Goal: Task Accomplishment & Management: Manage account settings

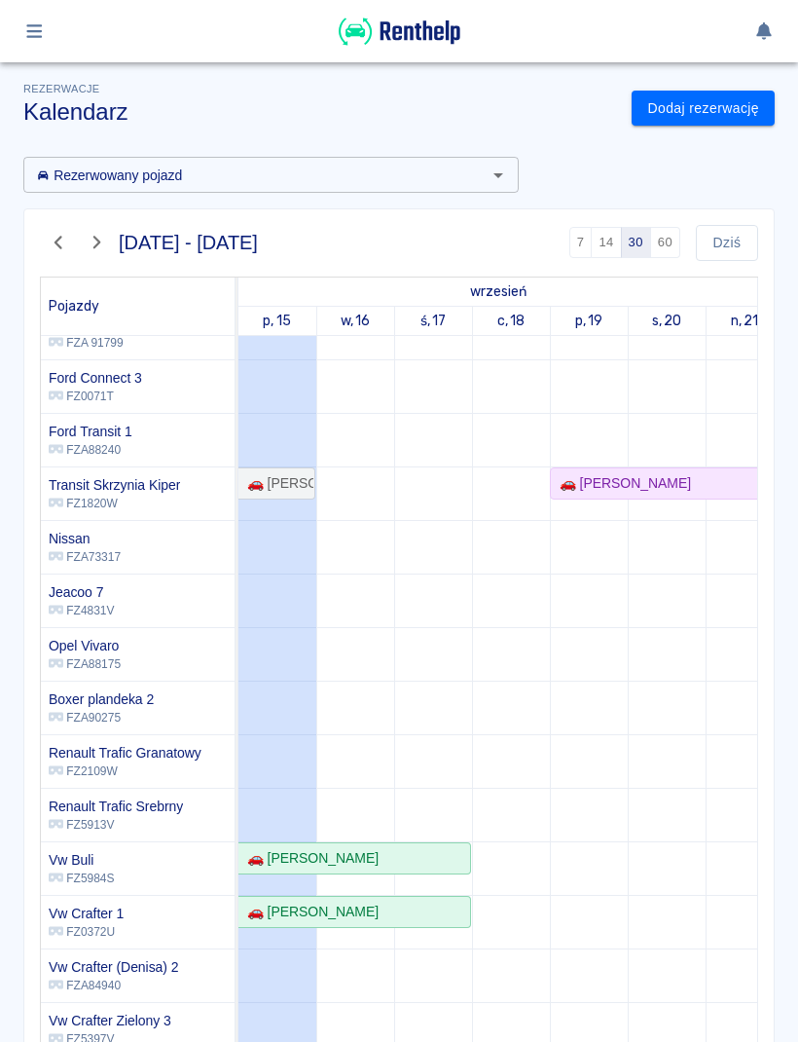
scroll to position [297, 0]
click at [722, 104] on link "Dodaj rezerwację" at bounding box center [703, 109] width 143 height 36
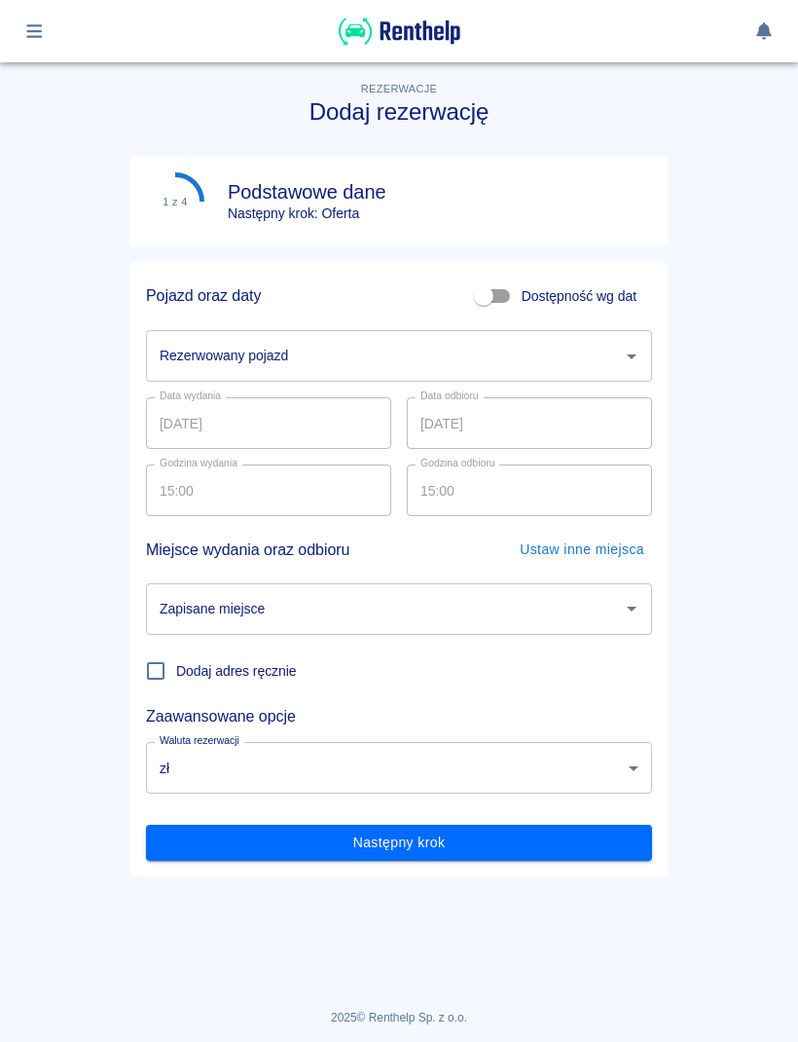
click at [625, 358] on icon "Otwórz" at bounding box center [631, 356] width 23 height 23
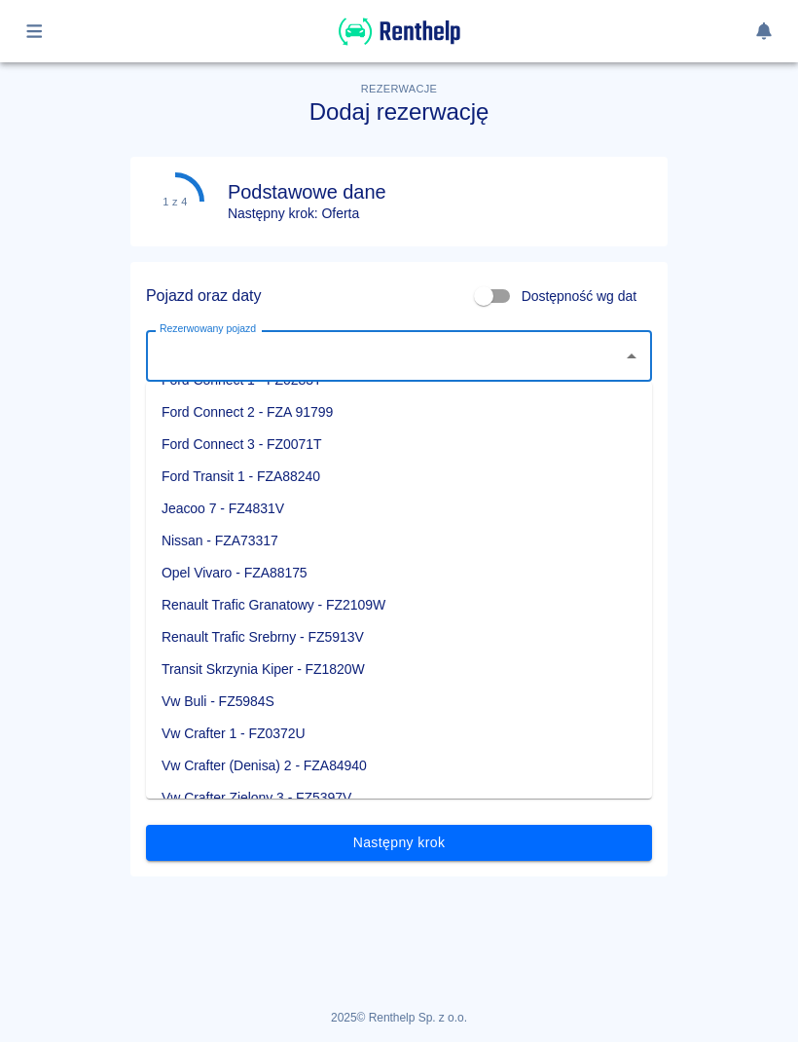
scroll to position [184, 0]
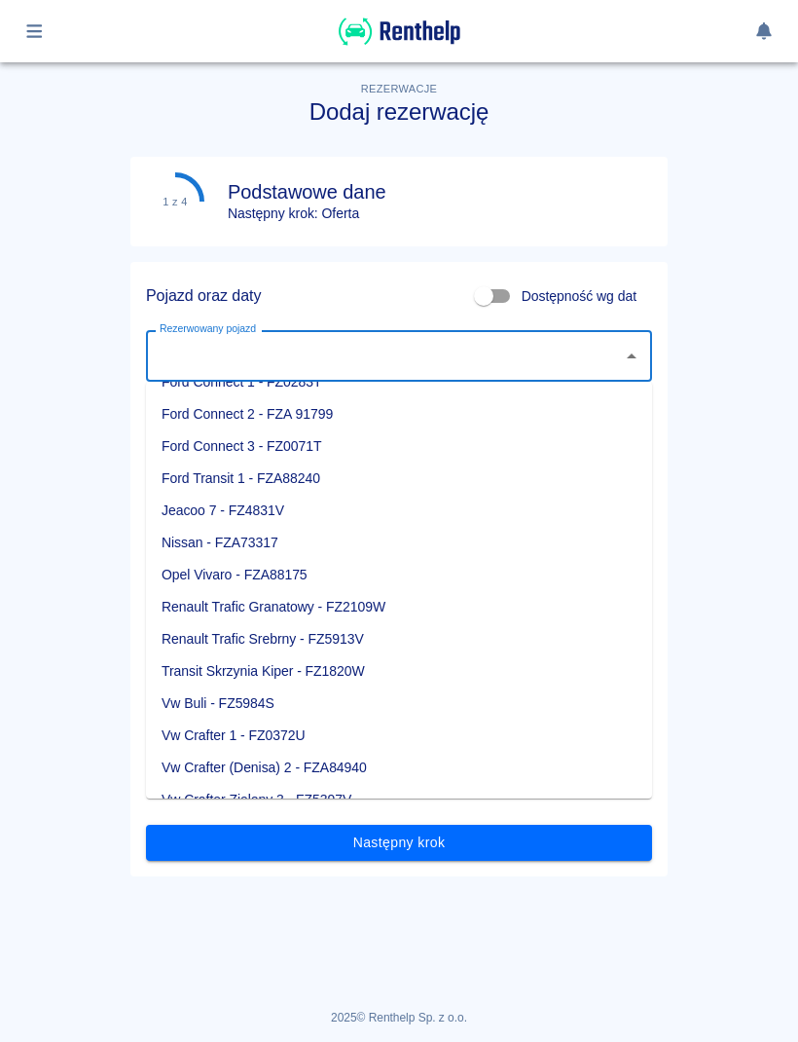
click at [267, 701] on li "Vw Buli - FZ5984S" at bounding box center [399, 703] width 506 height 32
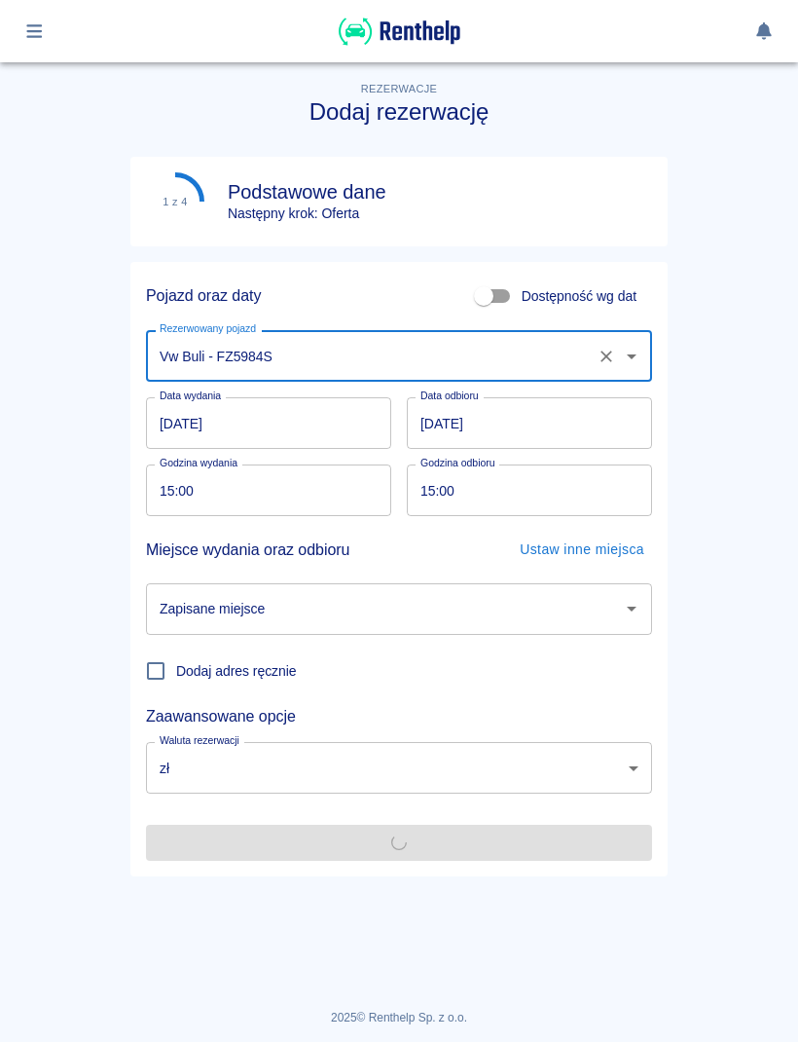
type input "Vw Buli - FZ5984S"
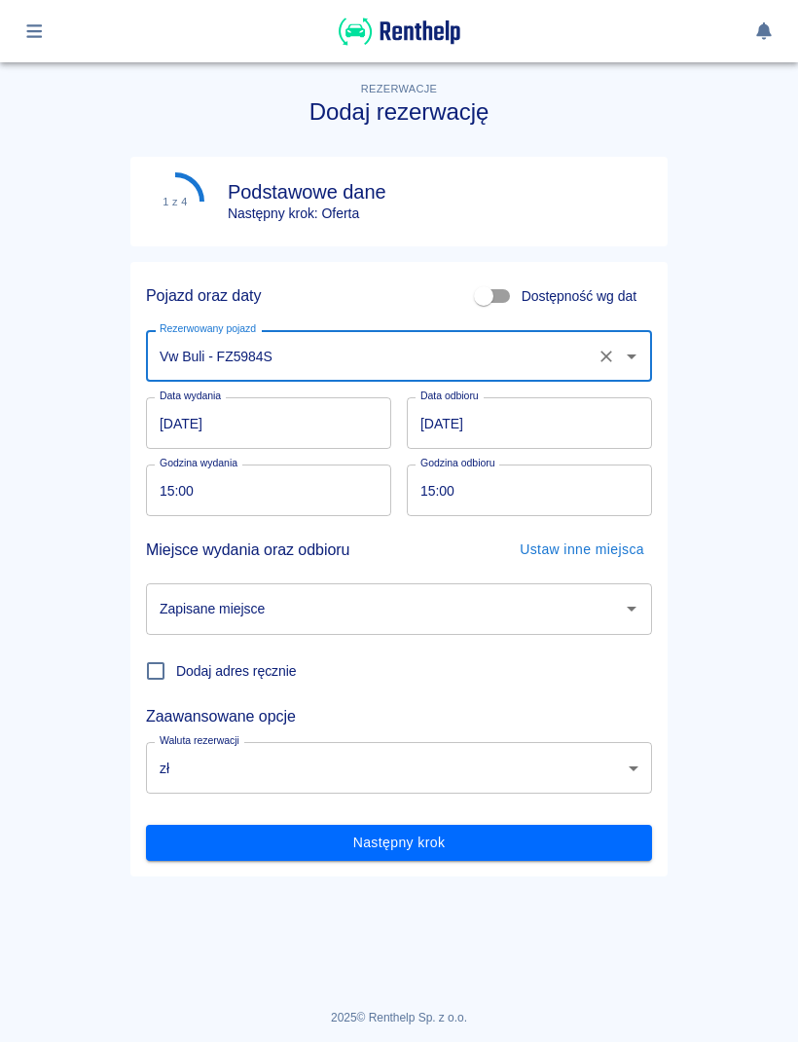
click at [304, 418] on input "[DATE]" at bounding box center [268, 423] width 245 height 52
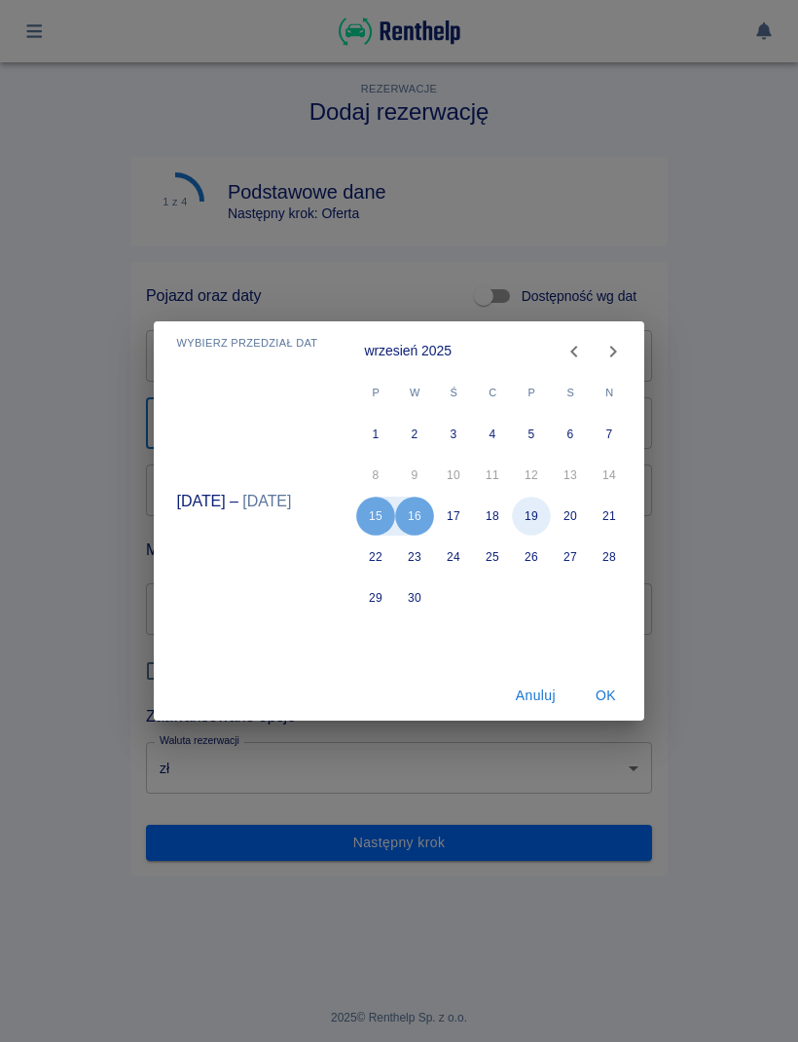
click at [527, 517] on button "19" at bounding box center [532, 516] width 39 height 39
type input "[DATE]"
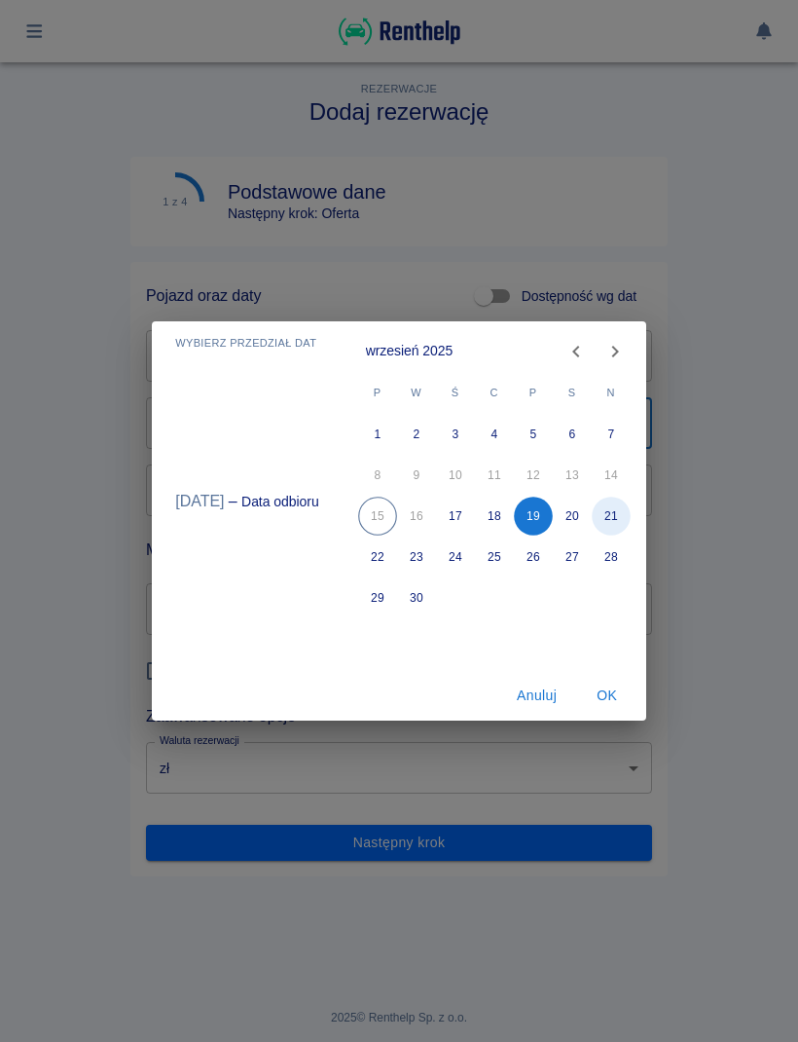
click at [609, 514] on button "21" at bounding box center [611, 516] width 39 height 39
type input "[DATE]"
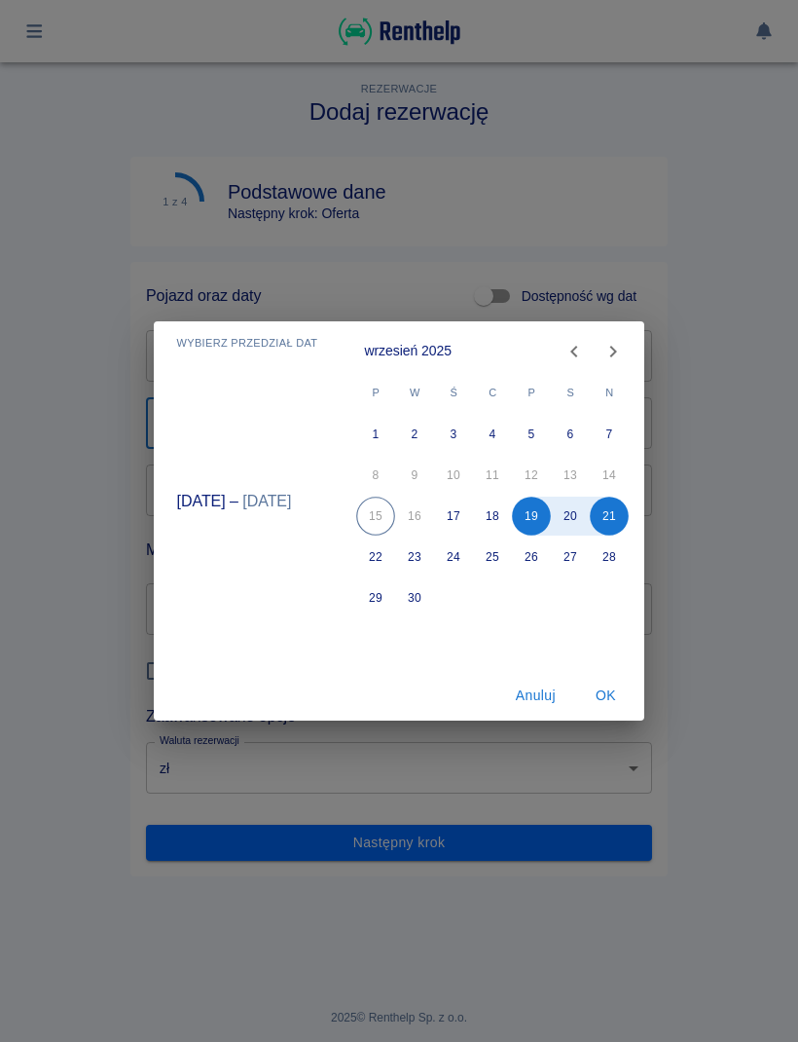
click at [604, 695] on button "OK" at bounding box center [605, 696] width 62 height 36
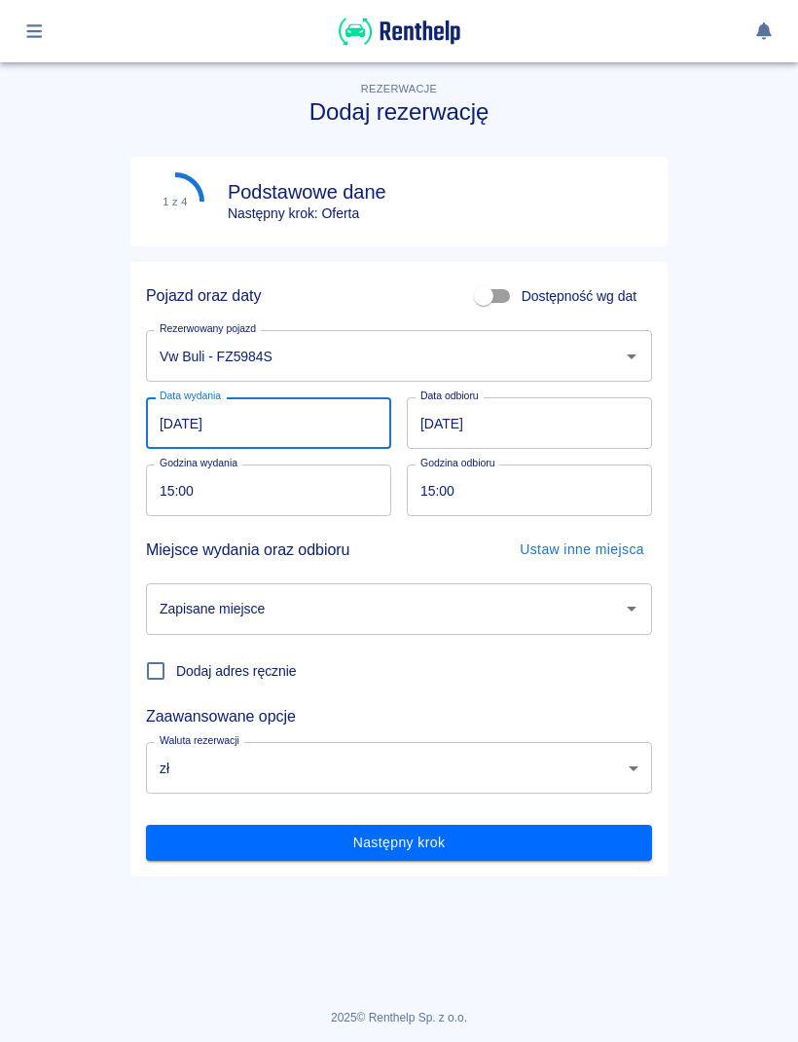
click at [220, 500] on input "15:00" at bounding box center [262, 490] width 232 height 52
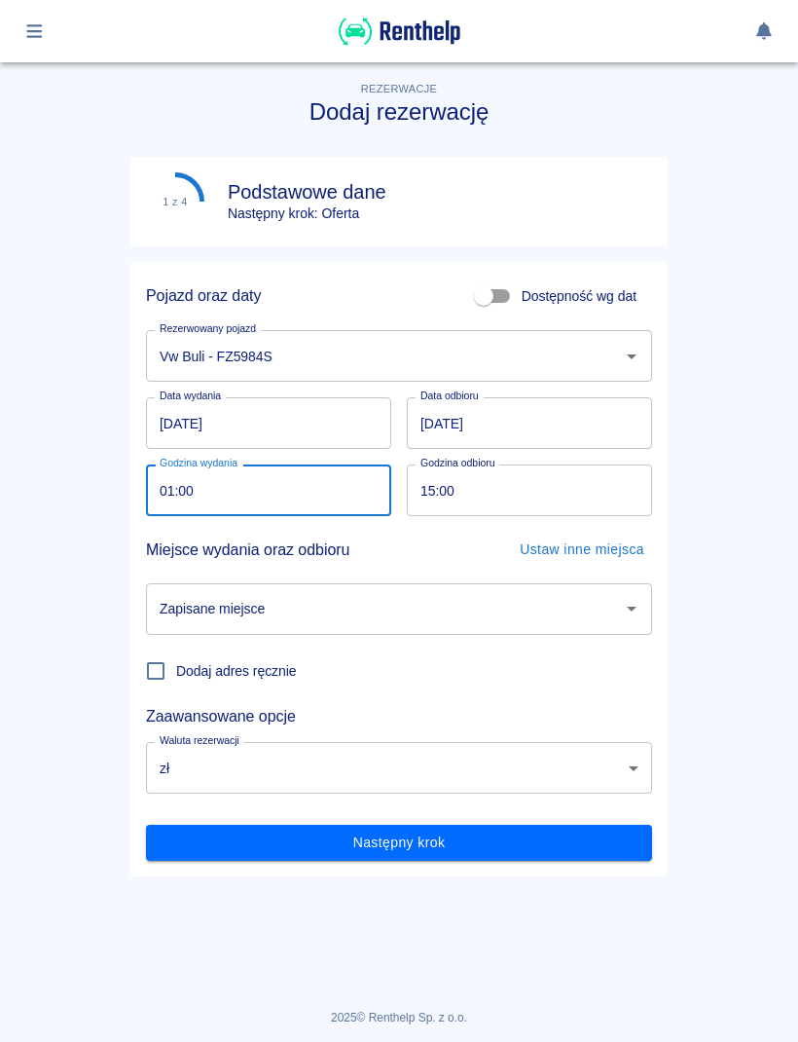
type input "14:00"
click at [541, 482] on input "15:00" at bounding box center [523, 490] width 232 height 52
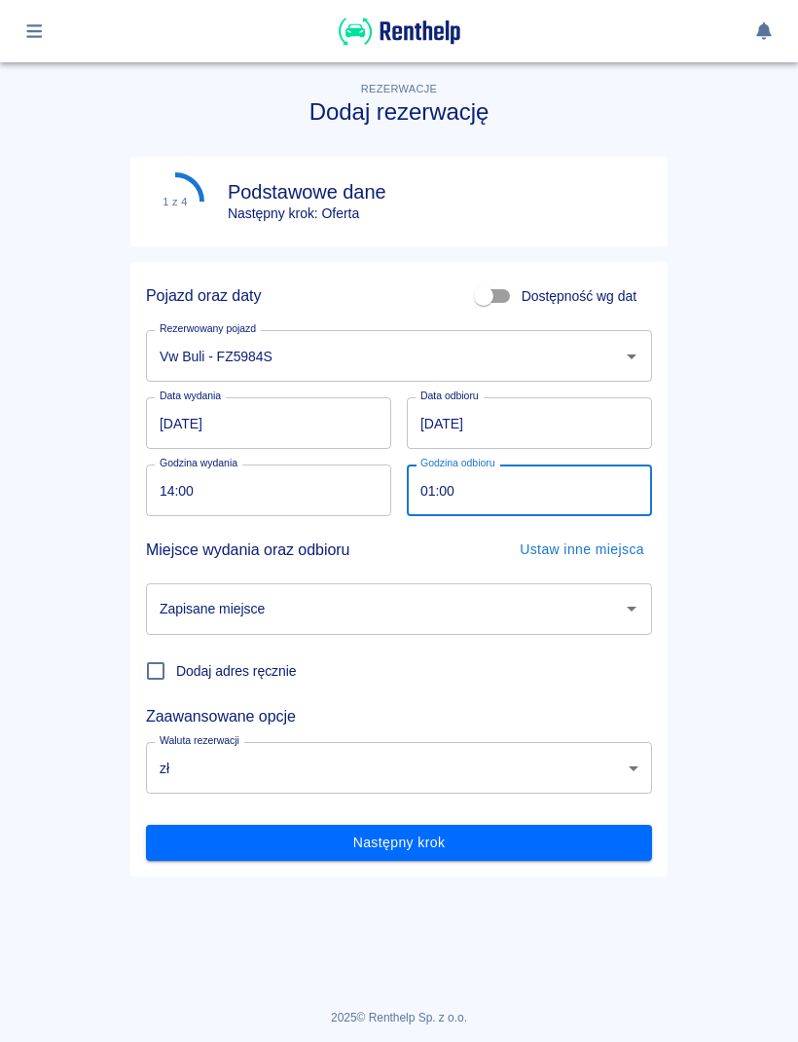
type input "14:00"
click at [627, 608] on icon "Otwórz" at bounding box center [631, 608] width 23 height 23
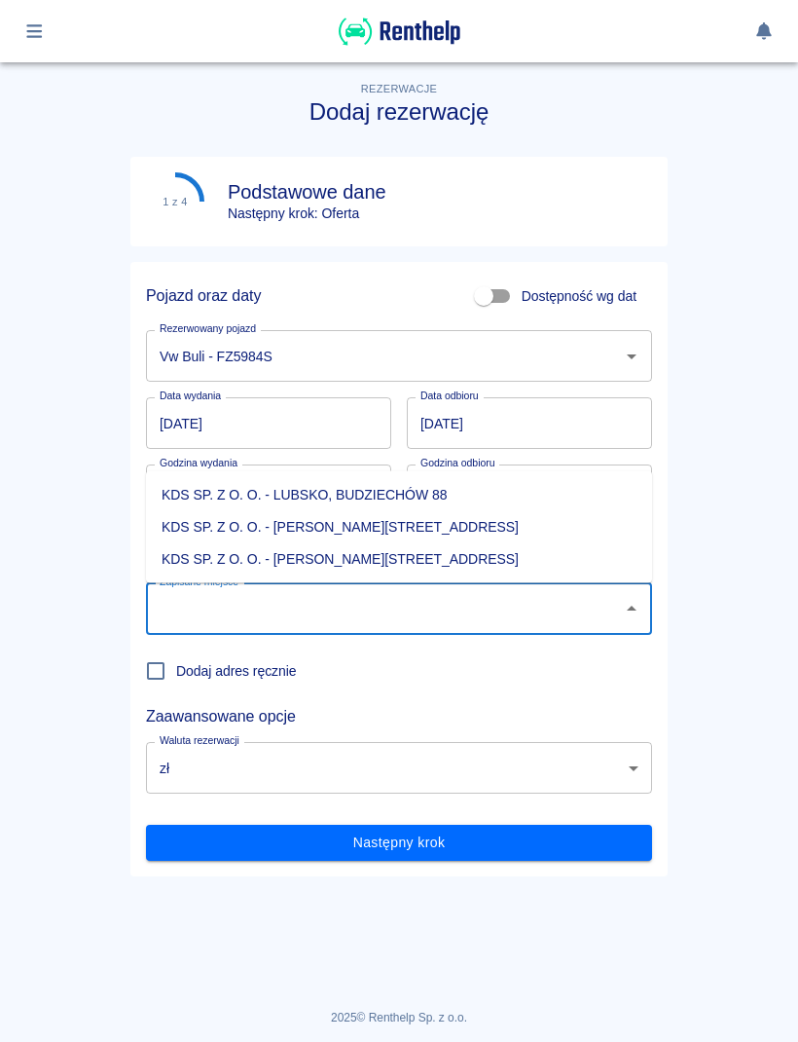
click at [403, 552] on li "KDS SP. Z O. O. - [PERSON_NAME][STREET_ADDRESS]" at bounding box center [399, 559] width 506 height 32
type input "KDS SP. Z O. O. - [PERSON_NAME][STREET_ADDRESS]"
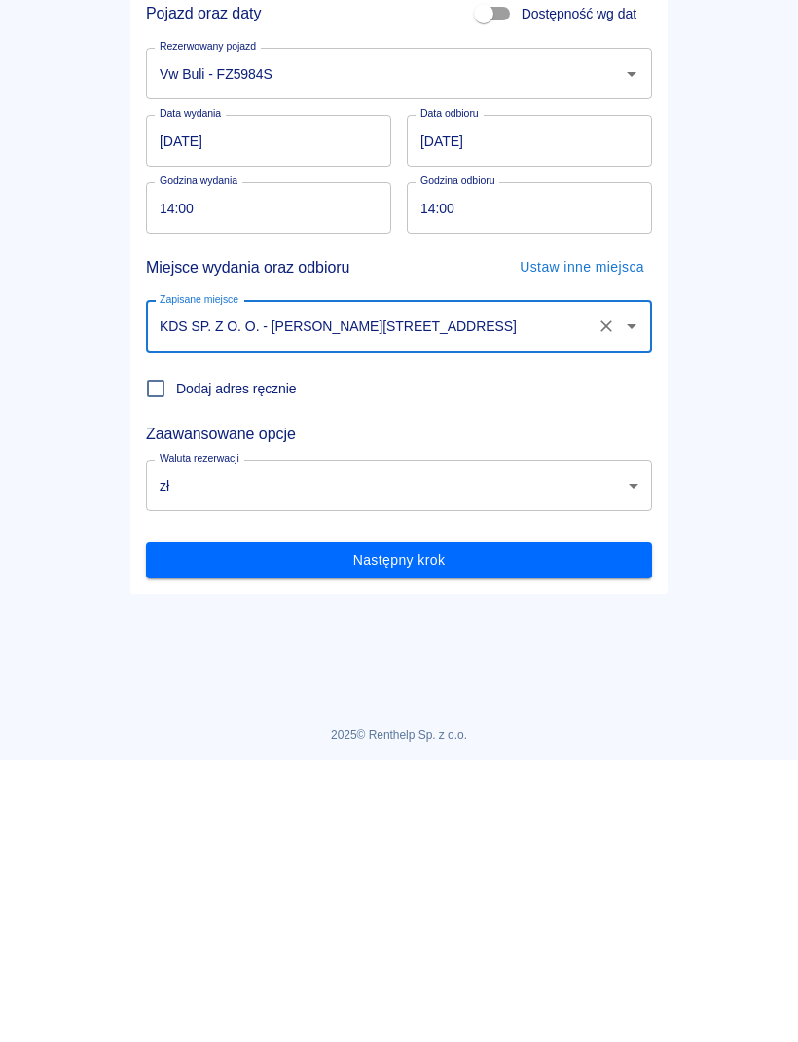
click at [473, 825] on button "Następny krok" at bounding box center [399, 843] width 506 height 36
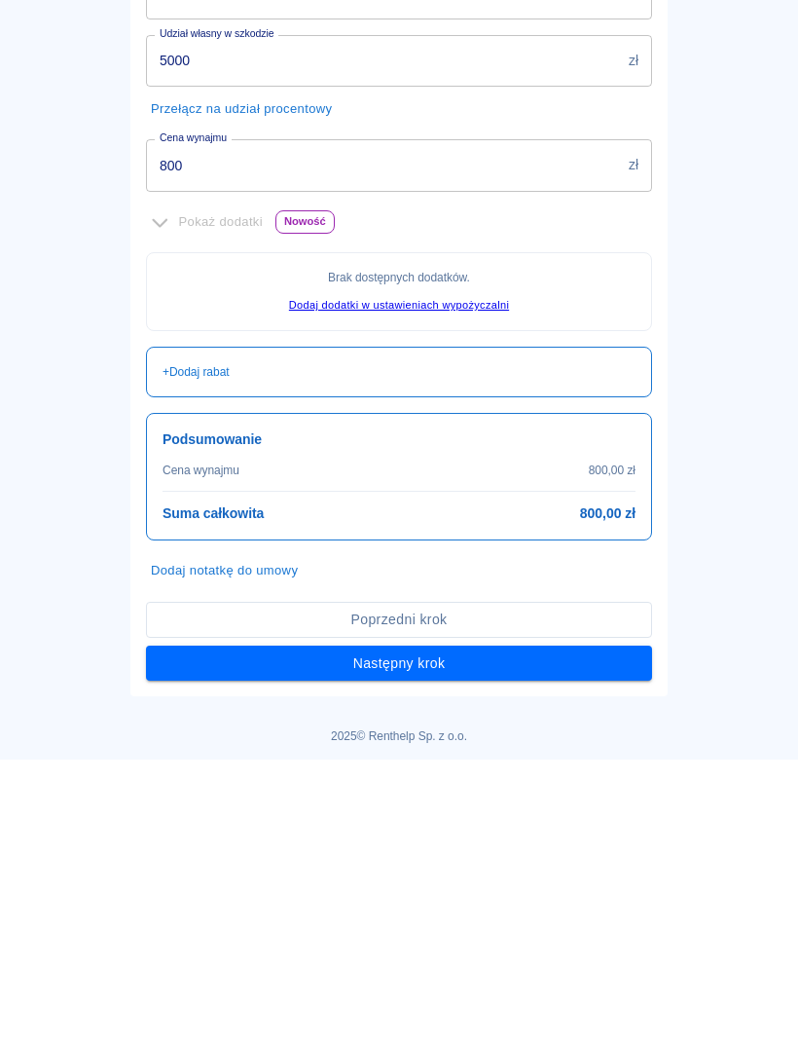
scroll to position [328, 0]
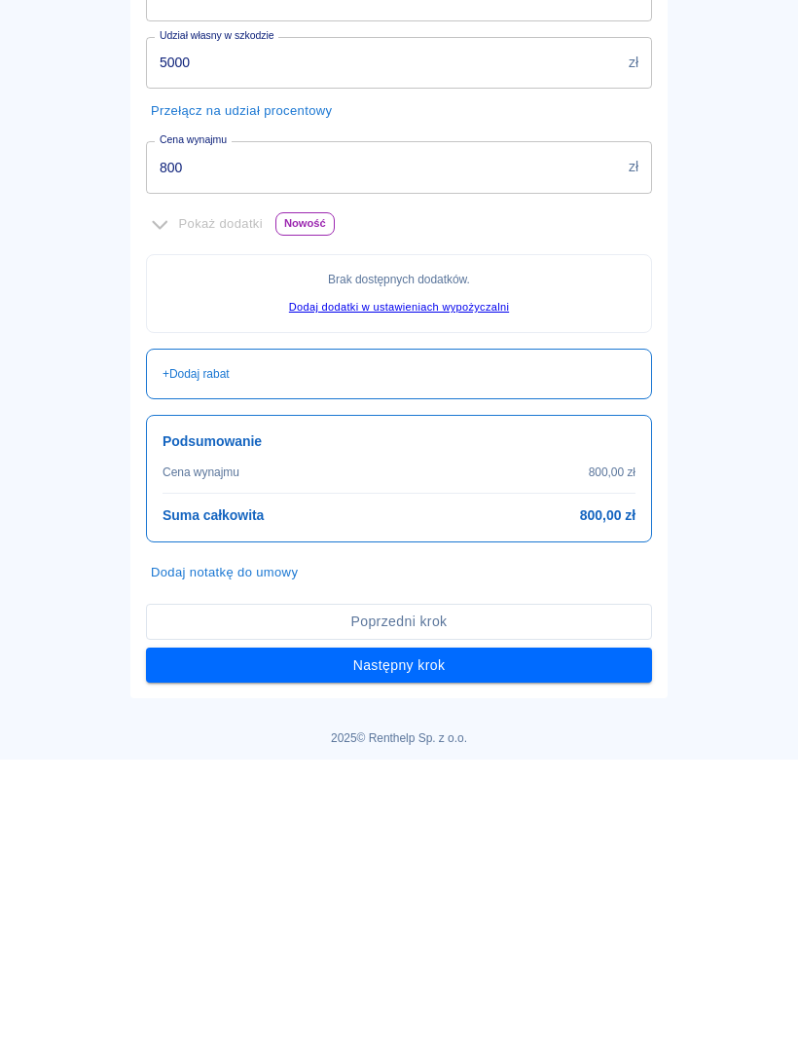
click at [406, 444] on input "800" at bounding box center [383, 450] width 475 height 52
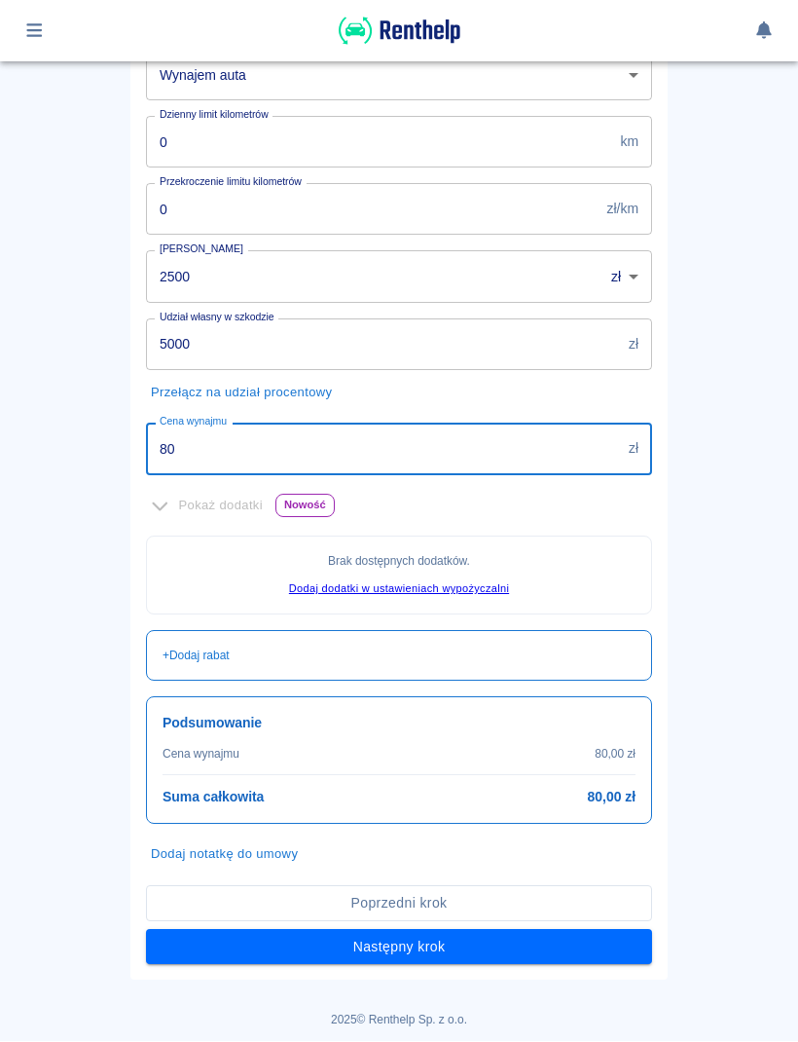
type input "8"
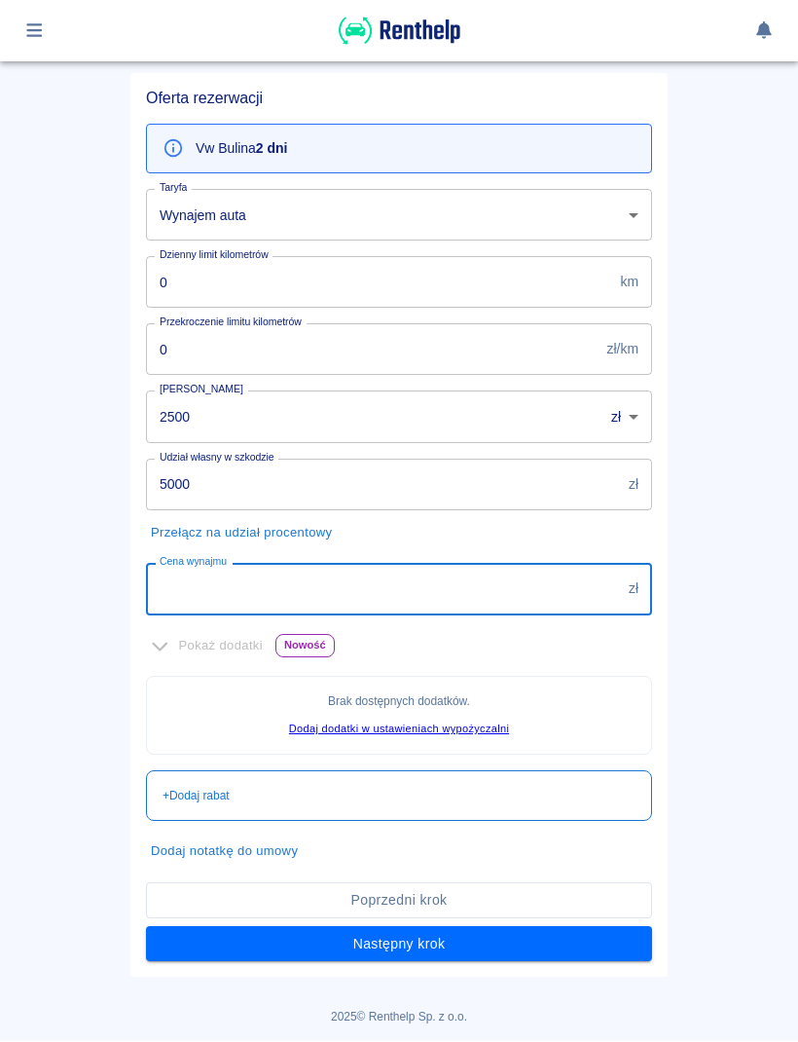
scroll to position [185, 0]
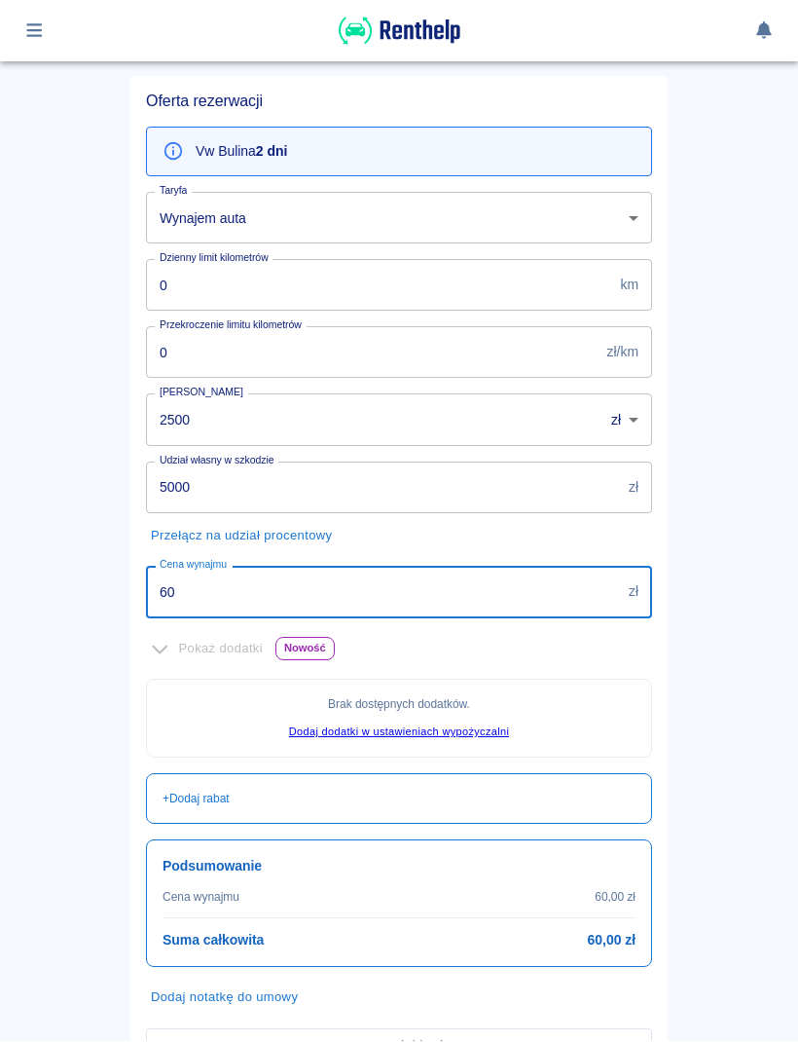
type input "600"
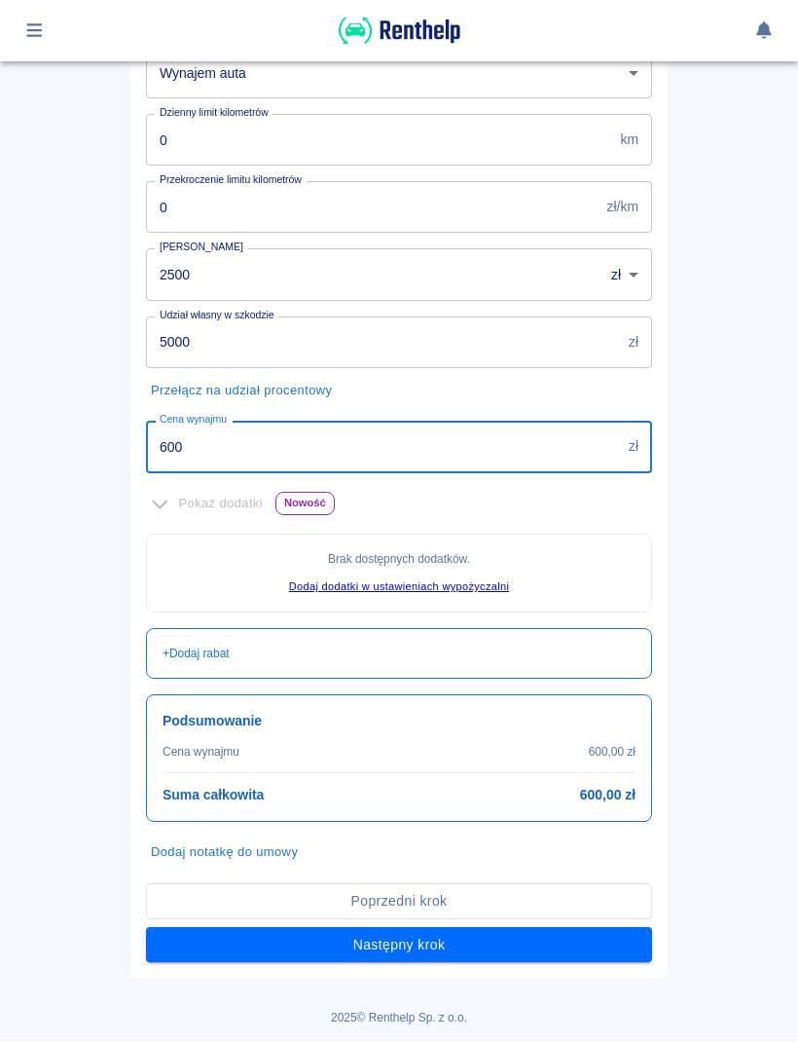
scroll to position [328, 0]
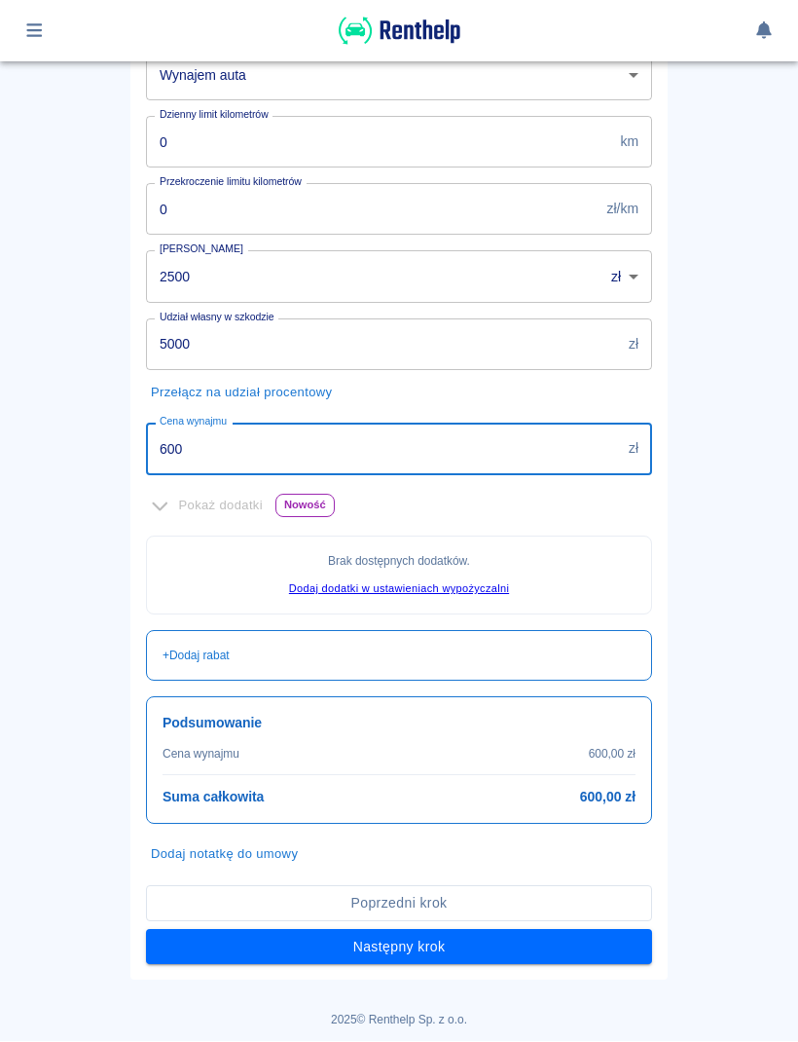
click at [399, 943] on button "Następny krok" at bounding box center [399, 948] width 506 height 36
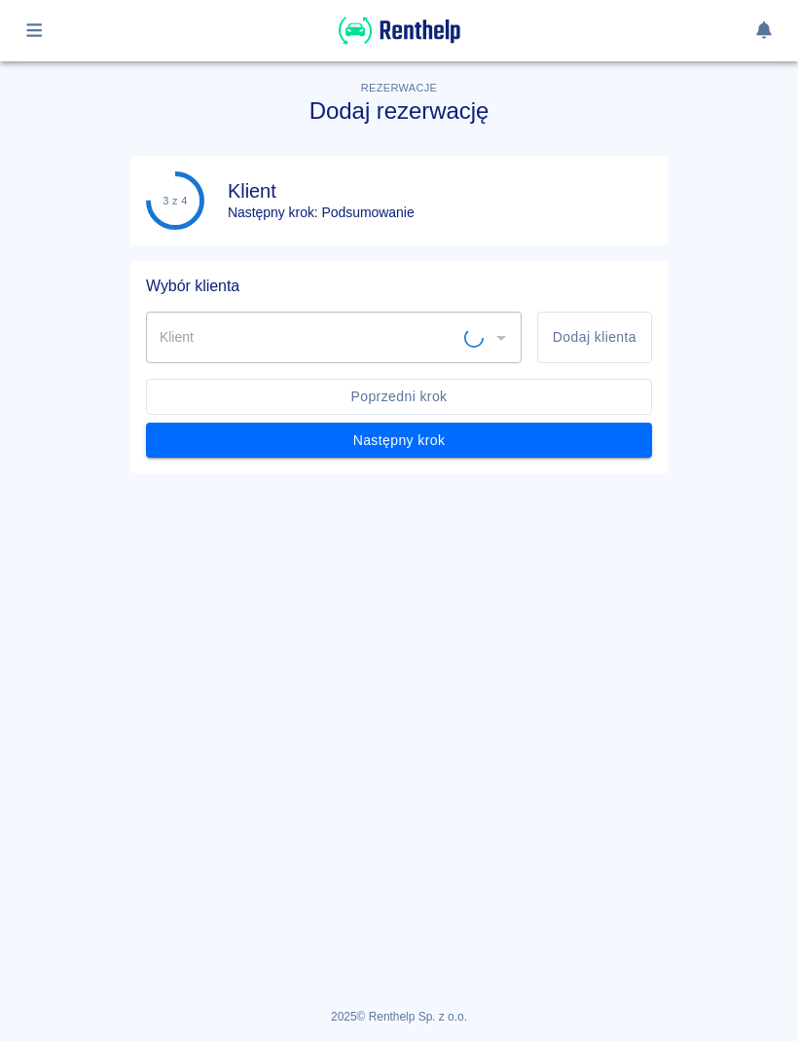
scroll to position [0, 0]
click at [500, 328] on icon "Otwórz" at bounding box center [501, 338] width 23 height 23
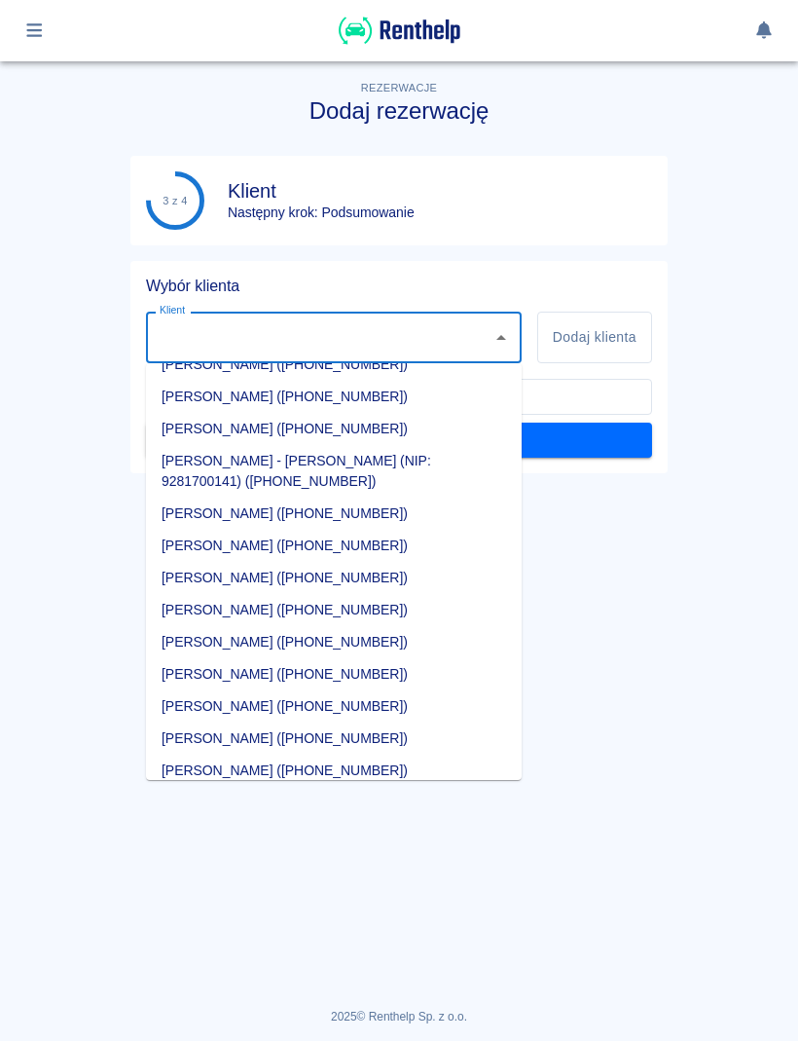
scroll to position [1373, 0]
click at [615, 329] on button "Dodaj klienta" at bounding box center [594, 339] width 115 height 52
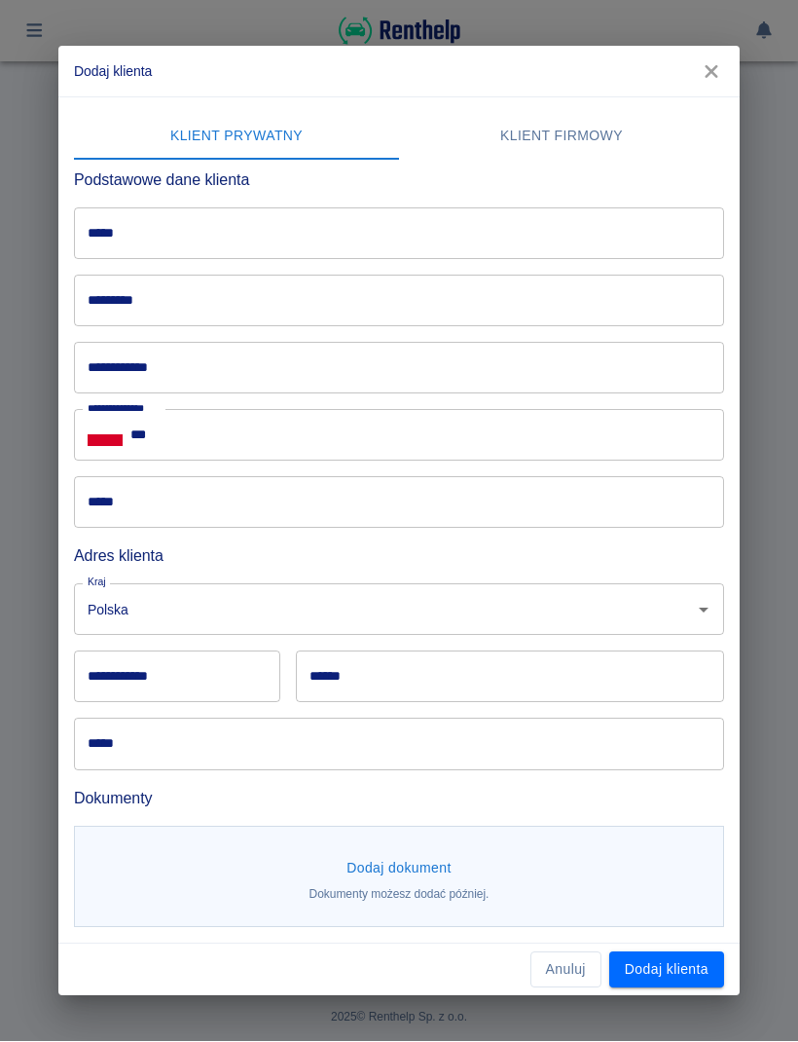
click at [502, 232] on input "*****" at bounding box center [399, 234] width 650 height 52
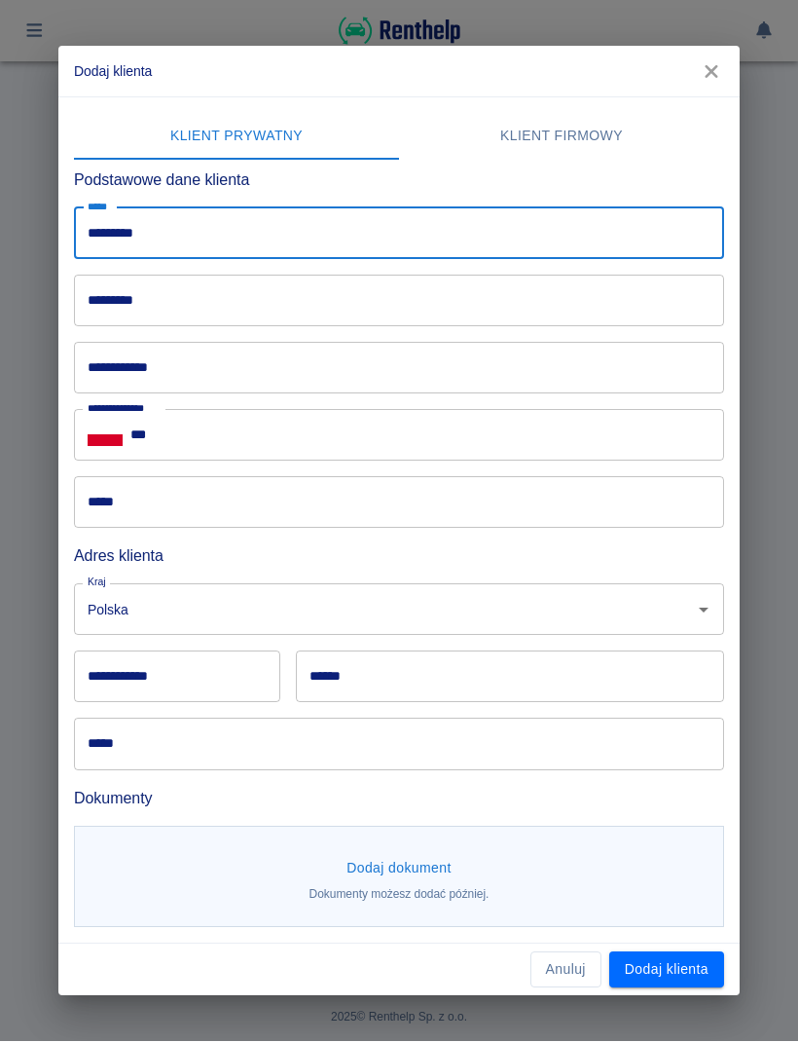
type input "*********"
click at [317, 293] on input "*********" at bounding box center [399, 302] width 650 height 52
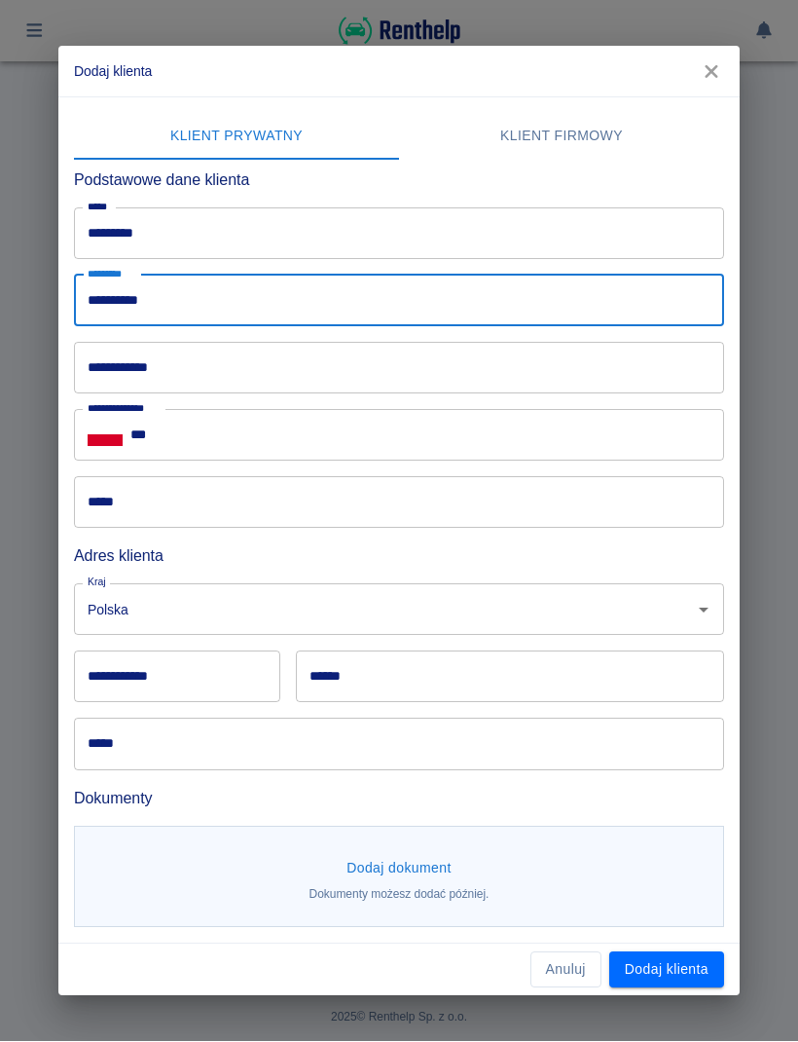
type input "**********"
click at [300, 435] on input "***" at bounding box center [427, 436] width 594 height 52
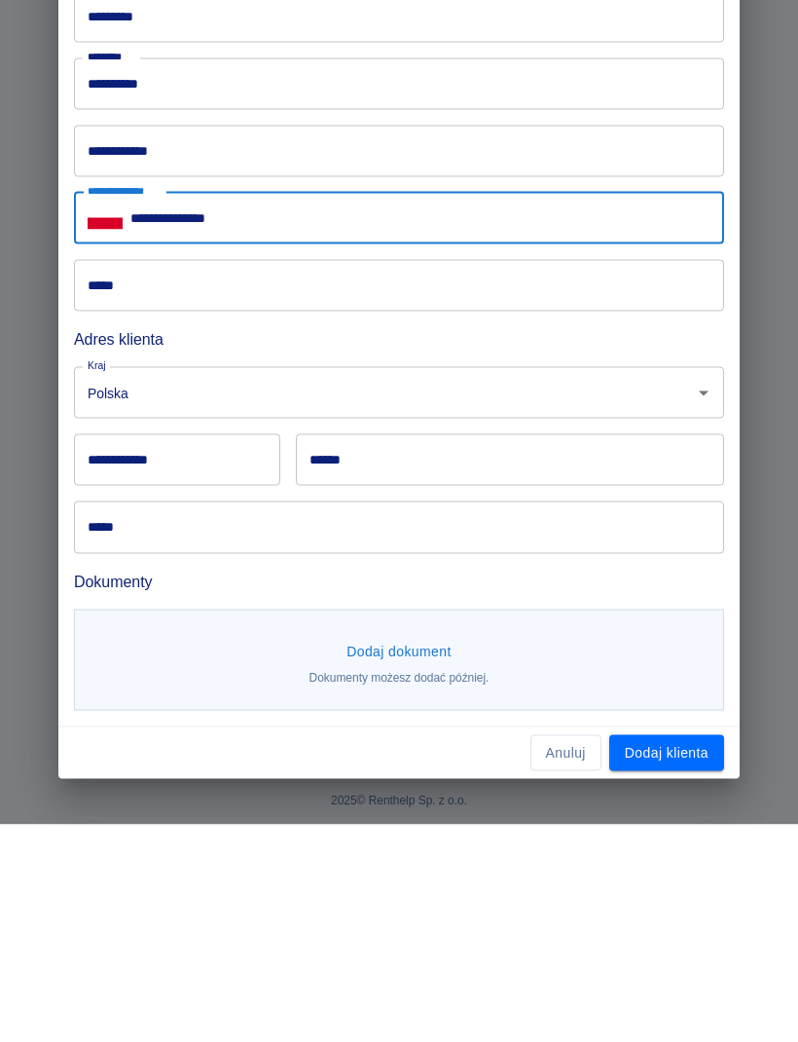
type input "**********"
click at [186, 651] on input "**********" at bounding box center [177, 677] width 206 height 52
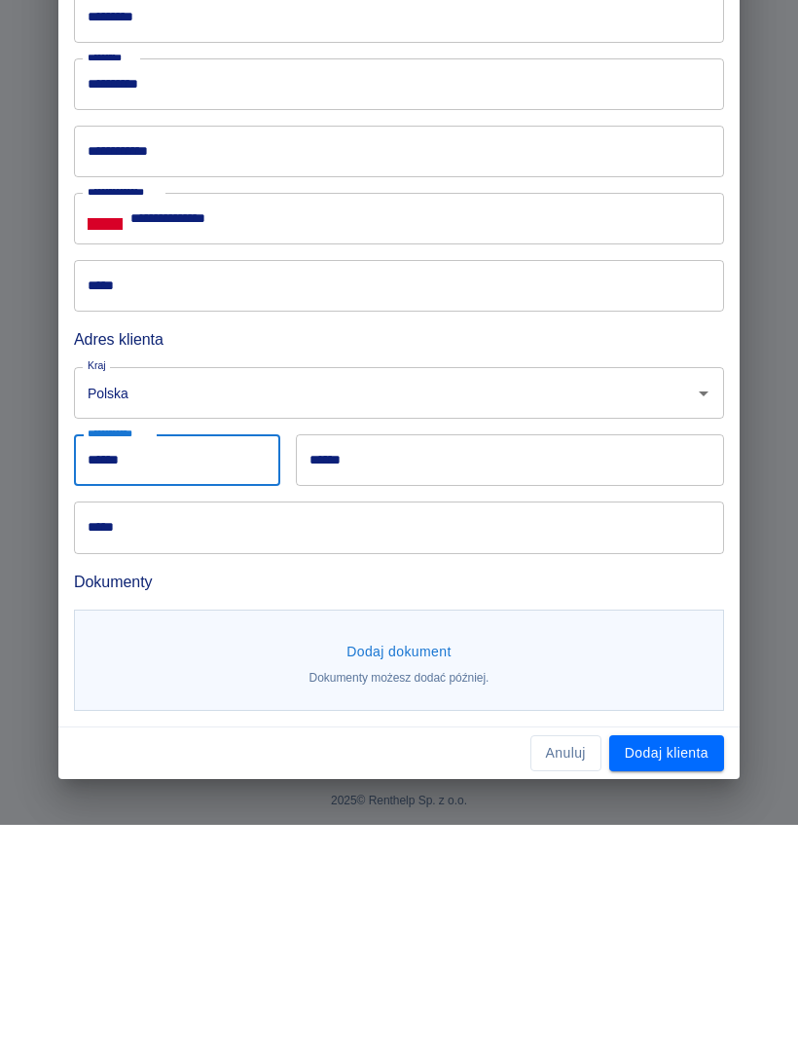
type input "******"
click at [485, 651] on input "******" at bounding box center [510, 677] width 428 height 52
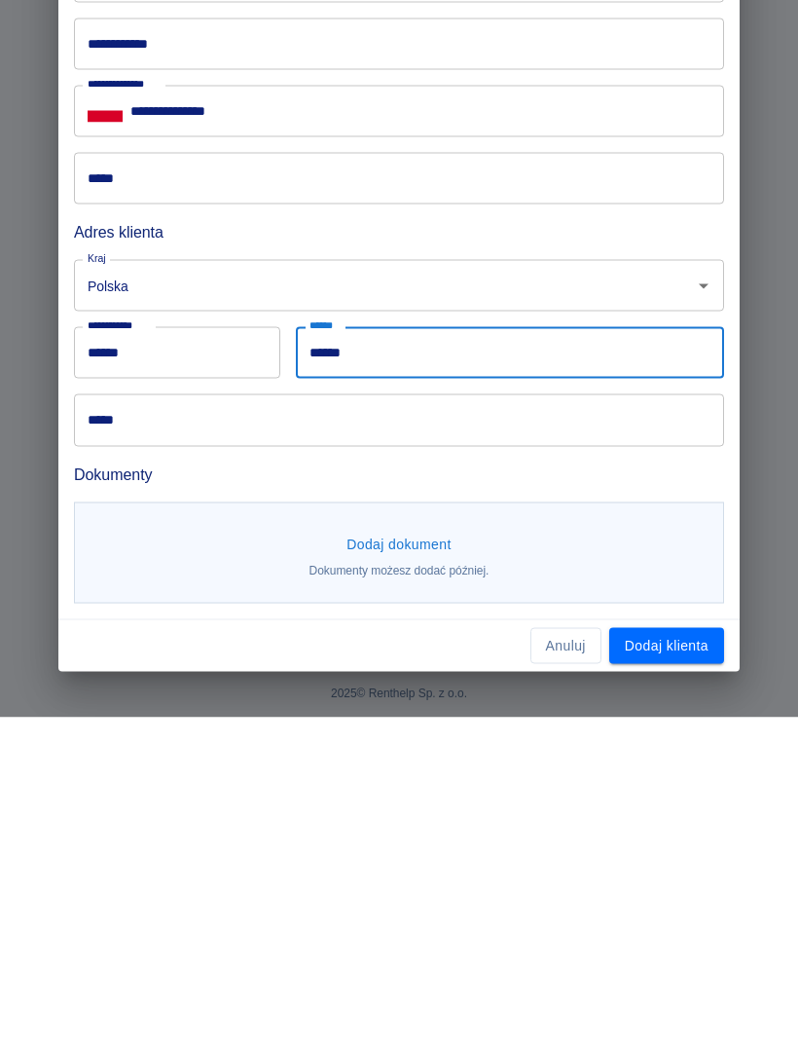
type input "******"
click at [675, 952] on button "Dodaj klienta" at bounding box center [667, 970] width 115 height 36
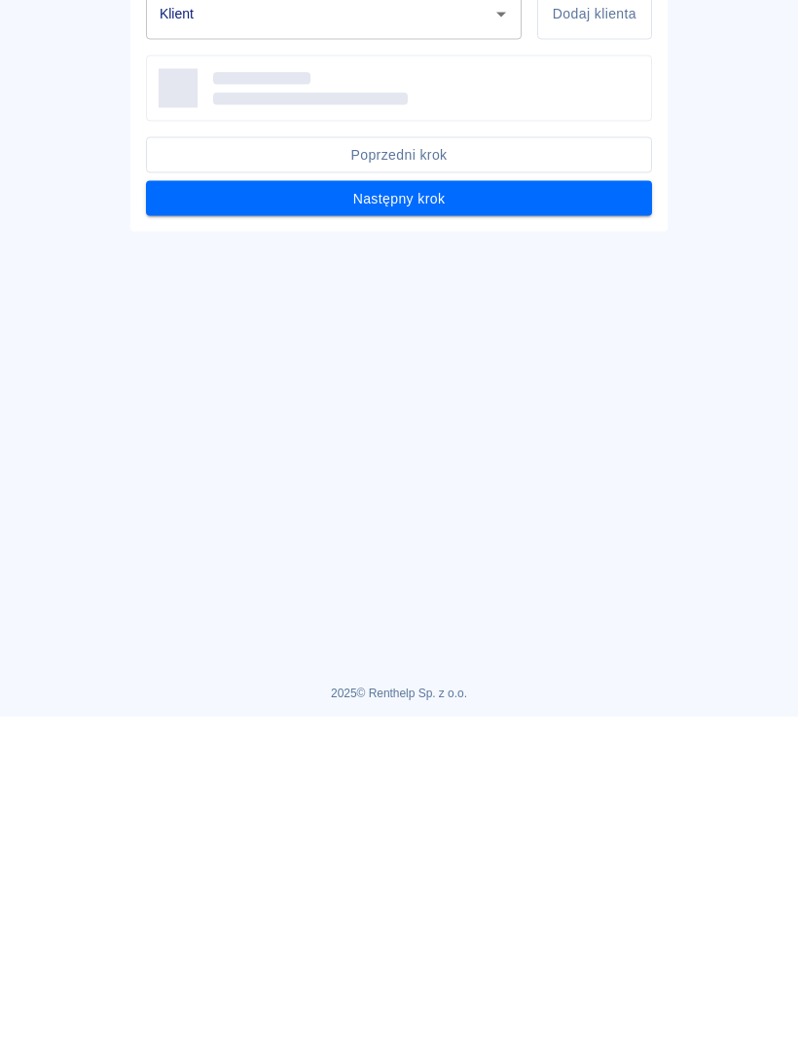
type input "[PERSON_NAME] ([PHONE_NUMBER])"
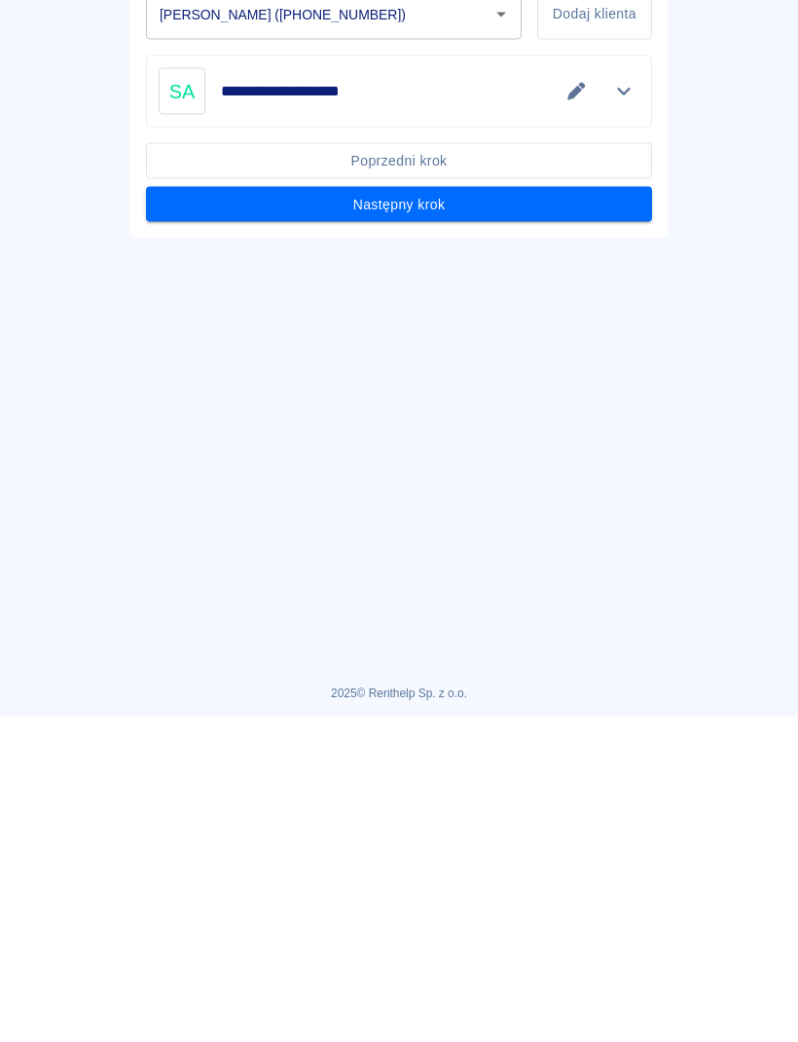
click at [54, 47] on main "**********" at bounding box center [399, 512] width 798 height 931
click at [37, 47] on main "**********" at bounding box center [399, 512] width 798 height 931
click at [44, 47] on main "**********" at bounding box center [399, 512] width 798 height 931
click at [744, 171] on main "**********" at bounding box center [399, 512] width 798 height 931
click at [596, 511] on button "Następny krok" at bounding box center [399, 529] width 506 height 36
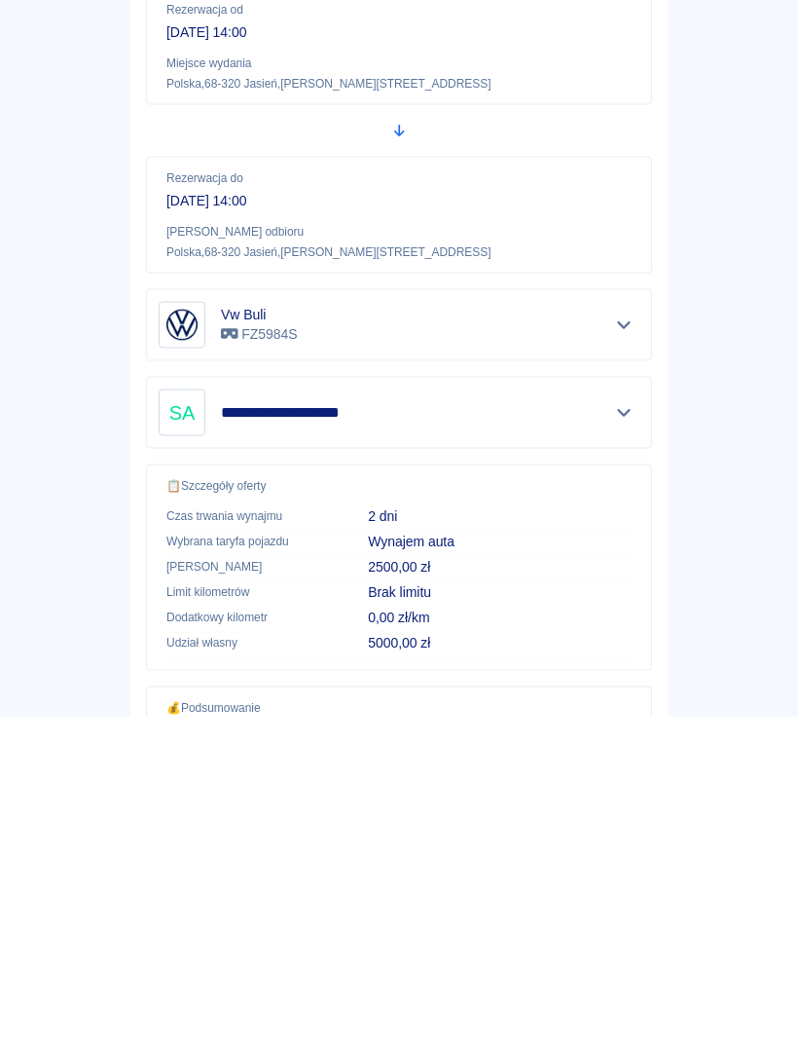
click at [30, 36] on icon "button" at bounding box center [34, 31] width 16 height 14
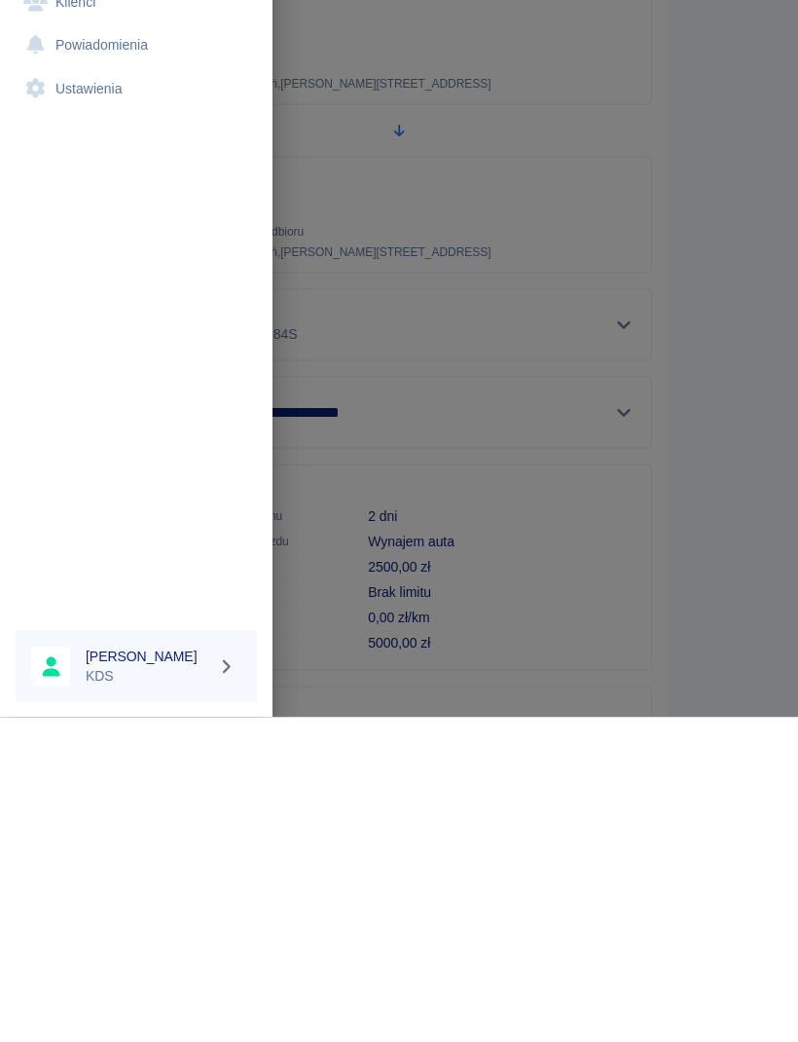
click at [121, 140] on link "Kalendarz" at bounding box center [136, 153] width 241 height 44
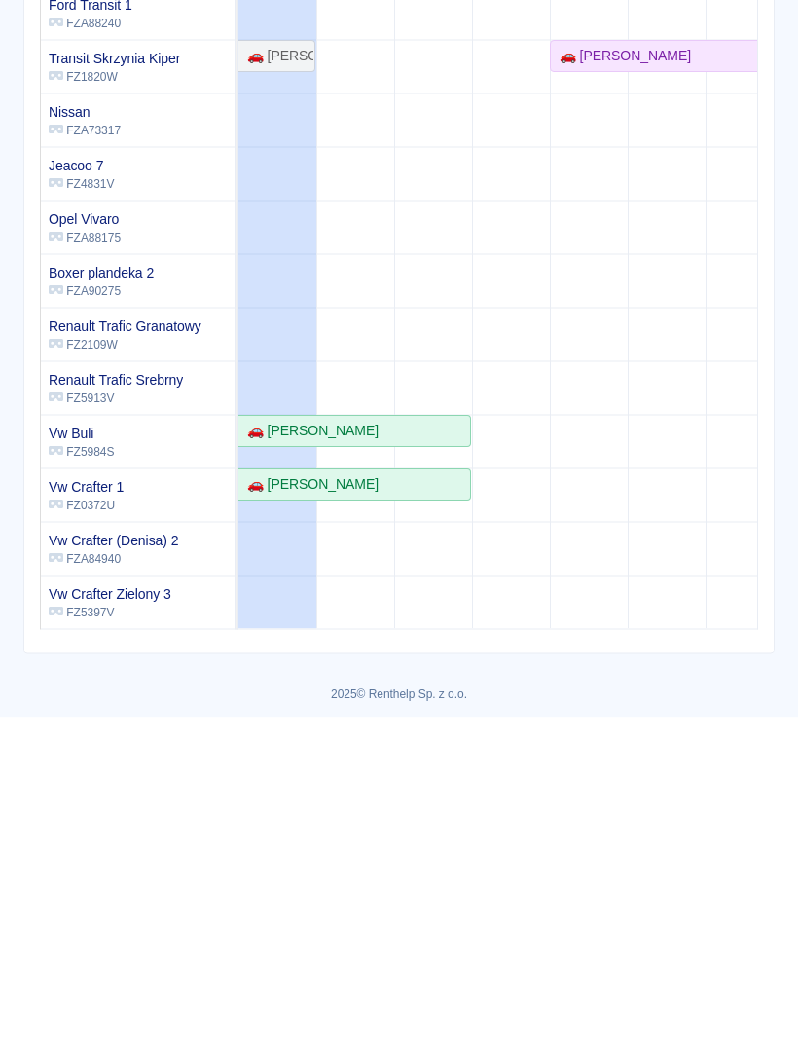
scroll to position [297, -2]
click at [137, 754] on div "Vw Buli FZ5984S" at bounding box center [138, 766] width 194 height 53
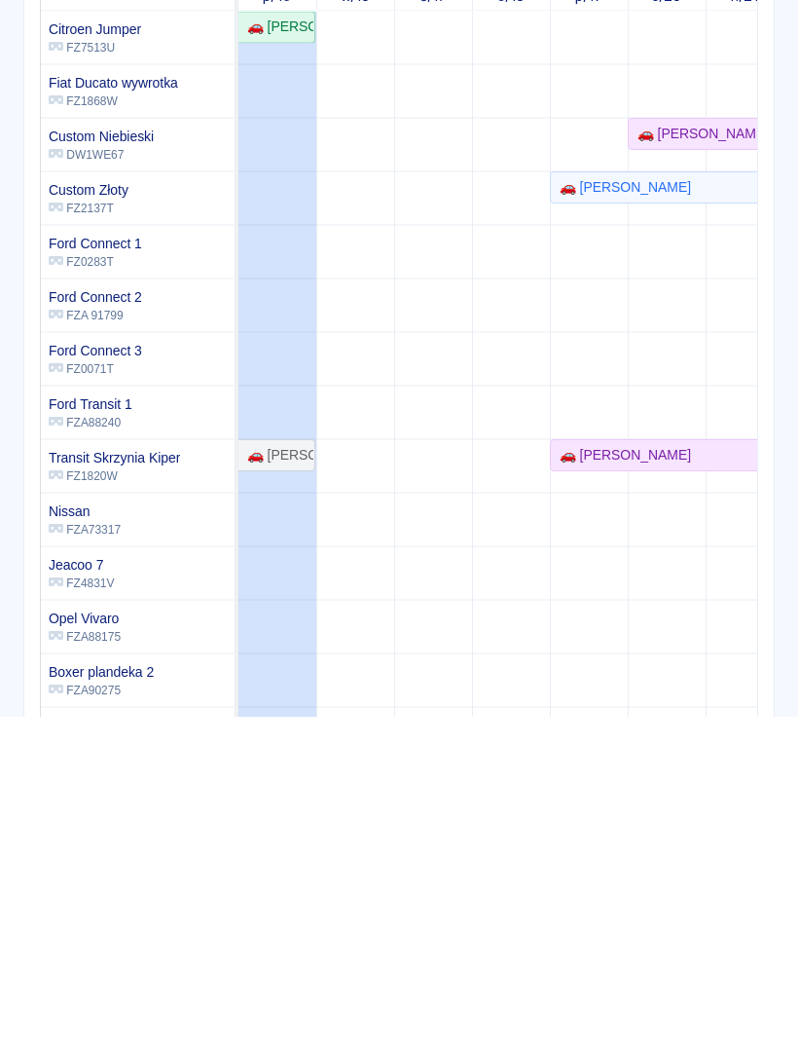
click at [743, 87] on div "Dodaj rezerwację" at bounding box center [695, 101] width 159 height 52
click at [32, 32] on icon "button" at bounding box center [34, 31] width 16 height 14
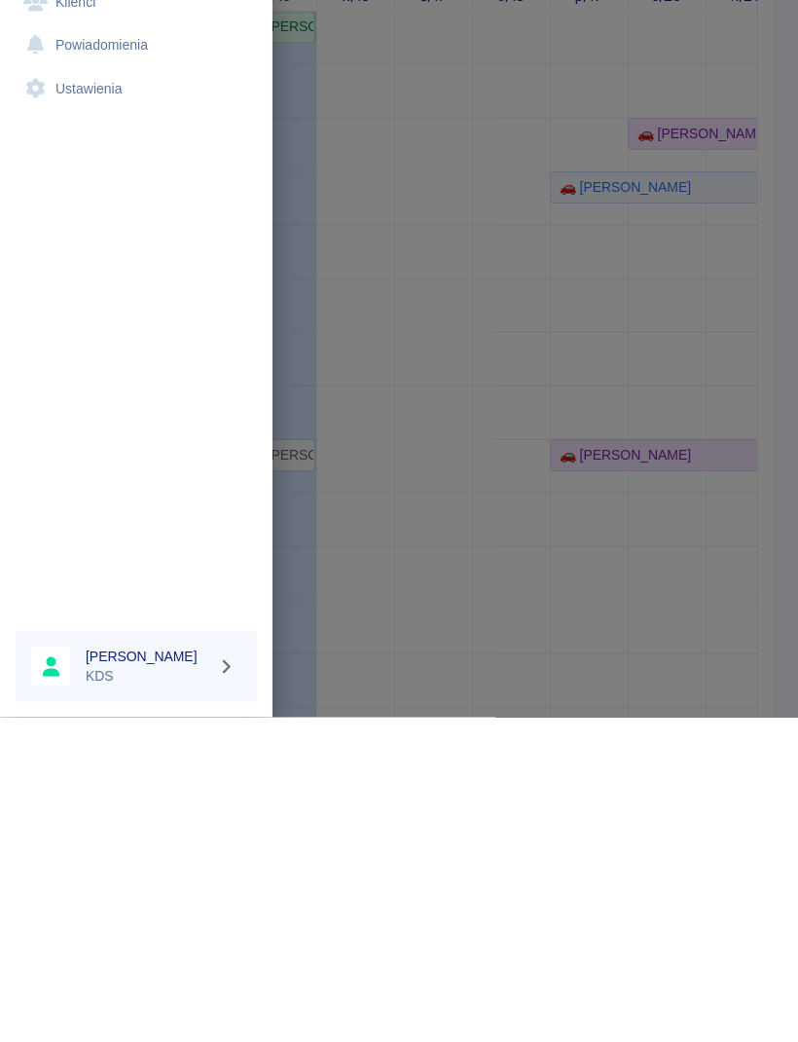
click at [128, 100] on link "Dashboard" at bounding box center [136, 110] width 241 height 44
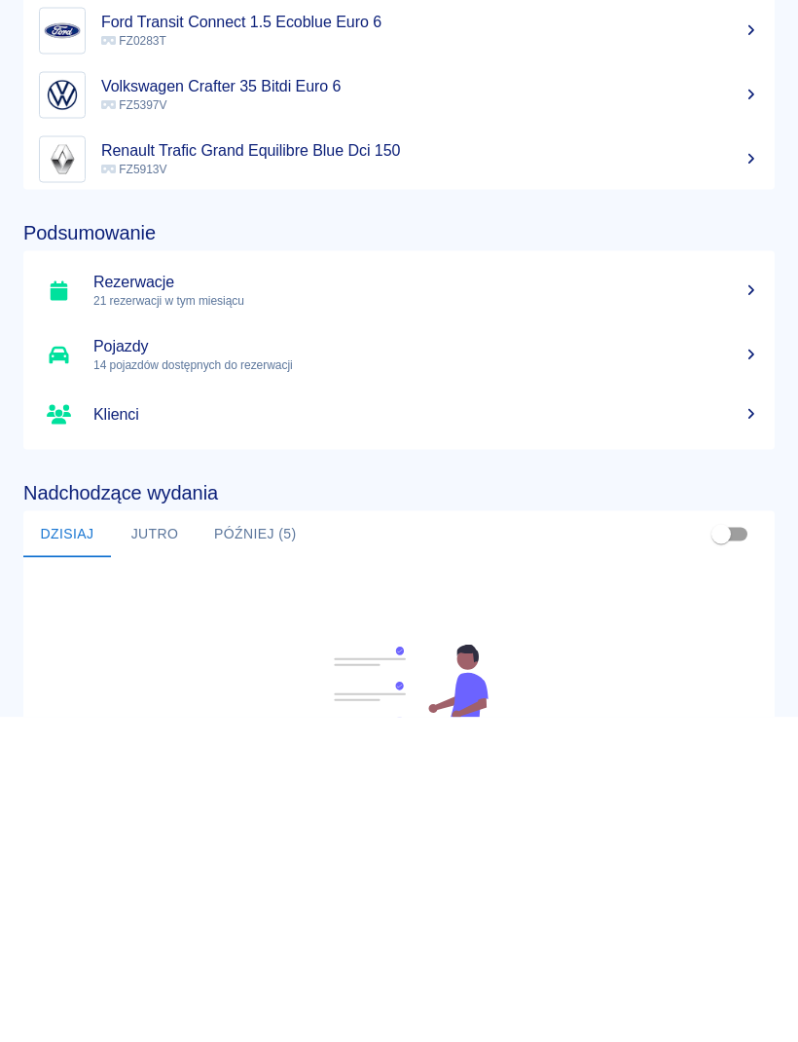
click at [47, 37] on button "button" at bounding box center [35, 31] width 38 height 33
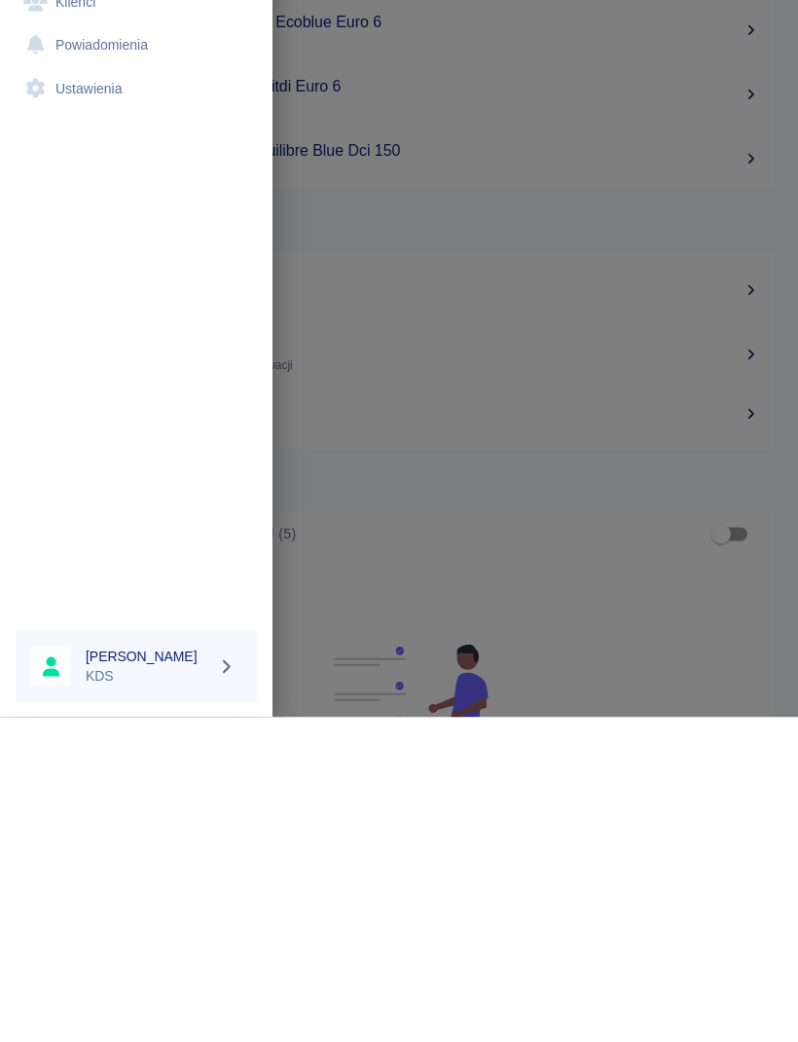
click at [107, 194] on link "Rezerwacje" at bounding box center [136, 196] width 241 height 44
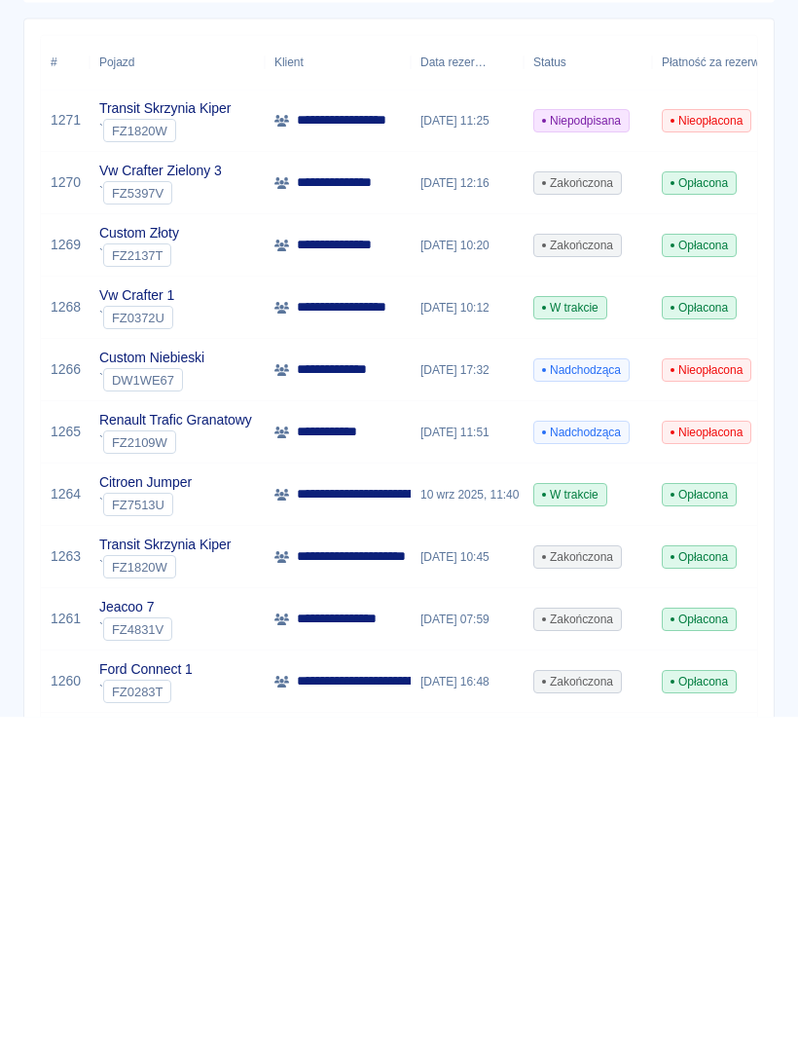
click at [722, 107] on link "Dodaj rezerwację" at bounding box center [703, 109] width 143 height 36
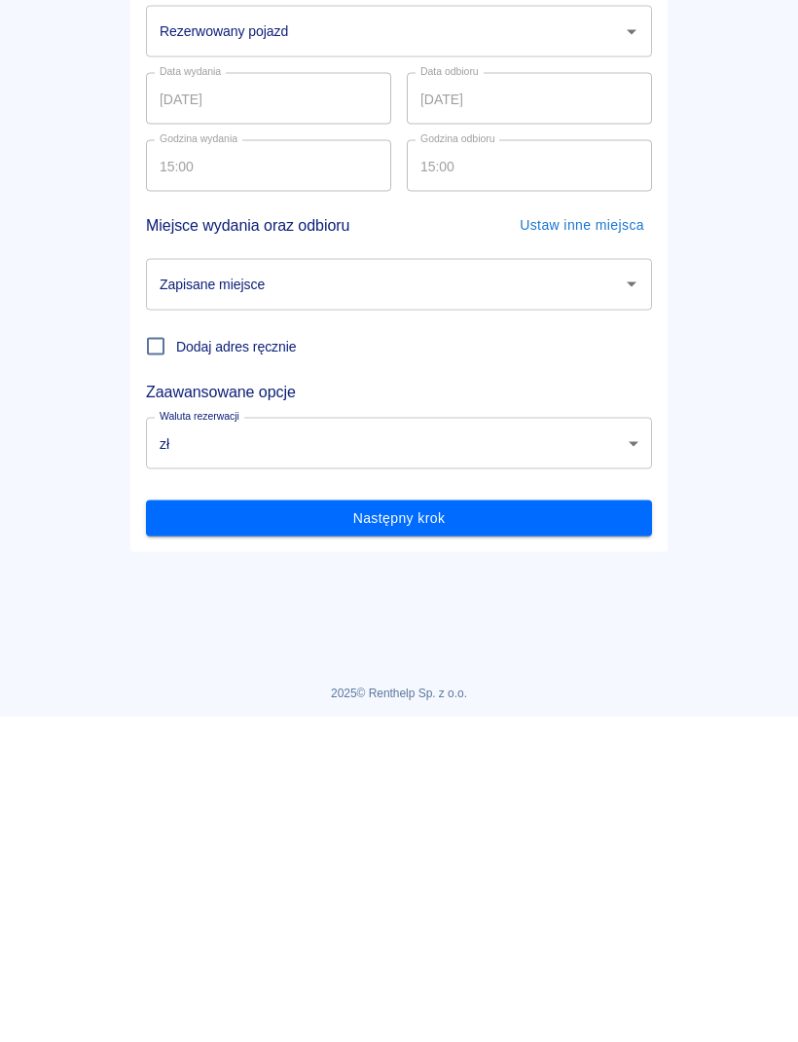
click at [632, 352] on icon "Otwórz" at bounding box center [631, 356] width 23 height 23
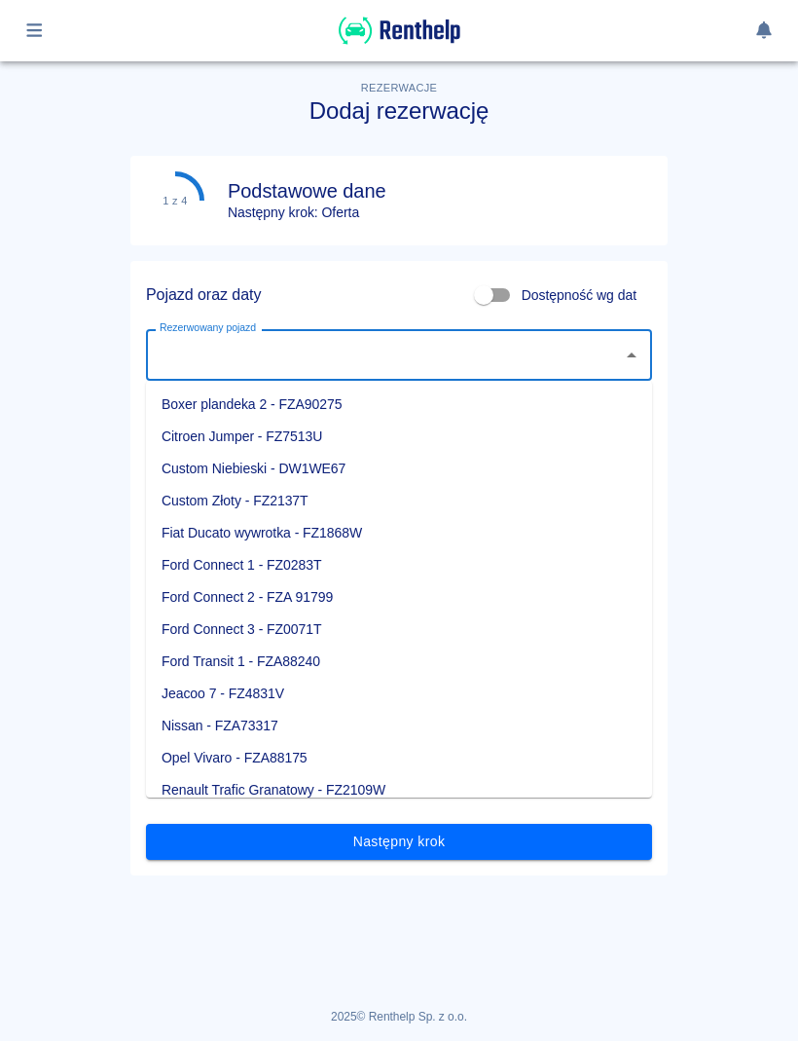
type input "a"
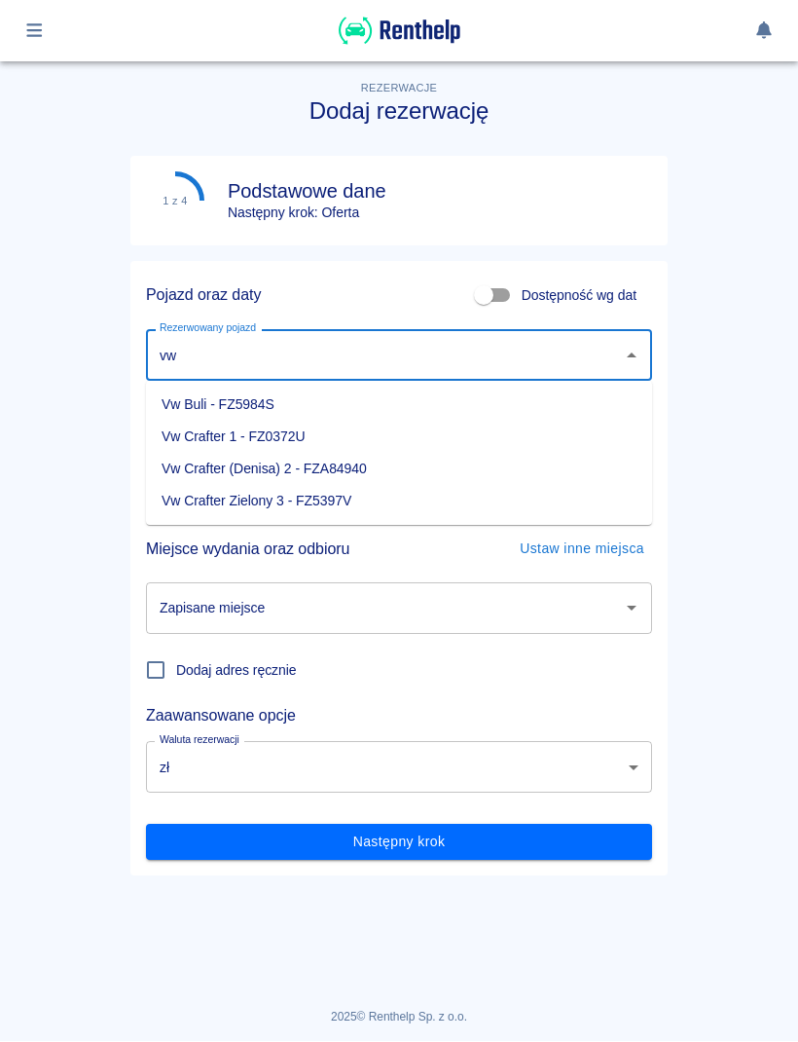
click at [292, 397] on li "Vw Buli - FZ5984S" at bounding box center [399, 405] width 506 height 32
type input "Vw Buli - FZ5984S"
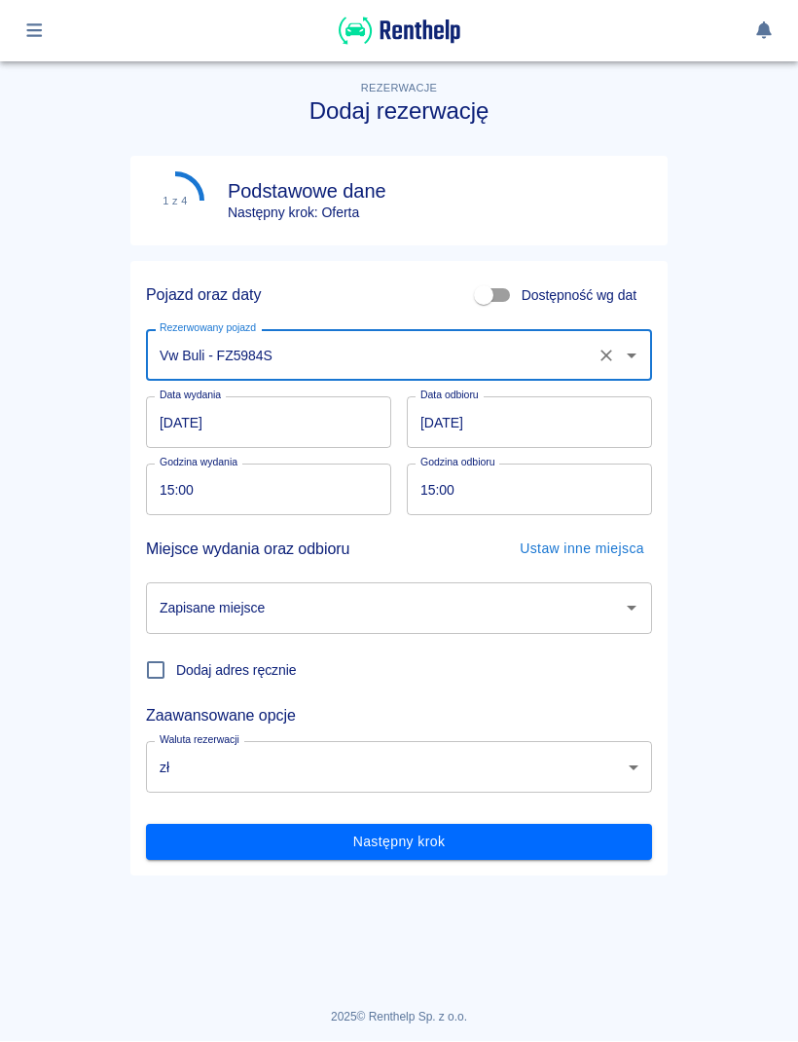
click at [316, 408] on input "[DATE]" at bounding box center [268, 423] width 245 height 52
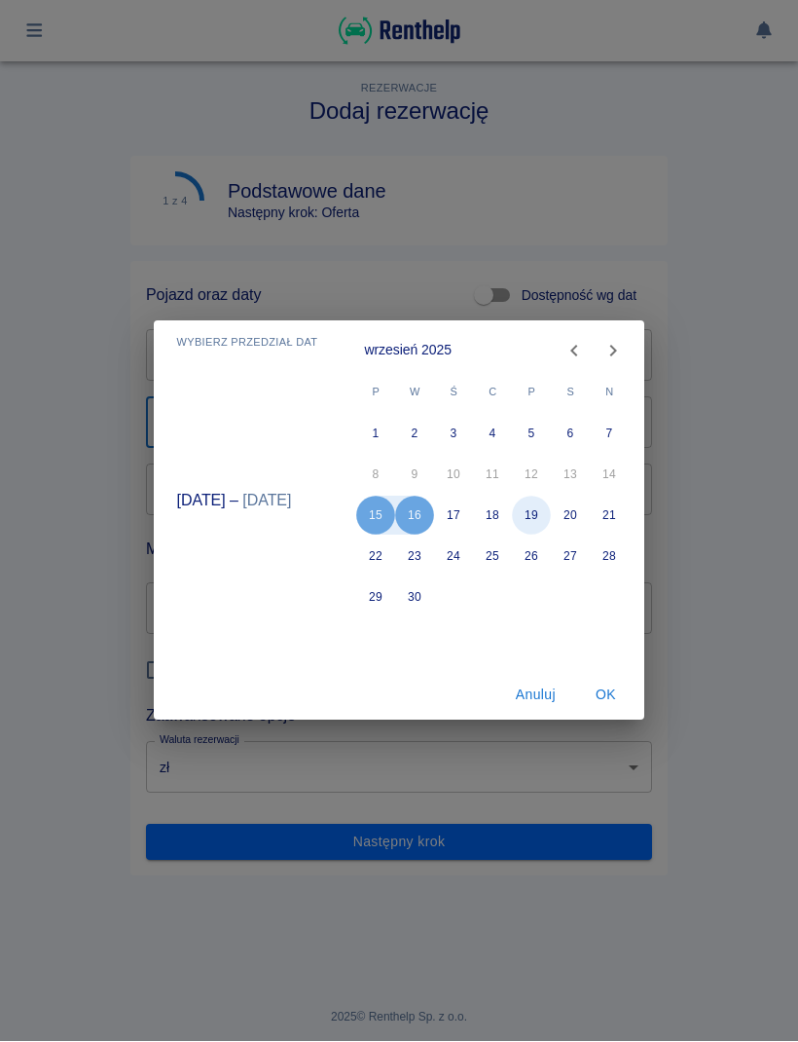
click at [530, 509] on button "19" at bounding box center [532, 516] width 39 height 39
type input "[DATE]"
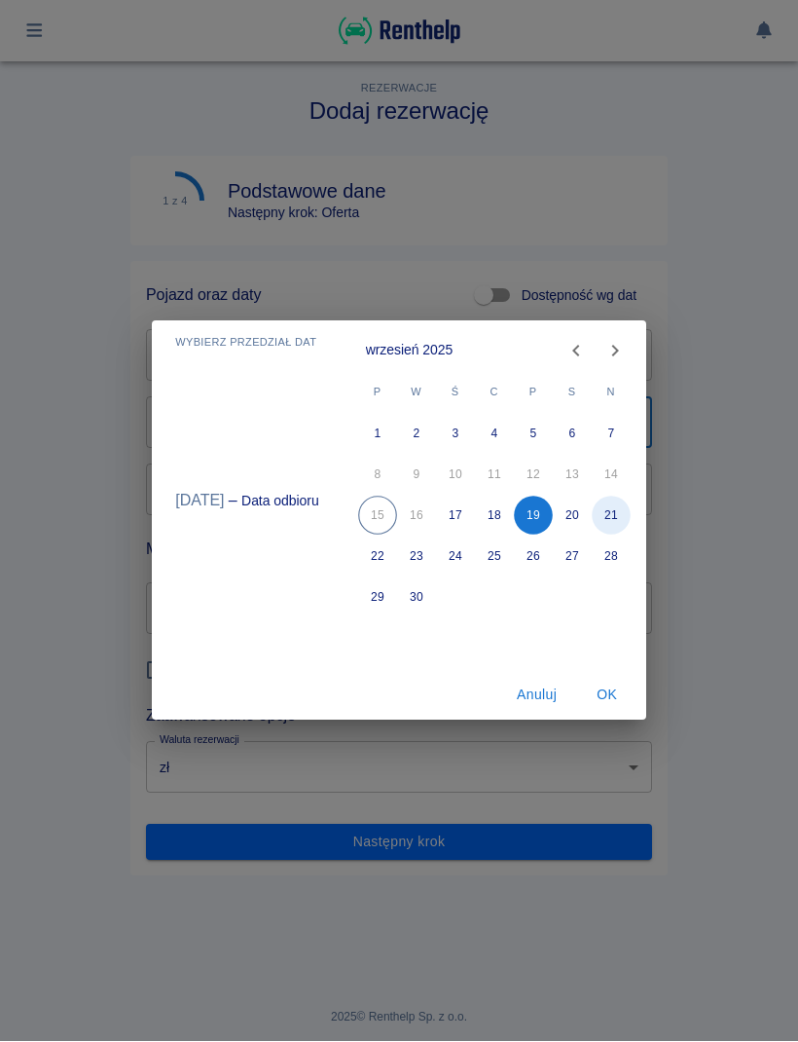
click at [609, 512] on button "21" at bounding box center [611, 516] width 39 height 39
type input "[DATE]"
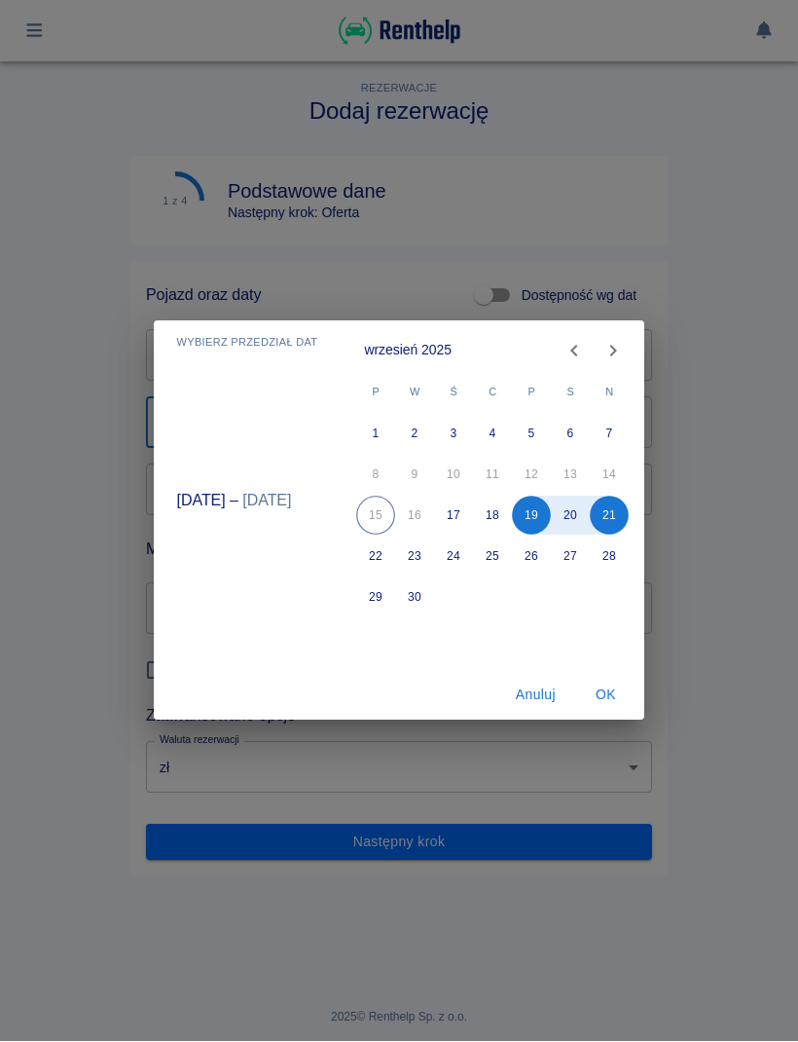
click at [603, 690] on button "OK" at bounding box center [605, 696] width 62 height 36
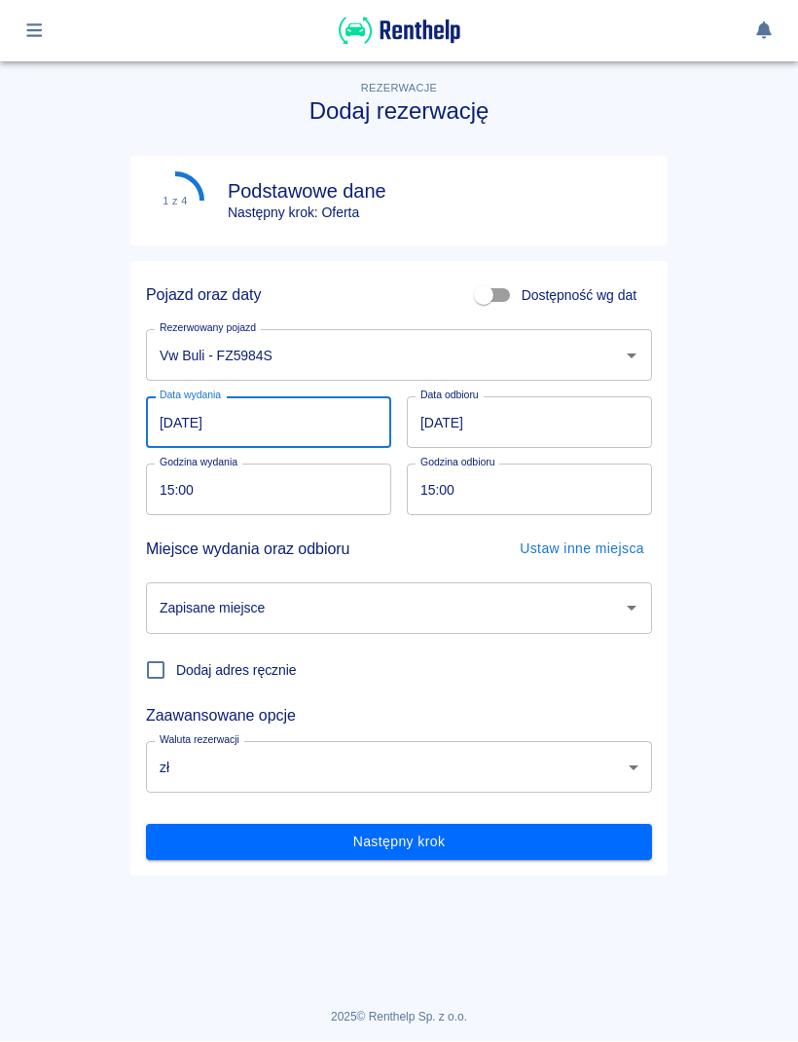
click at [306, 474] on input "15:00" at bounding box center [262, 490] width 232 height 52
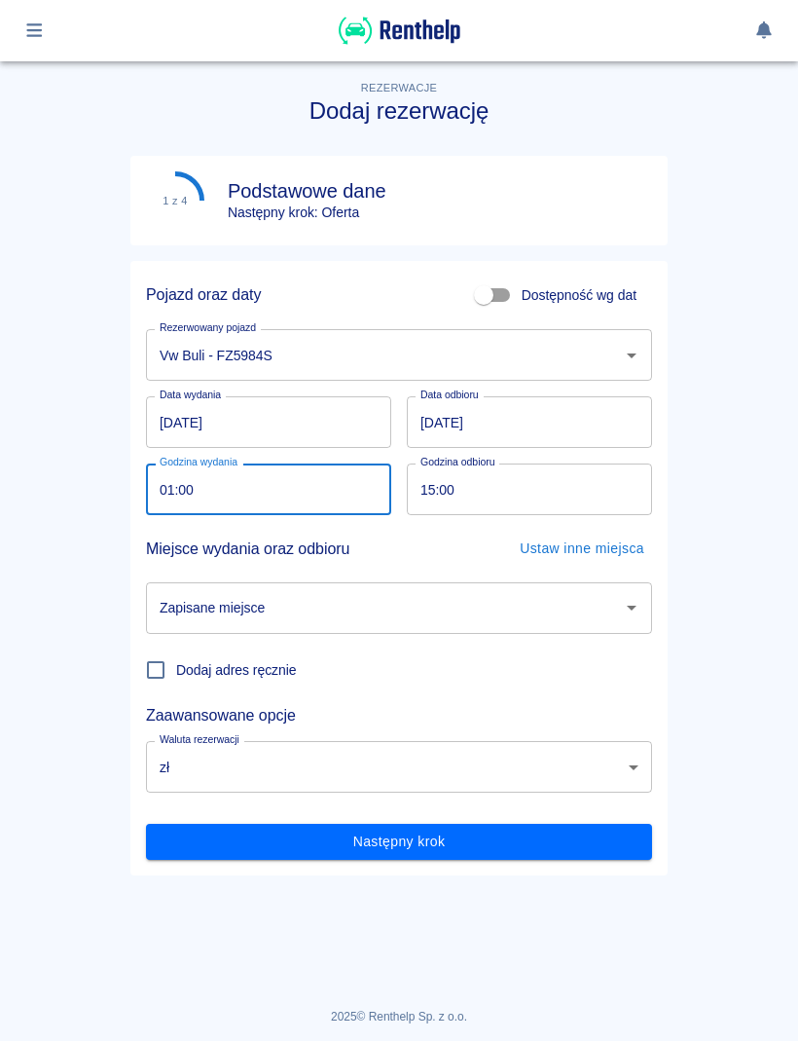
type input "14:00"
click at [540, 488] on input "15:00" at bounding box center [523, 490] width 232 height 52
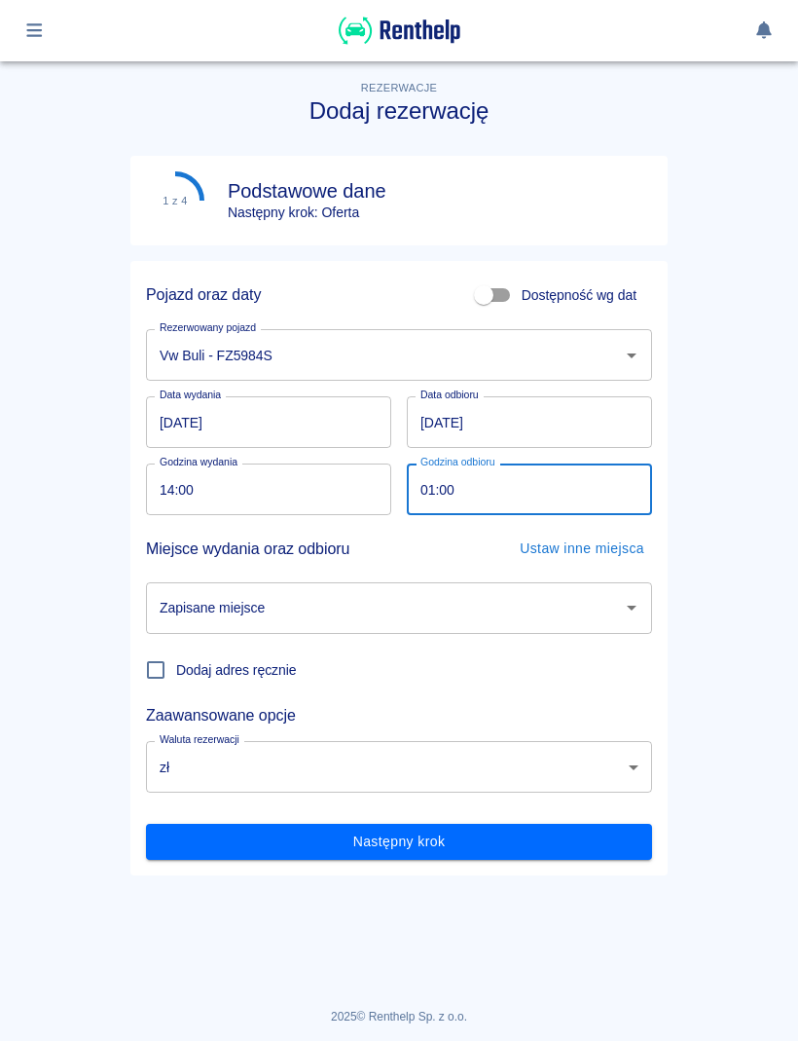
type input "14:00"
click at [741, 587] on main "Rezerwacje Dodaj rezerwację 1 z 4 Podstawowe dane Następny krok: Oferta Pojazd …" at bounding box center [399, 512] width 798 height 931
click at [637, 595] on button "Otwórz" at bounding box center [631, 608] width 27 height 27
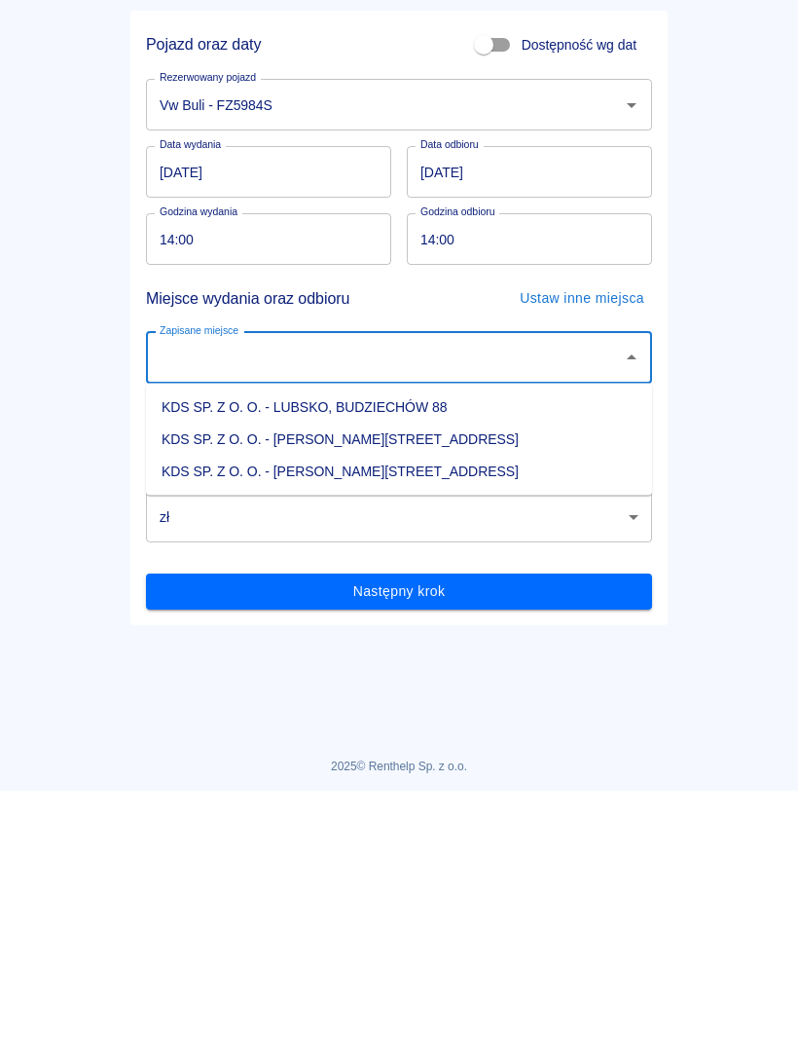
click at [412, 707] on li "KDS SP. Z O. O. - [PERSON_NAME][STREET_ADDRESS]" at bounding box center [399, 723] width 506 height 32
type input "KDS SP. Z O. O. - [PERSON_NAME][STREET_ADDRESS]"
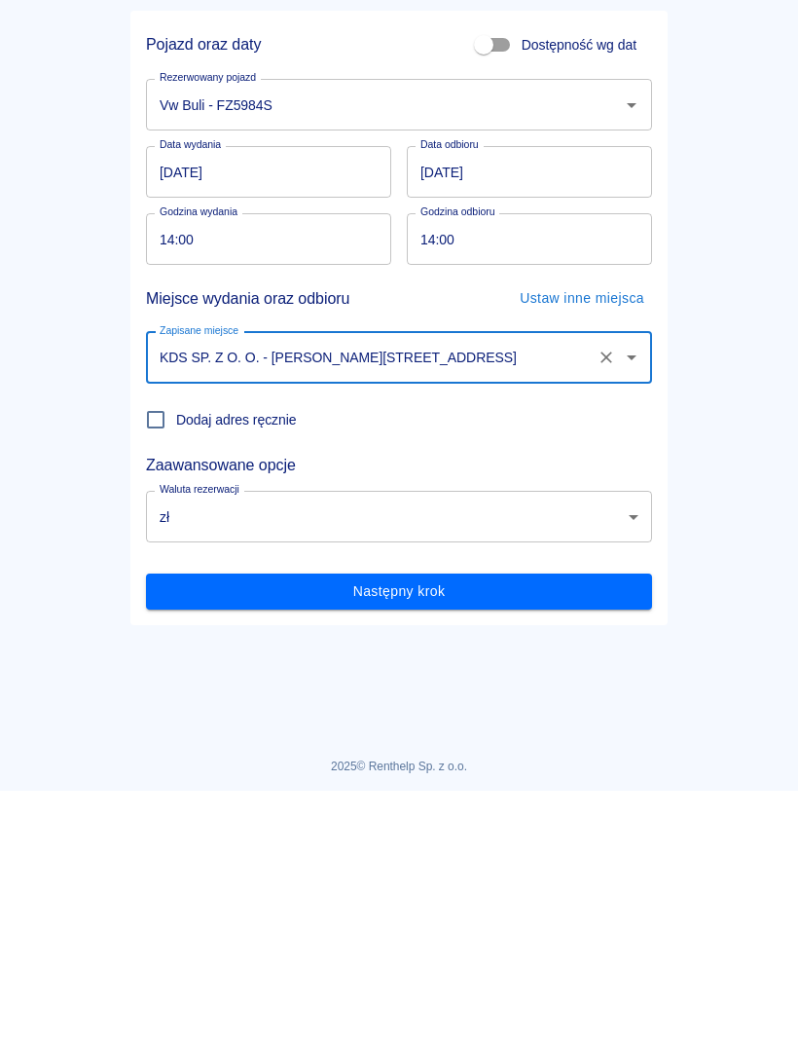
click at [519, 825] on button "Następny krok" at bounding box center [399, 843] width 506 height 36
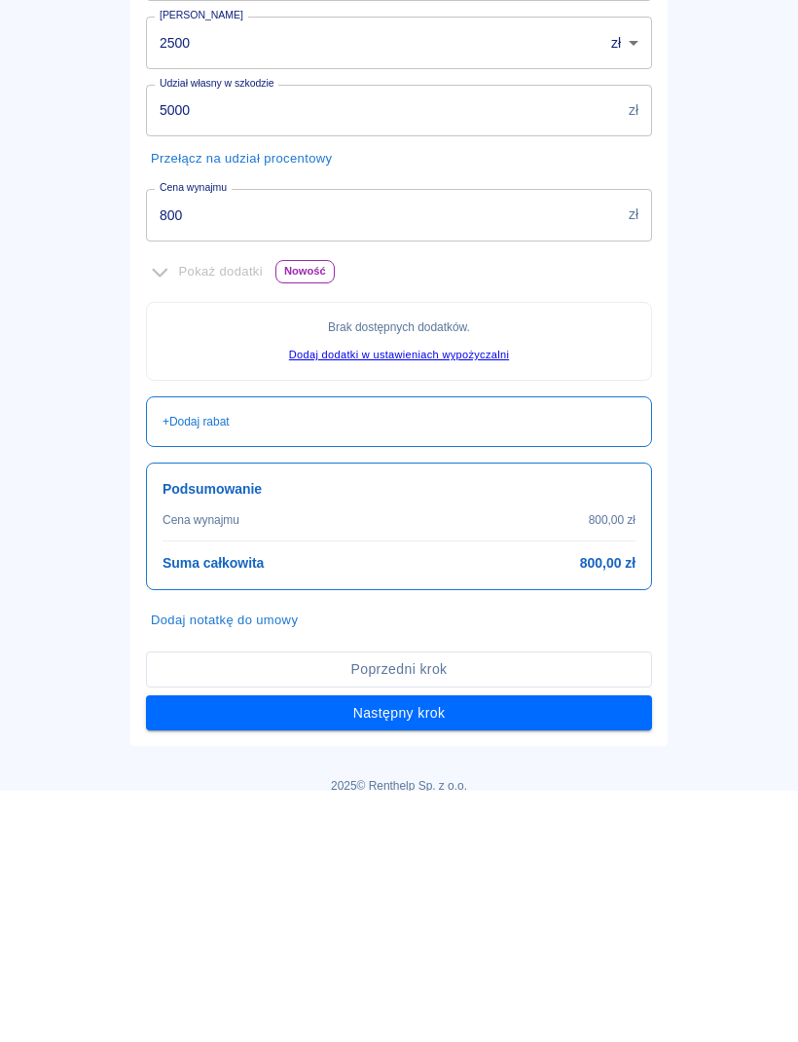
scroll to position [313, 0]
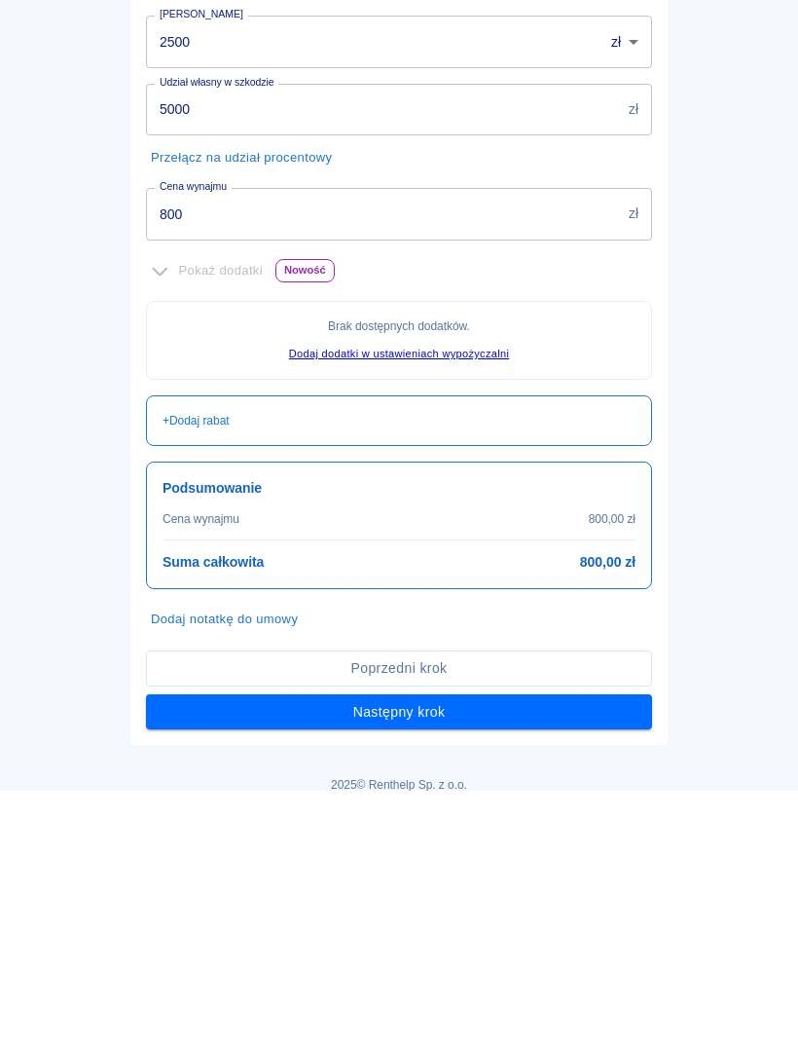
click at [428, 442] on input "800" at bounding box center [383, 465] width 475 height 52
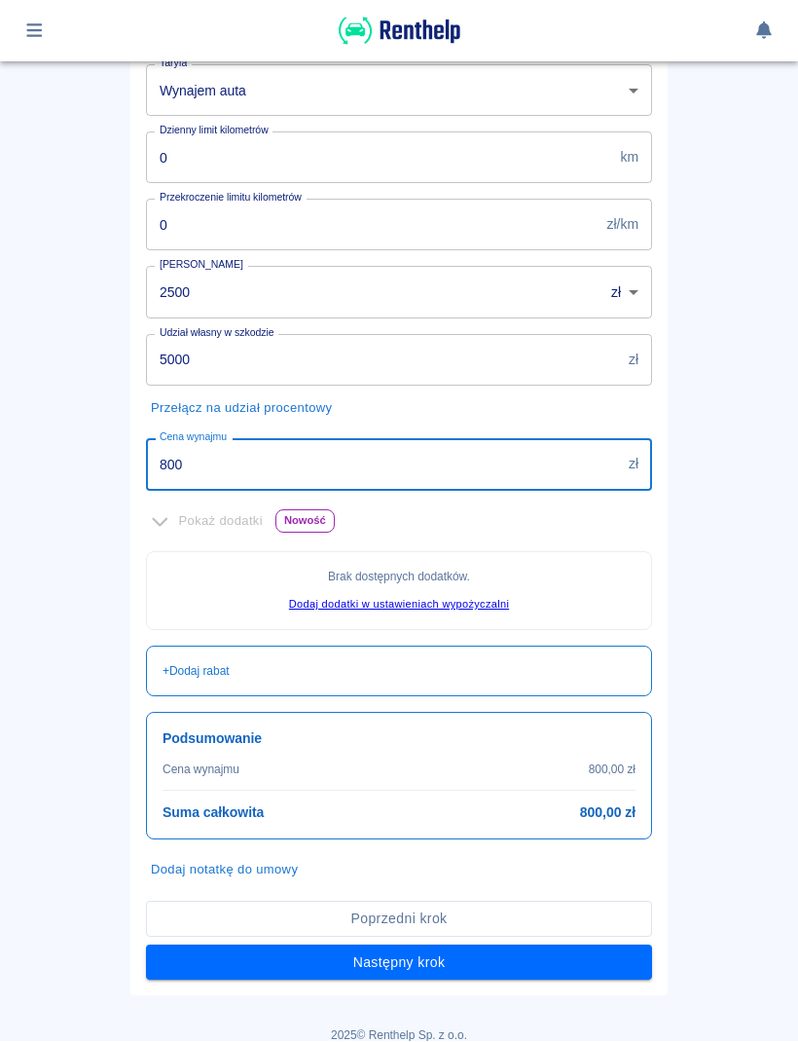
click at [172, 457] on input "800" at bounding box center [383, 465] width 475 height 52
type input "8"
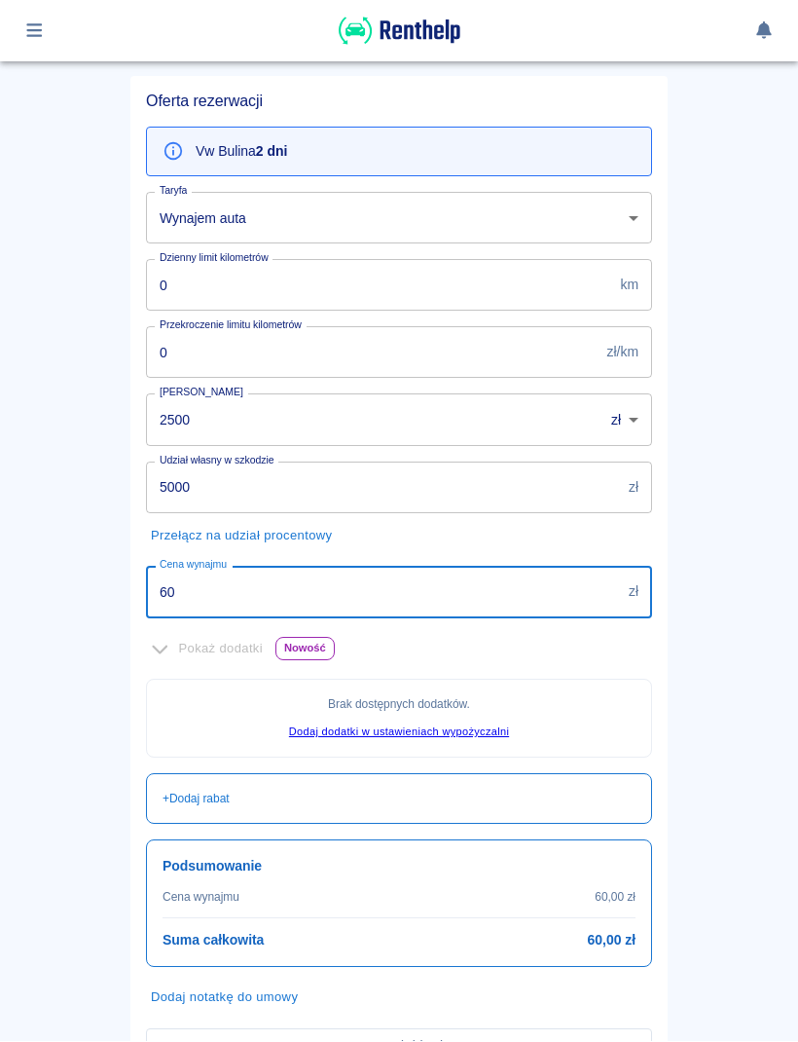
type input "600"
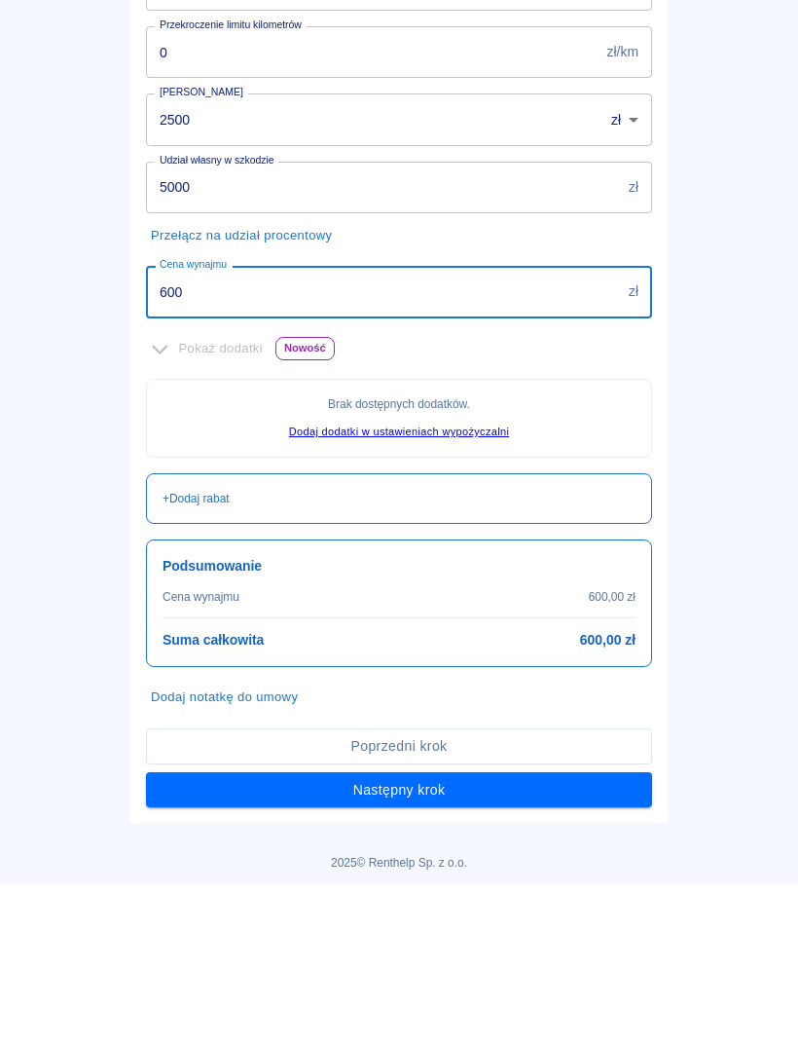
scroll to position [328, 0]
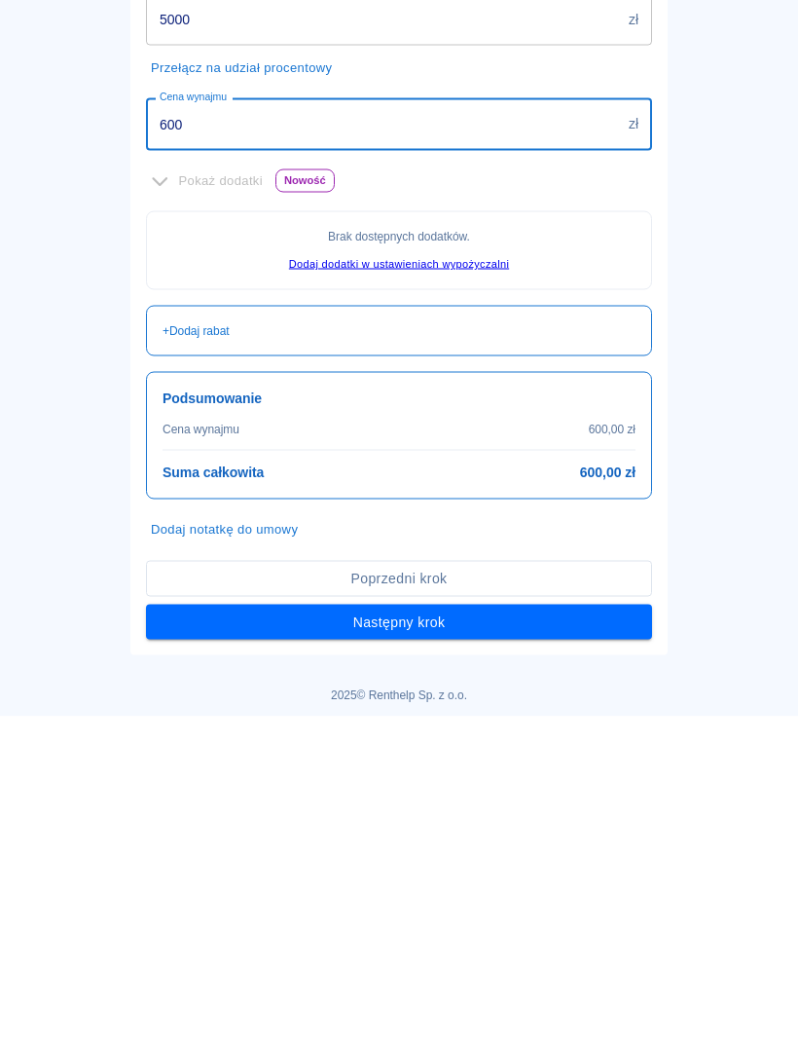
click at [514, 930] on button "Następny krok" at bounding box center [399, 948] width 506 height 36
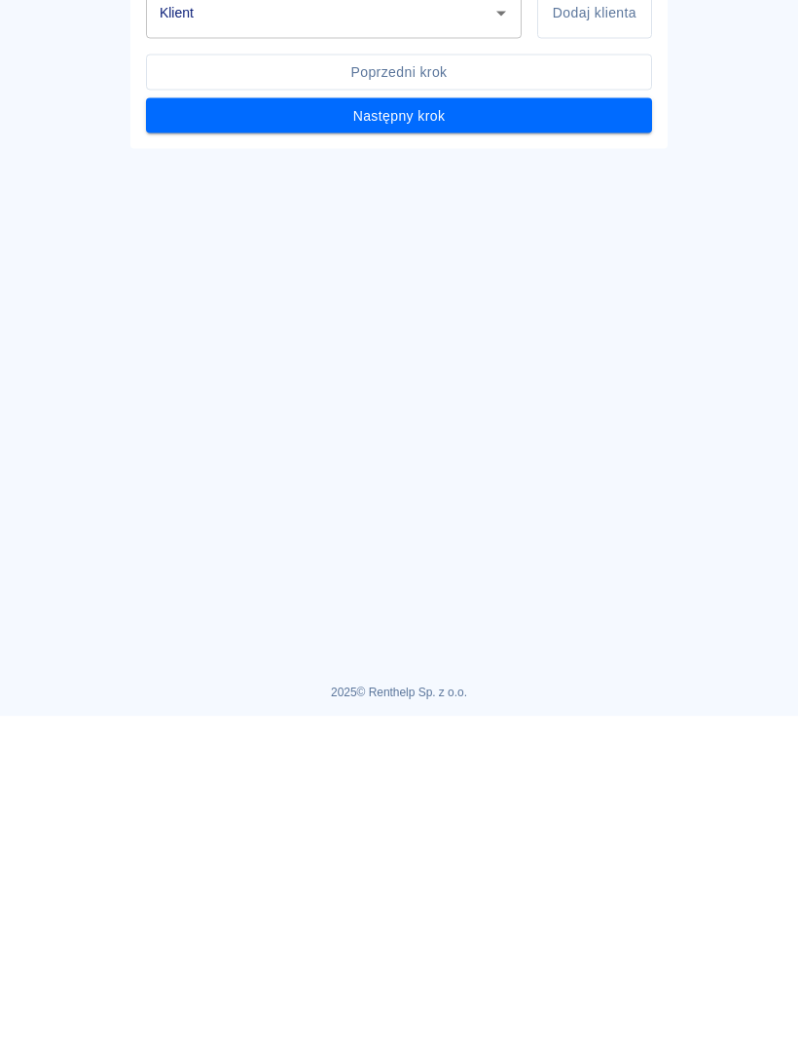
scroll to position [0, 0]
click at [500, 331] on icon "Otwórz" at bounding box center [501, 338] width 23 height 23
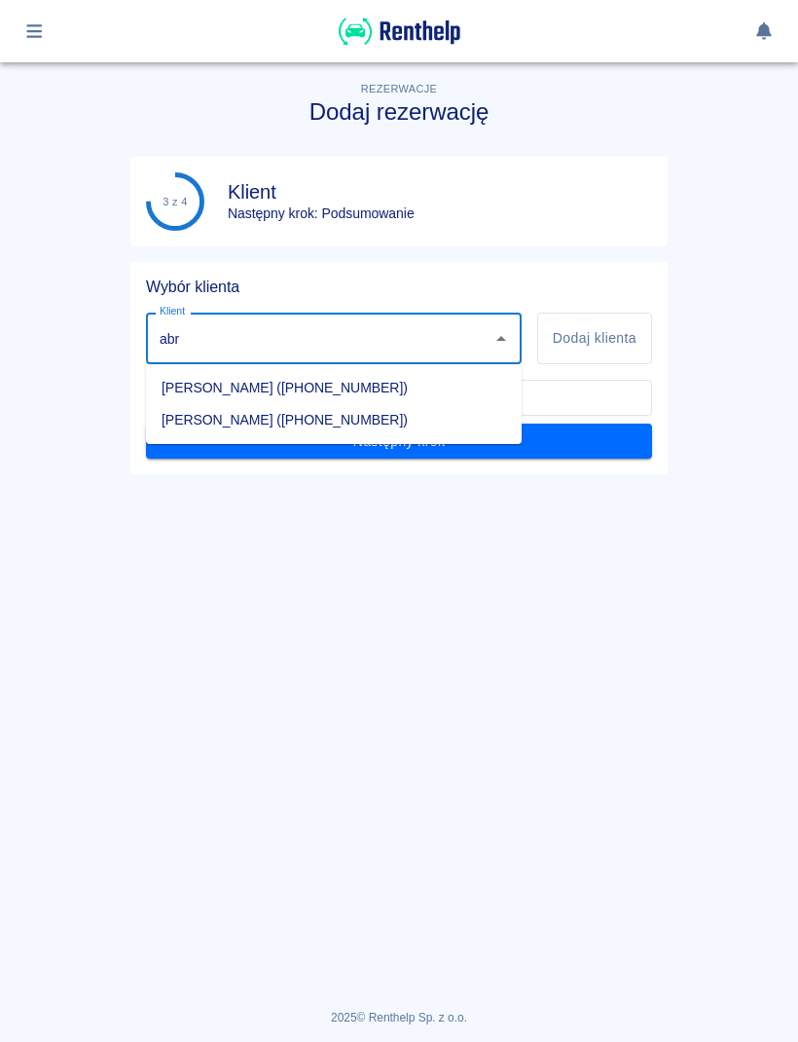
click at [374, 419] on li "[PERSON_NAME] ([PHONE_NUMBER])" at bounding box center [334, 420] width 376 height 32
type input "[PERSON_NAME] ([PHONE_NUMBER])"
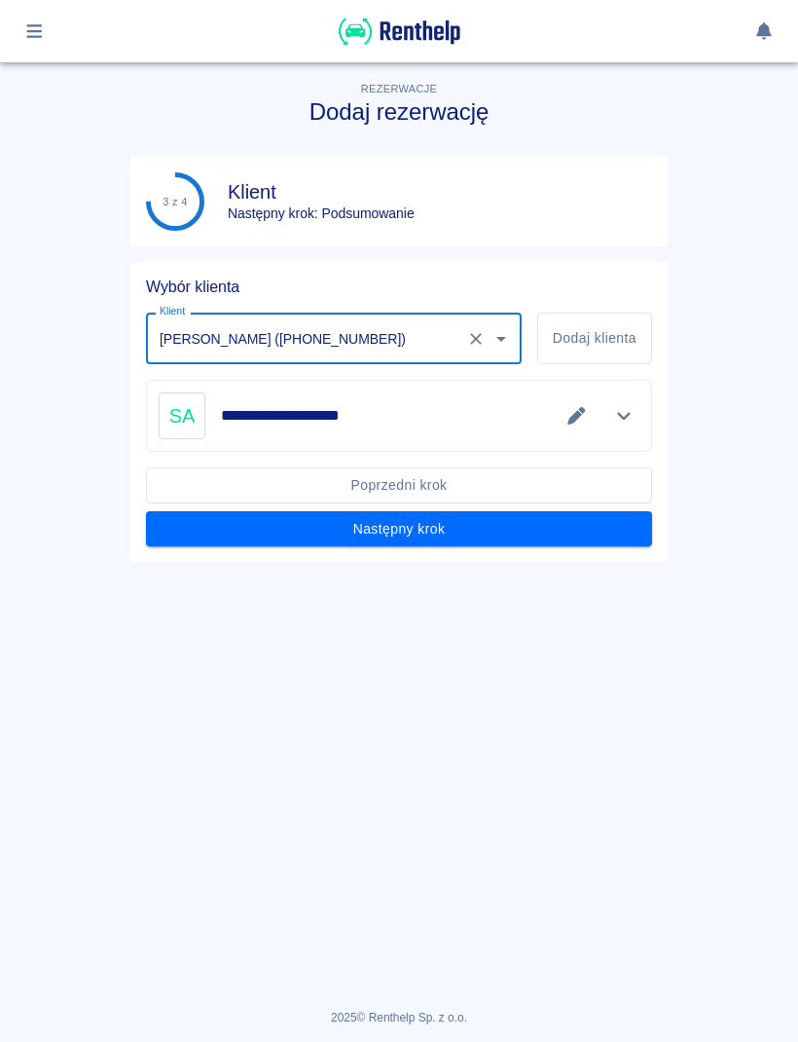
click at [616, 338] on button "Dodaj klienta" at bounding box center [594, 339] width 115 height 52
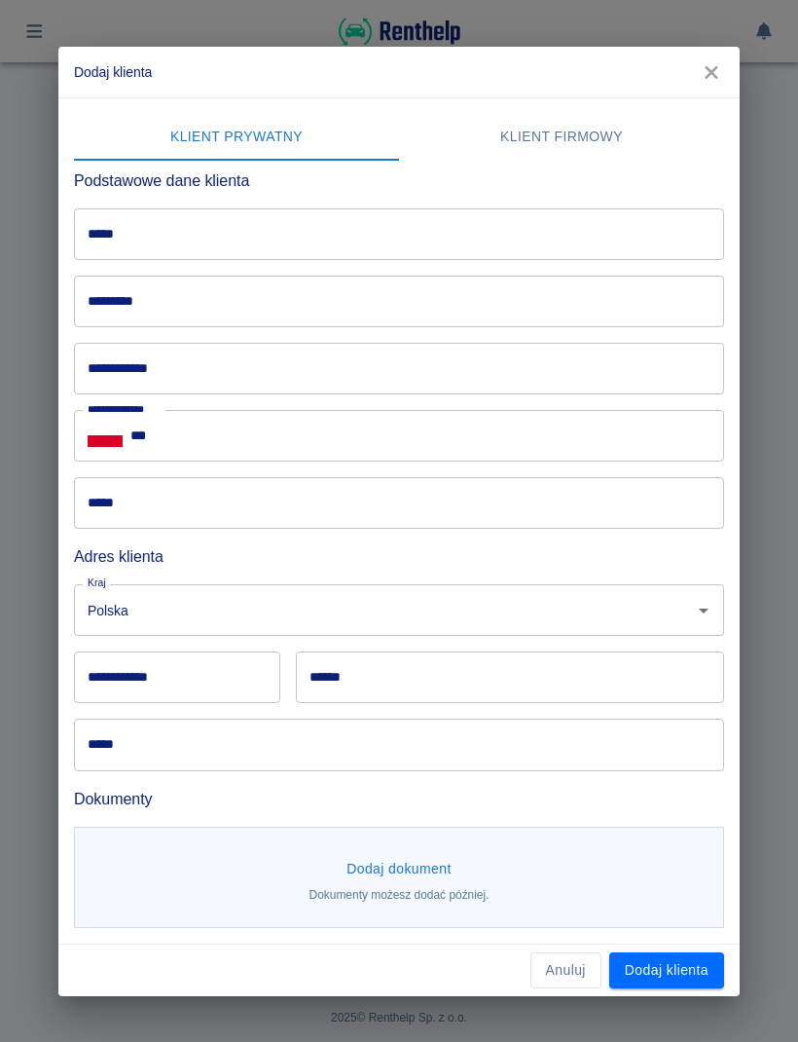
click at [569, 971] on button "Anuluj" at bounding box center [566, 970] width 71 height 36
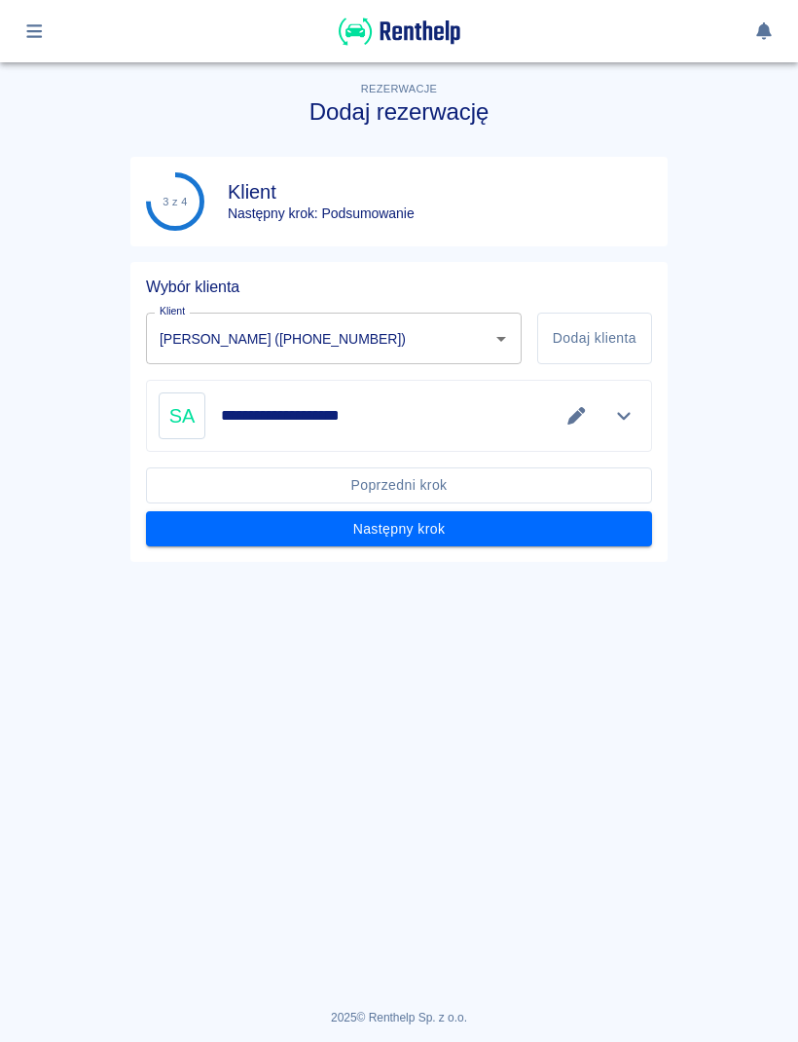
click at [496, 529] on button "Następny krok" at bounding box center [399, 529] width 506 height 36
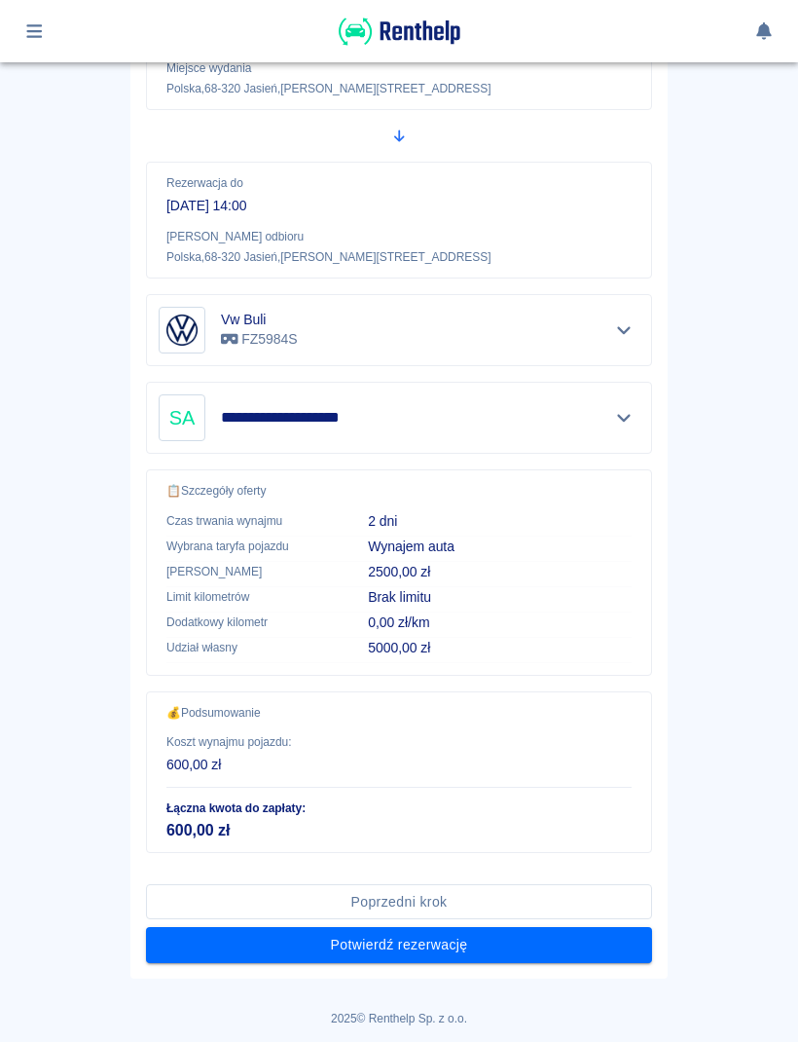
scroll to position [317, 0]
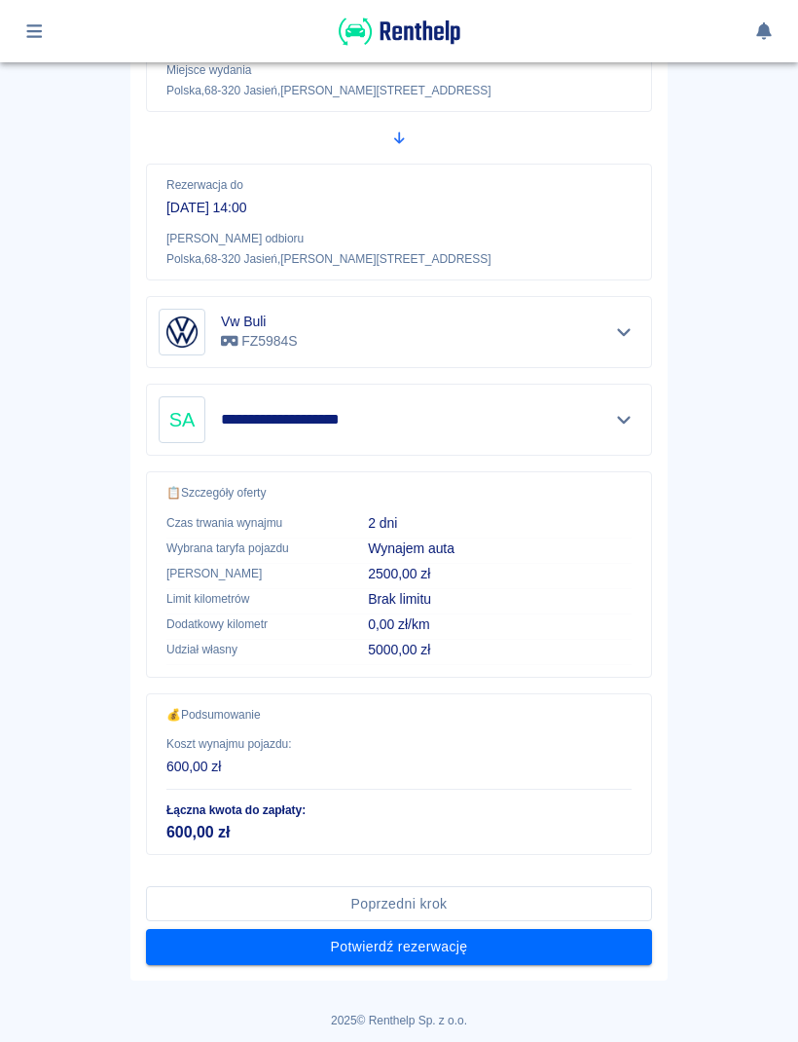
click at [486, 950] on button "Potwierdź rezerwację" at bounding box center [399, 947] width 506 height 36
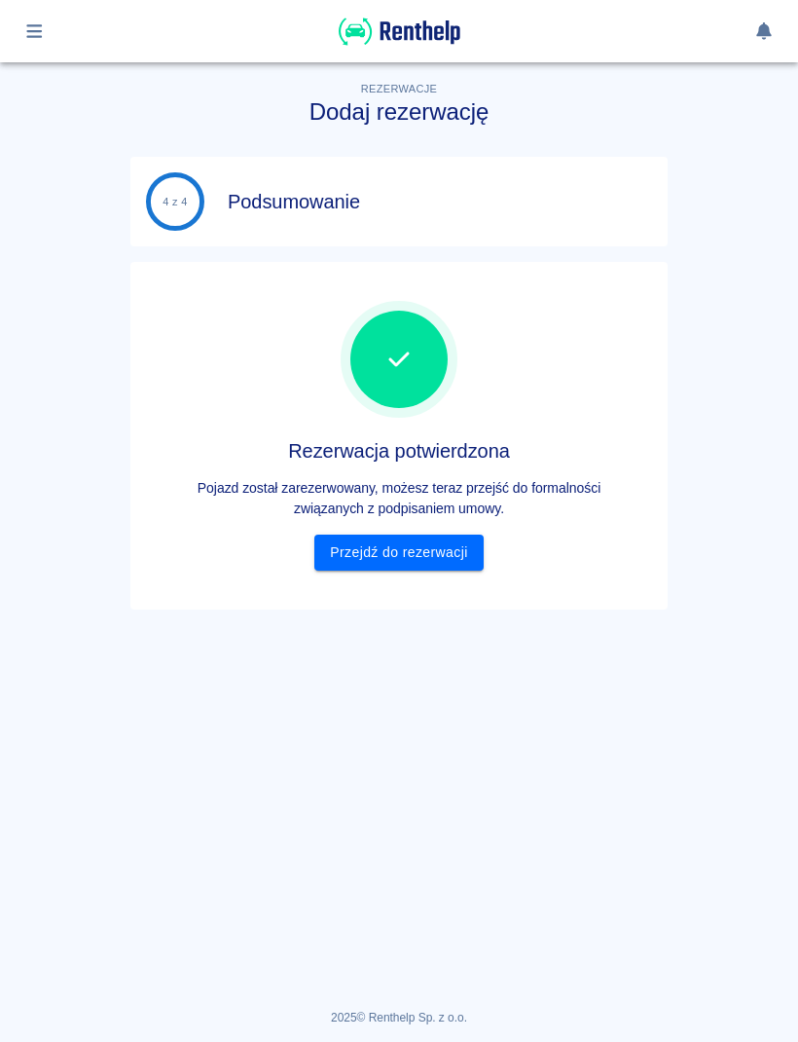
scroll to position [0, 0]
click at [427, 565] on link "Przejdź do rezerwacji" at bounding box center [399, 553] width 168 height 36
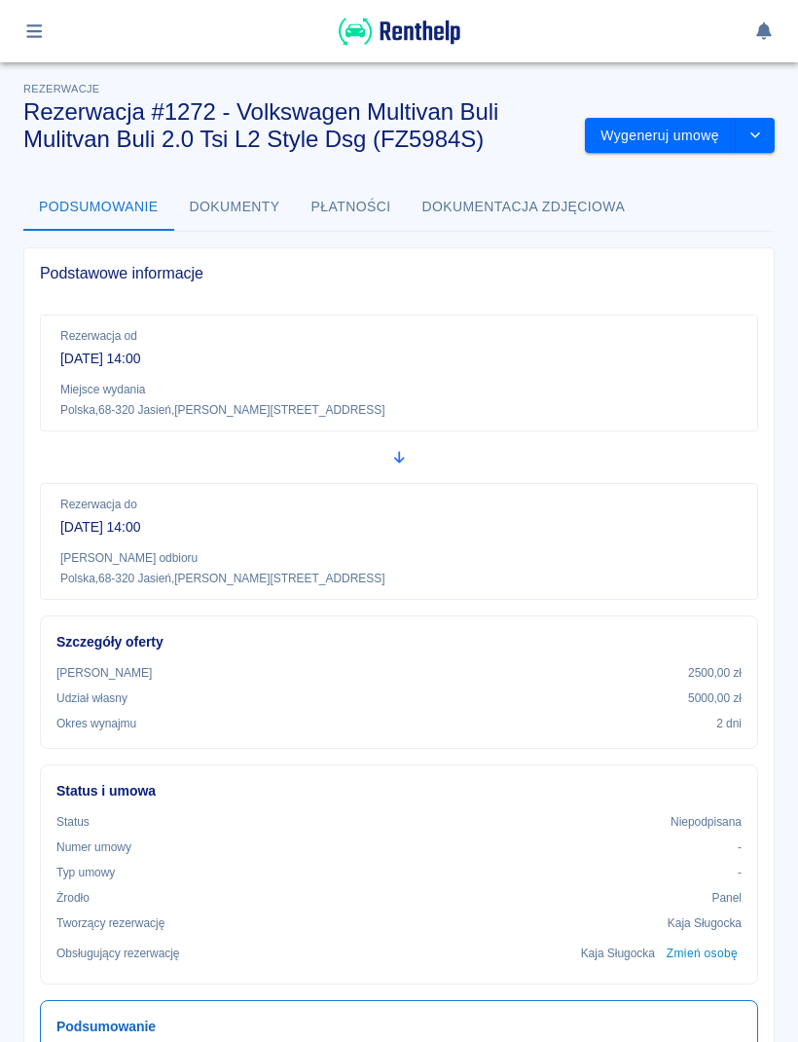
click at [19, 21] on button "button" at bounding box center [35, 31] width 38 height 33
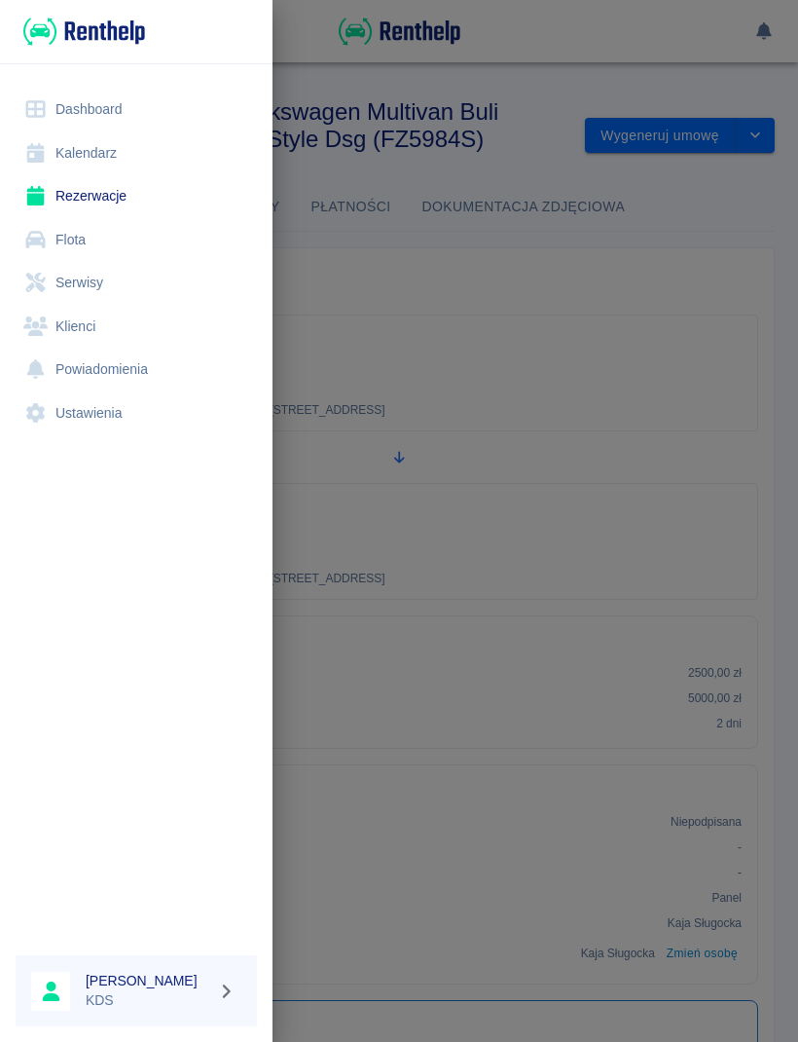
click at [116, 144] on link "Kalendarz" at bounding box center [136, 153] width 241 height 44
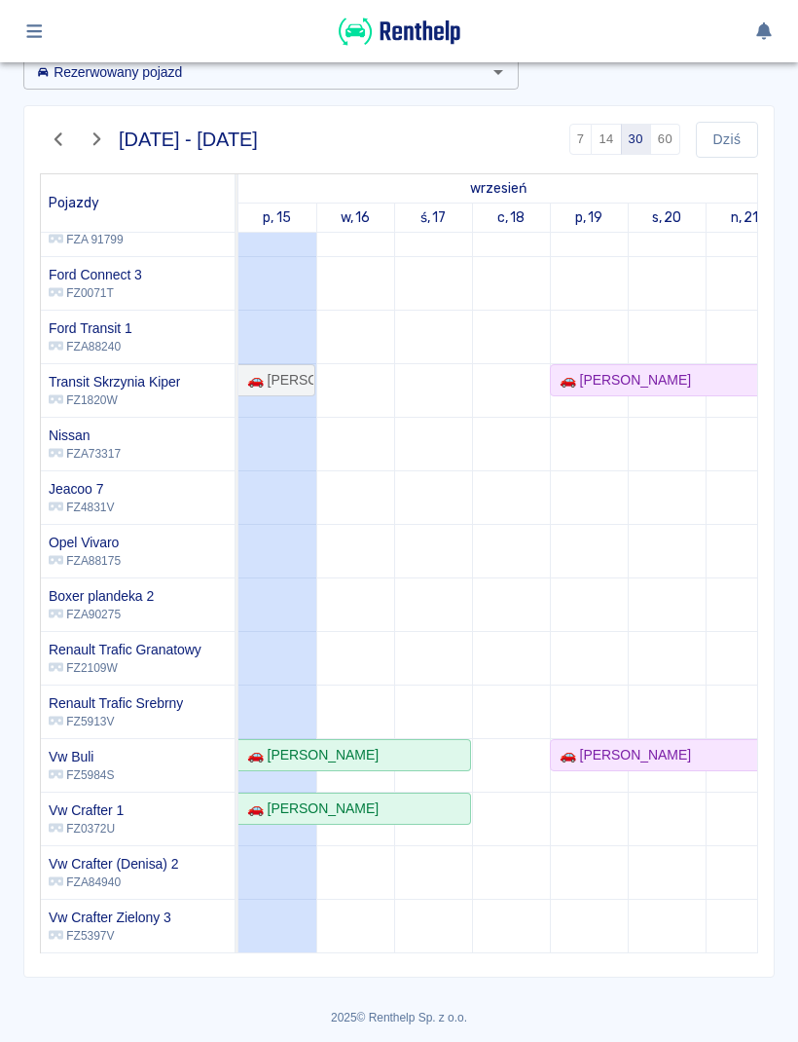
scroll to position [102, 0]
click at [363, 794] on link "🚗 [PERSON_NAME]" at bounding box center [355, 810] width 233 height 32
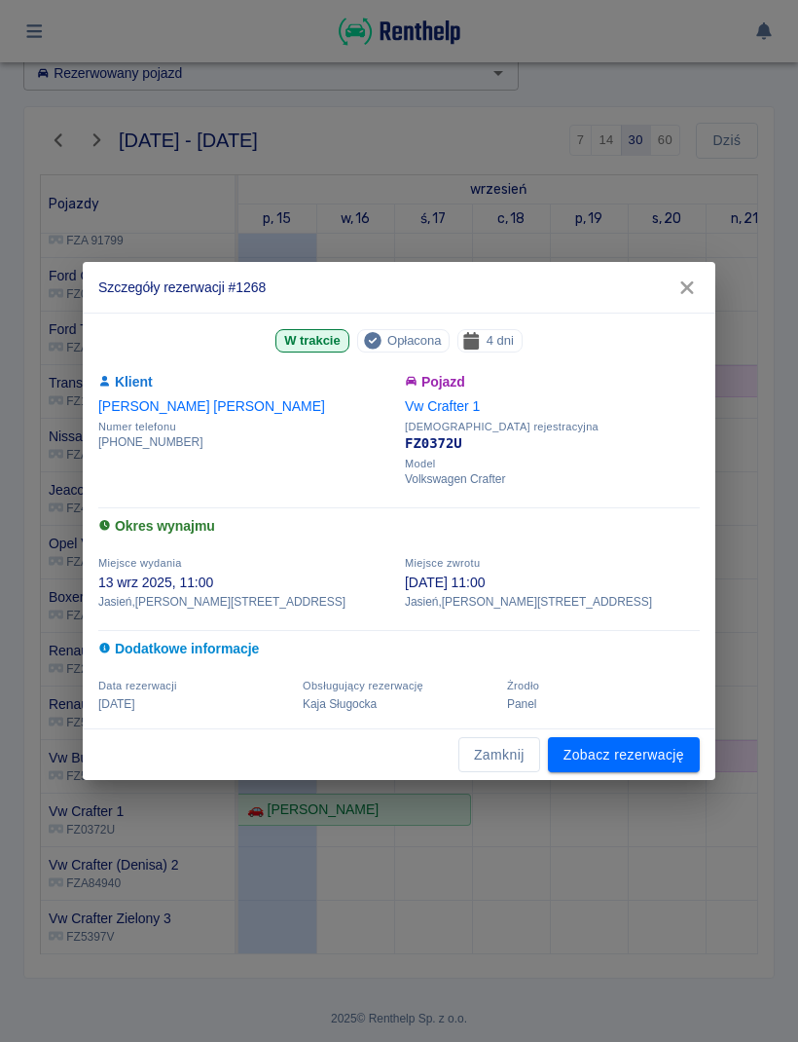
click at [492, 759] on button "Zamknij" at bounding box center [500, 755] width 82 height 36
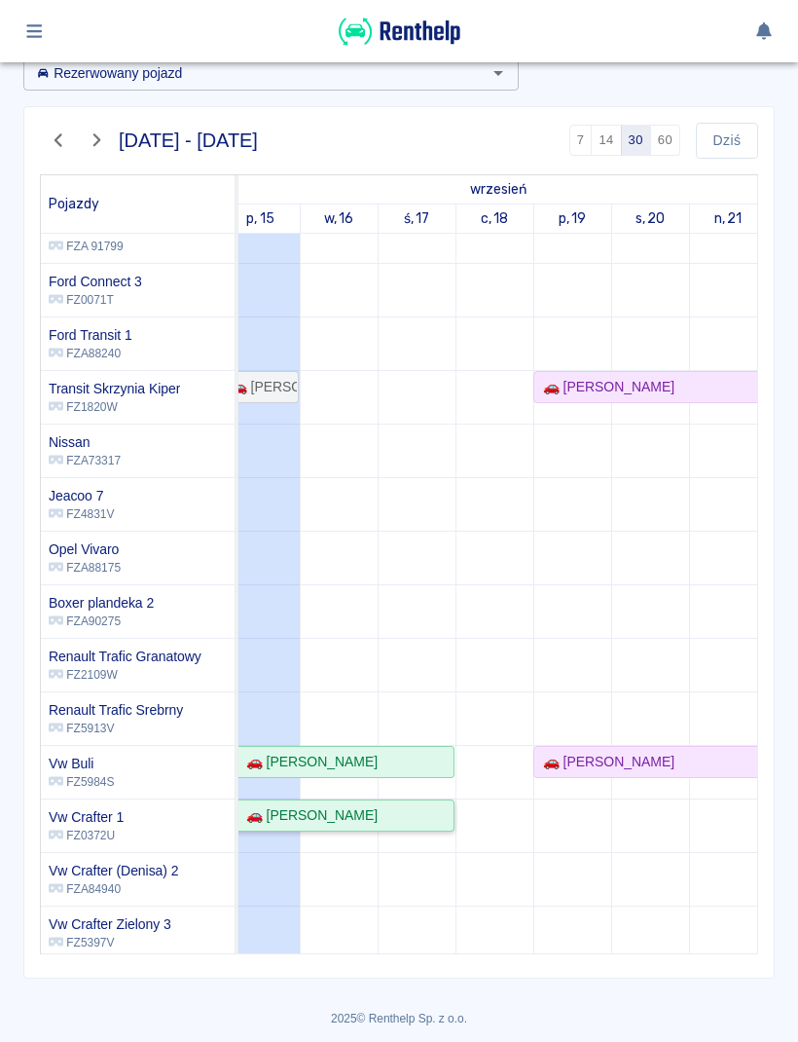
scroll to position [304, 0]
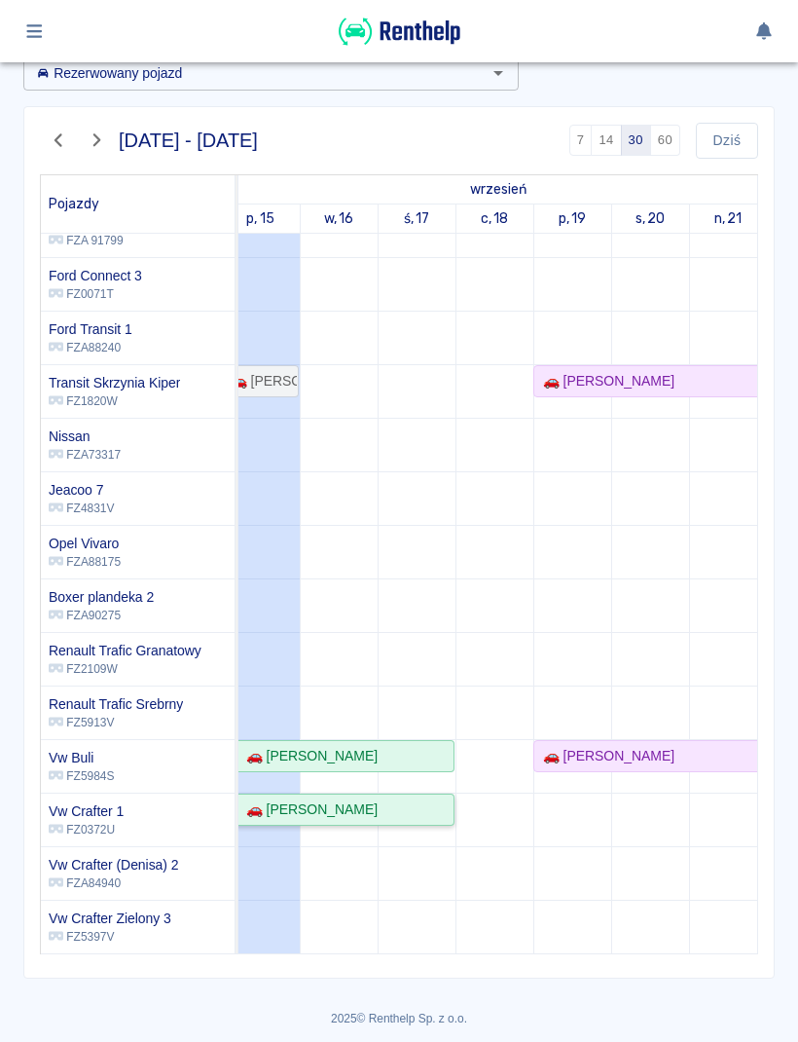
click at [398, 799] on div "🚗 [PERSON_NAME]" at bounding box center [338, 809] width 230 height 20
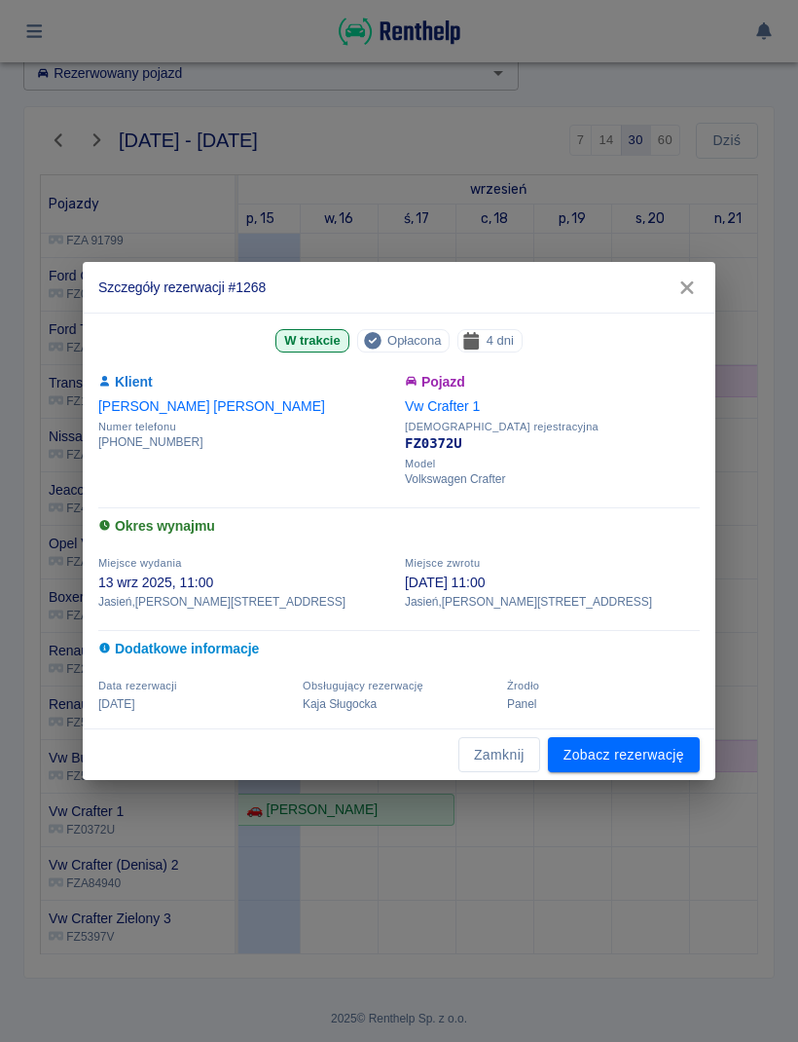
click at [692, 286] on icon "button" at bounding box center [687, 288] width 25 height 20
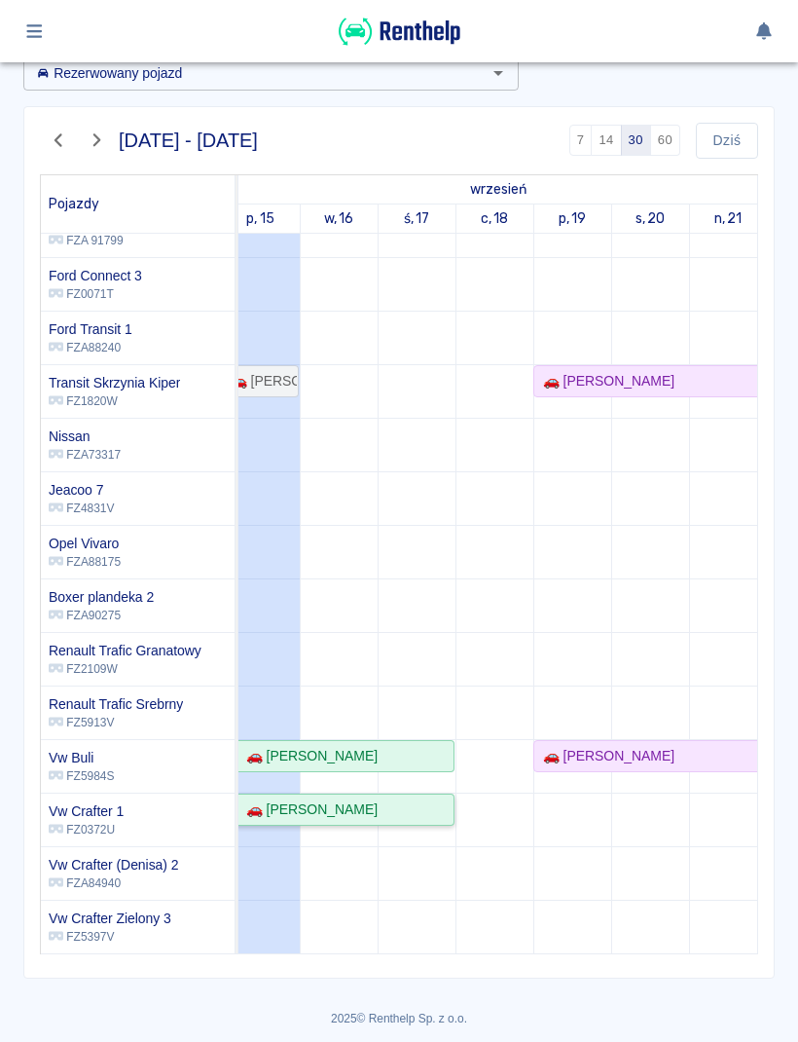
click at [412, 807] on div "🚗 [PERSON_NAME]" at bounding box center [338, 809] width 230 height 20
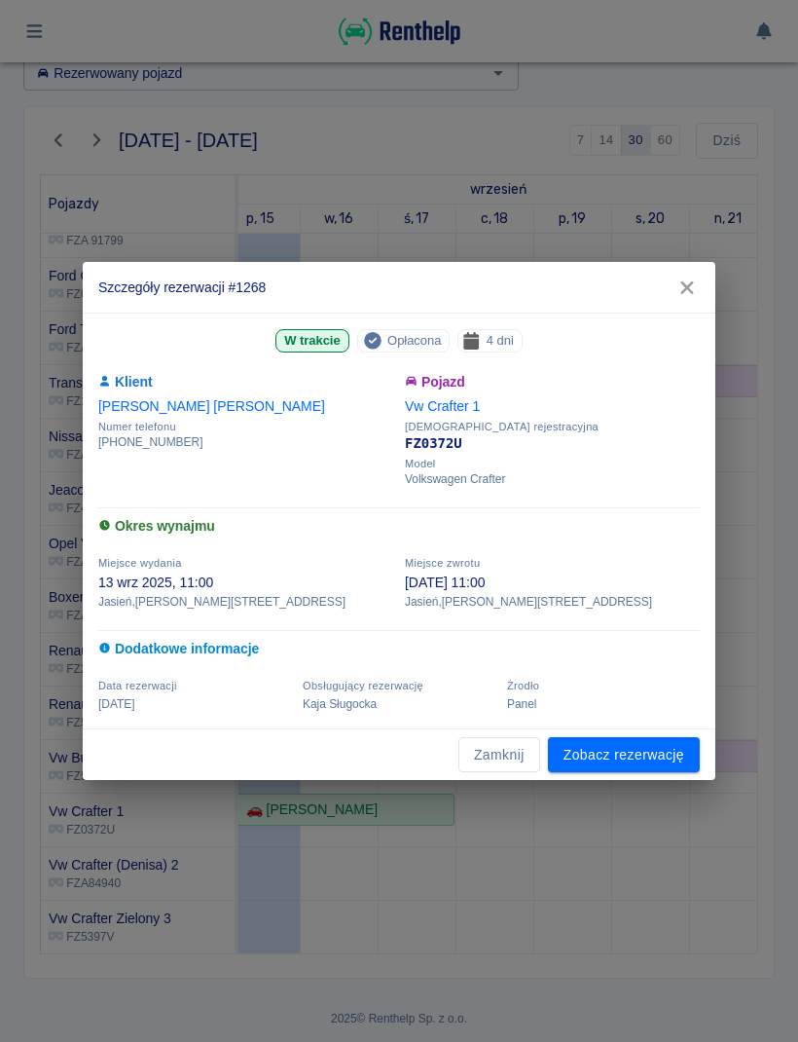
click at [646, 746] on link "Zobacz rezerwację" at bounding box center [624, 755] width 152 height 36
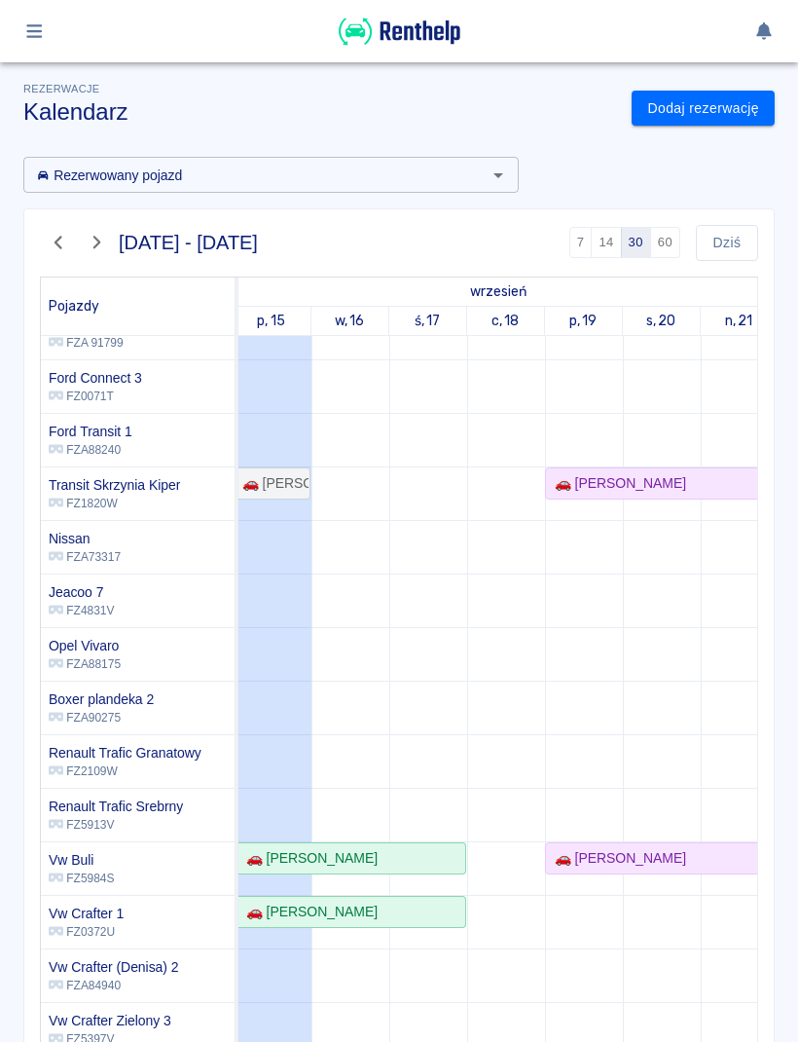
scroll to position [297, 6]
click at [422, 904] on div "🚗 [PERSON_NAME]" at bounding box center [349, 912] width 230 height 20
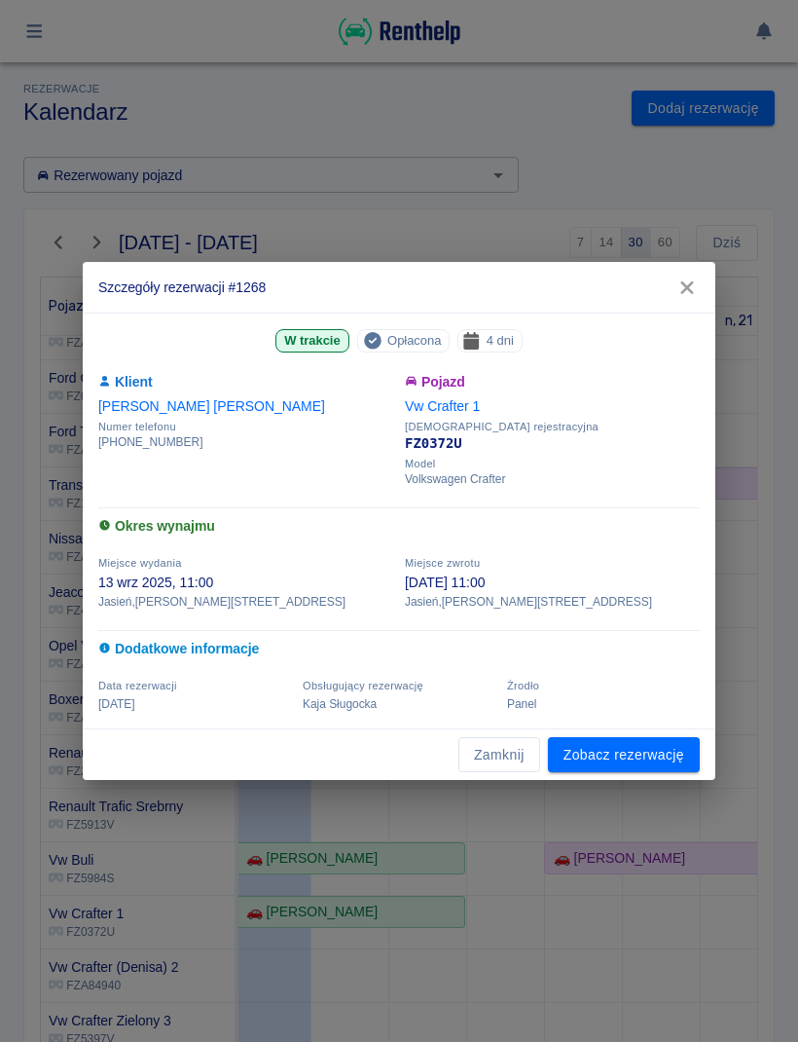
click at [648, 759] on link "Zobacz rezerwację" at bounding box center [624, 755] width 152 height 36
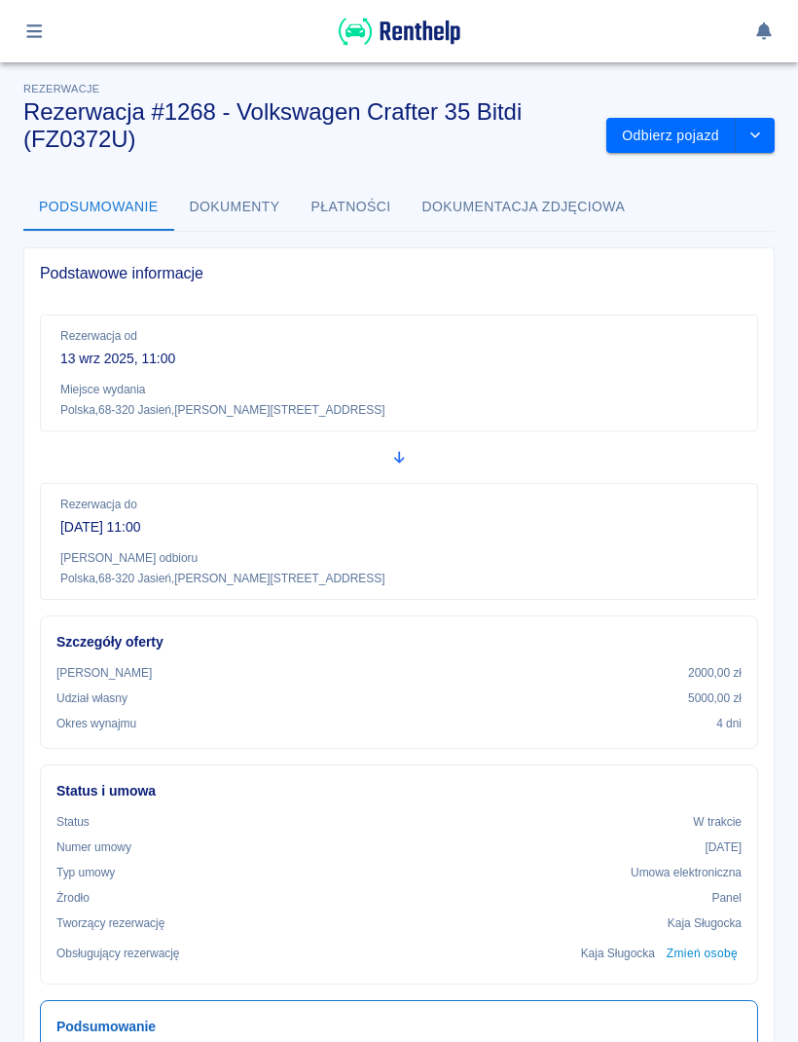
click at [773, 120] on button "drop-down" at bounding box center [755, 136] width 39 height 36
click at [741, 177] on li "Przedłuż rezerwację" at bounding box center [690, 177] width 153 height 32
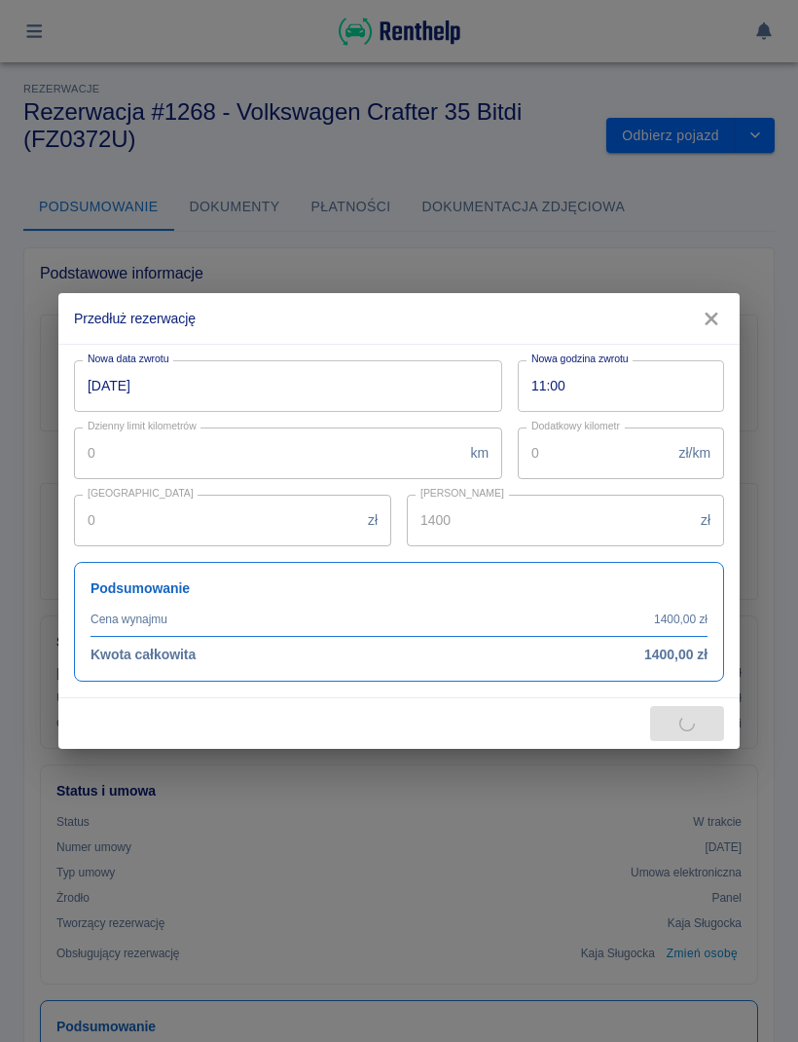
type input "1600"
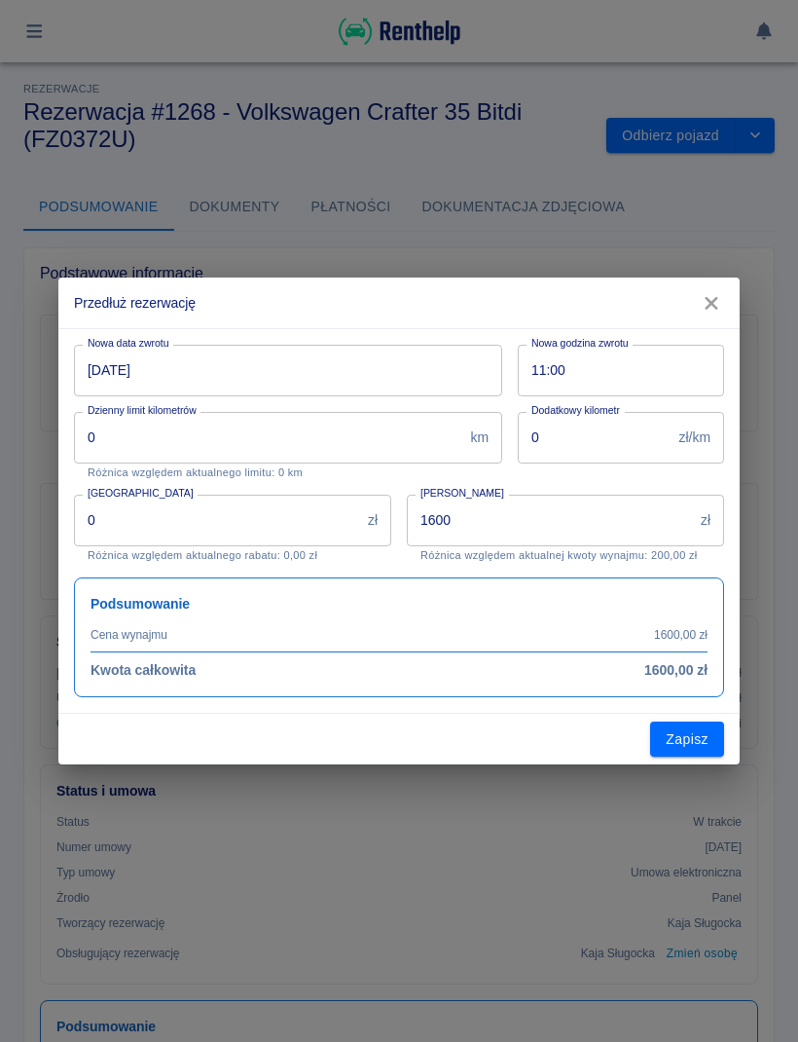
click at [127, 369] on input "[DATE]" at bounding box center [281, 371] width 415 height 52
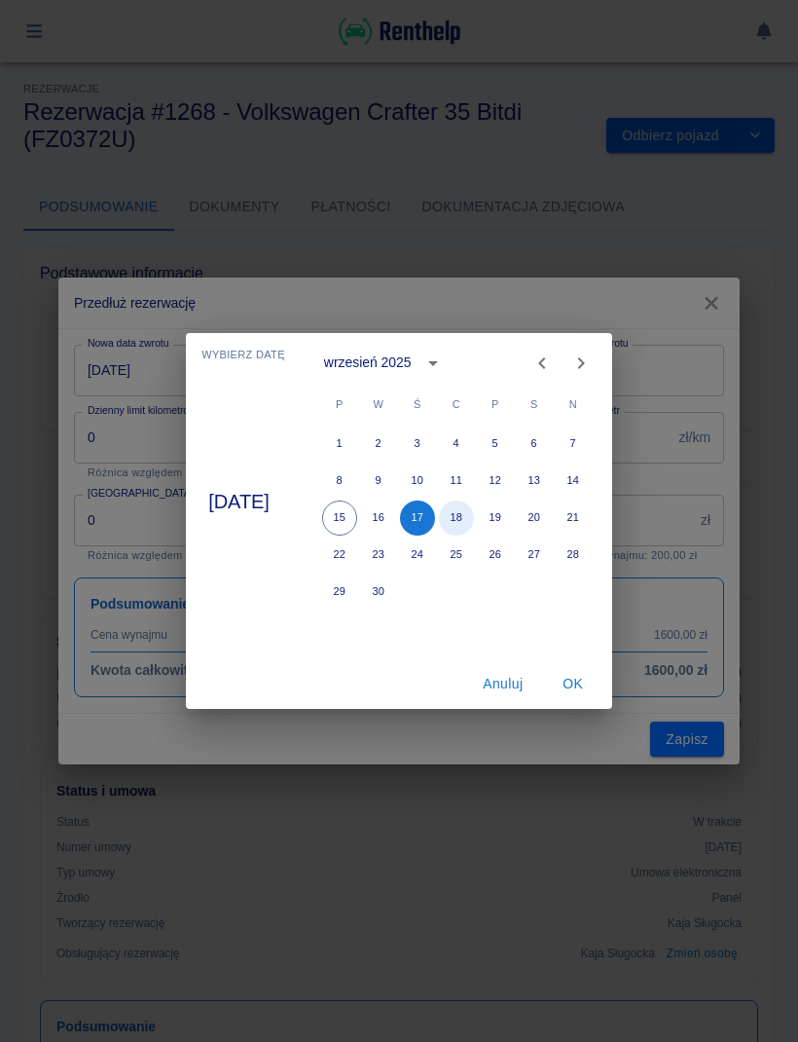
click at [474, 516] on button "18" at bounding box center [456, 517] width 35 height 35
type input "[DATE]"
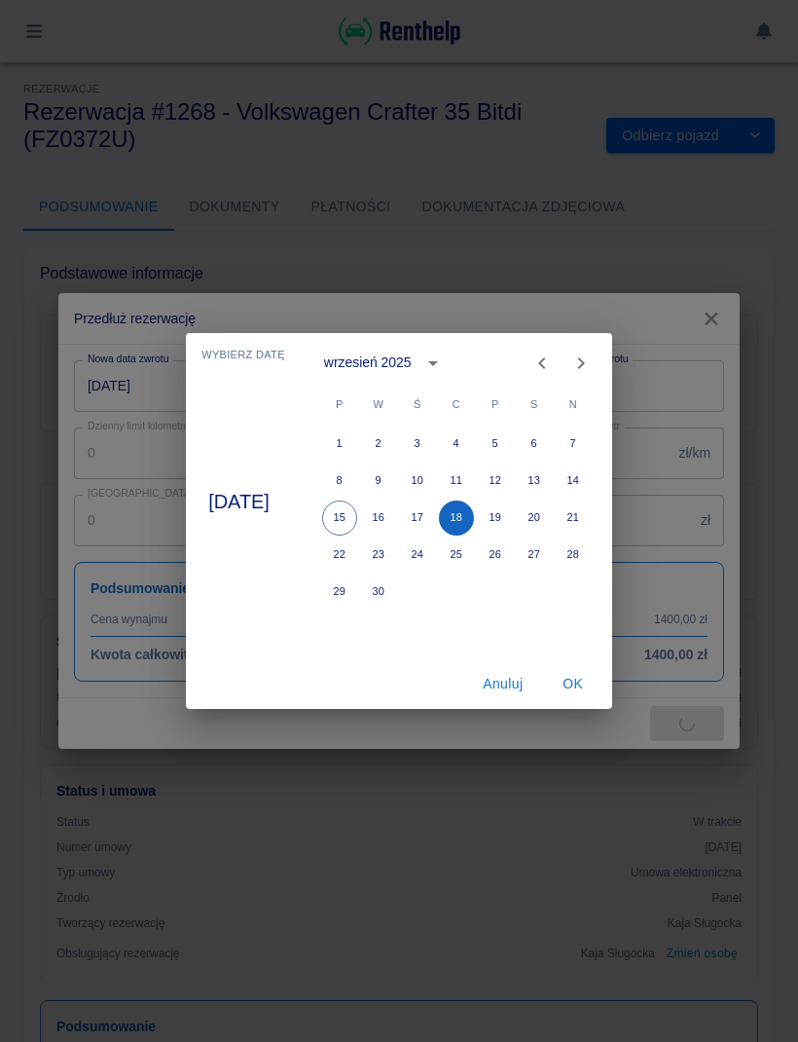
type input "2000"
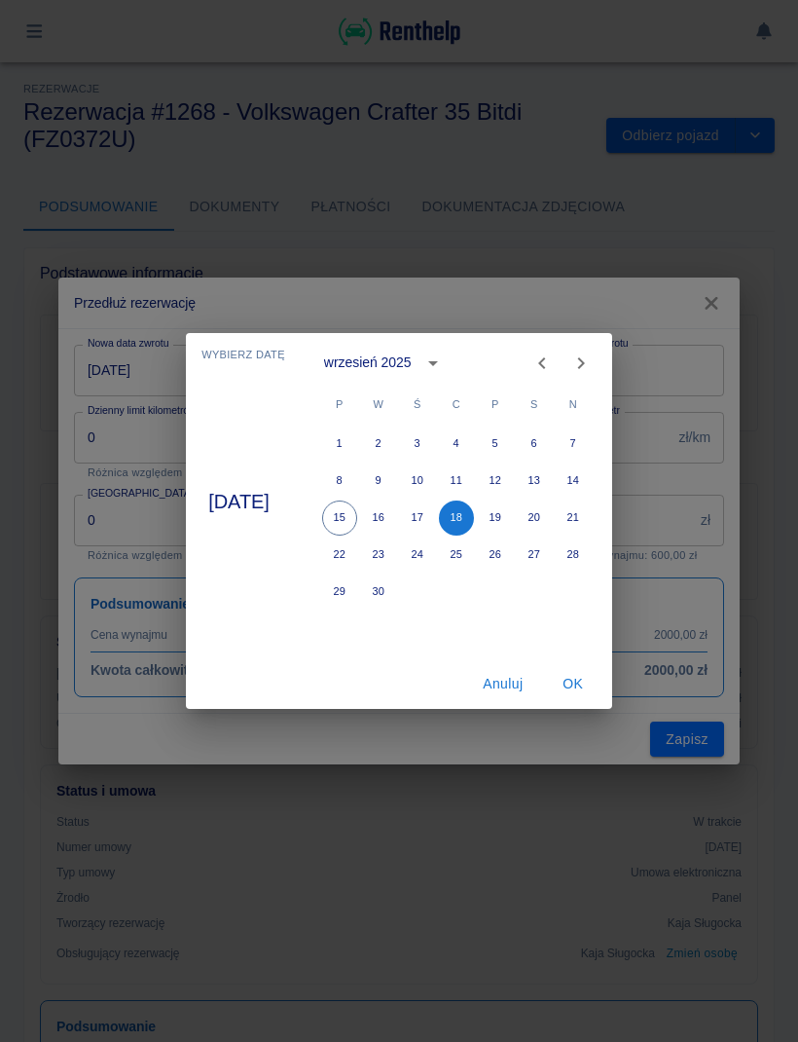
click at [595, 678] on button "OK" at bounding box center [573, 684] width 62 height 36
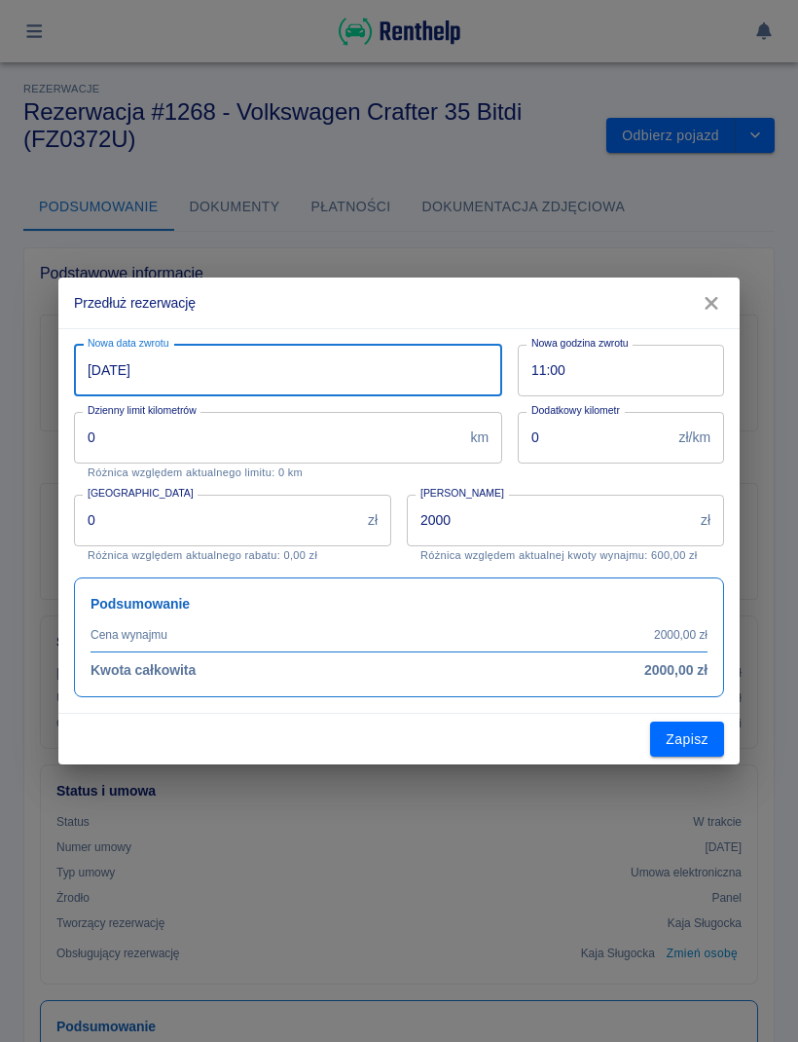
click at [696, 739] on button "Zapisz" at bounding box center [687, 740] width 74 height 36
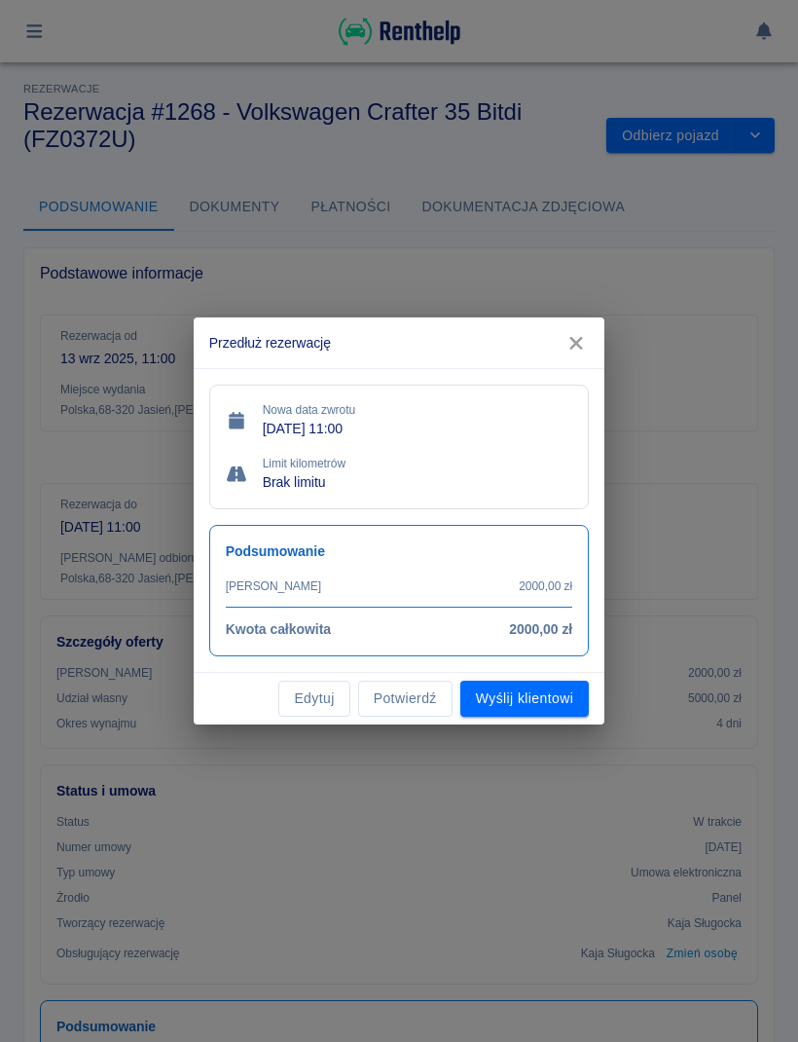
click at [562, 698] on button "Wyślij klientowi" at bounding box center [525, 699] width 129 height 36
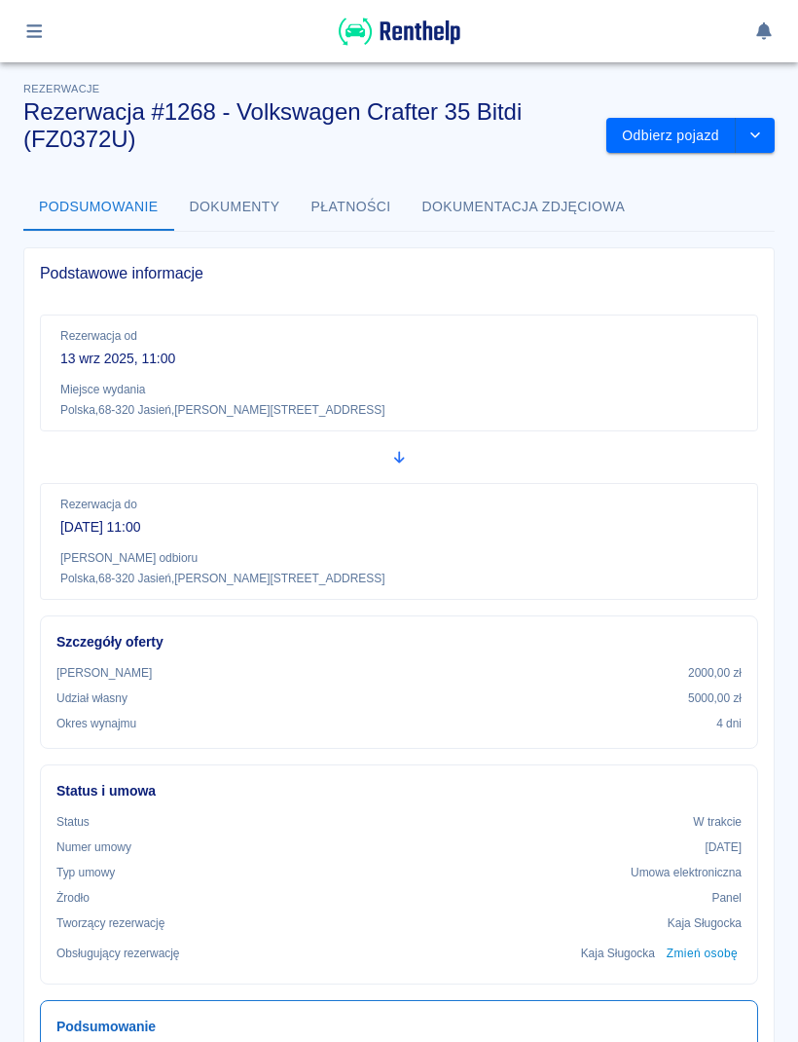
click at [231, 192] on button "Dokumenty" at bounding box center [235, 207] width 122 height 47
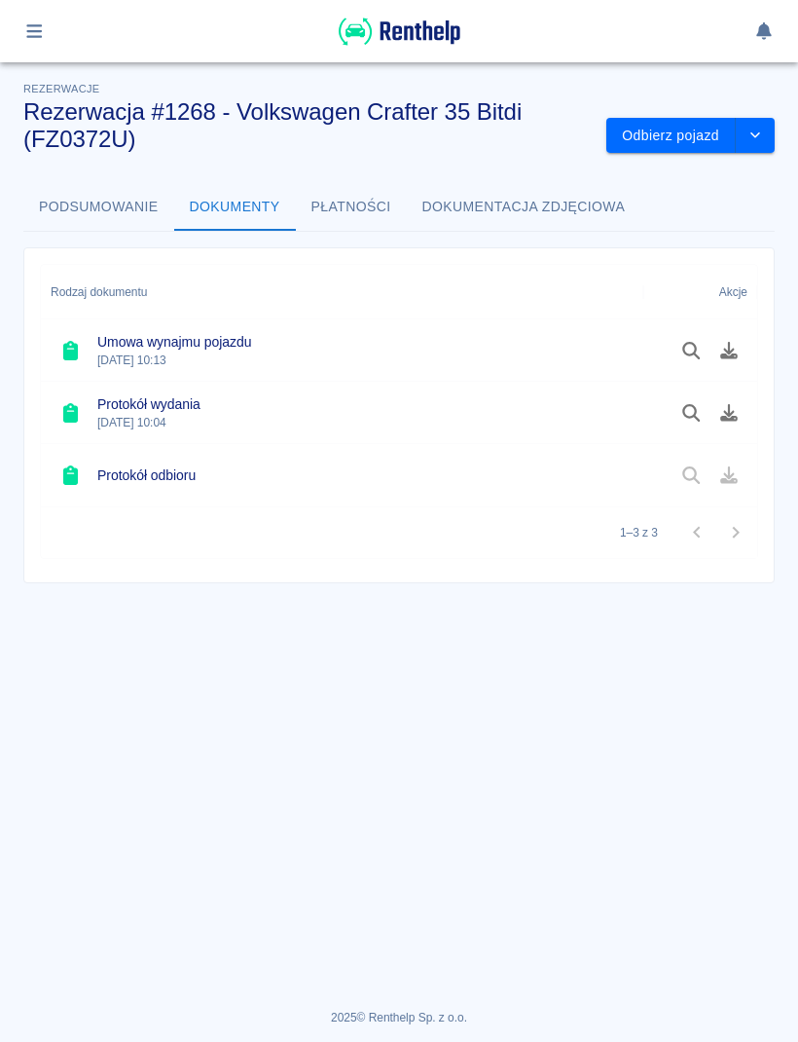
click at [373, 187] on button "Płatności" at bounding box center [351, 207] width 111 height 47
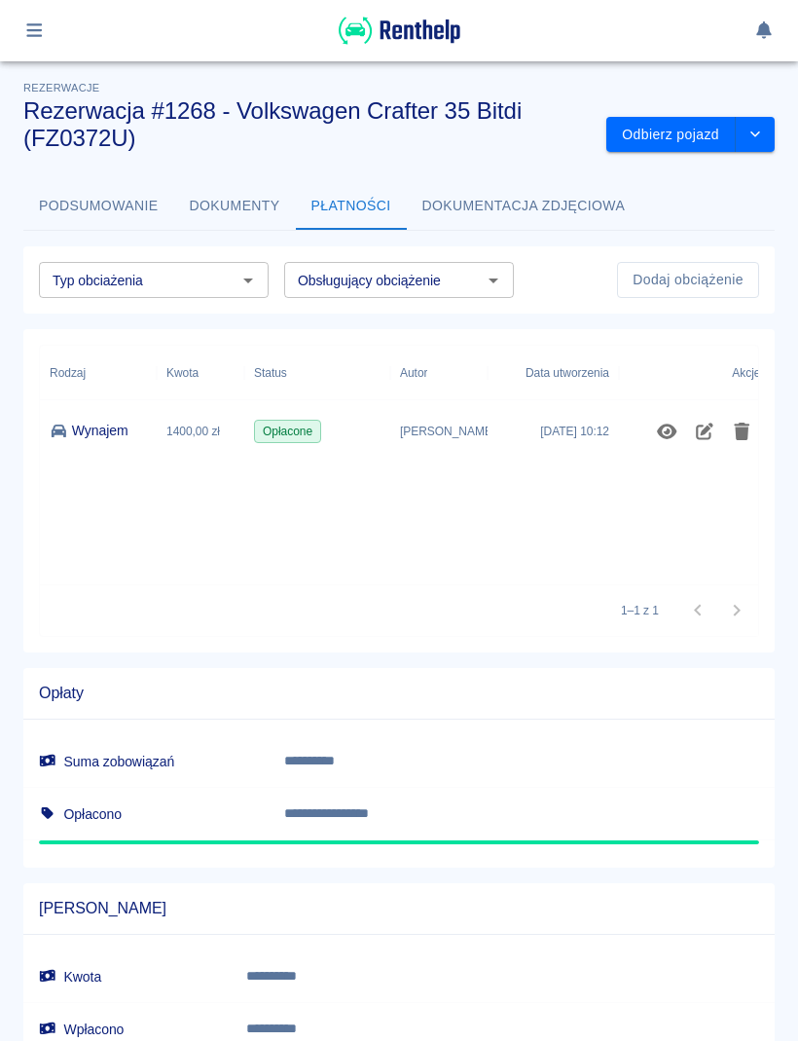
click at [84, 195] on button "Podsumowanie" at bounding box center [98, 207] width 151 height 47
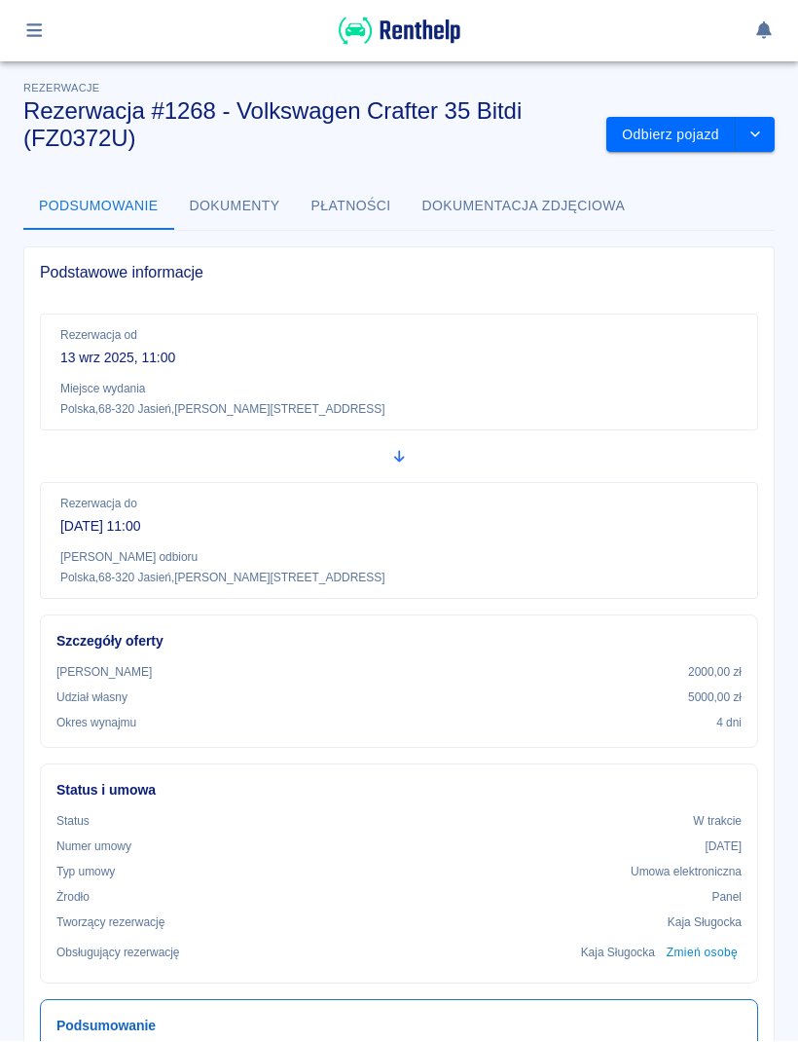
click at [42, 27] on icon "button" at bounding box center [34, 31] width 22 height 18
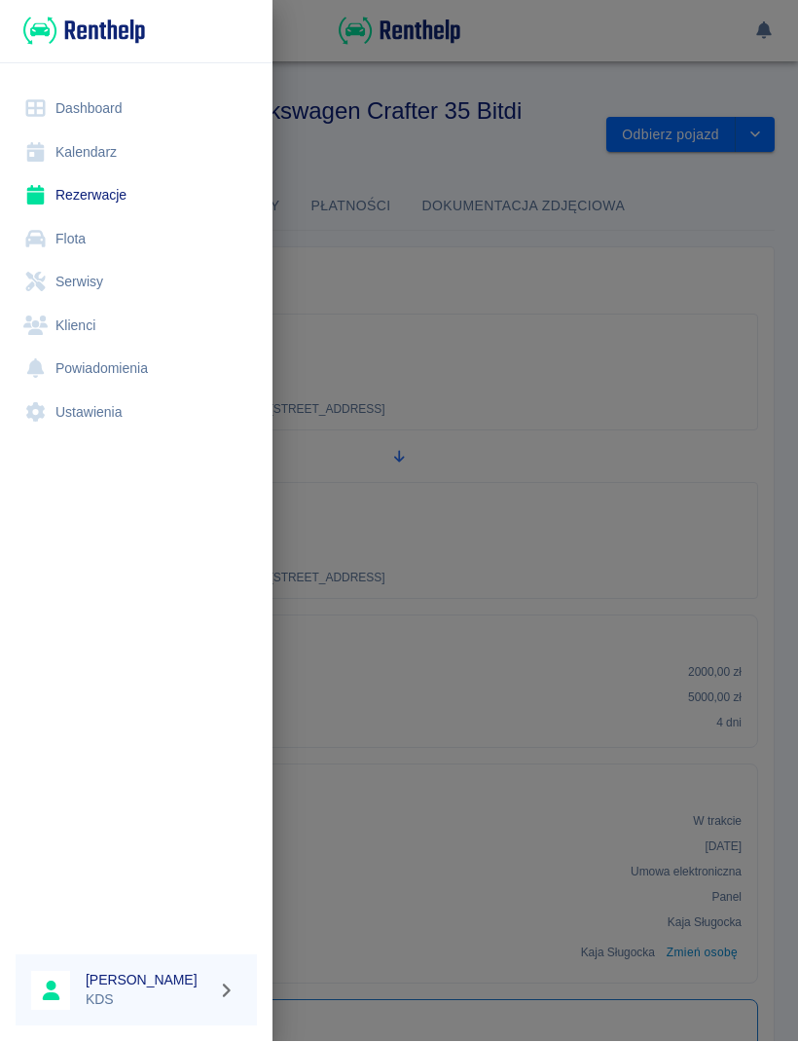
click at [129, 143] on link "Kalendarz" at bounding box center [136, 153] width 241 height 44
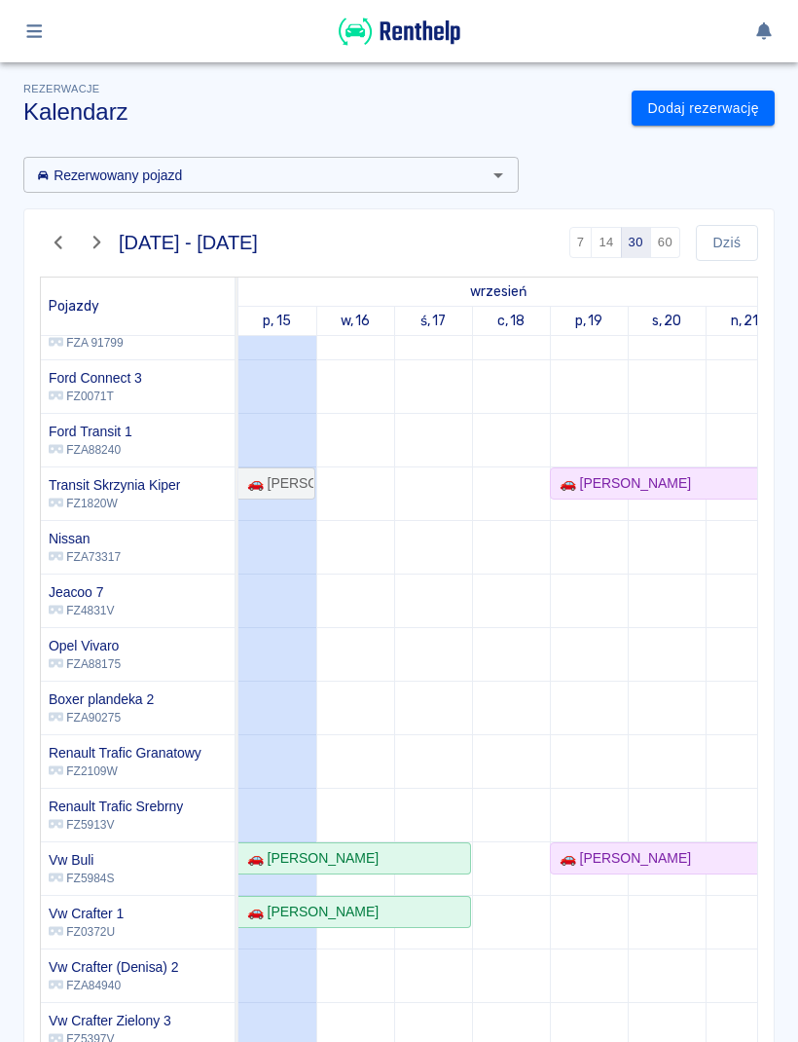
scroll to position [297, 0]
click at [405, 911] on div "🚗 [PERSON_NAME]" at bounding box center [355, 912] width 230 height 20
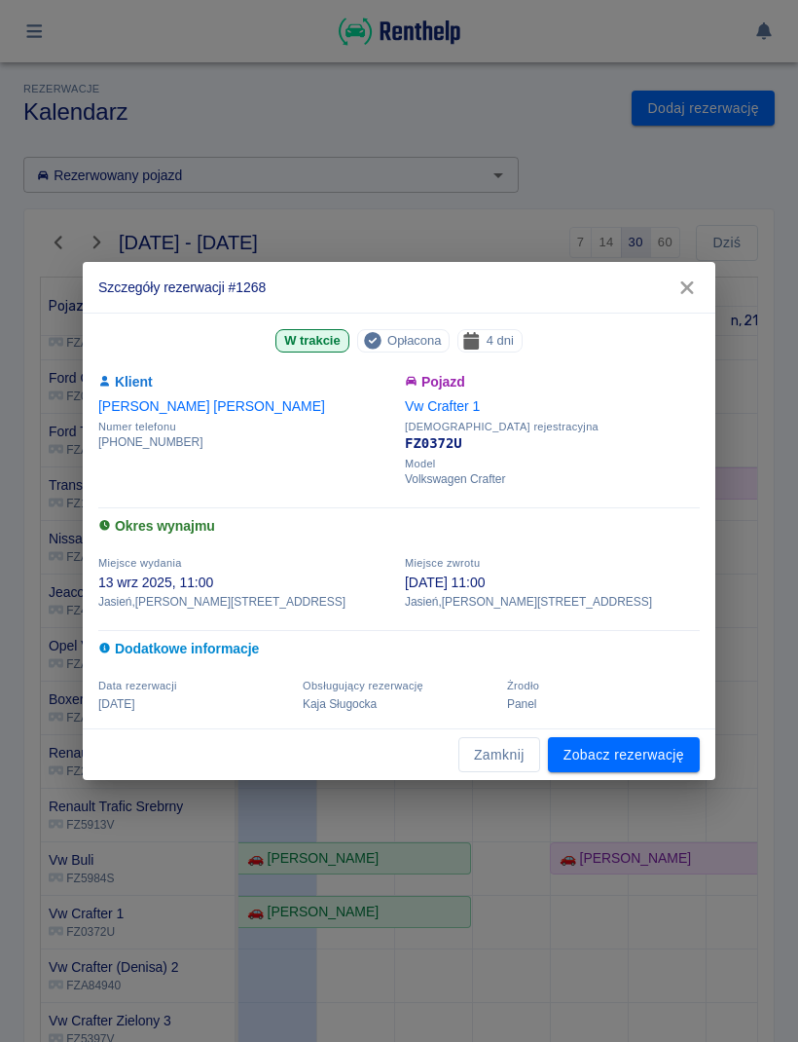
click at [657, 751] on link "Zobacz rezerwację" at bounding box center [624, 755] width 152 height 36
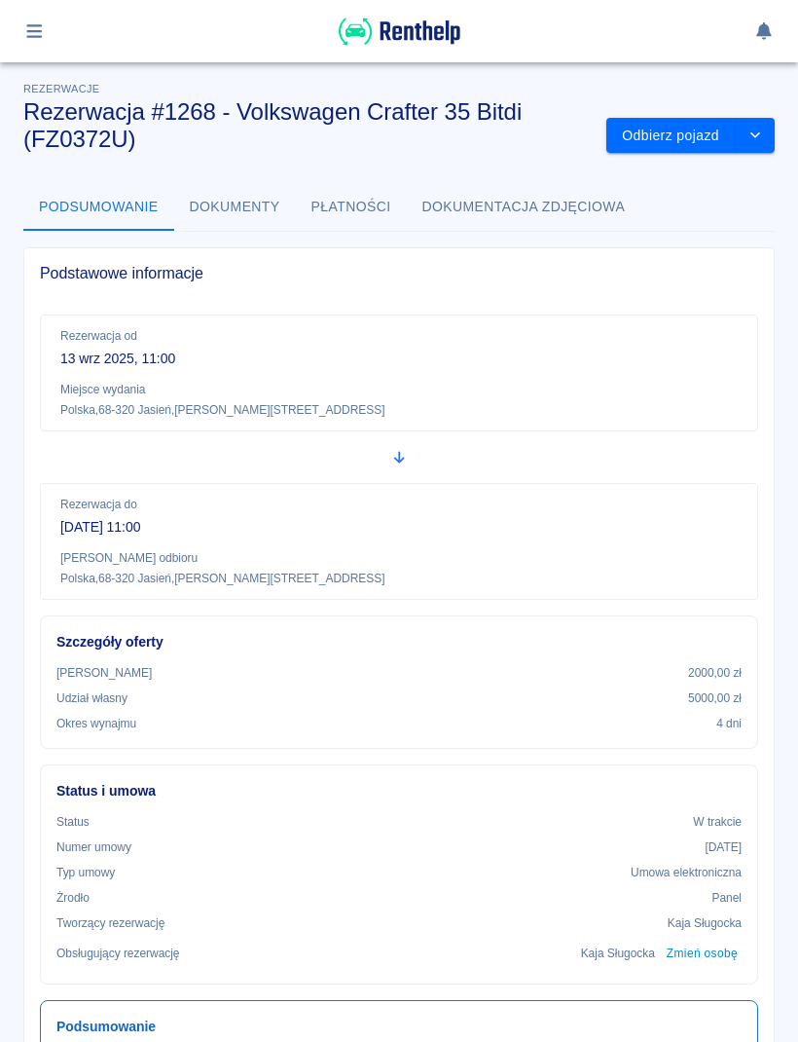
click at [769, 125] on button "drop-down" at bounding box center [755, 136] width 39 height 36
click at [739, 176] on li "Przedłuż rezerwację" at bounding box center [690, 177] width 153 height 32
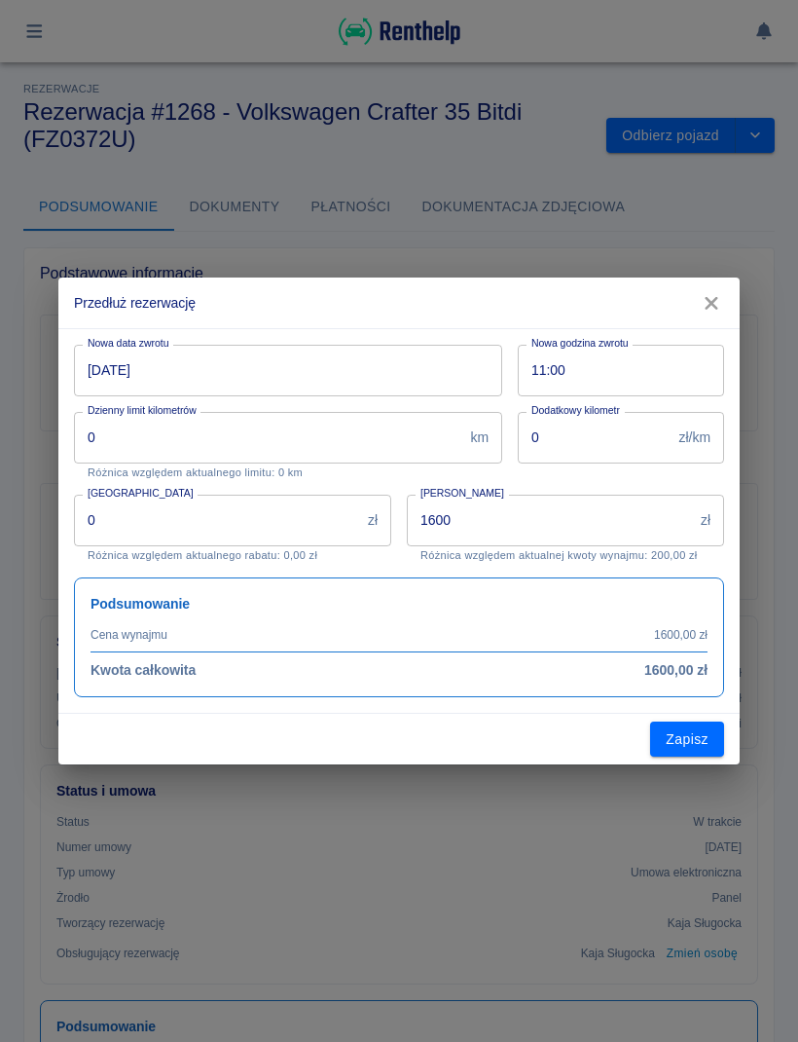
click at [291, 367] on input "[DATE]" at bounding box center [281, 371] width 415 height 52
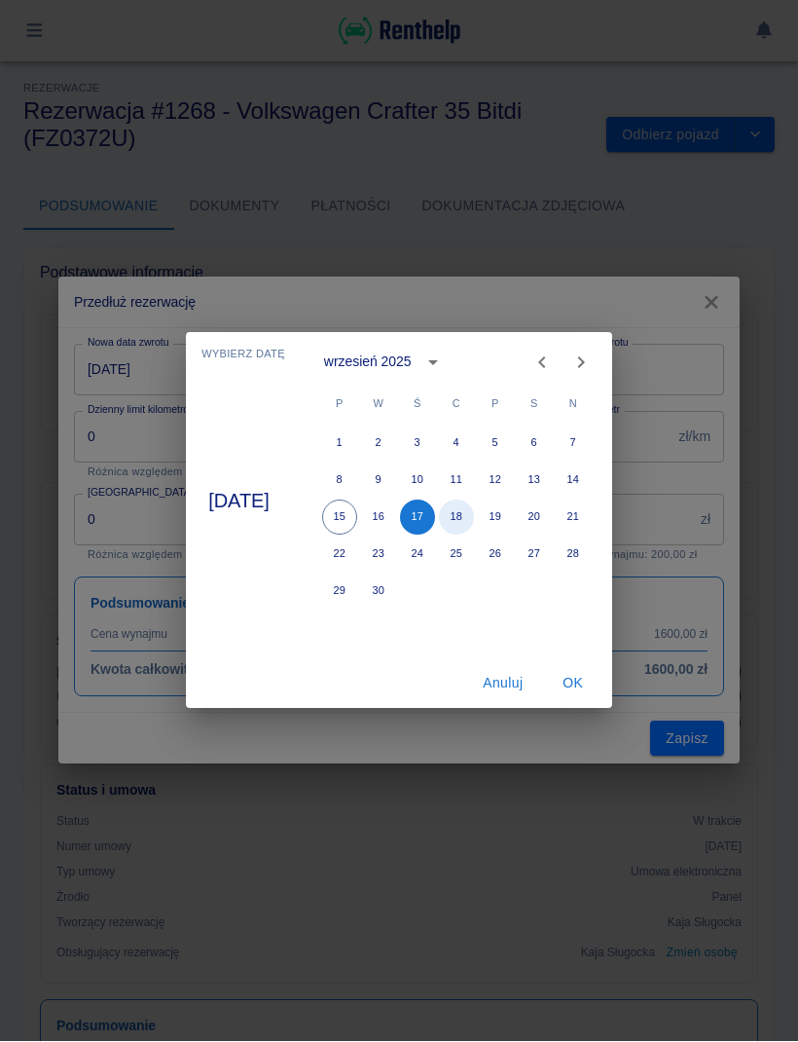
click at [474, 512] on button "18" at bounding box center [456, 517] width 35 height 35
type input "[DATE]"
type input "2000"
click at [590, 677] on button "OK" at bounding box center [573, 684] width 62 height 36
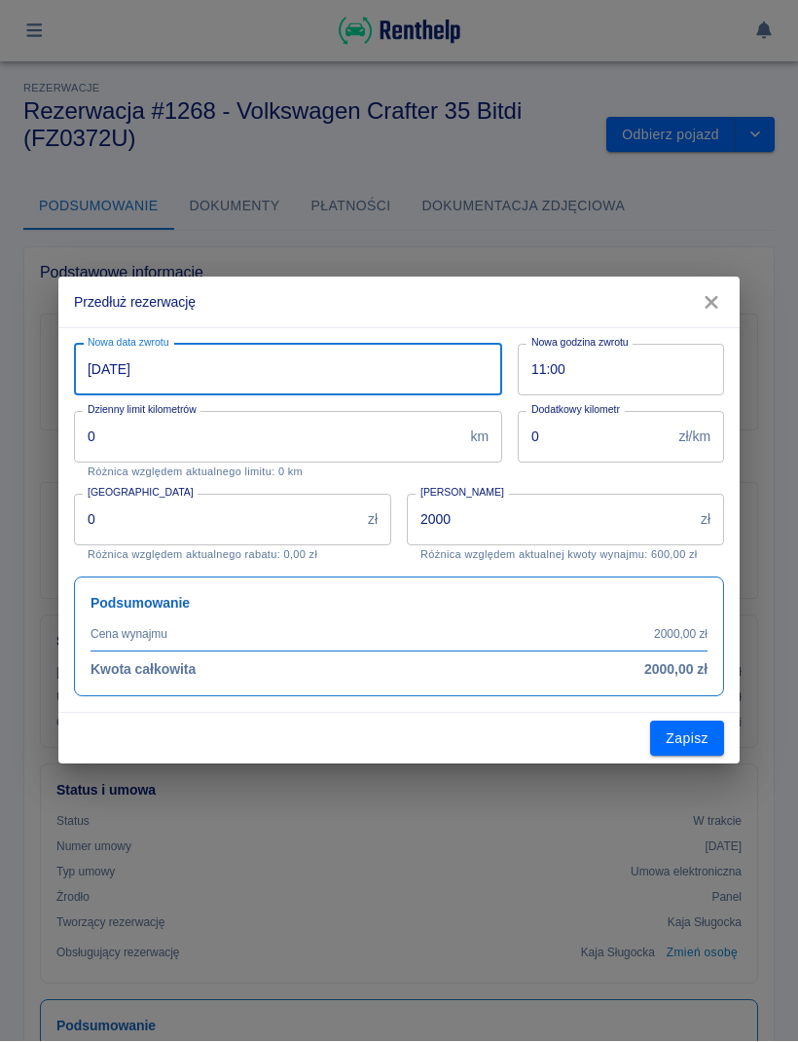
click at [696, 737] on button "Zapisz" at bounding box center [687, 740] width 74 height 36
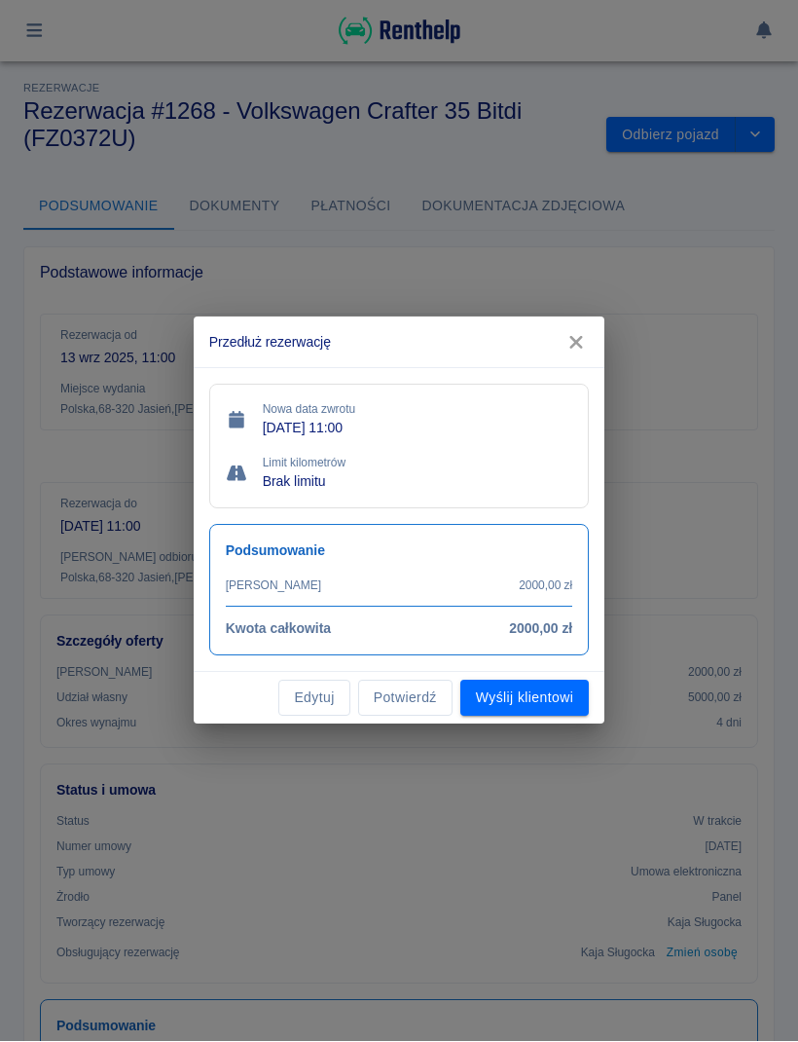
click at [426, 694] on button "Potwierdź" at bounding box center [405, 699] width 94 height 36
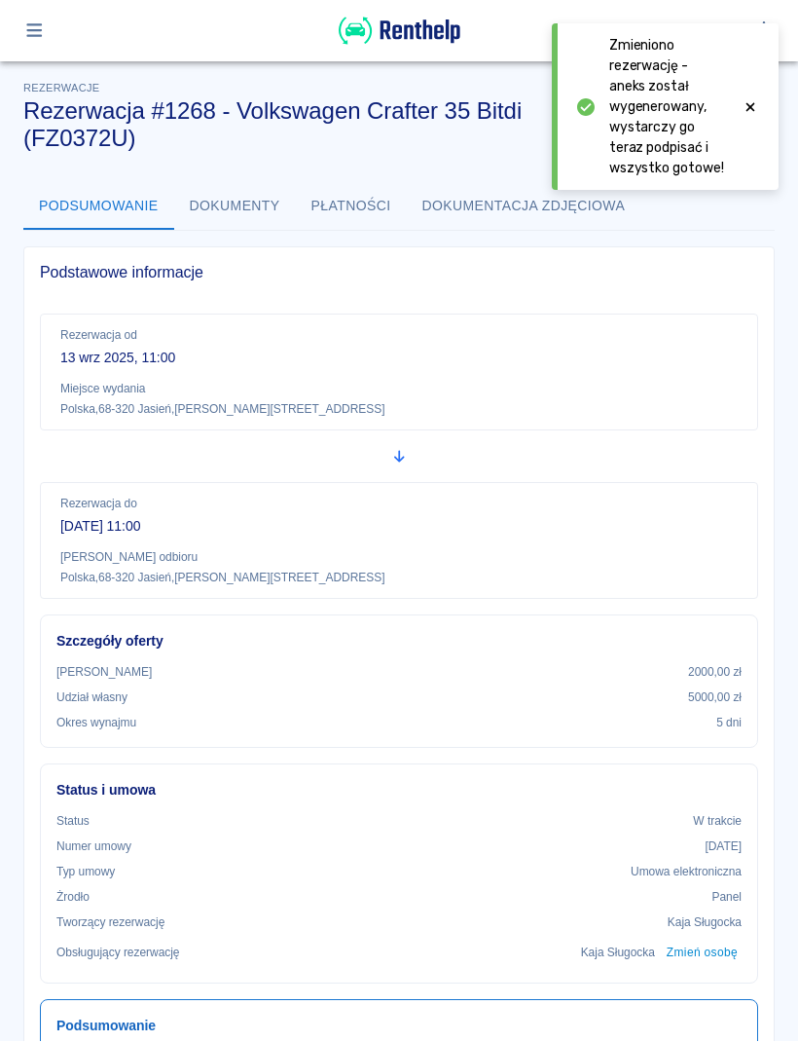
click at [51, 36] on button "button" at bounding box center [35, 31] width 38 height 33
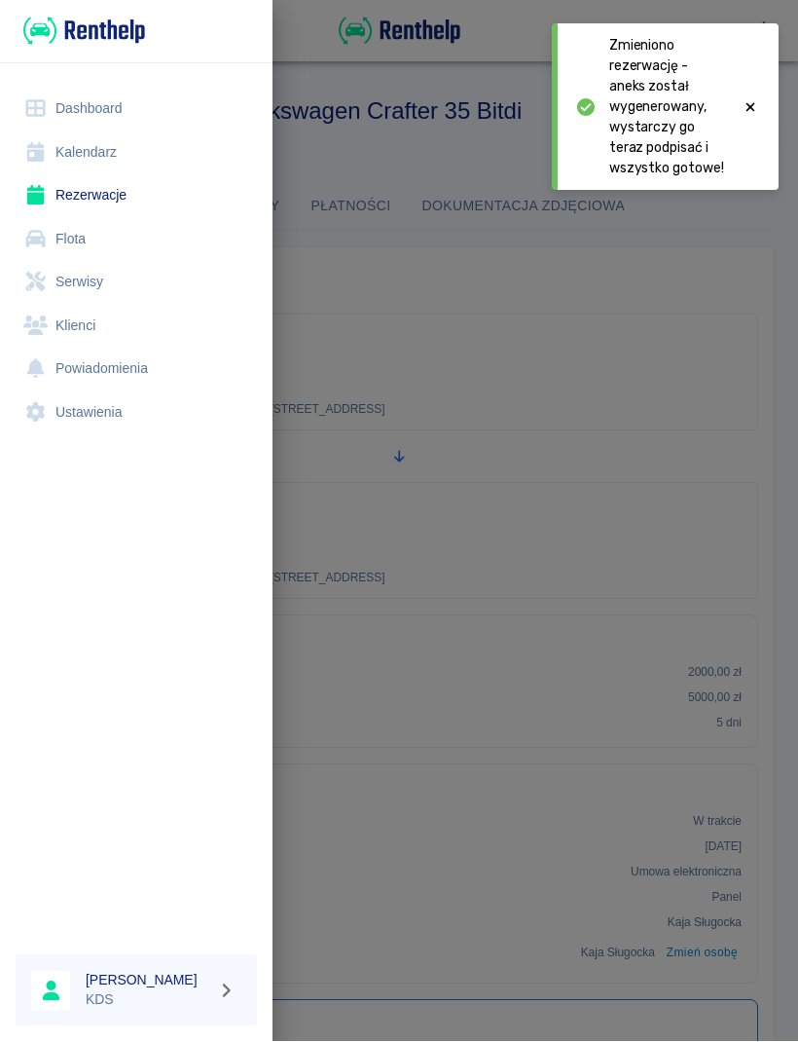
click at [102, 155] on link "Kalendarz" at bounding box center [136, 153] width 241 height 44
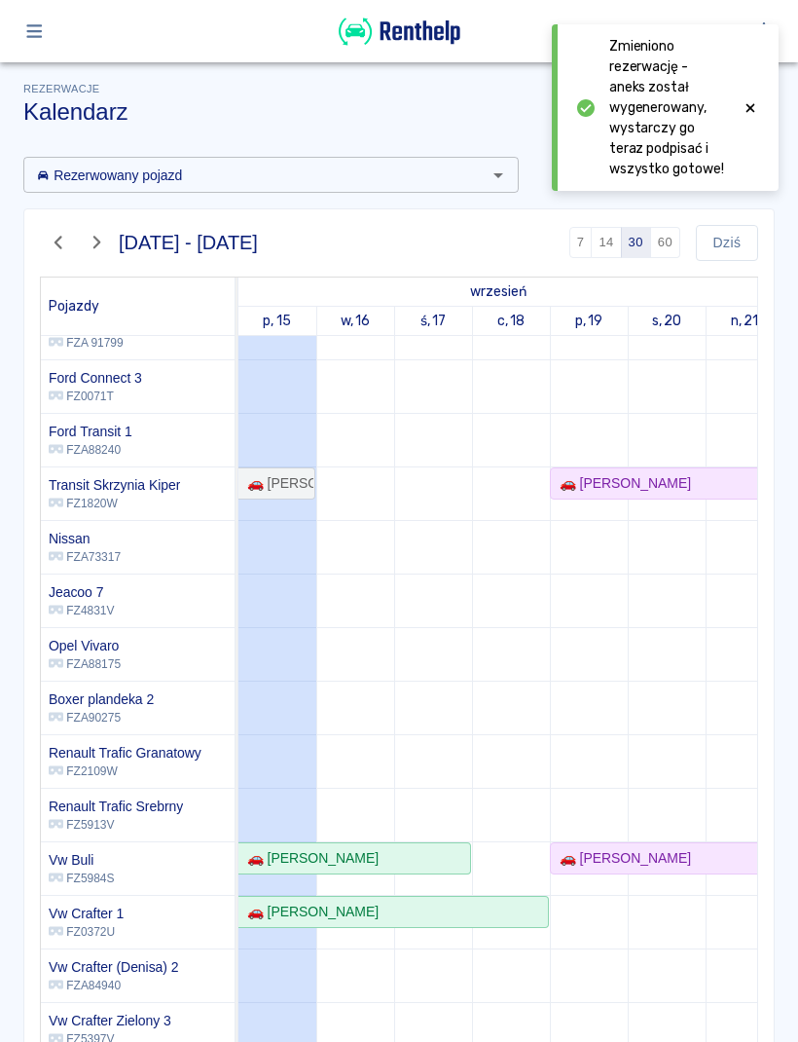
scroll to position [297, 0]
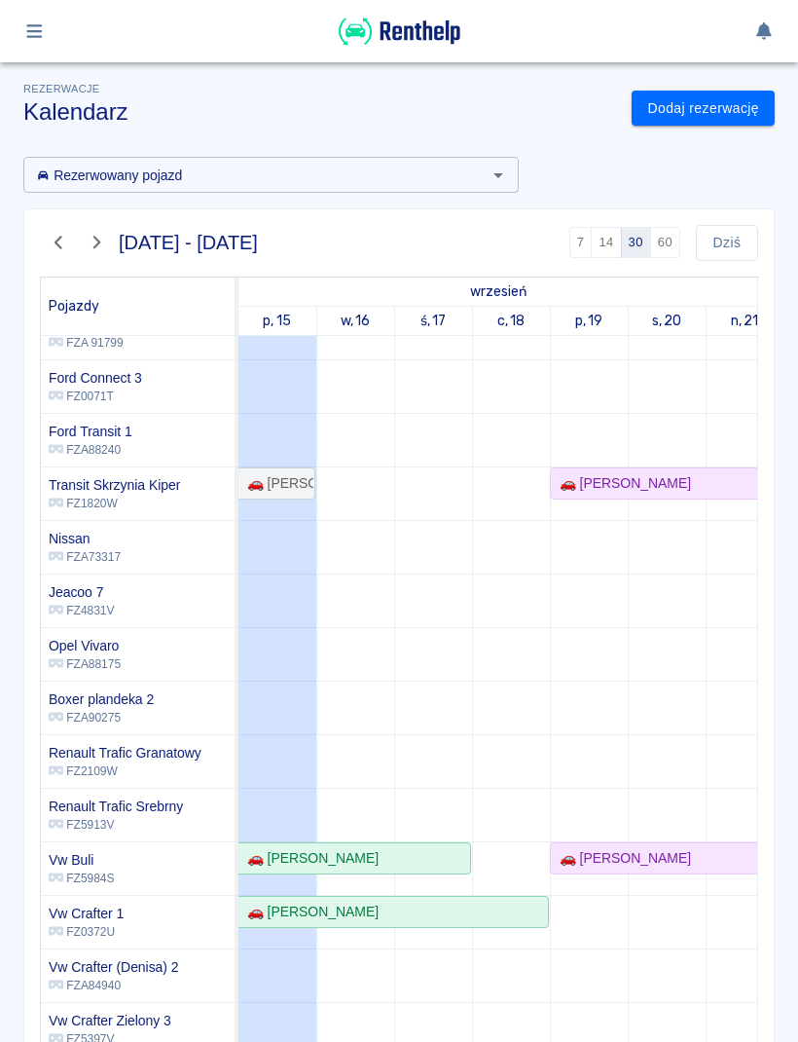
click at [712, 103] on link "Dodaj rezerwację" at bounding box center [703, 109] width 143 height 36
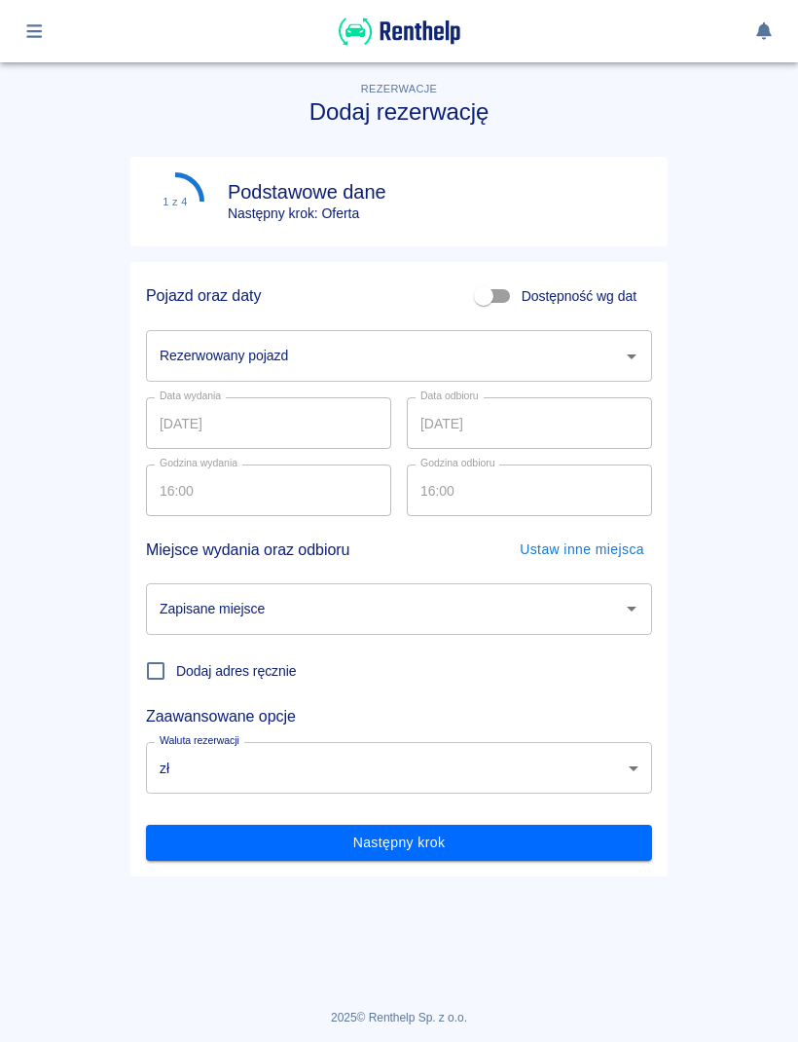
click at [628, 353] on icon "Otwórz" at bounding box center [631, 356] width 23 height 23
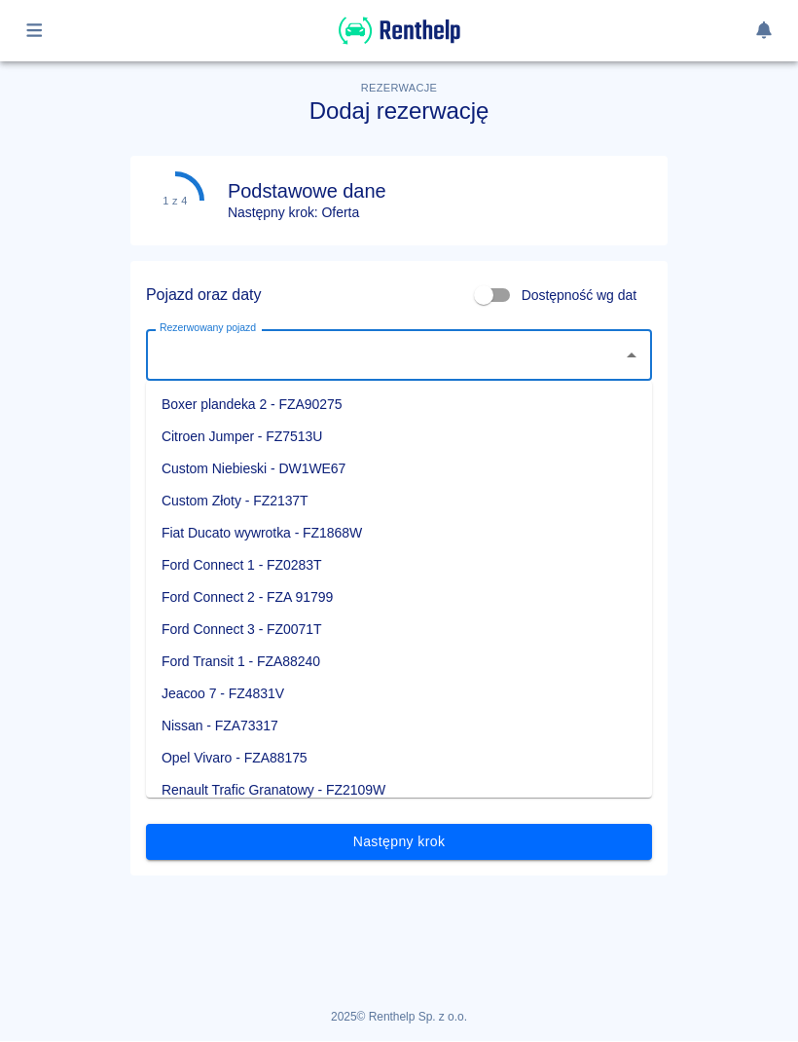
click at [297, 685] on li "Jeacoo 7 - FZ4831V" at bounding box center [399, 695] width 506 height 32
type input "Jeacoo 7 - FZ4831V"
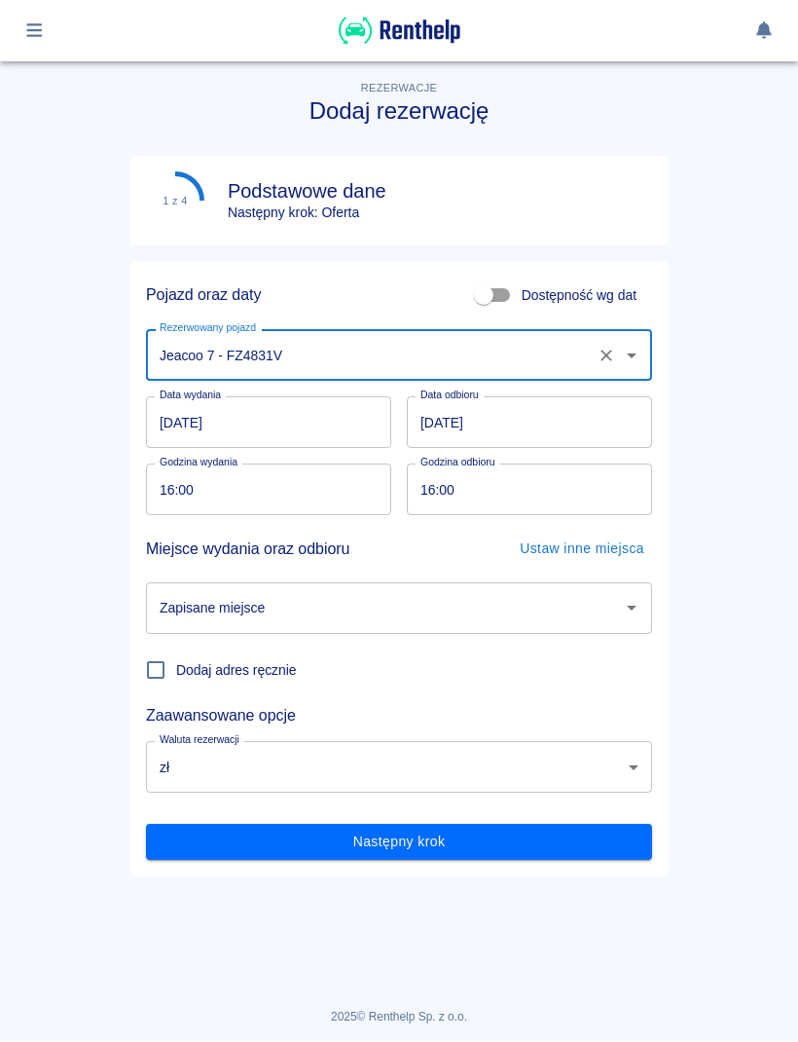
click at [298, 411] on input "[DATE]" at bounding box center [268, 423] width 245 height 52
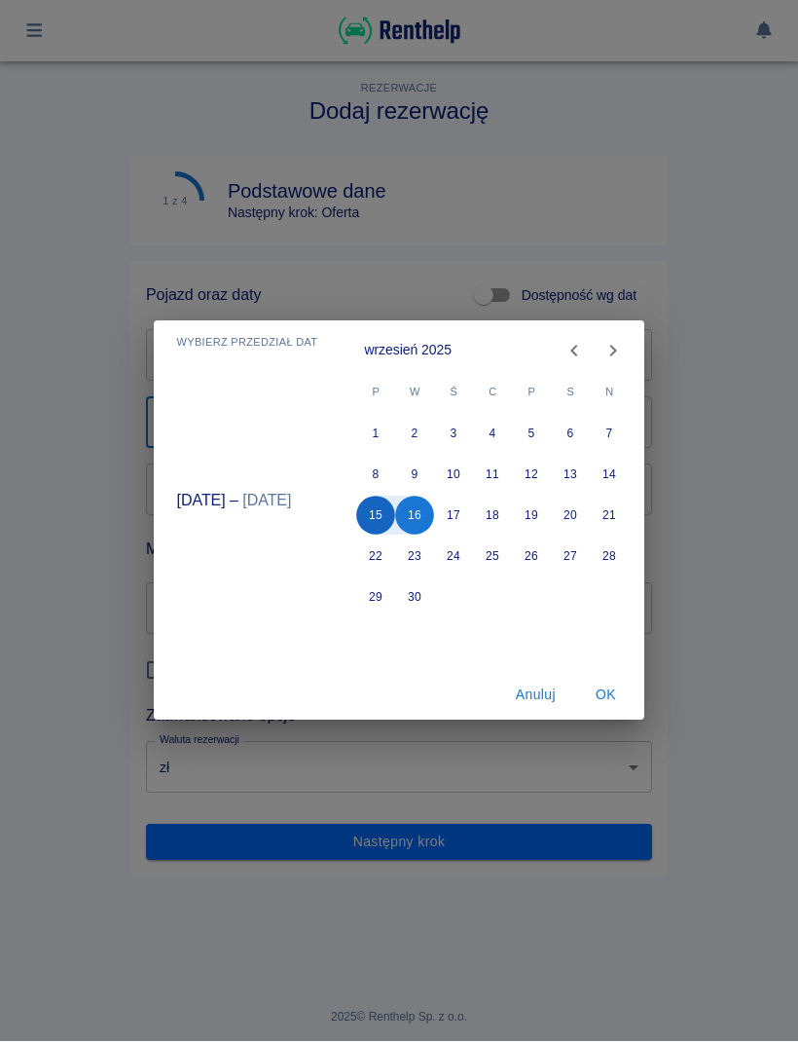
click at [373, 509] on button "15" at bounding box center [376, 516] width 39 height 39
click at [574, 512] on button "20" at bounding box center [571, 516] width 39 height 39
type input "[DATE]"
click at [605, 686] on button "OK" at bounding box center [605, 696] width 62 height 36
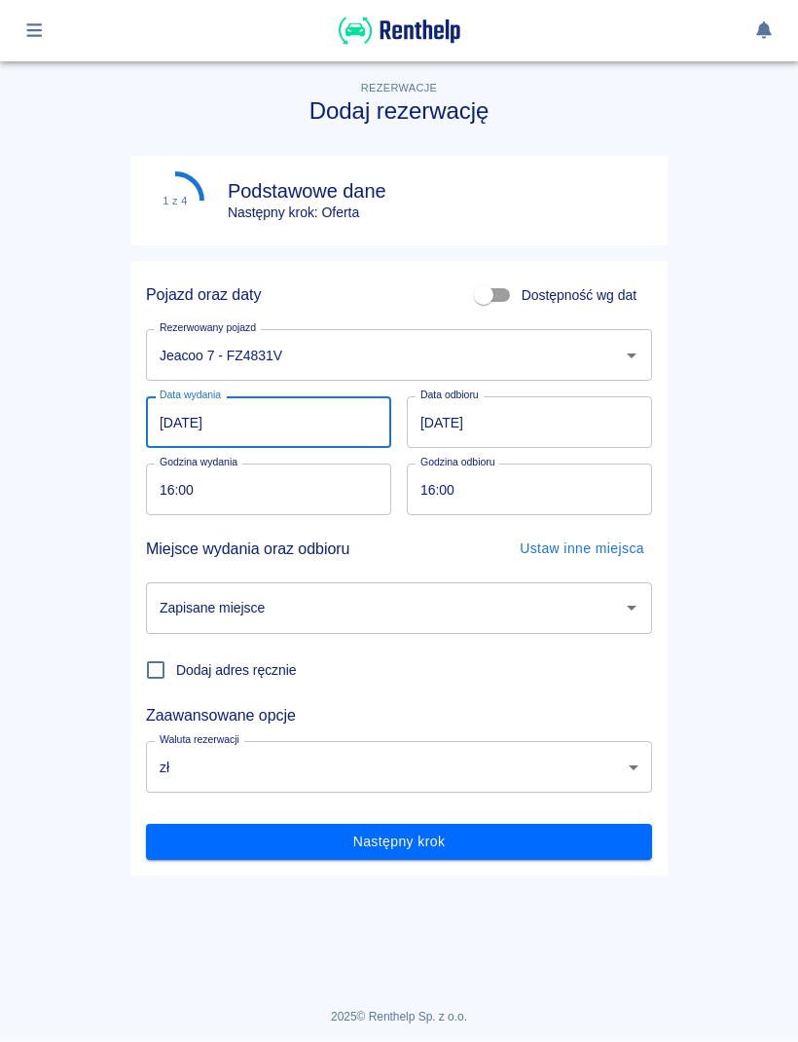
click at [282, 469] on input "16:00" at bounding box center [262, 490] width 232 height 52
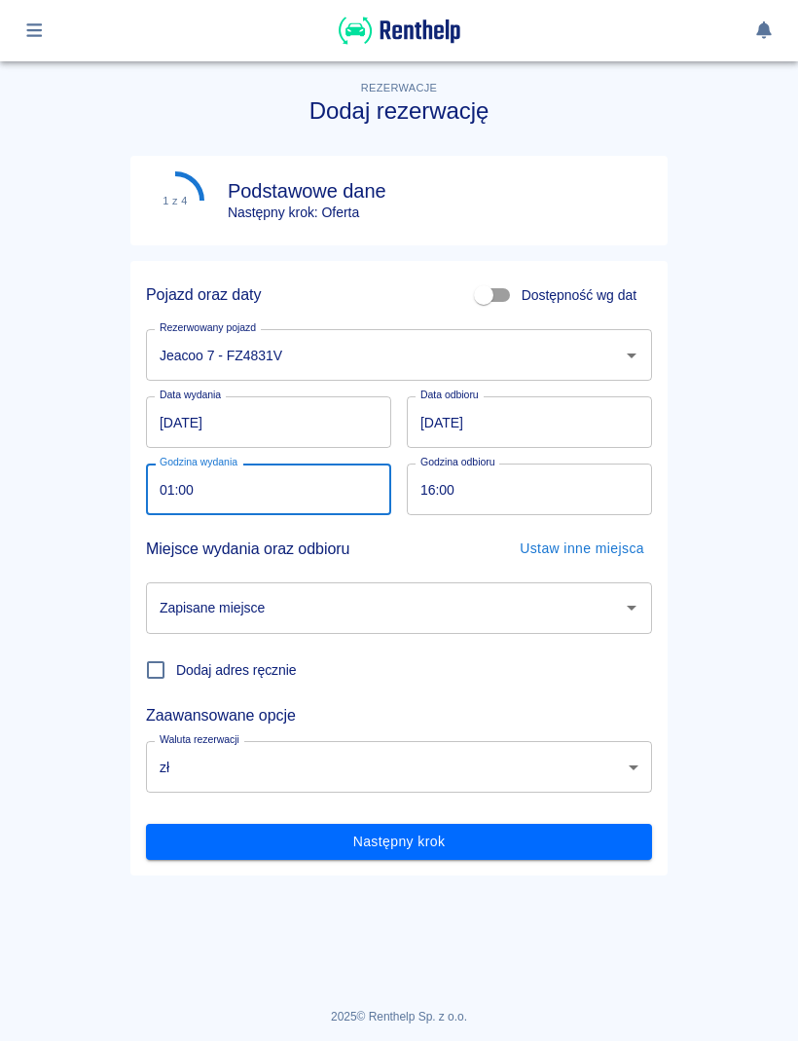
type input "17:00"
click at [552, 487] on input "16:00" at bounding box center [523, 490] width 232 height 52
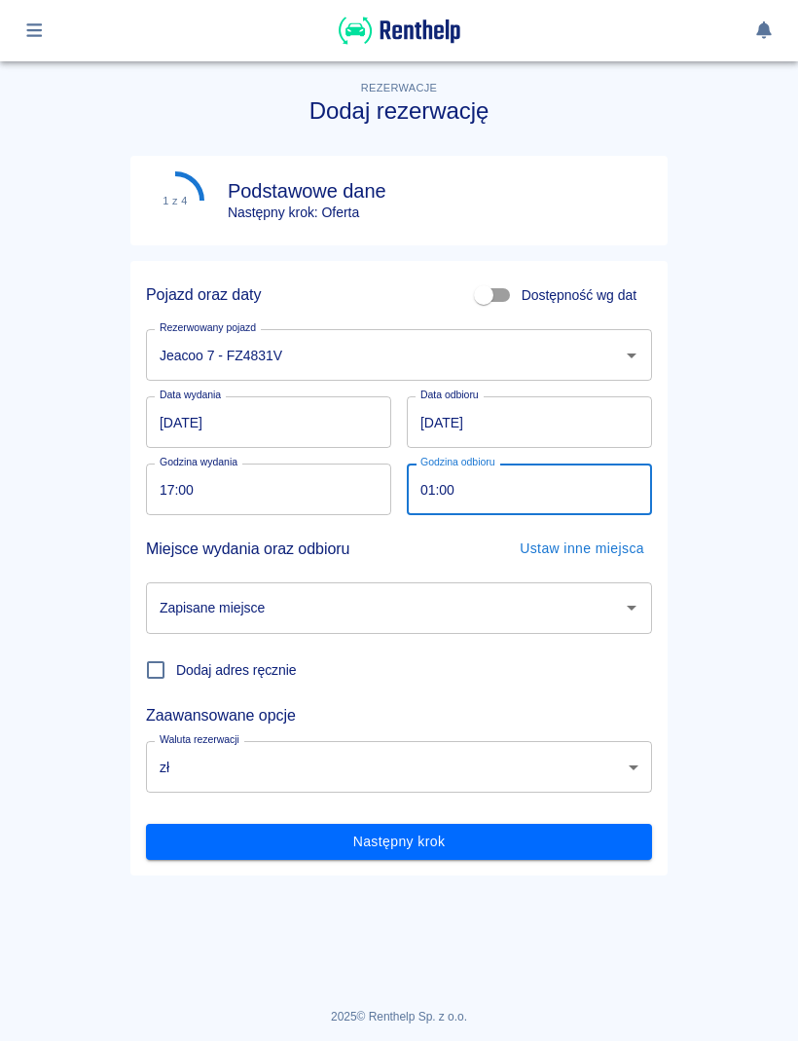
type input "17:00"
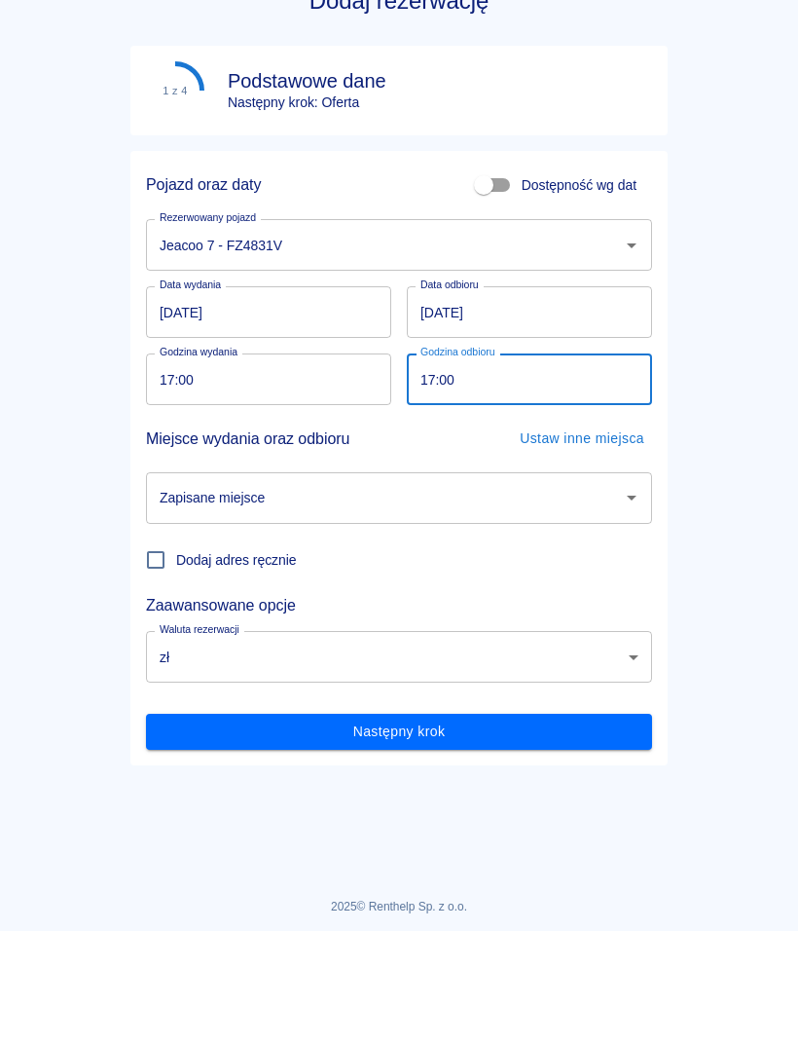
click at [631, 597] on icon "Otwórz" at bounding box center [631, 608] width 23 height 23
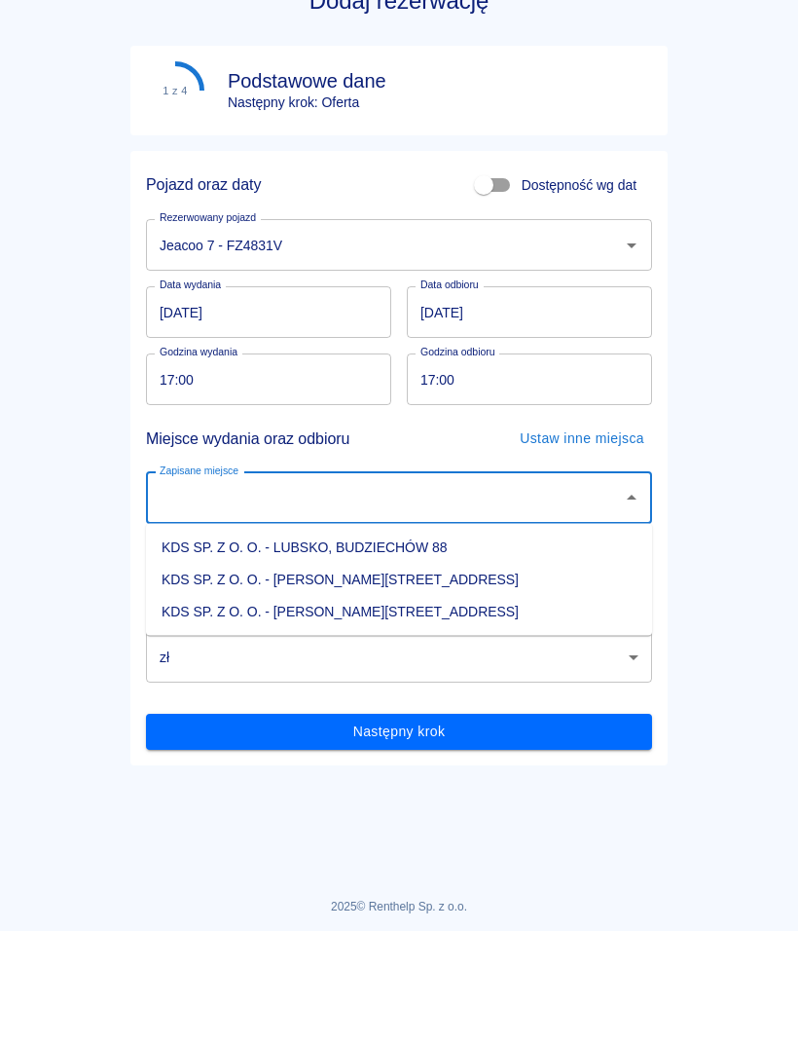
click at [415, 707] on li "KDS SP. Z O. O. - [PERSON_NAME][STREET_ADDRESS]" at bounding box center [399, 723] width 506 height 32
type input "KDS SP. Z O. O. - [PERSON_NAME][STREET_ADDRESS]"
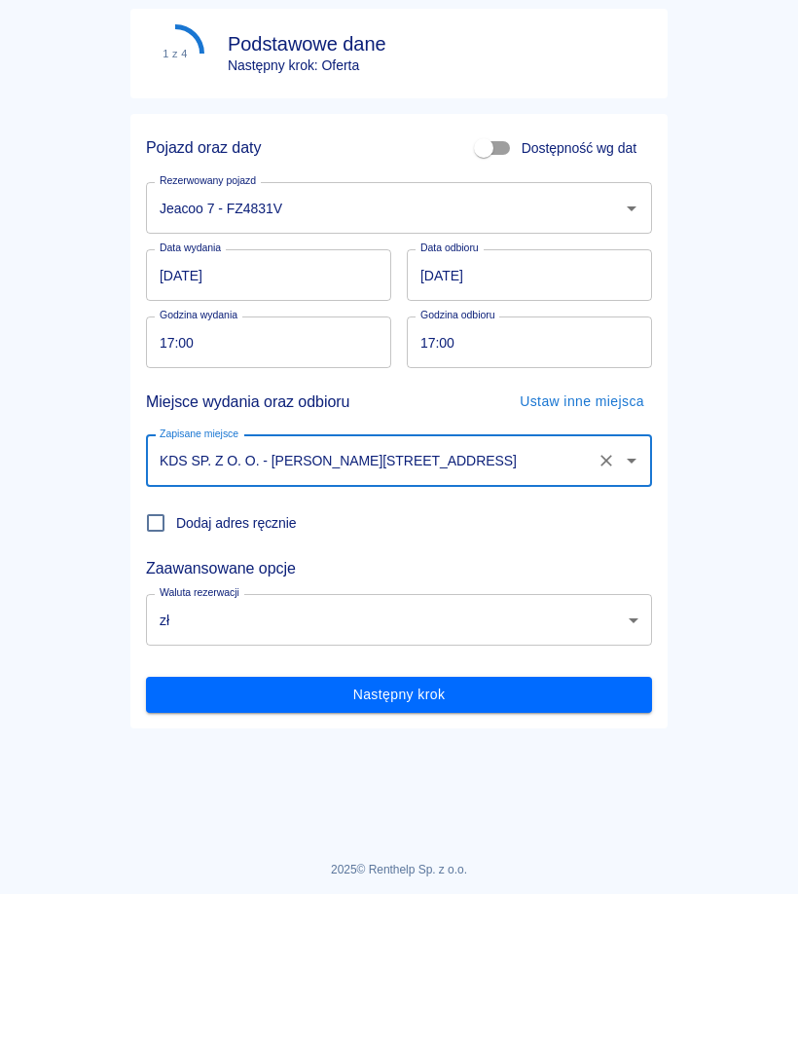
click at [578, 825] on button "Następny krok" at bounding box center [399, 843] width 506 height 36
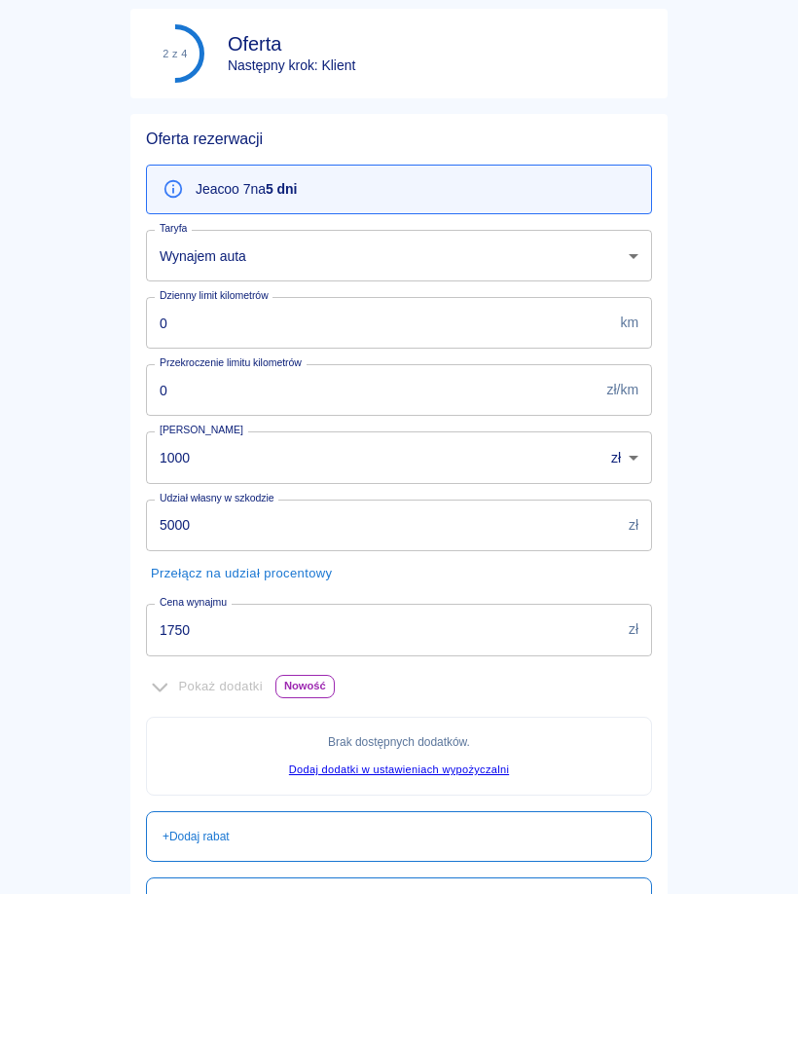
click at [425, 772] on input "1750" at bounding box center [383, 778] width 475 height 52
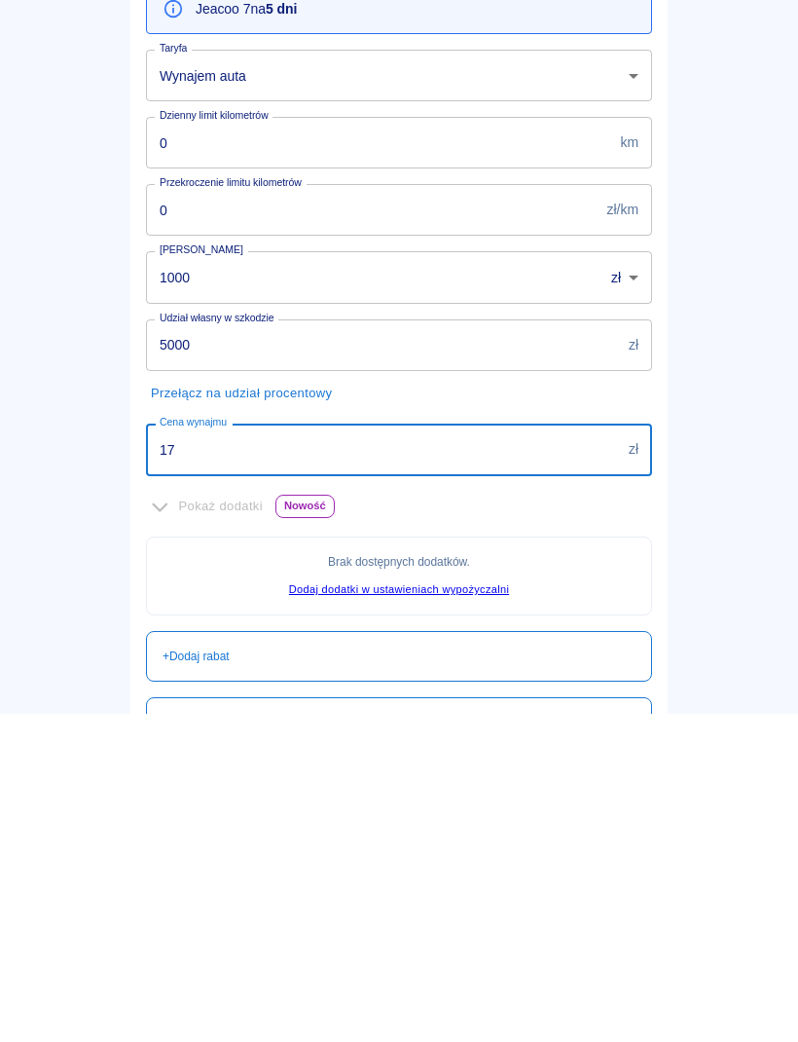
type input "1"
type input "750"
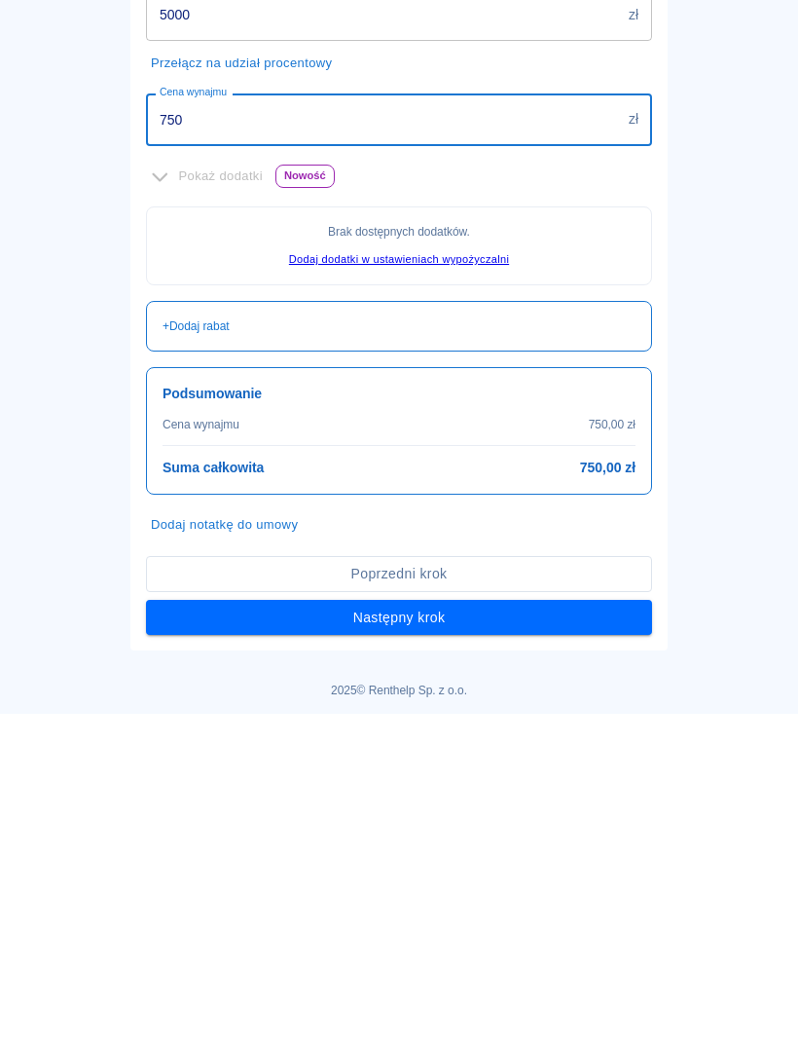
scroll to position [328, 0]
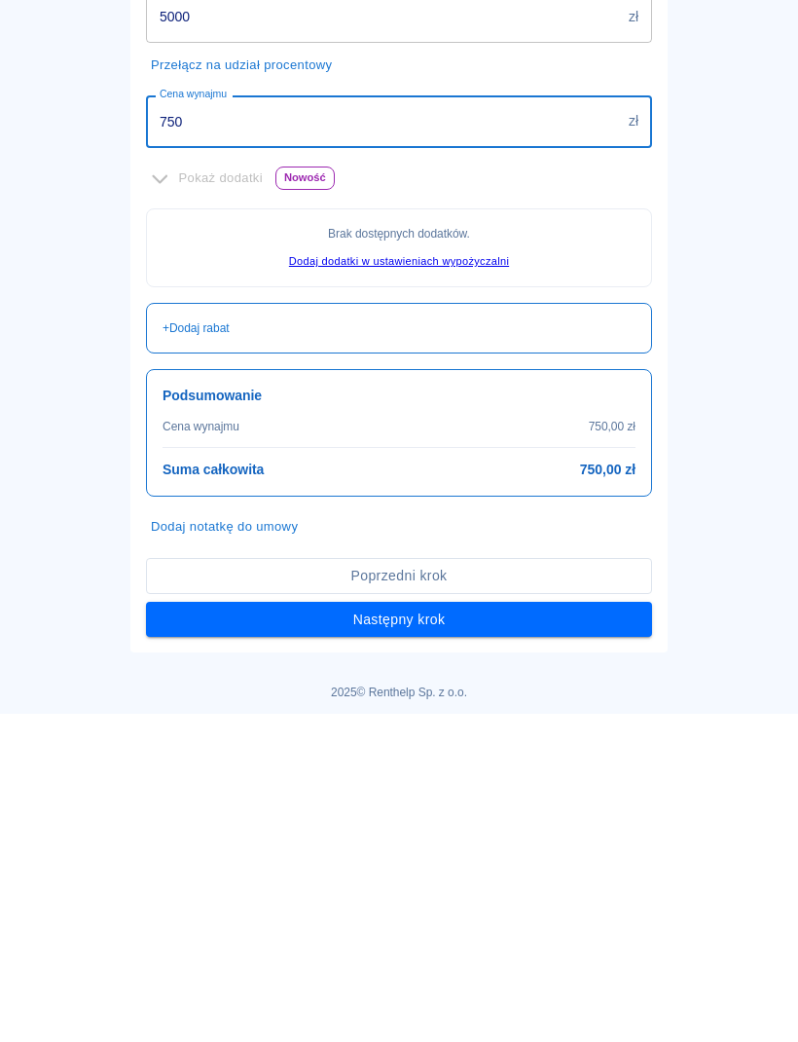
click at [533, 930] on button "Następny krok" at bounding box center [399, 948] width 506 height 36
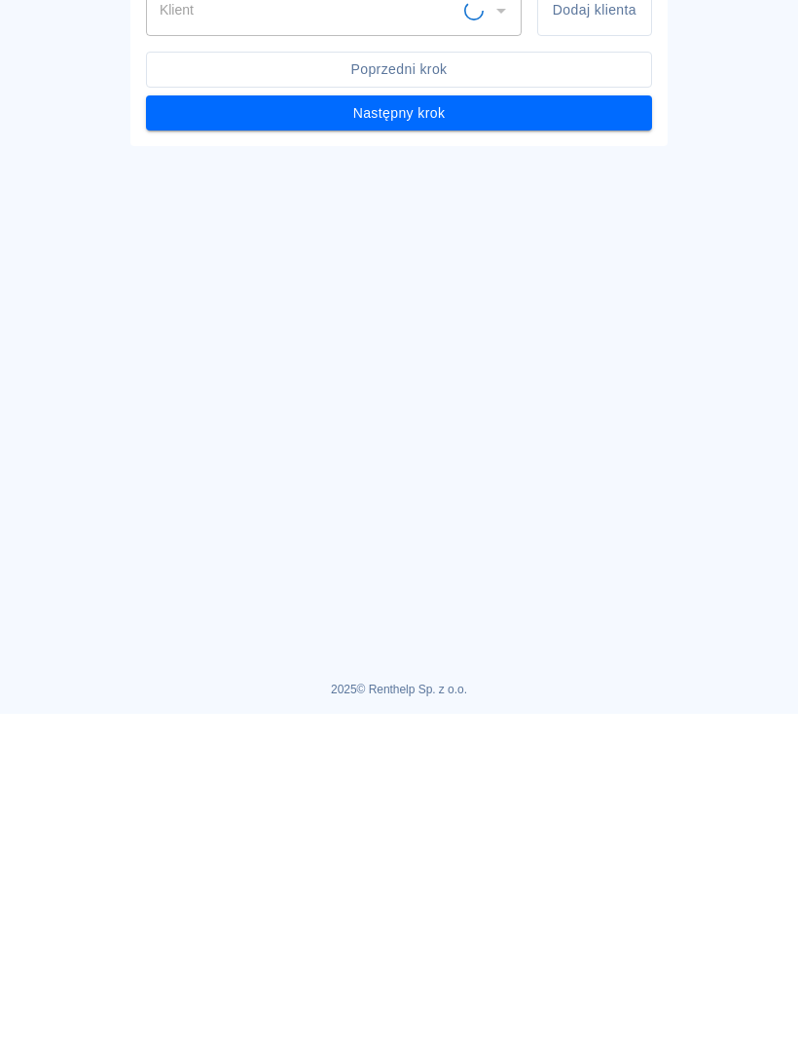
scroll to position [0, 0]
click at [519, 434] on button "Następny krok" at bounding box center [399, 442] width 506 height 36
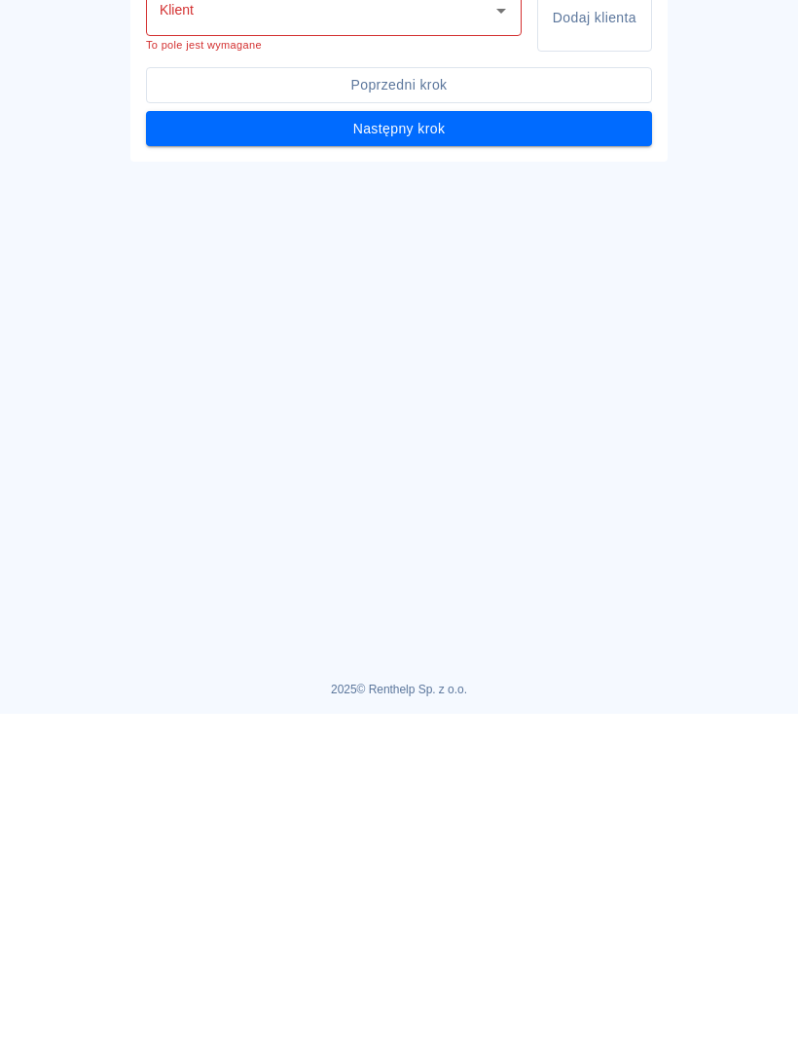
click at [502, 331] on icon "Otwórz" at bounding box center [501, 338] width 23 height 23
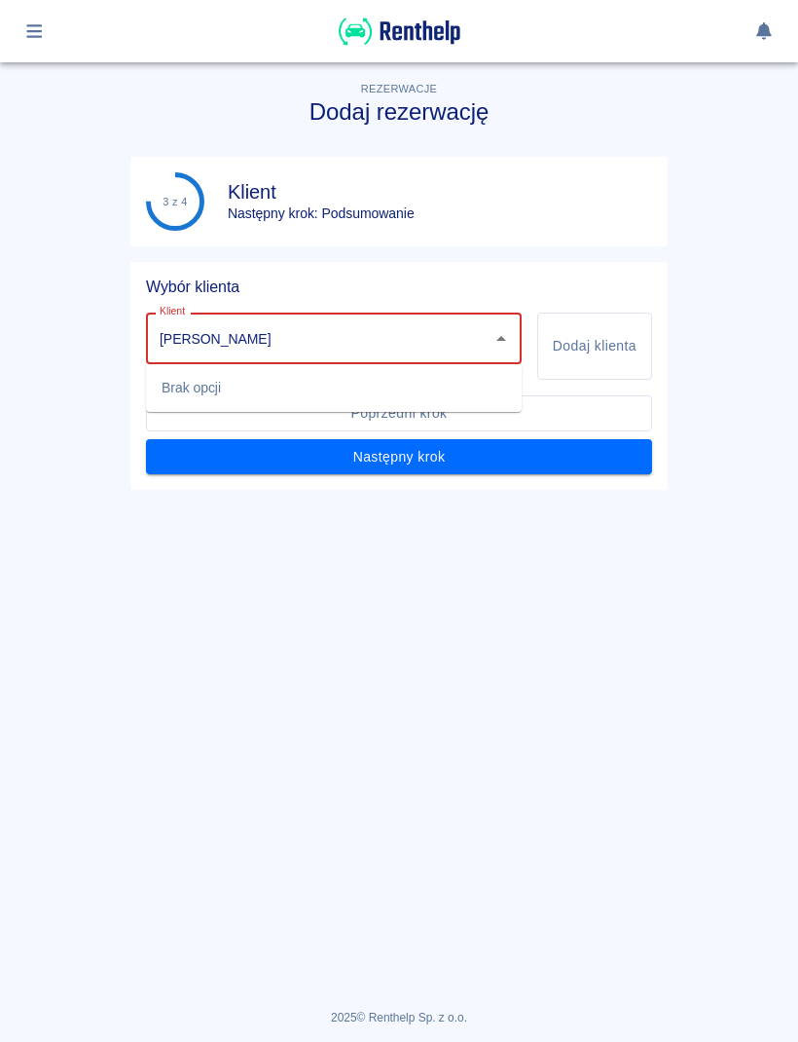
click at [399, 456] on button "Następny krok" at bounding box center [399, 457] width 506 height 36
type input "[PERSON_NAME]"
click at [611, 336] on button "Dodaj klienta" at bounding box center [594, 346] width 115 height 67
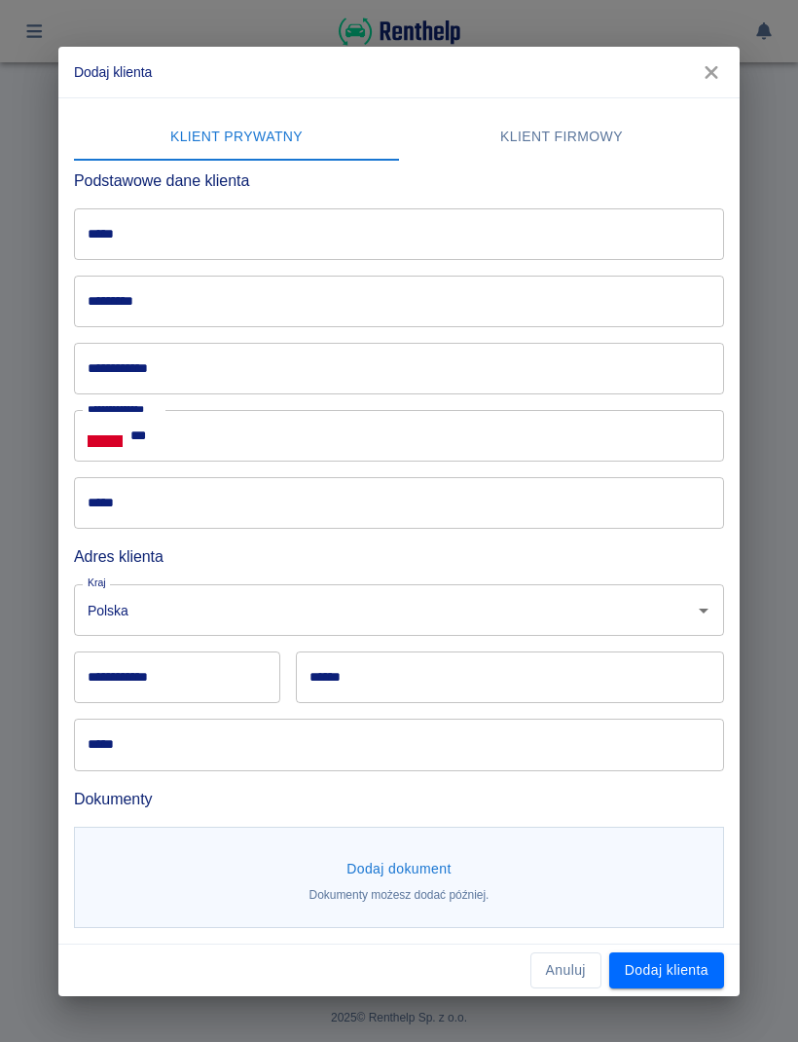
click at [457, 217] on input "*****" at bounding box center [399, 234] width 650 height 52
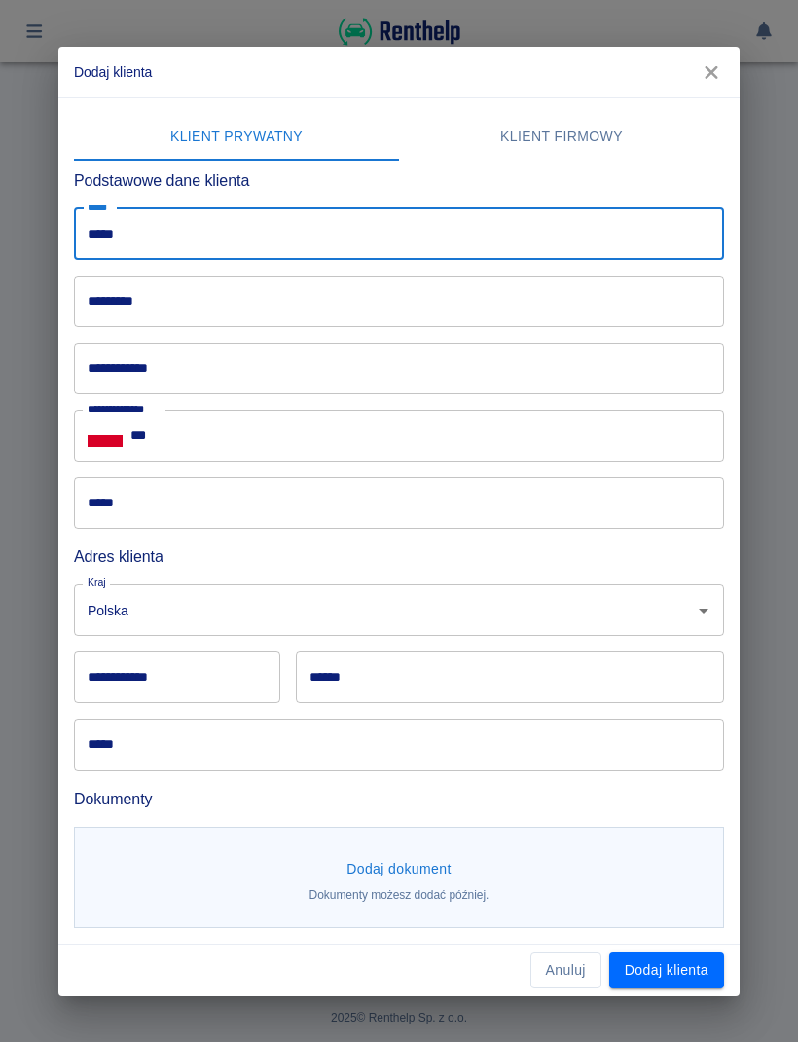
type input "*****"
click at [335, 290] on input "*********" at bounding box center [399, 302] width 650 height 52
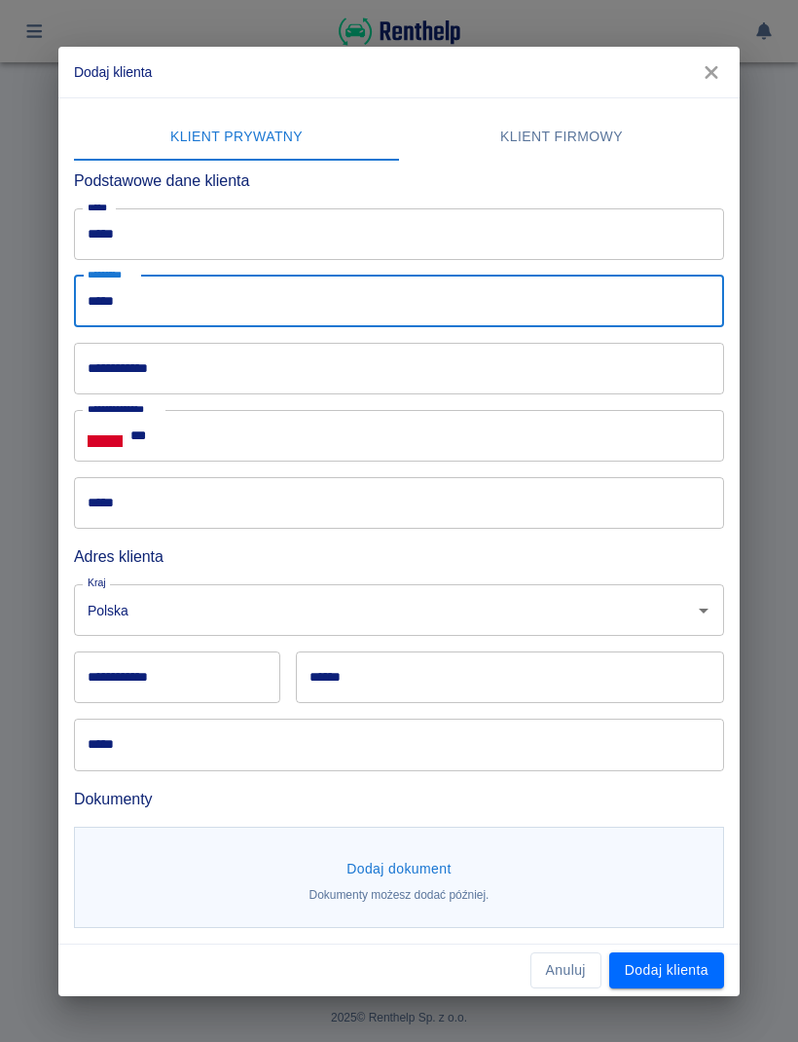
type input "*****"
click at [322, 425] on input "***" at bounding box center [427, 436] width 594 height 52
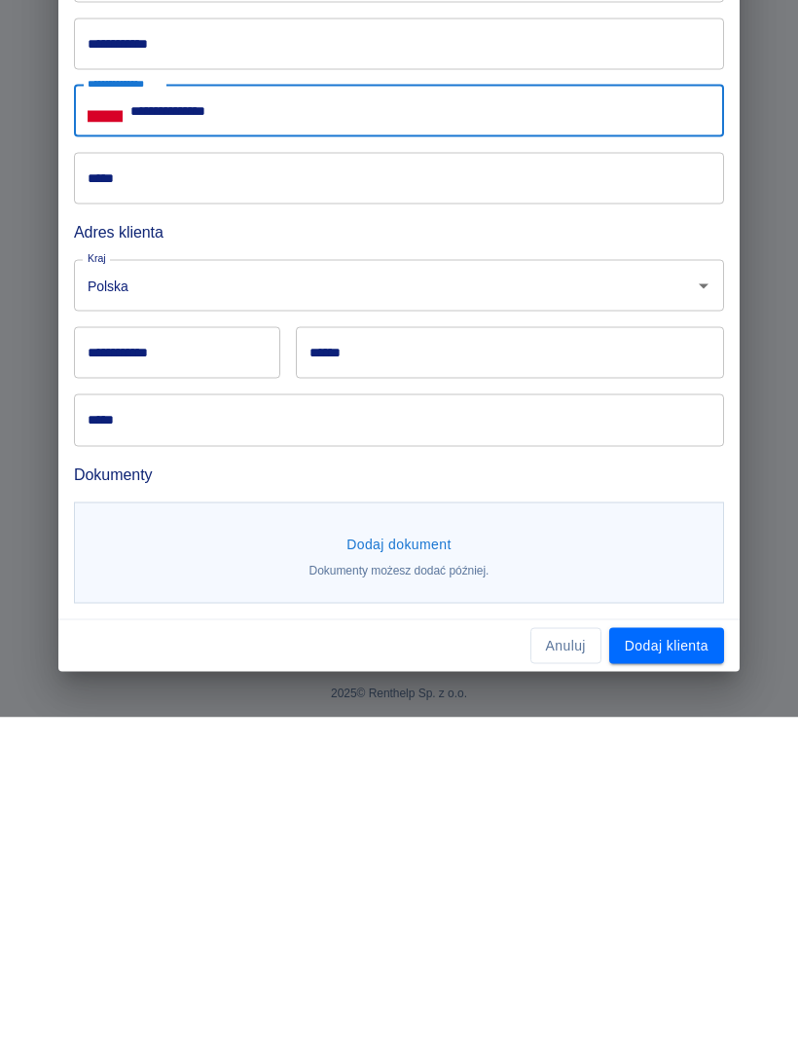
type input "**********"
click at [697, 952] on button "Dodaj klienta" at bounding box center [667, 970] width 115 height 36
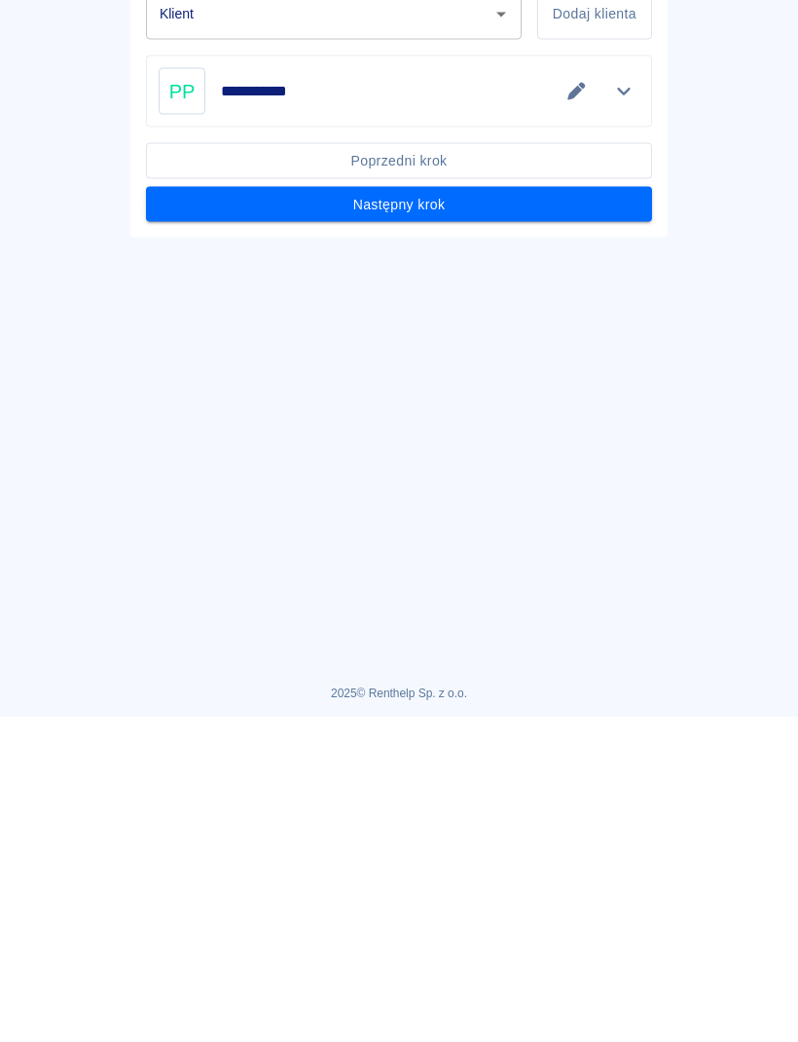
type input "[PERSON_NAME] ([PHONE_NUMBER])"
click at [487, 522] on button "Następny krok" at bounding box center [399, 529] width 506 height 36
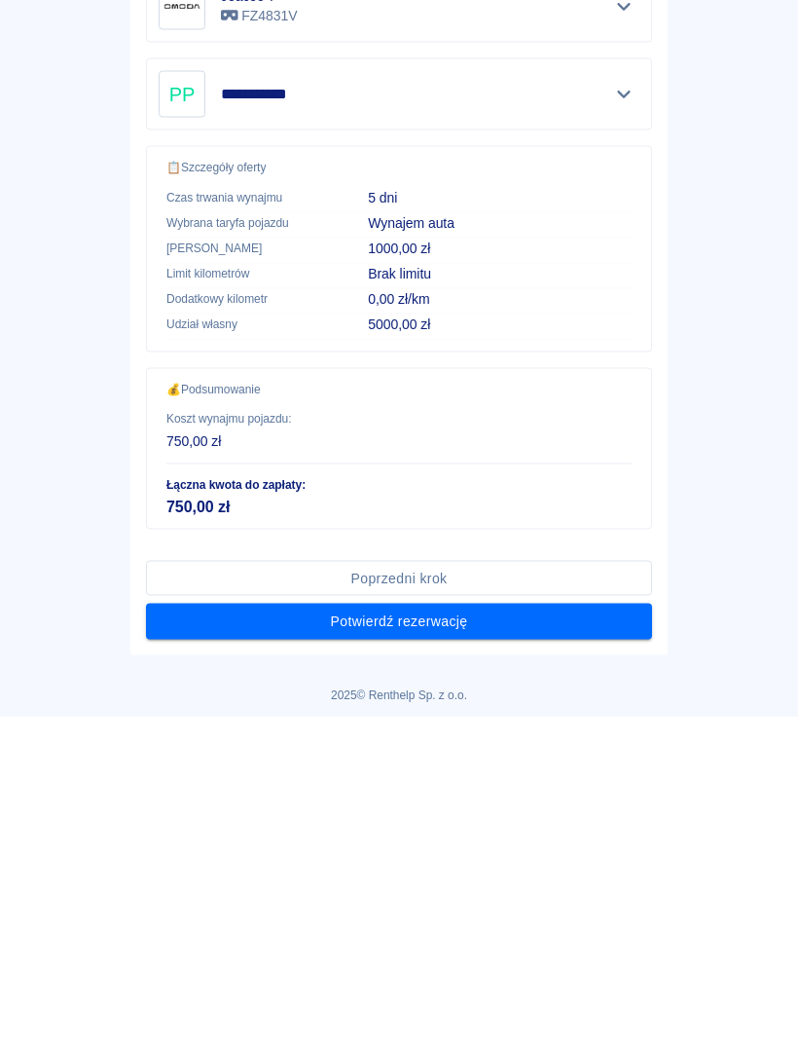
scroll to position [317, 0]
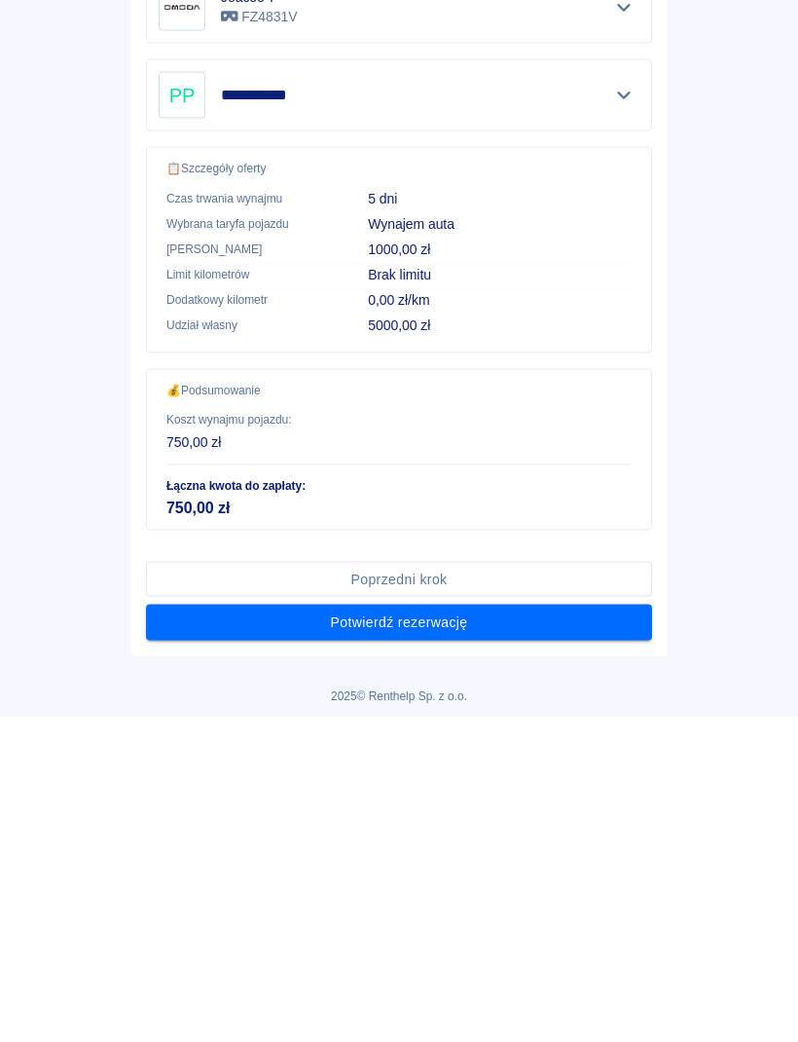
click at [507, 942] on button "Potwierdź rezerwację" at bounding box center [399, 947] width 506 height 36
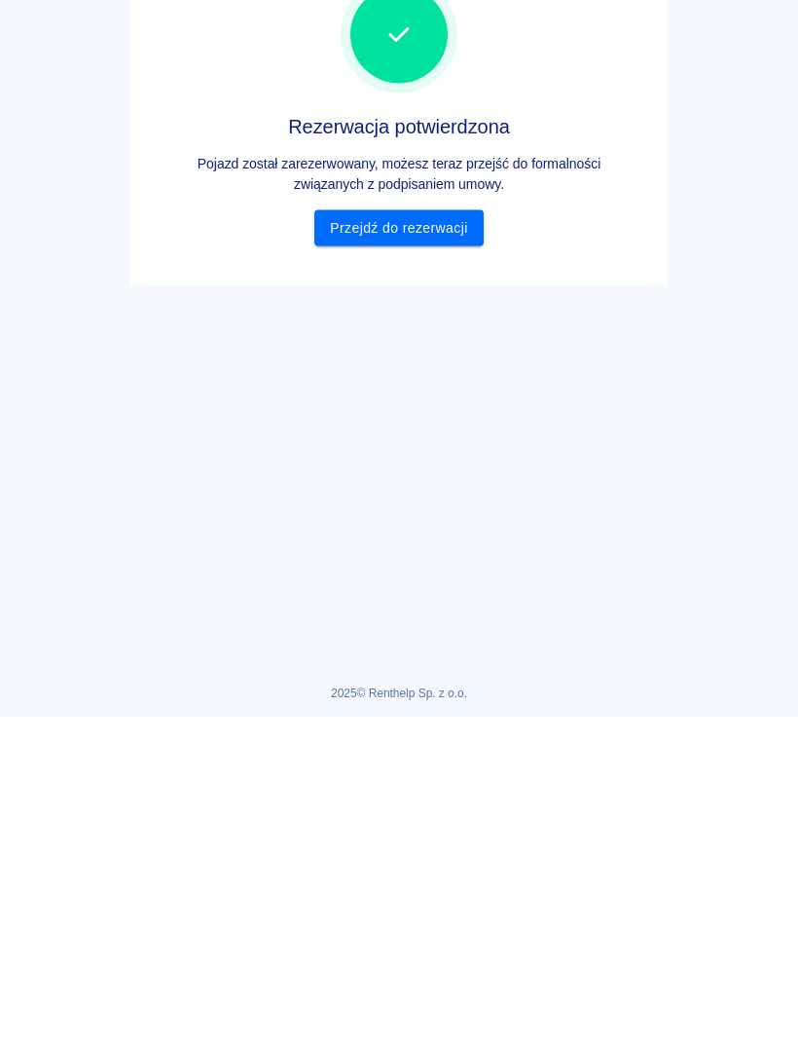
scroll to position [0, 0]
click at [420, 546] on link "Przejdź do rezerwacji" at bounding box center [399, 553] width 168 height 36
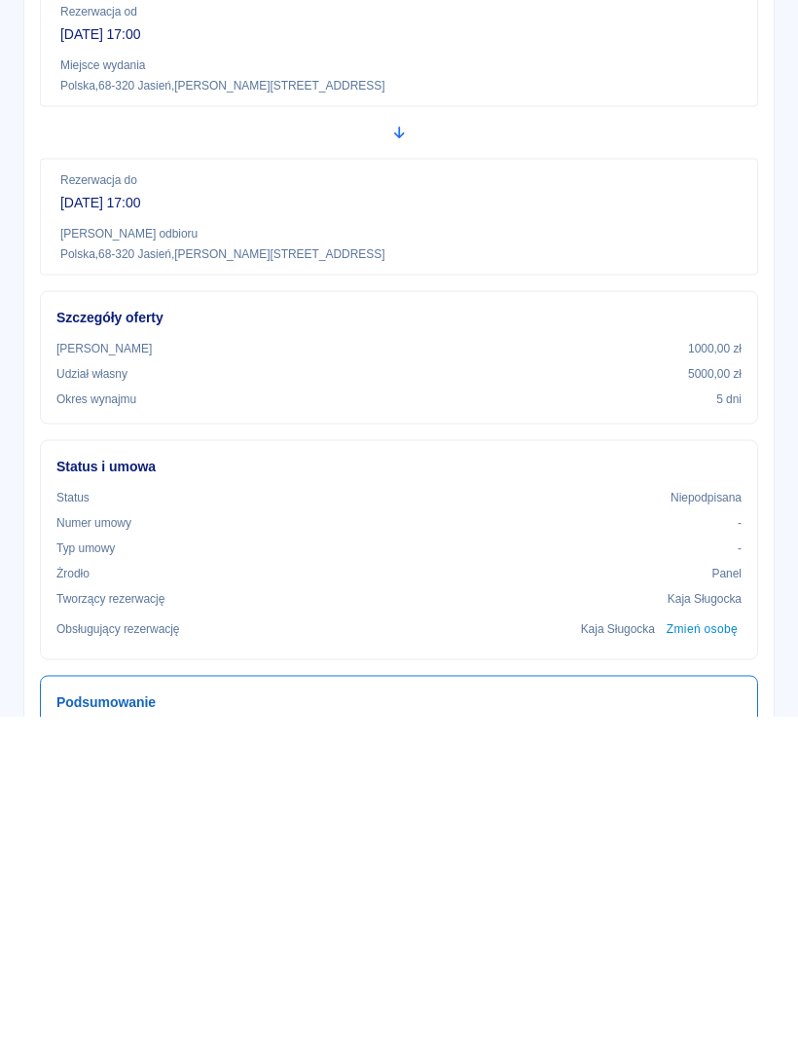
click at [40, 27] on icon "button" at bounding box center [34, 31] width 22 height 18
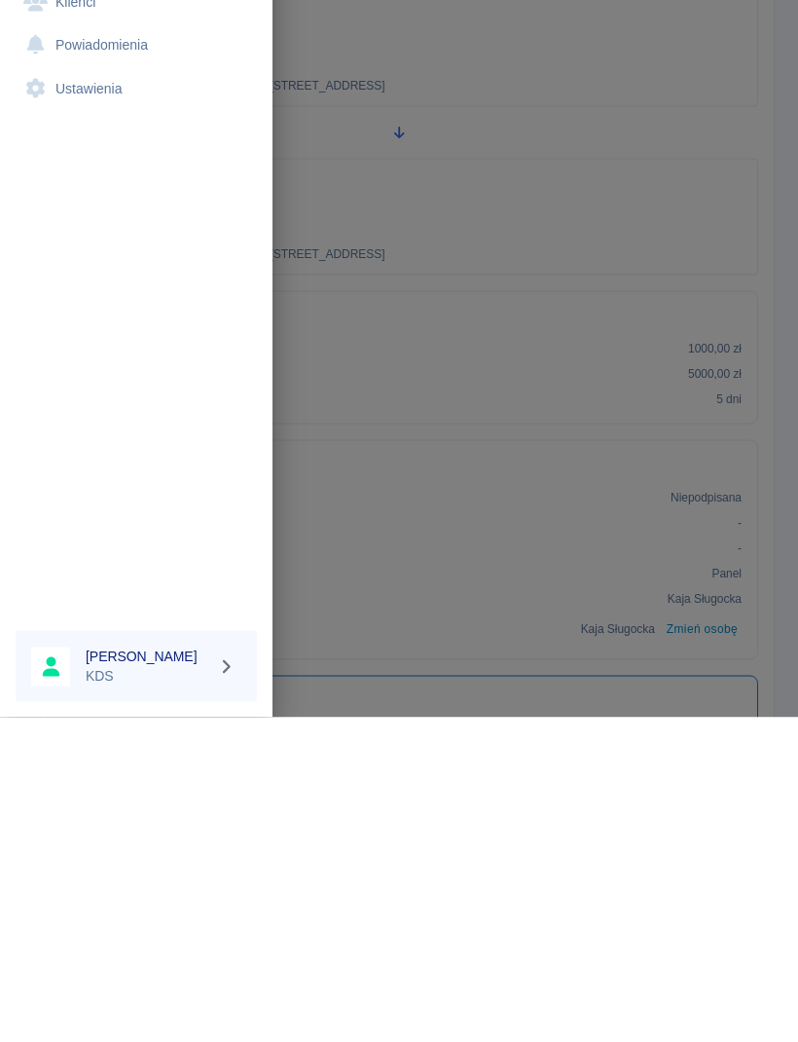
click at [121, 137] on link "Kalendarz" at bounding box center [136, 153] width 241 height 44
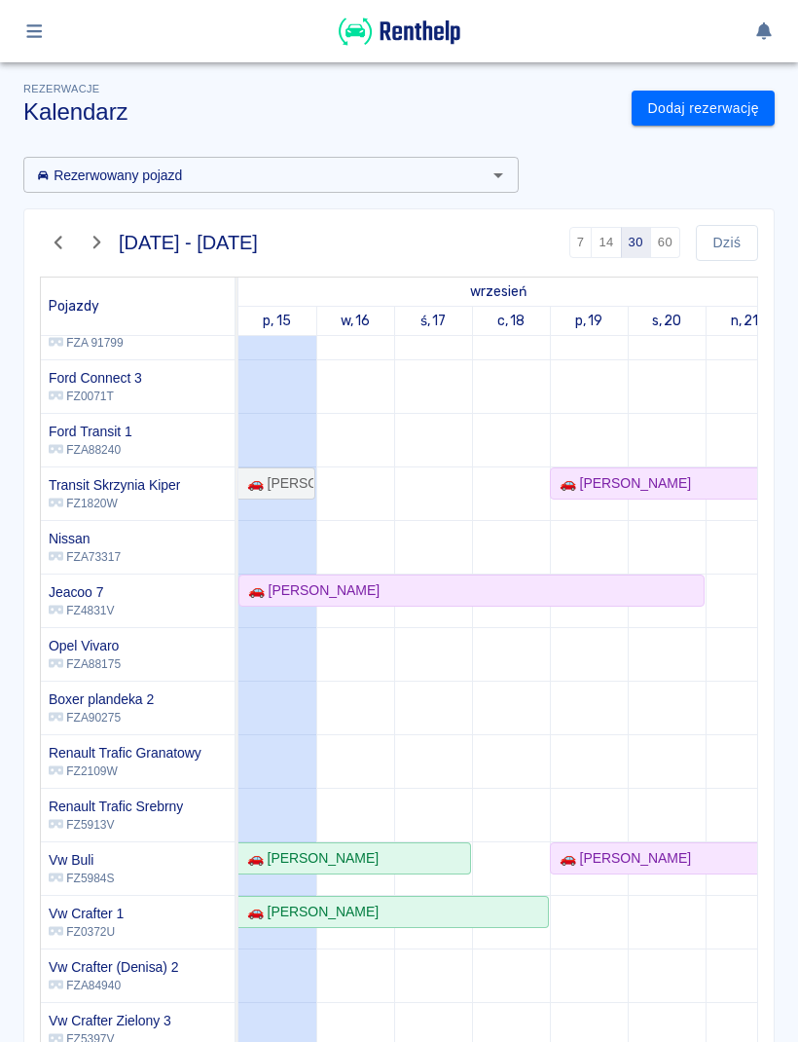
scroll to position [297, 0]
click at [691, 860] on div "🚗 [PERSON_NAME]" at bounding box center [621, 858] width 139 height 20
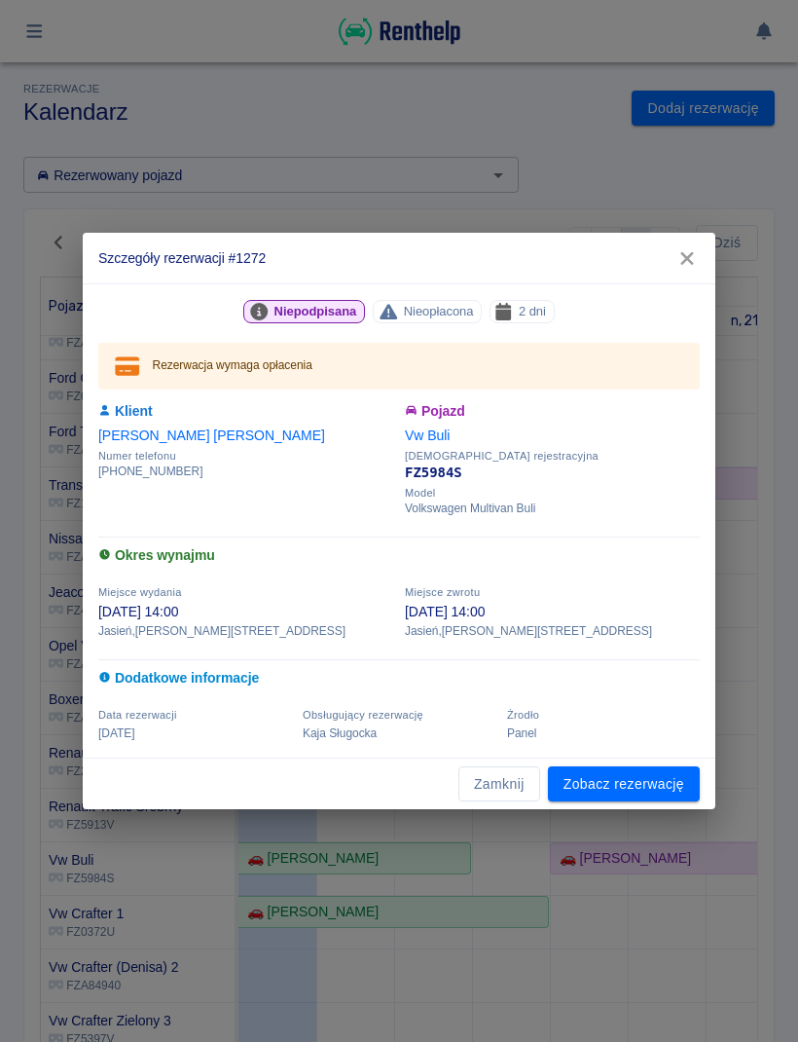
click at [665, 774] on link "Zobacz rezerwację" at bounding box center [624, 784] width 152 height 36
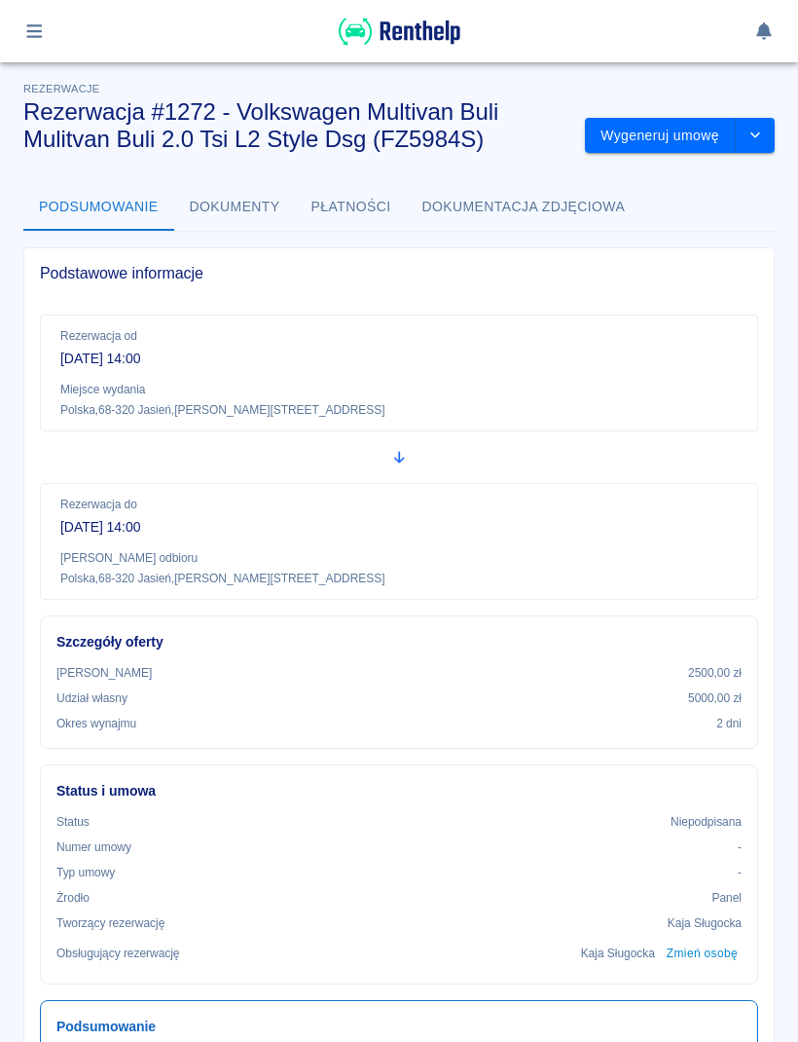
click at [755, 126] on button "drop-down" at bounding box center [755, 136] width 39 height 36
click at [713, 241] on li "Anuluj rezerwację" at bounding box center [681, 241] width 158 height 32
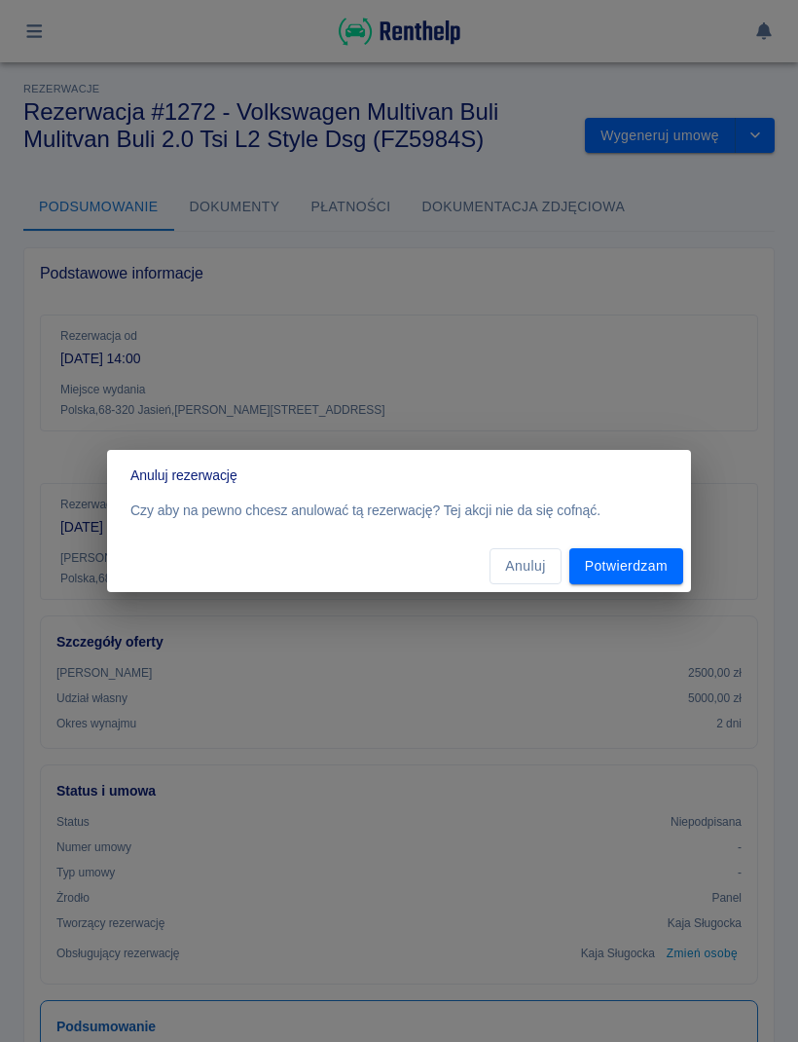
click at [528, 570] on button "Anuluj" at bounding box center [525, 566] width 71 height 36
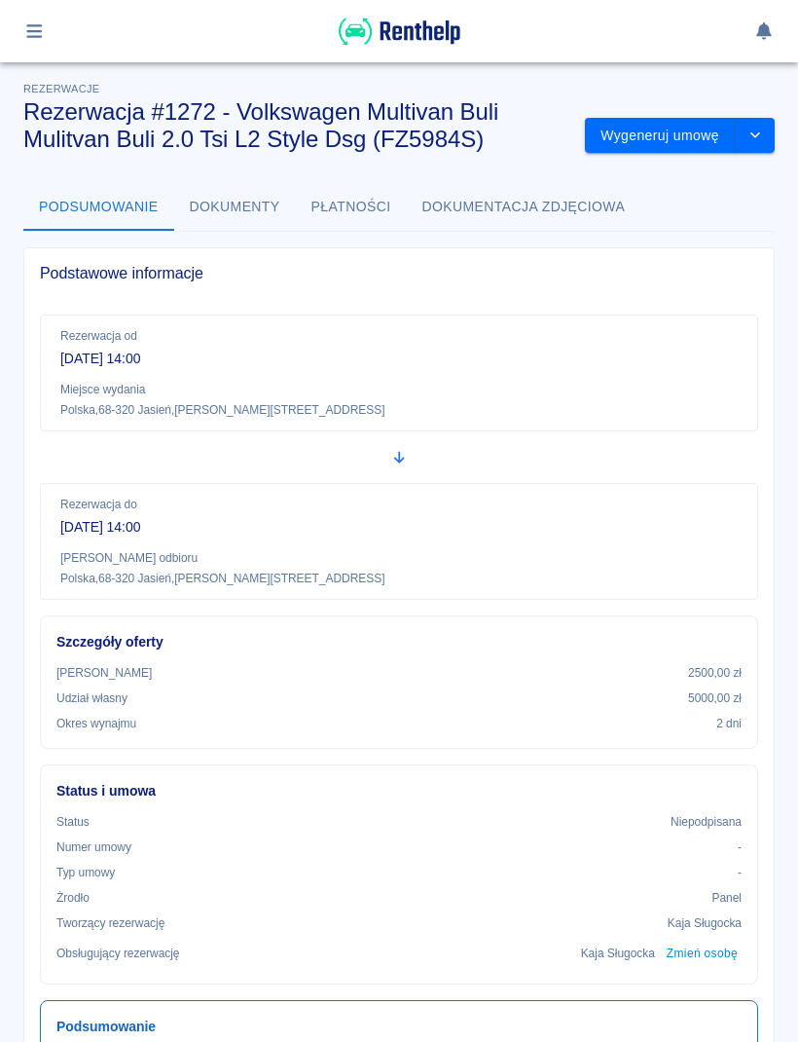
click at [771, 118] on button "drop-down" at bounding box center [755, 136] width 39 height 36
click at [740, 171] on li "Modyfikuj rezerwację" at bounding box center [681, 177] width 158 height 32
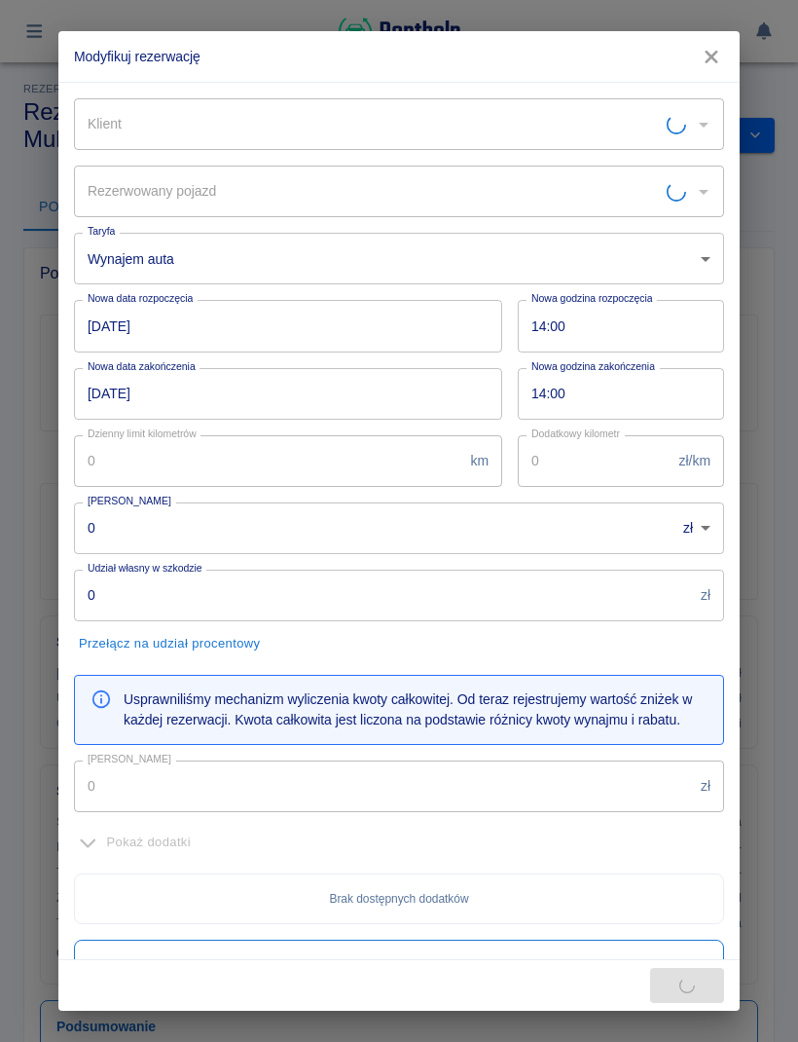
type input "Vw Buli - FZ5984S"
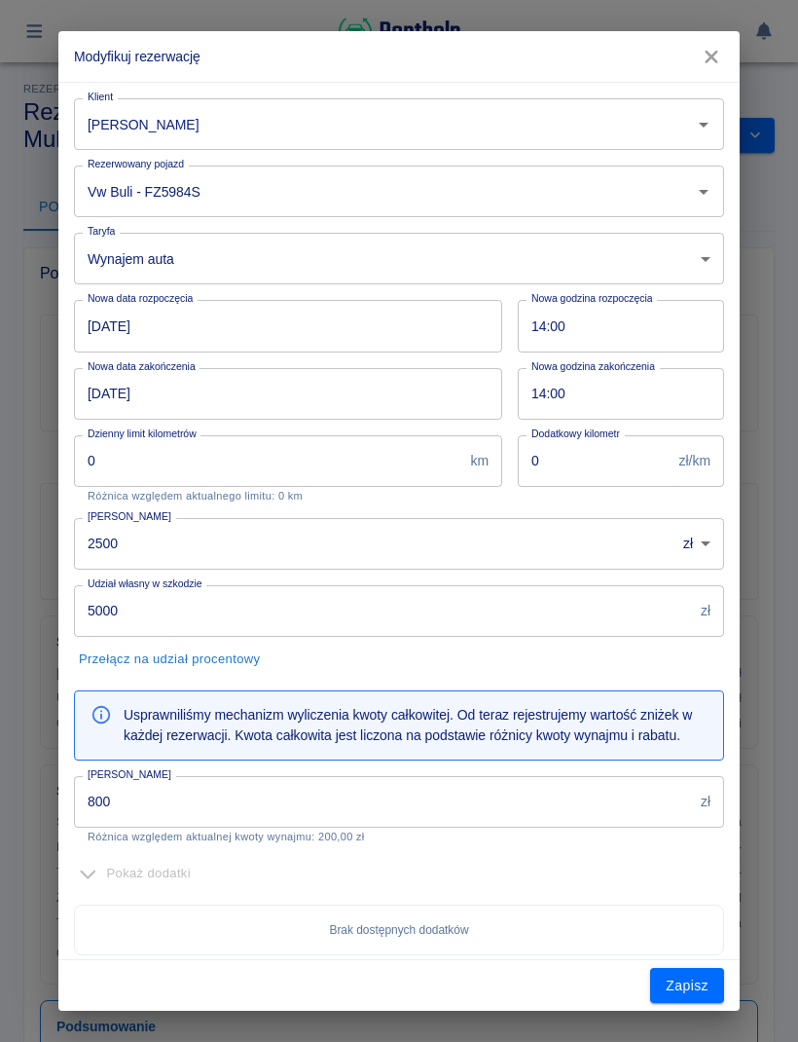
type input "[PERSON_NAME]"
type input "2500"
type input "5000"
type input "800"
click at [709, 186] on icon "Otwórz" at bounding box center [703, 191] width 23 height 23
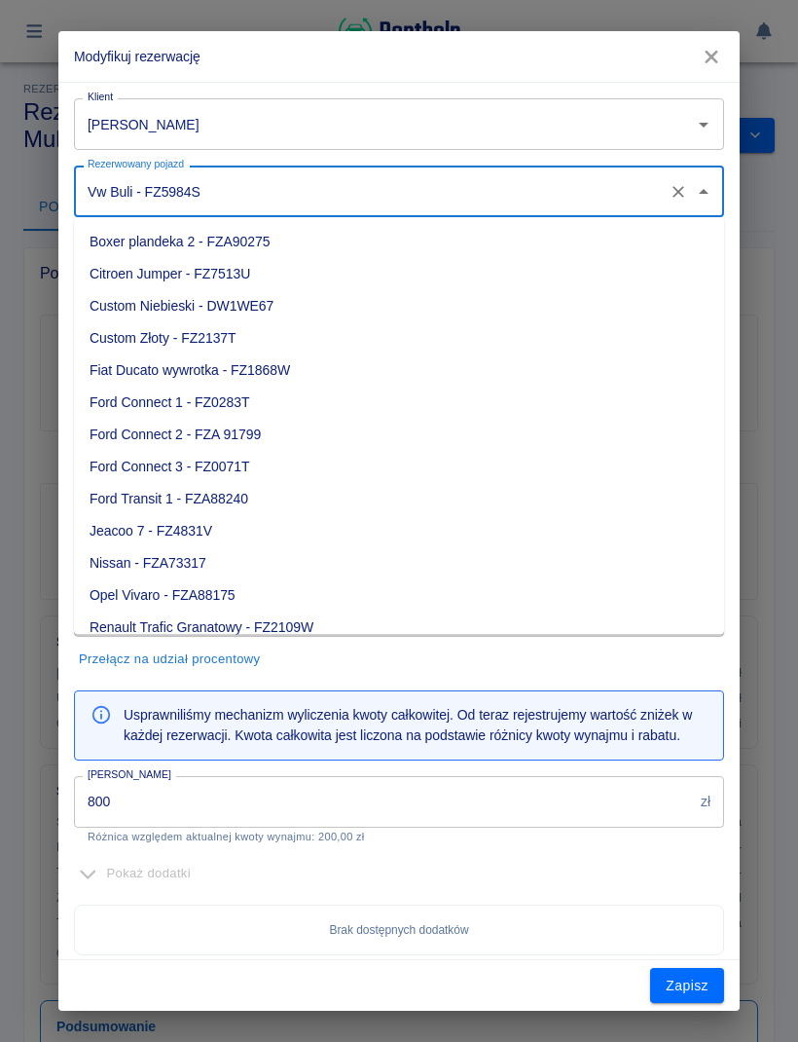
scroll to position [80, 0]
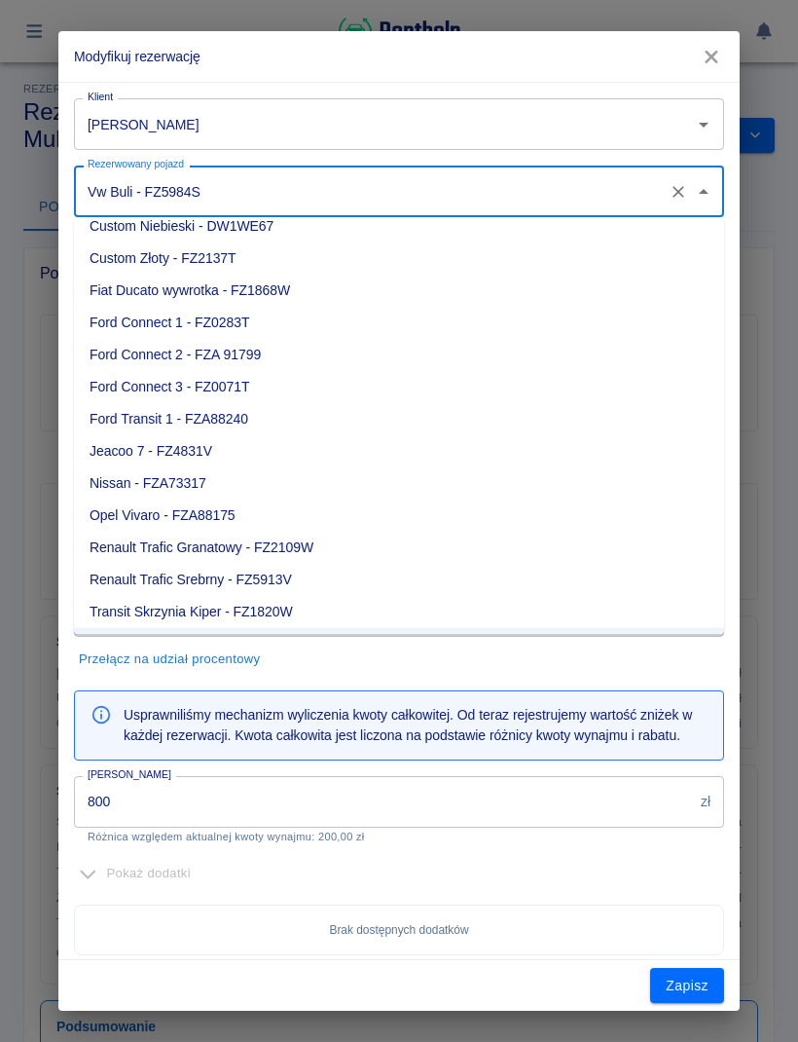
click at [276, 578] on li "Renault Trafic Srebrny - FZ5913V" at bounding box center [399, 580] width 650 height 32
type input "Renault Trafic Srebrny - FZ5913V"
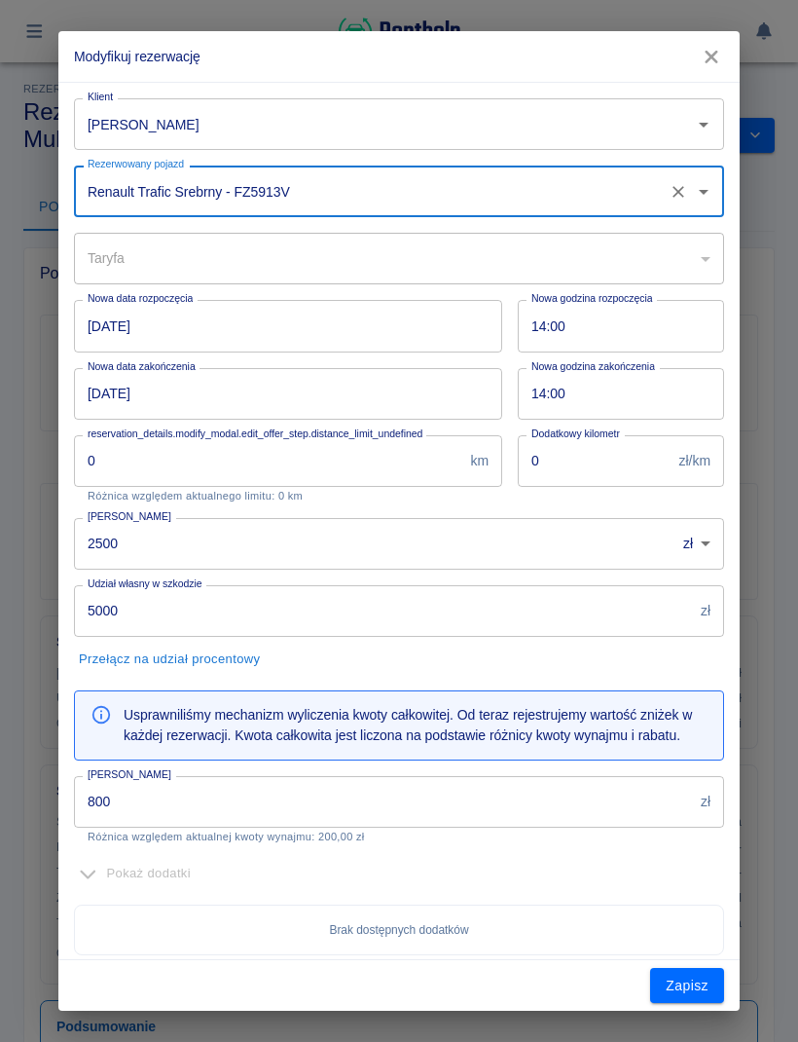
type input "296c693b-d2fc-4674-86e2-392f008528ef"
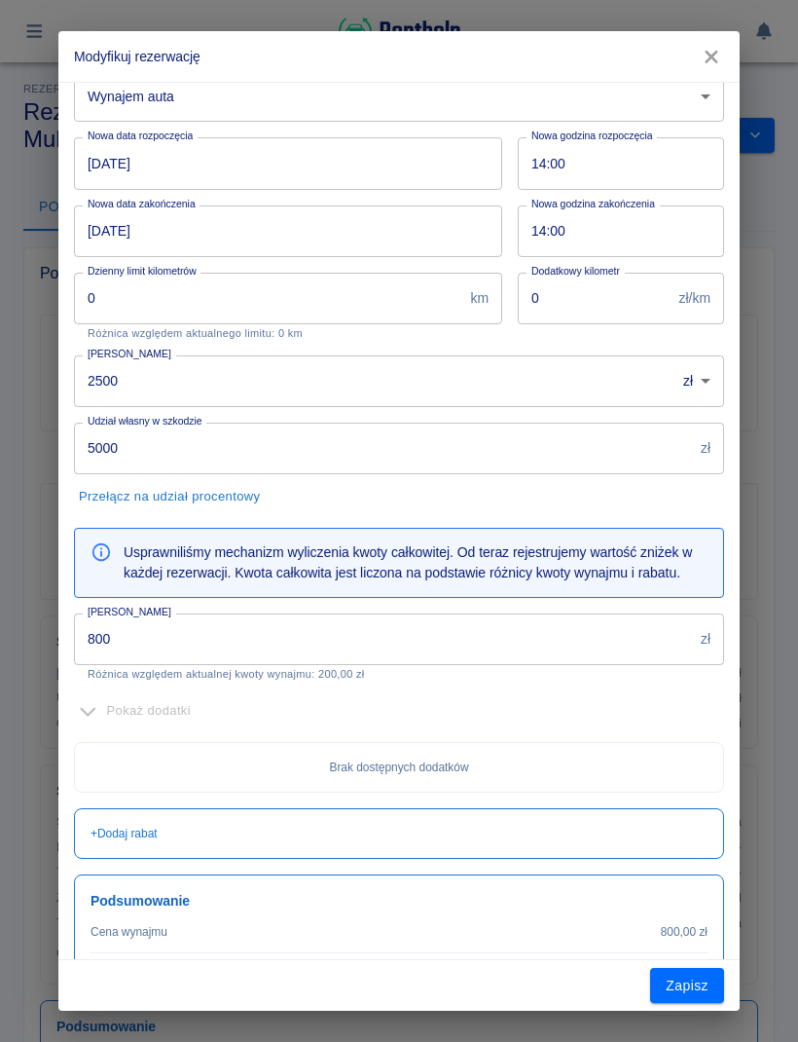
scroll to position [165, 0]
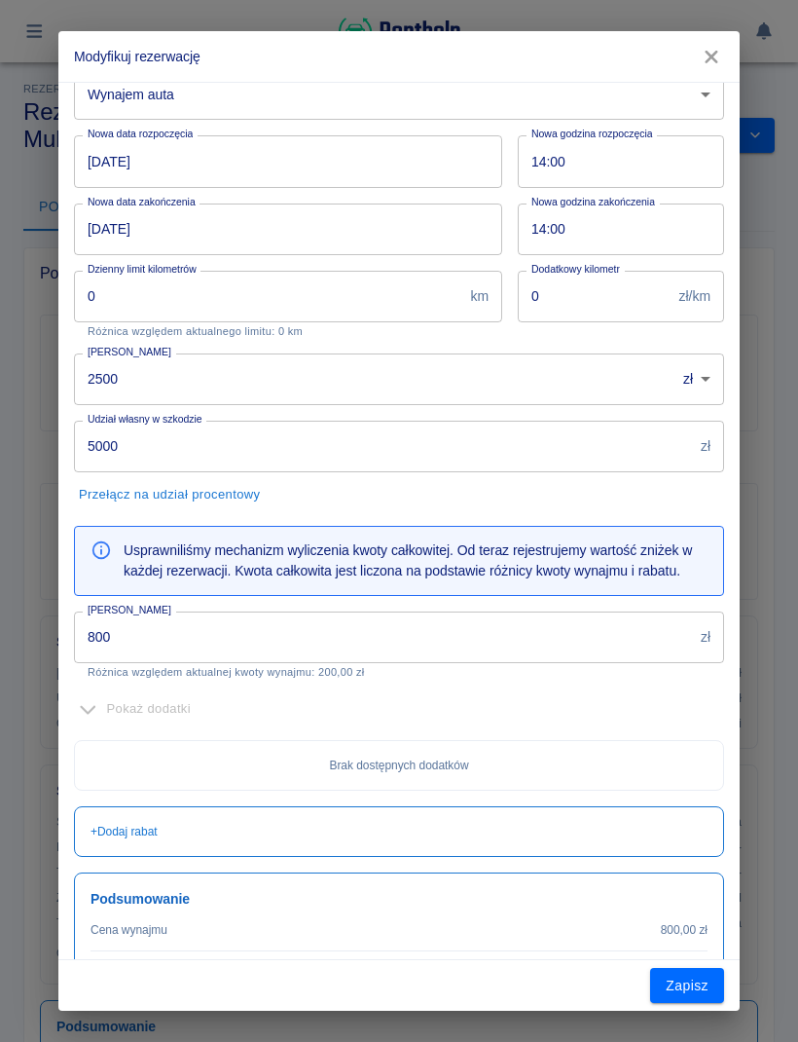
click at [720, 375] on body "**********" at bounding box center [399, 521] width 798 height 1042
click at [714, 67] on div at bounding box center [399, 521] width 798 height 1042
click at [714, 49] on icon "button" at bounding box center [711, 57] width 25 height 20
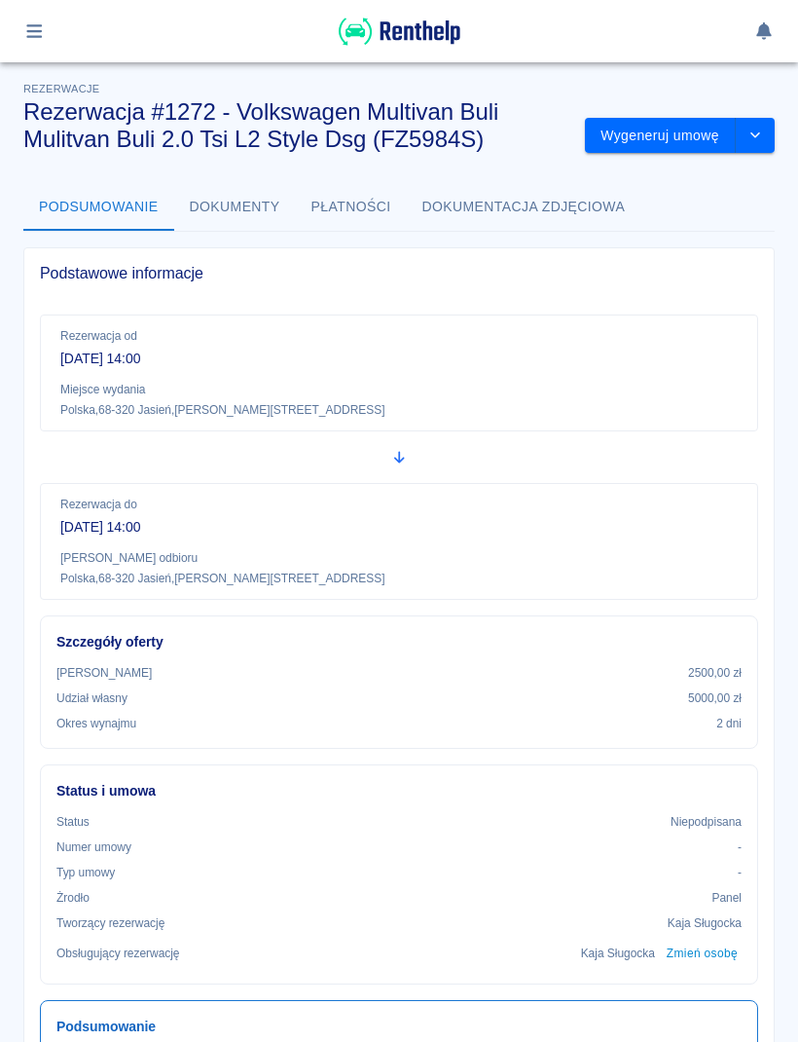
click at [39, 23] on icon "button" at bounding box center [34, 31] width 22 height 18
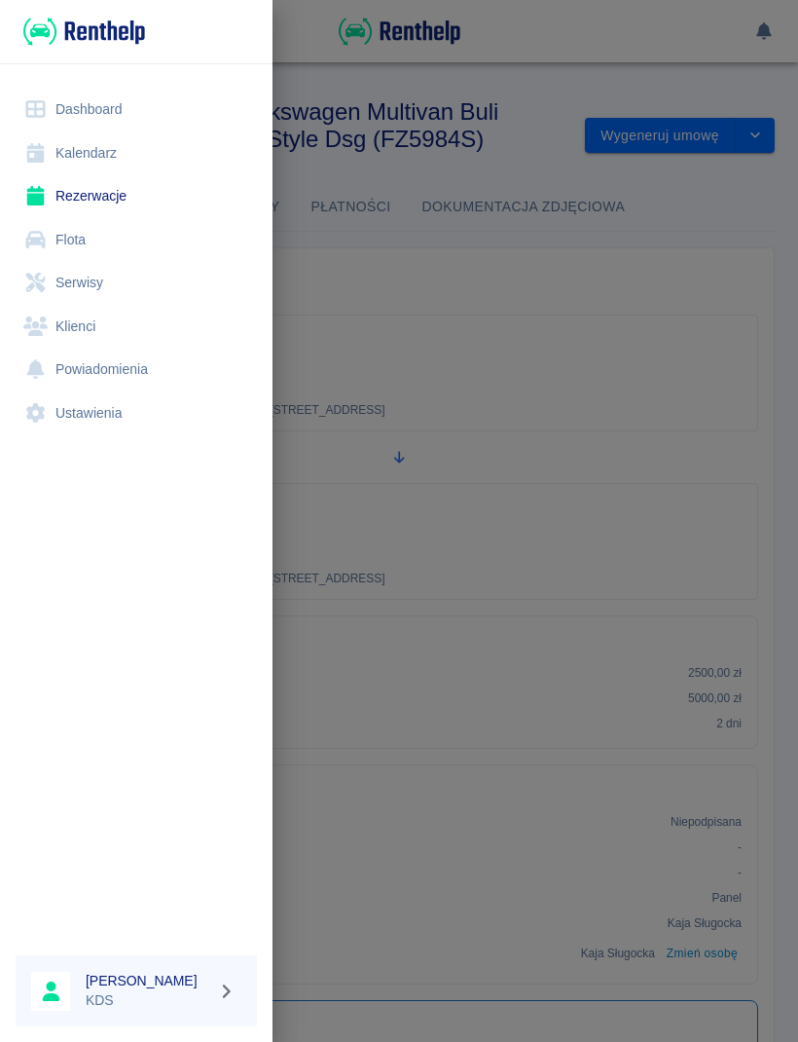
click at [125, 197] on link "Rezerwacje" at bounding box center [136, 196] width 241 height 44
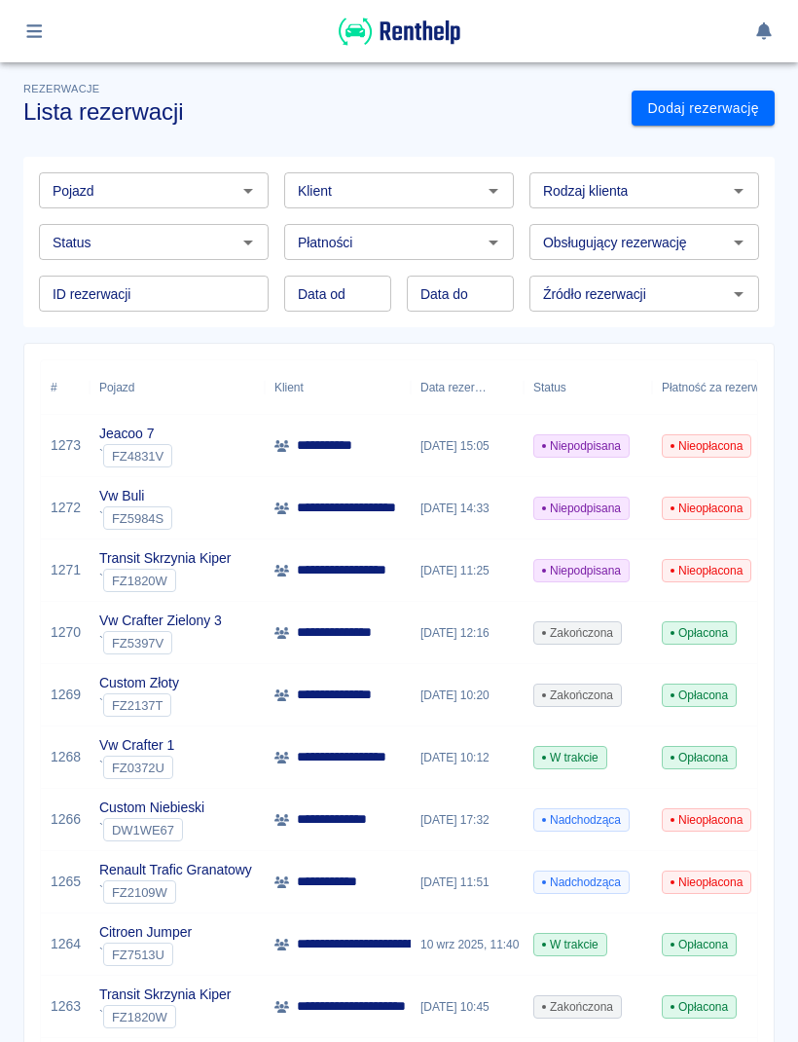
click at [738, 108] on link "Dodaj rezerwację" at bounding box center [703, 109] width 143 height 36
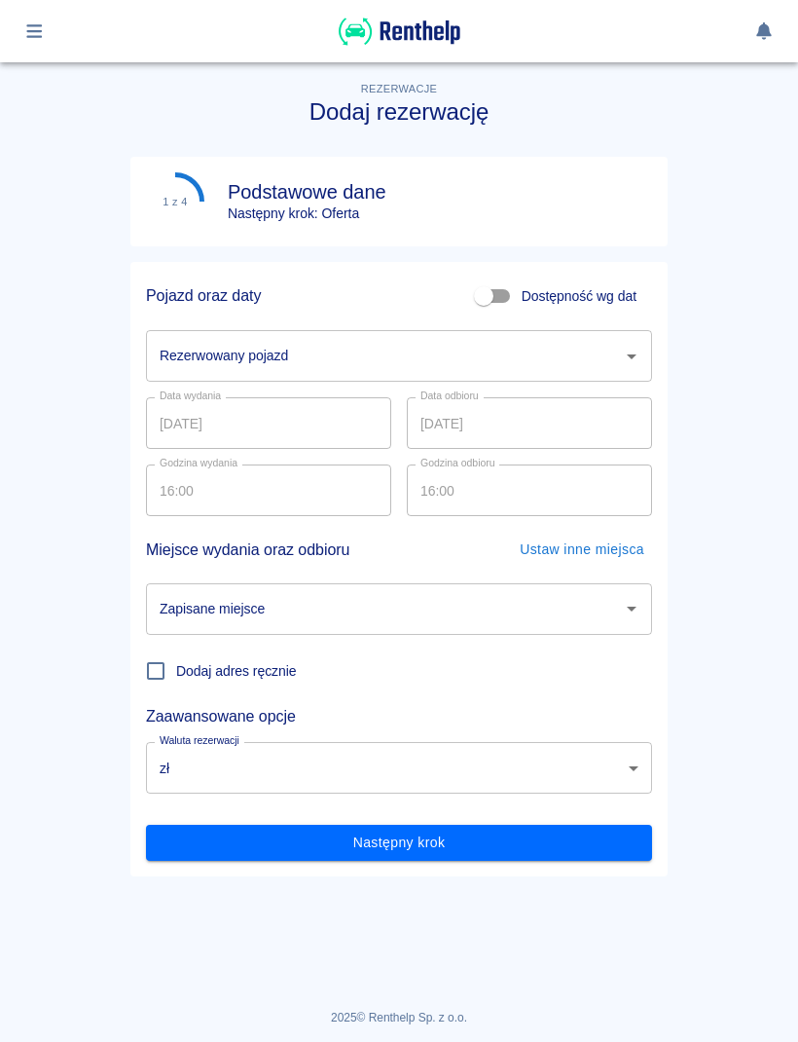
click at [638, 350] on icon "Otwórz" at bounding box center [631, 356] width 23 height 23
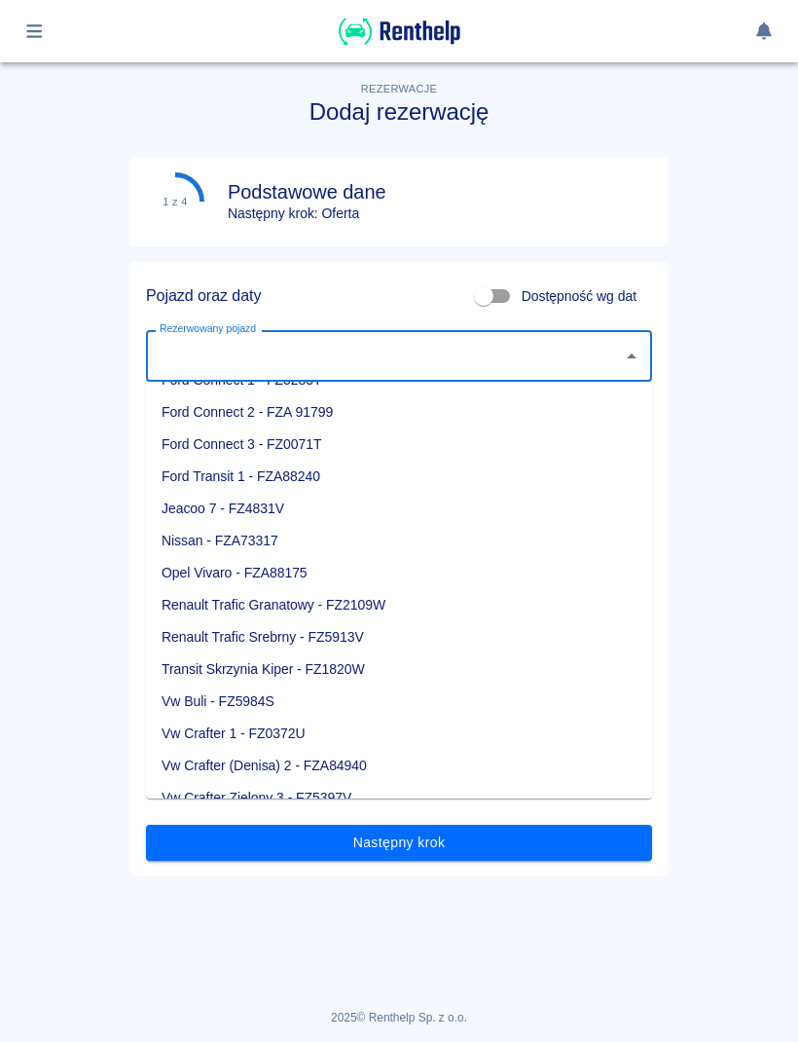
scroll to position [184, 0]
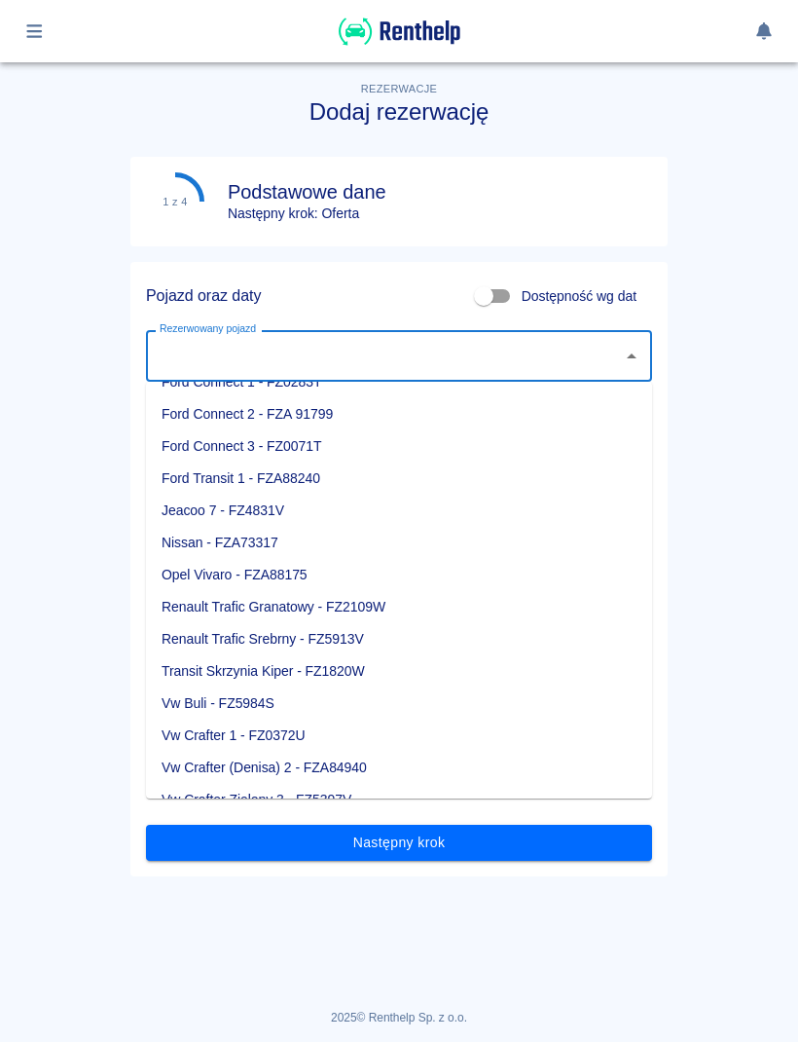
click at [383, 607] on li "Renault Trafic Granatowy - FZ2109W" at bounding box center [399, 607] width 506 height 32
type input "Renault Trafic Granatowy - FZ2109W"
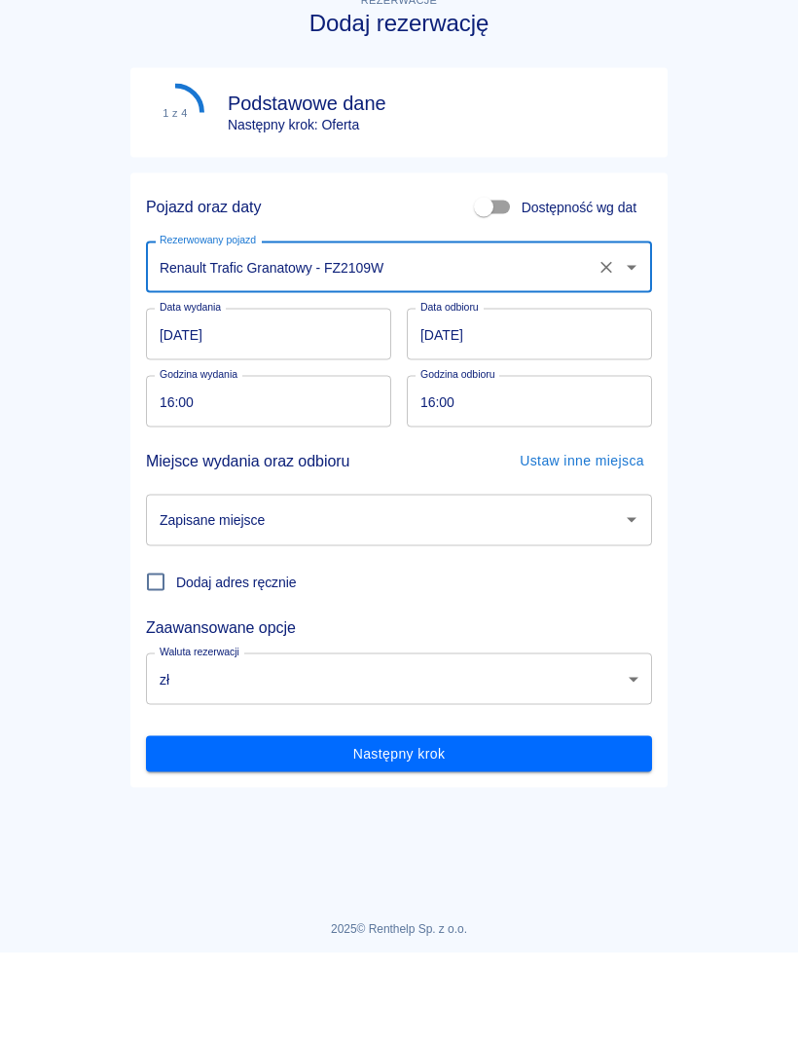
click at [330, 397] on input "[DATE]" at bounding box center [268, 423] width 245 height 52
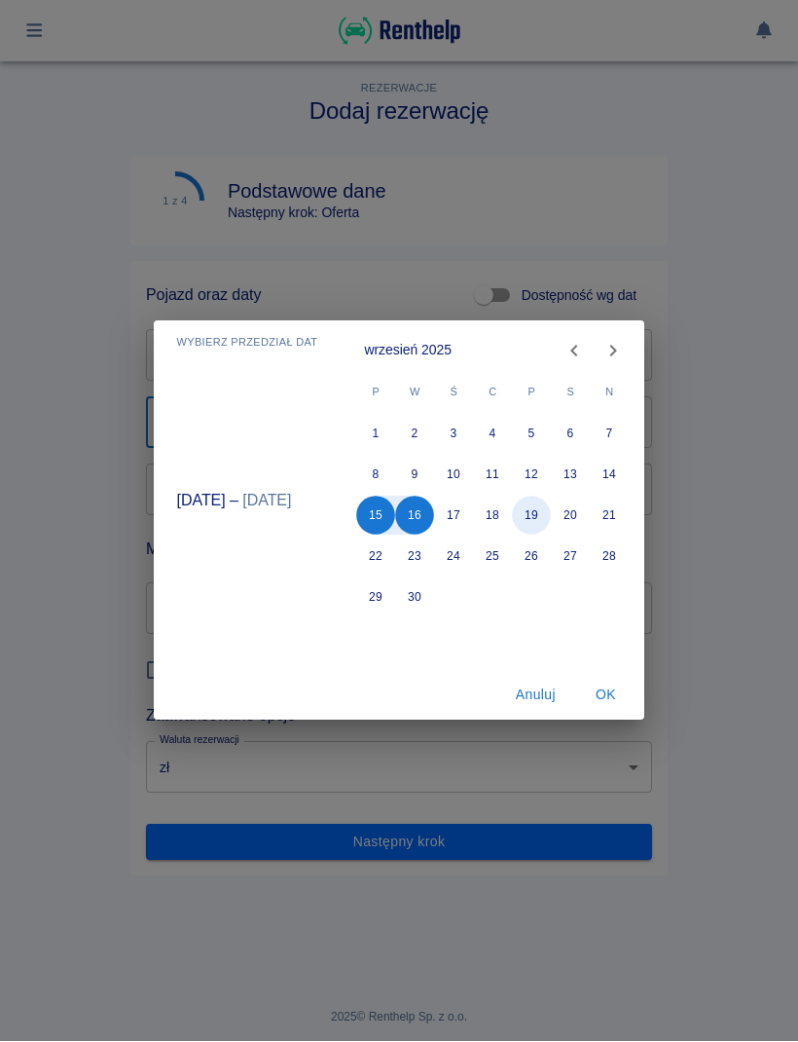
click at [540, 518] on button "19" at bounding box center [532, 516] width 39 height 39
type input "[DATE]"
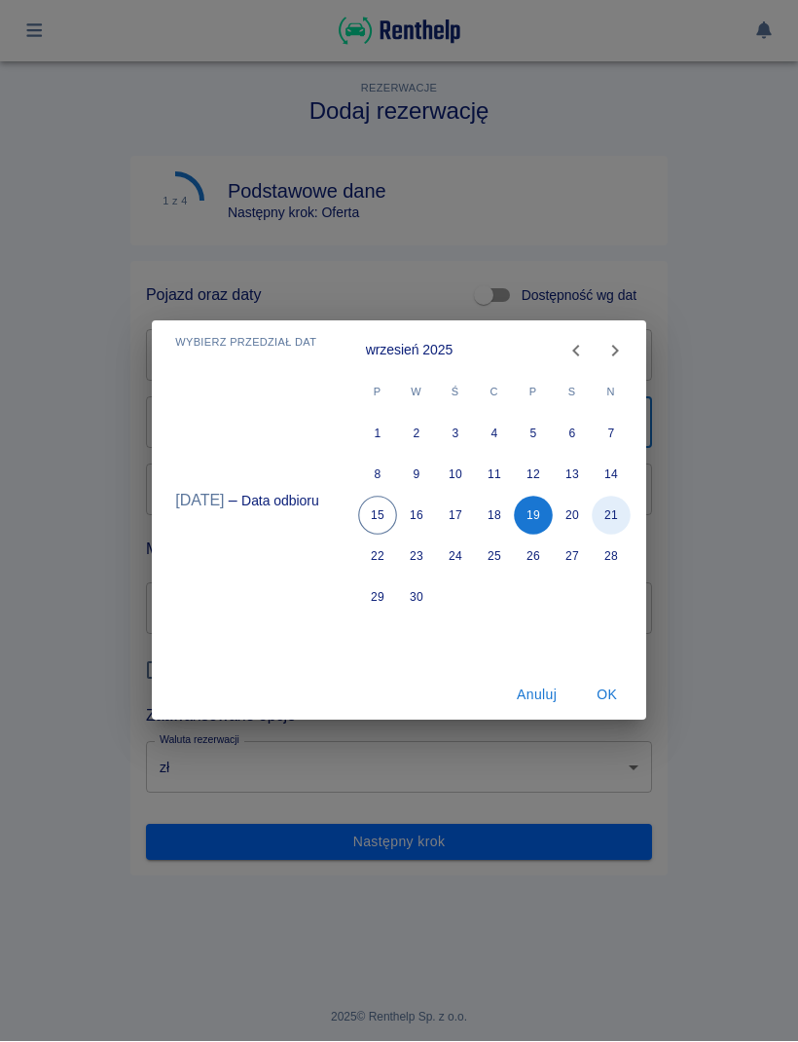
click at [611, 512] on button "21" at bounding box center [611, 516] width 39 height 39
type input "[DATE]"
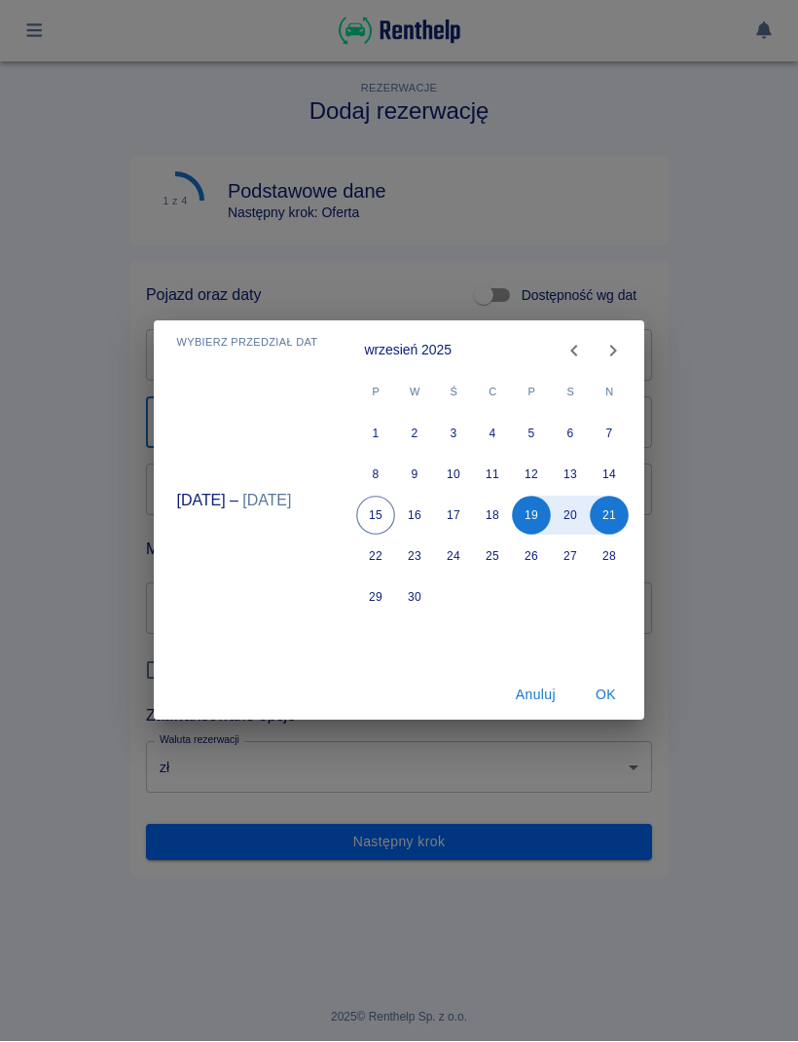
click at [611, 695] on button "OK" at bounding box center [605, 696] width 62 height 36
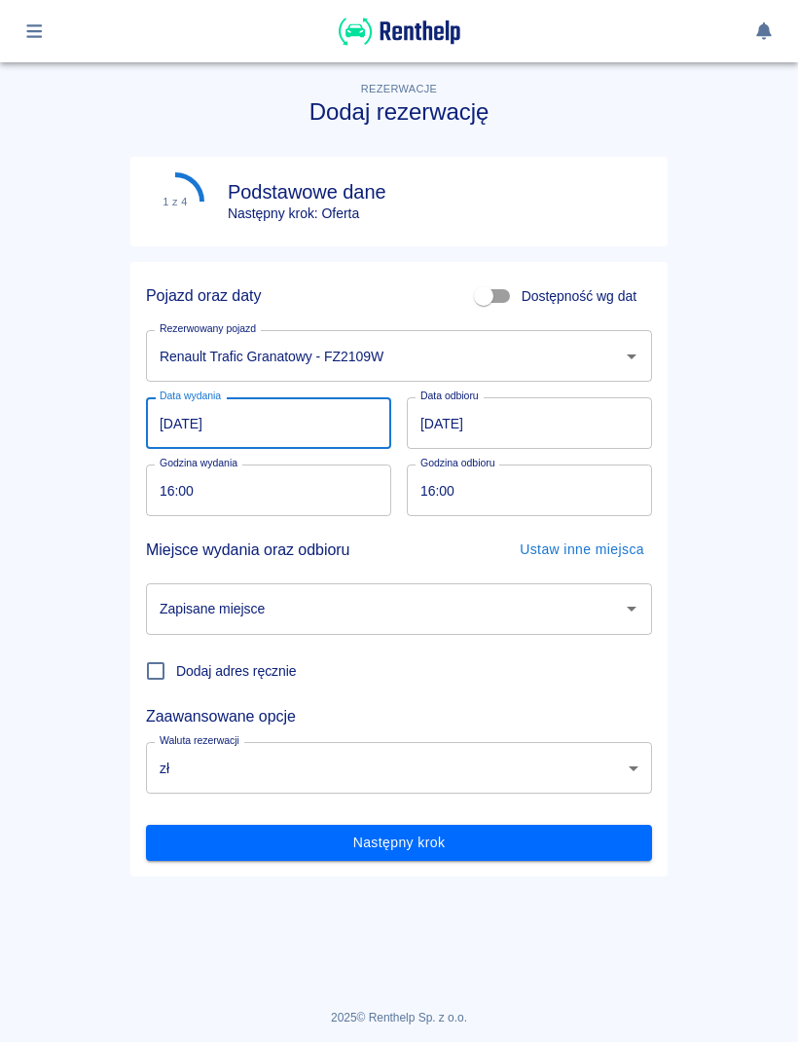
click at [317, 482] on input "16:00" at bounding box center [262, 490] width 232 height 52
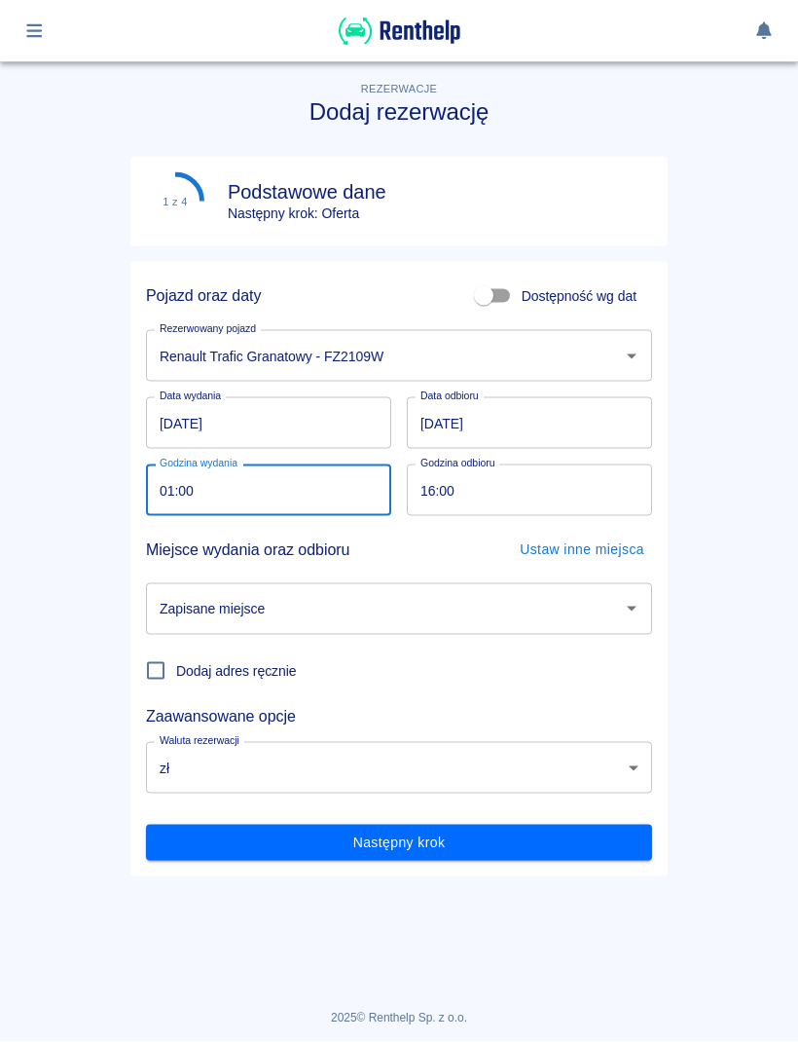
type input "14:00"
click at [549, 480] on input "16:00" at bounding box center [523, 490] width 232 height 52
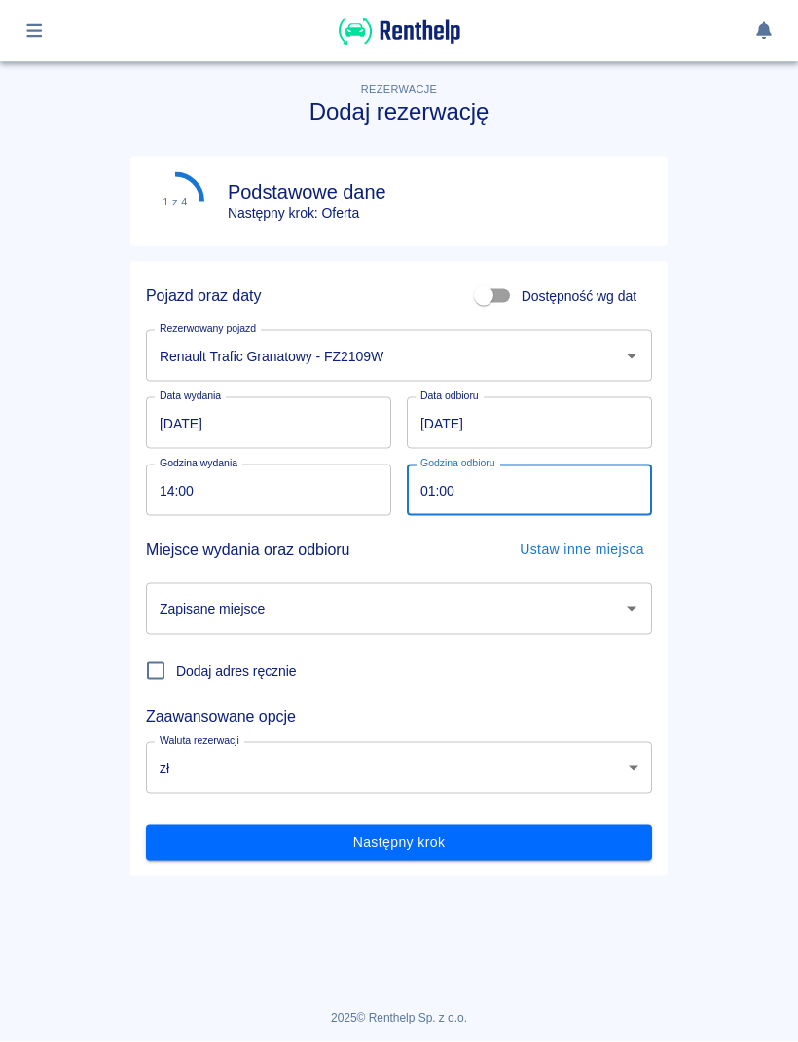
type input "14:00"
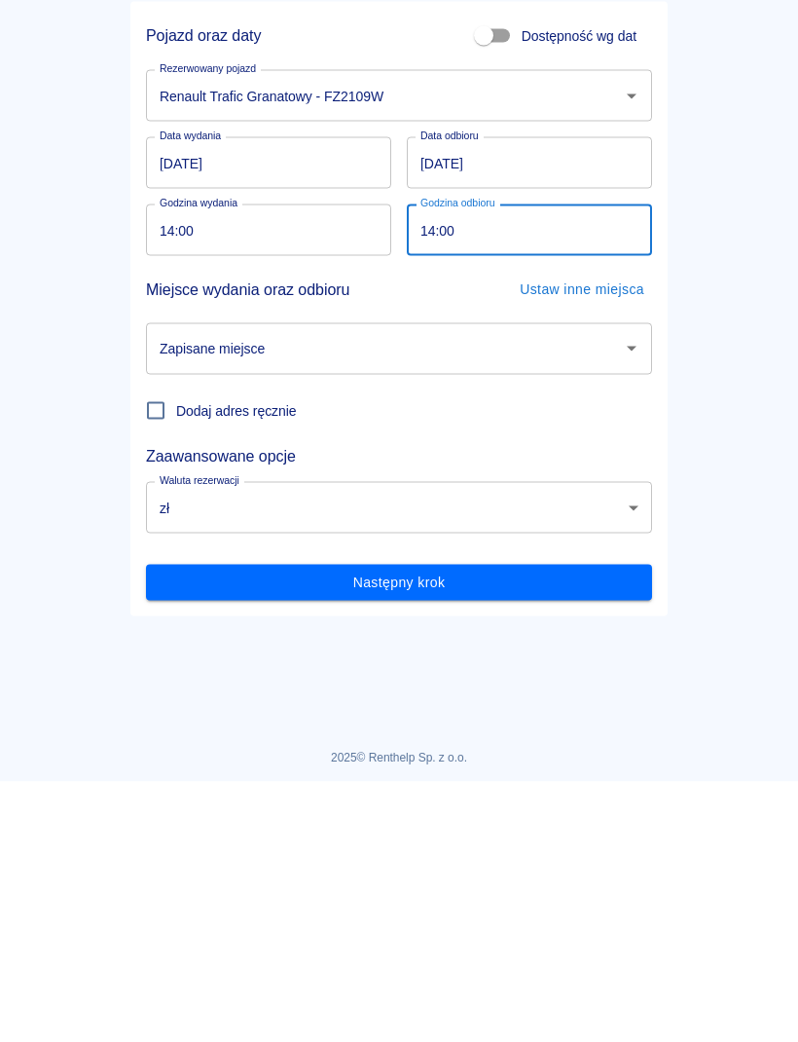
click at [635, 597] on icon "Otwórz" at bounding box center [631, 608] width 23 height 23
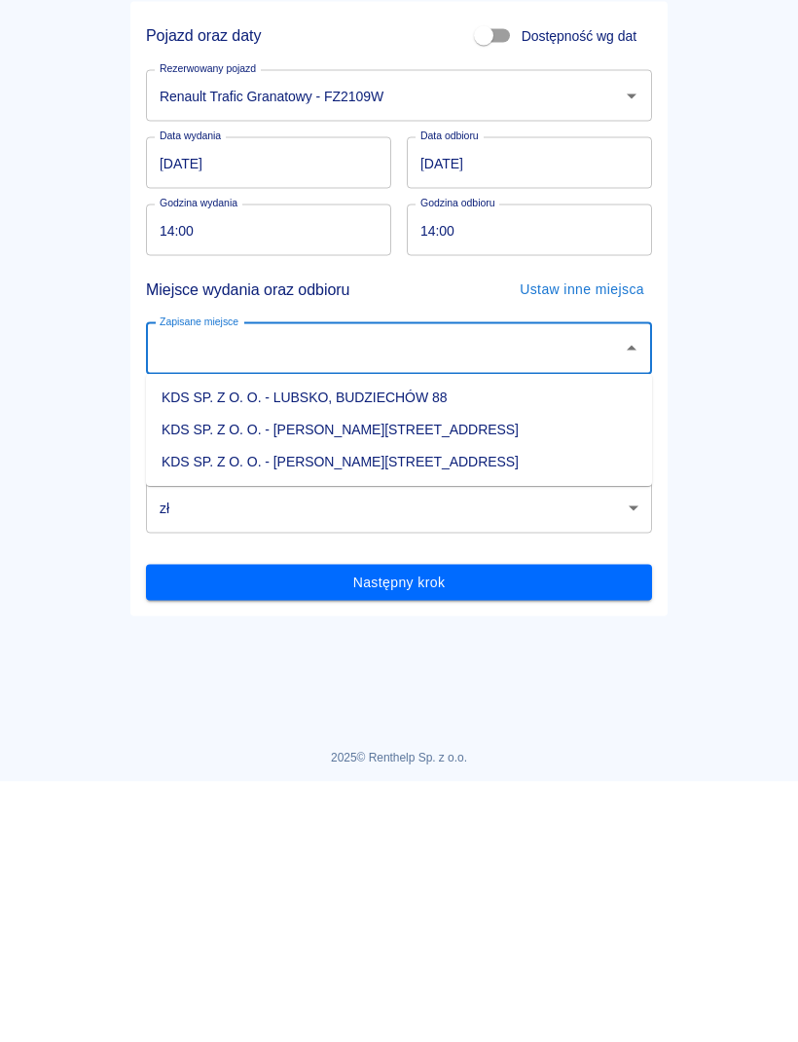
click at [419, 707] on li "KDS SP. Z O. O. - [PERSON_NAME][STREET_ADDRESS]" at bounding box center [399, 723] width 506 height 32
type input "KDS SP. Z O. O. - [PERSON_NAME][STREET_ADDRESS]"
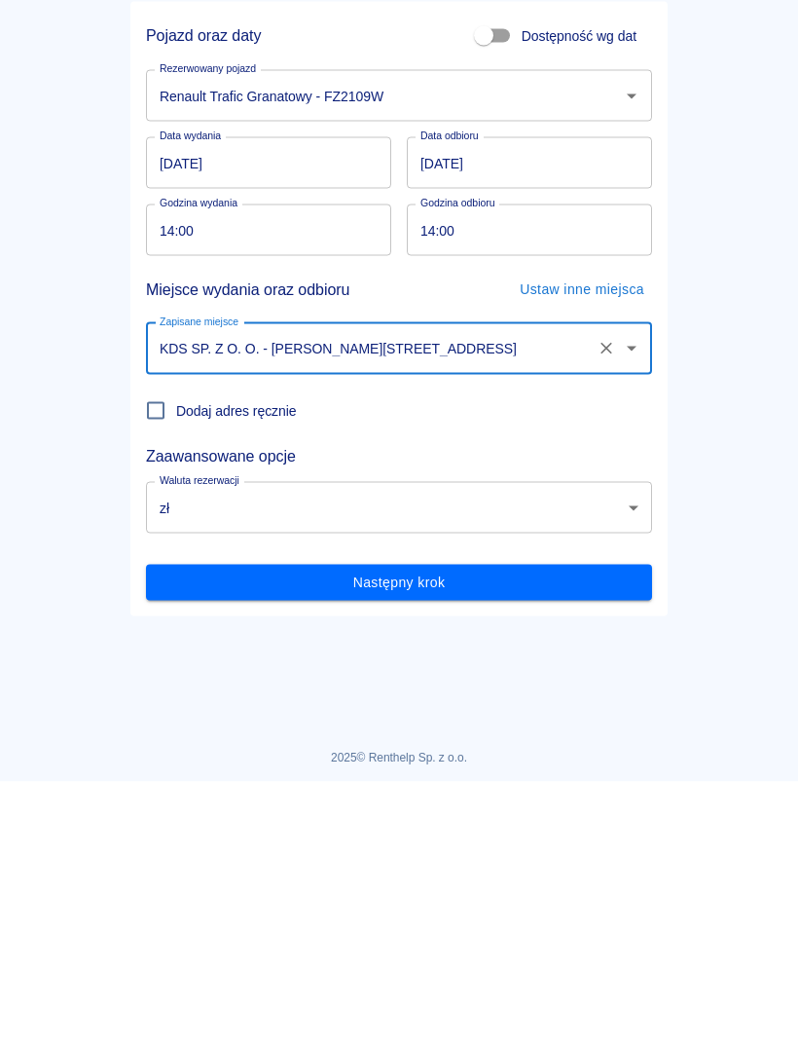
click at [515, 825] on button "Następny krok" at bounding box center [399, 843] width 506 height 36
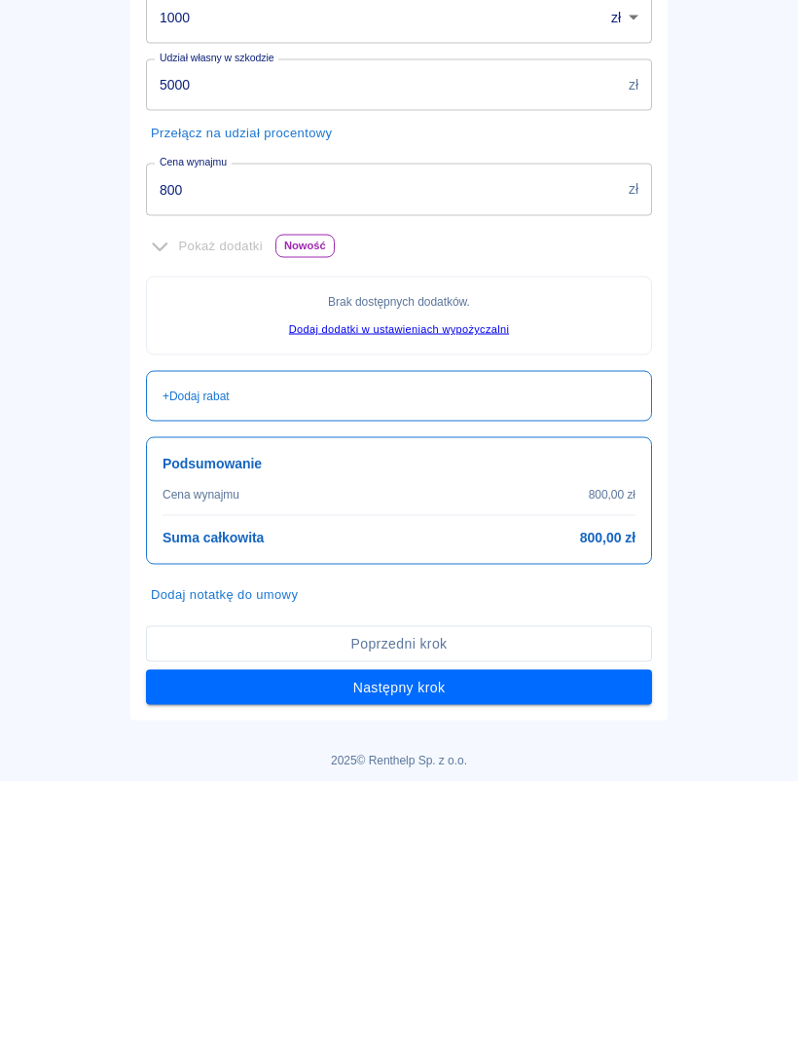
scroll to position [328, 0]
click at [468, 942] on button "Następny krok" at bounding box center [399, 948] width 506 height 36
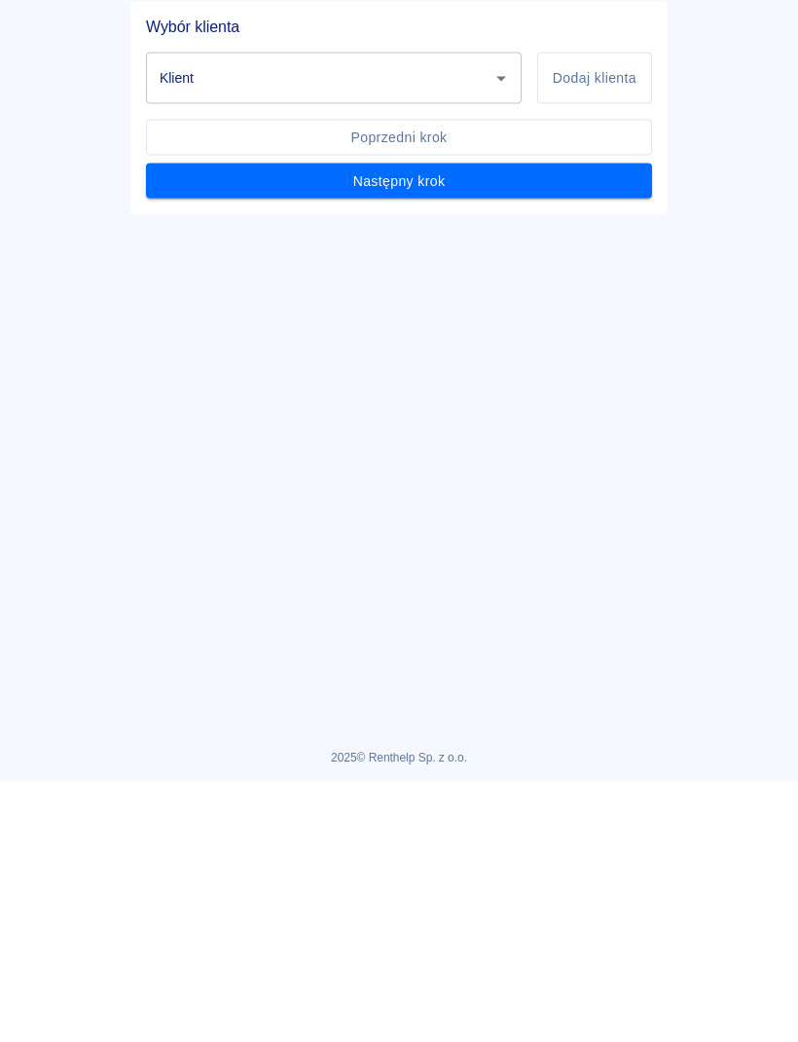
scroll to position [0, 0]
click at [508, 327] on icon "Otwórz" at bounding box center [501, 338] width 23 height 23
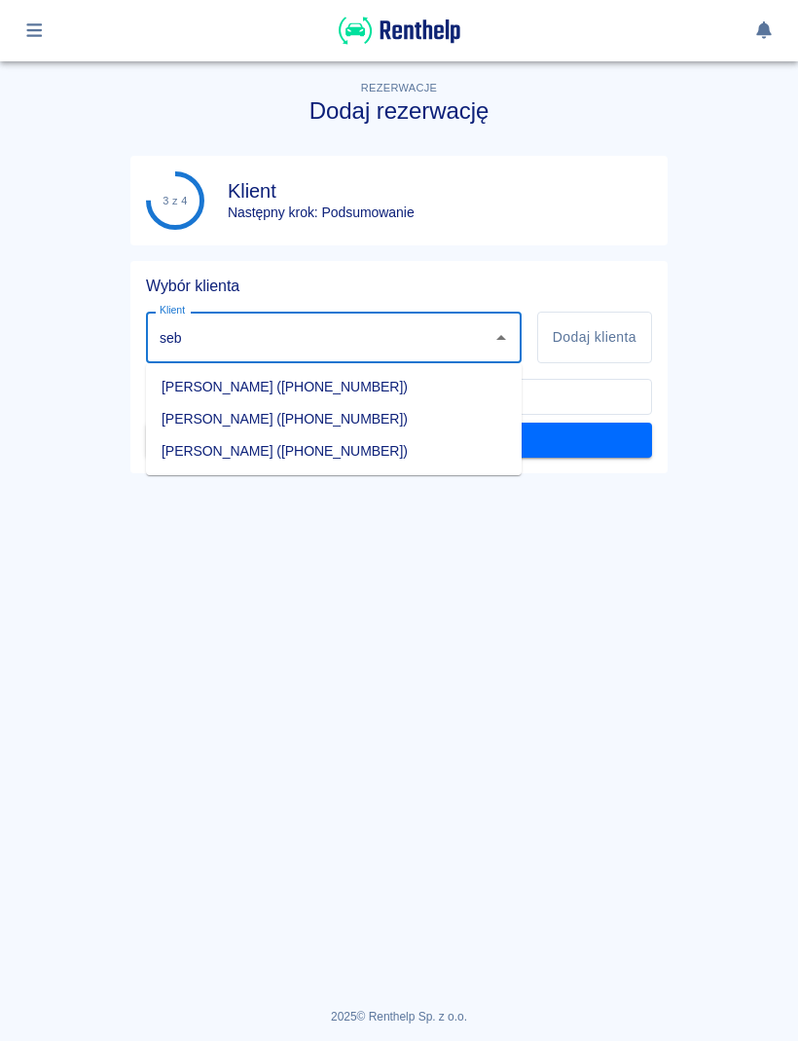
click at [390, 377] on li "[PERSON_NAME] ([PHONE_NUMBER])" at bounding box center [334, 388] width 376 height 32
type input "[PERSON_NAME] ([PHONE_NUMBER])"
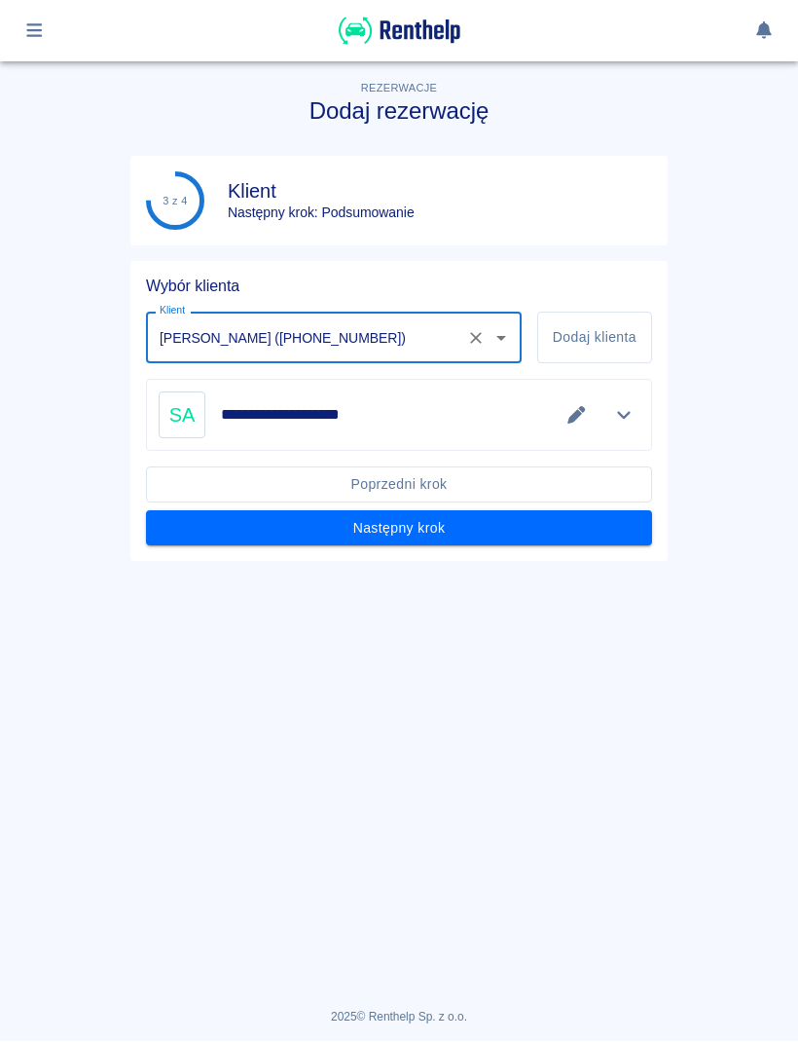
click at [563, 524] on button "Następny krok" at bounding box center [399, 529] width 506 height 36
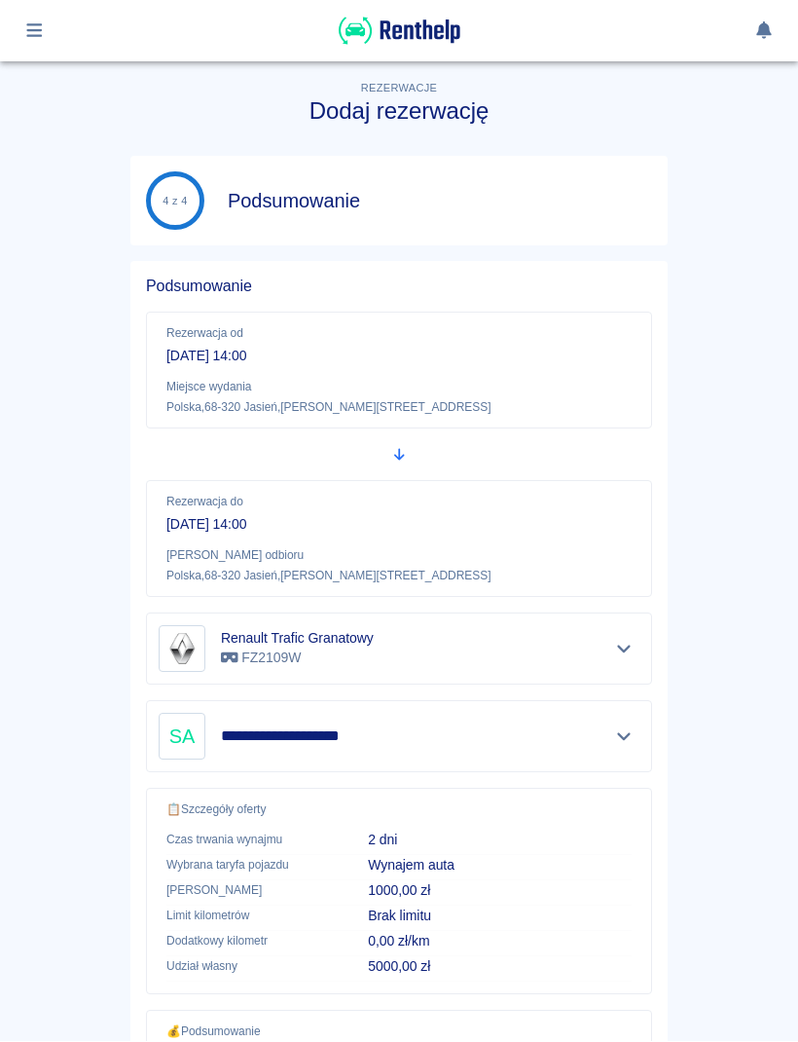
click at [640, 639] on div "Renault Trafic Granatowy FZ2109W" at bounding box center [399, 649] width 506 height 72
click at [620, 648] on icon "Pokaż szczegóły" at bounding box center [624, 650] width 14 height 8
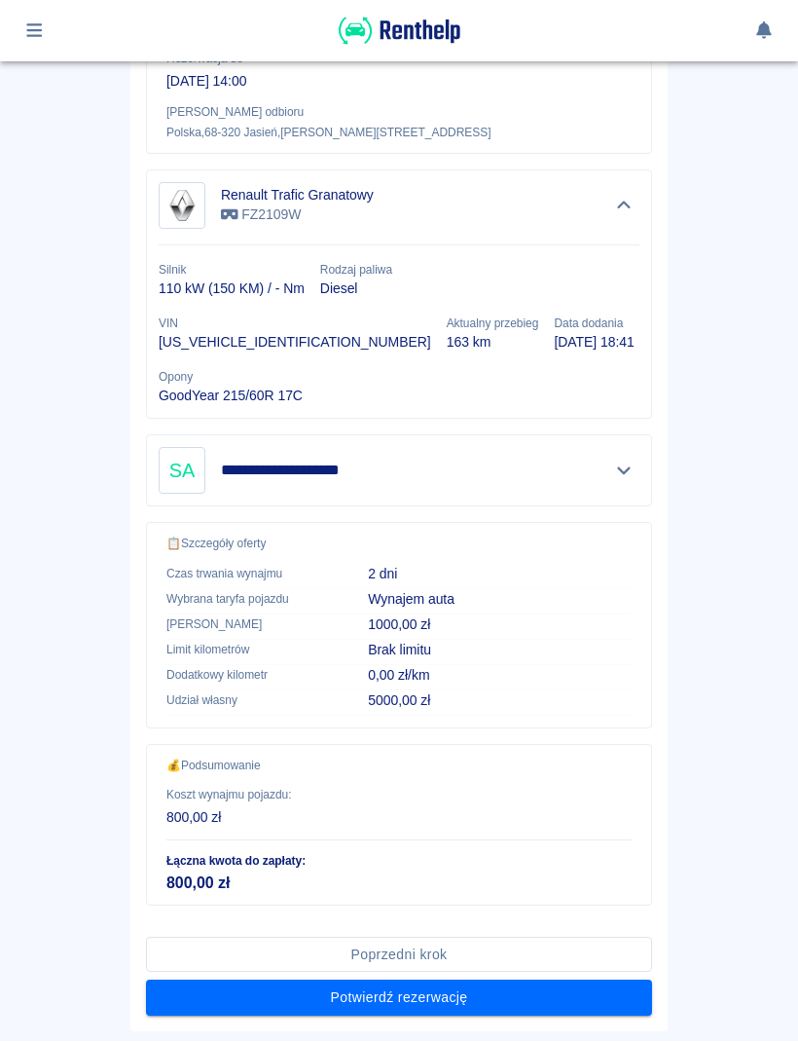
scroll to position [441, 0]
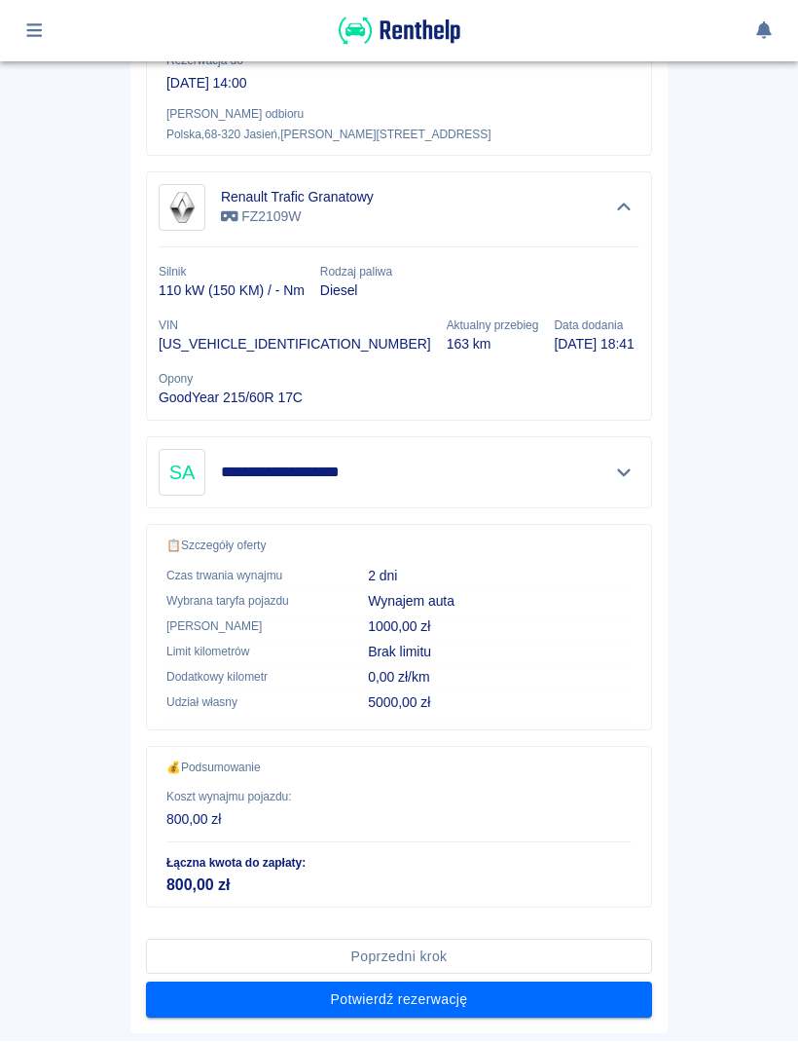
click at [519, 982] on button "Potwierdź rezerwację" at bounding box center [399, 1000] width 506 height 36
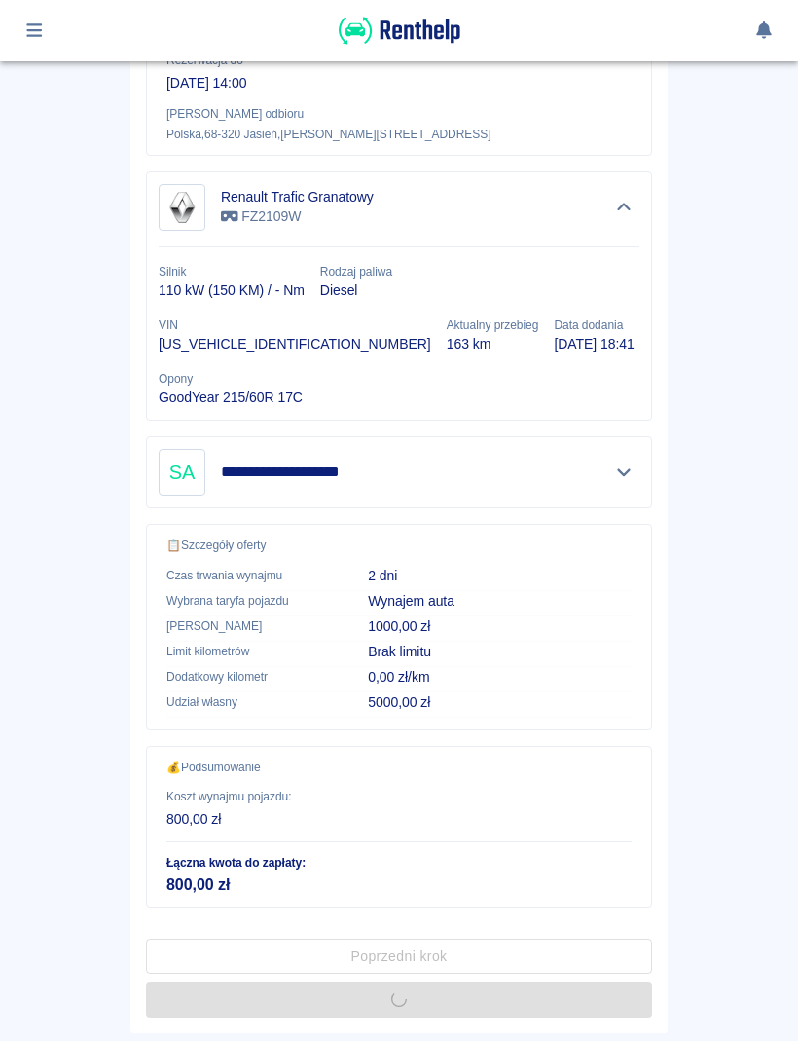
scroll to position [0, 0]
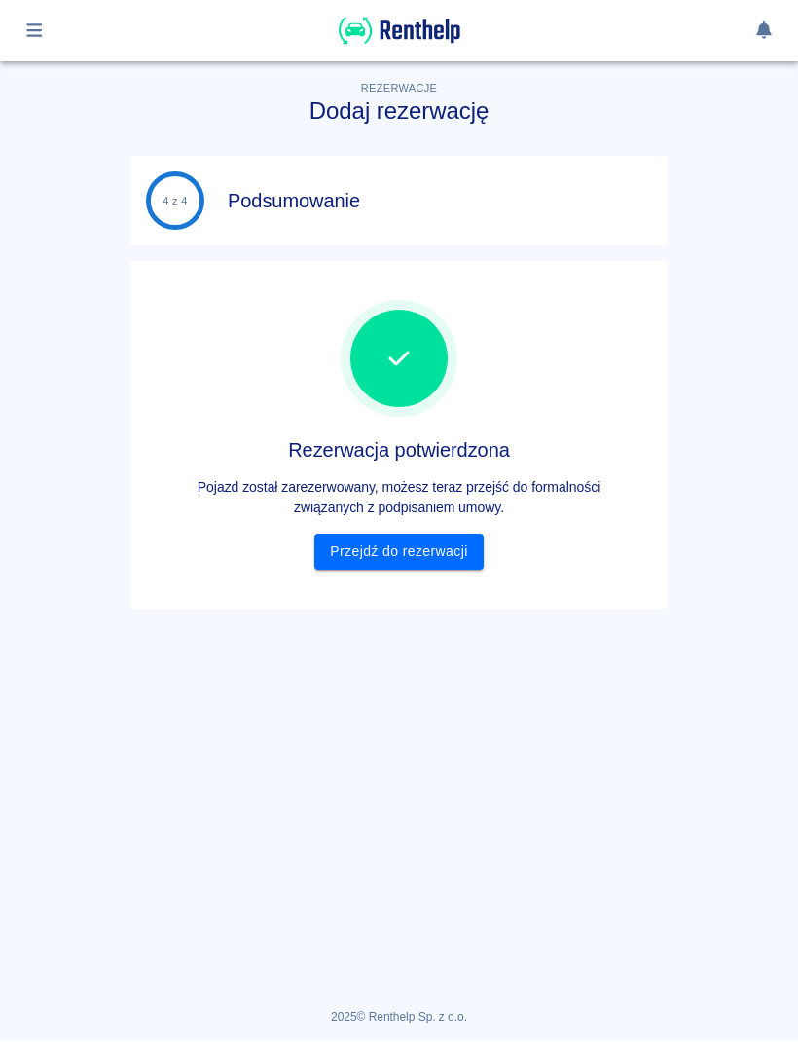
click at [449, 549] on link "Przejdź do rezerwacji" at bounding box center [399, 553] width 168 height 36
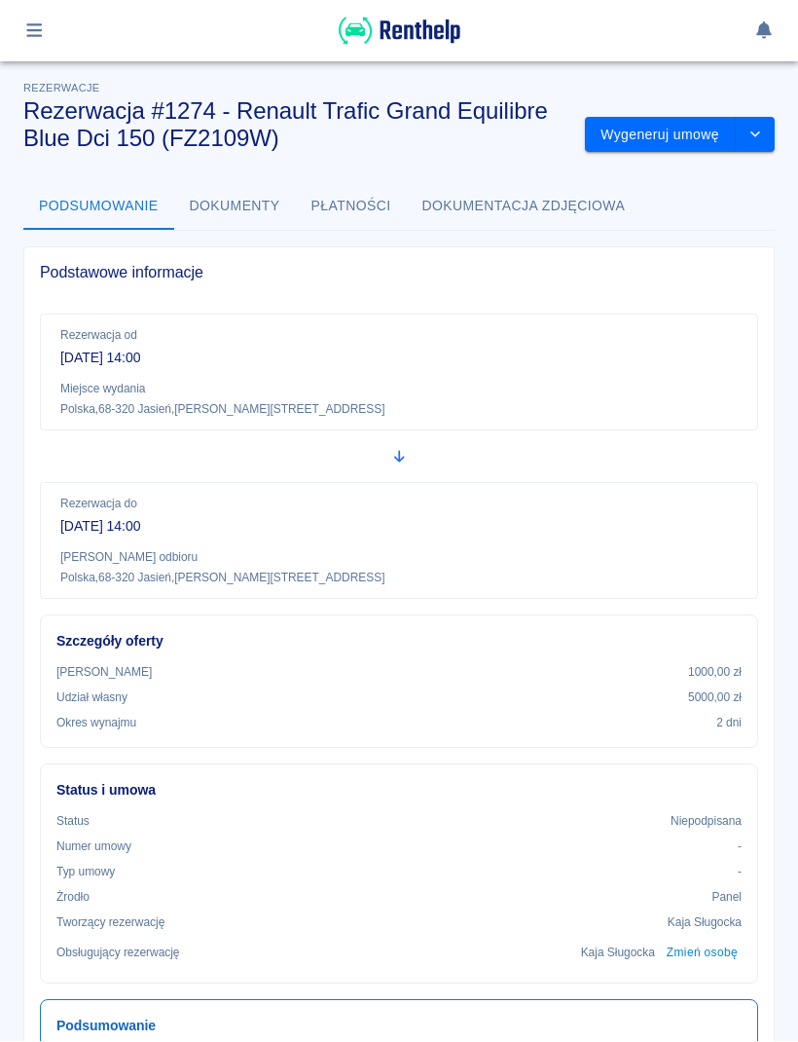
click at [37, 30] on icon "button" at bounding box center [34, 31] width 16 height 14
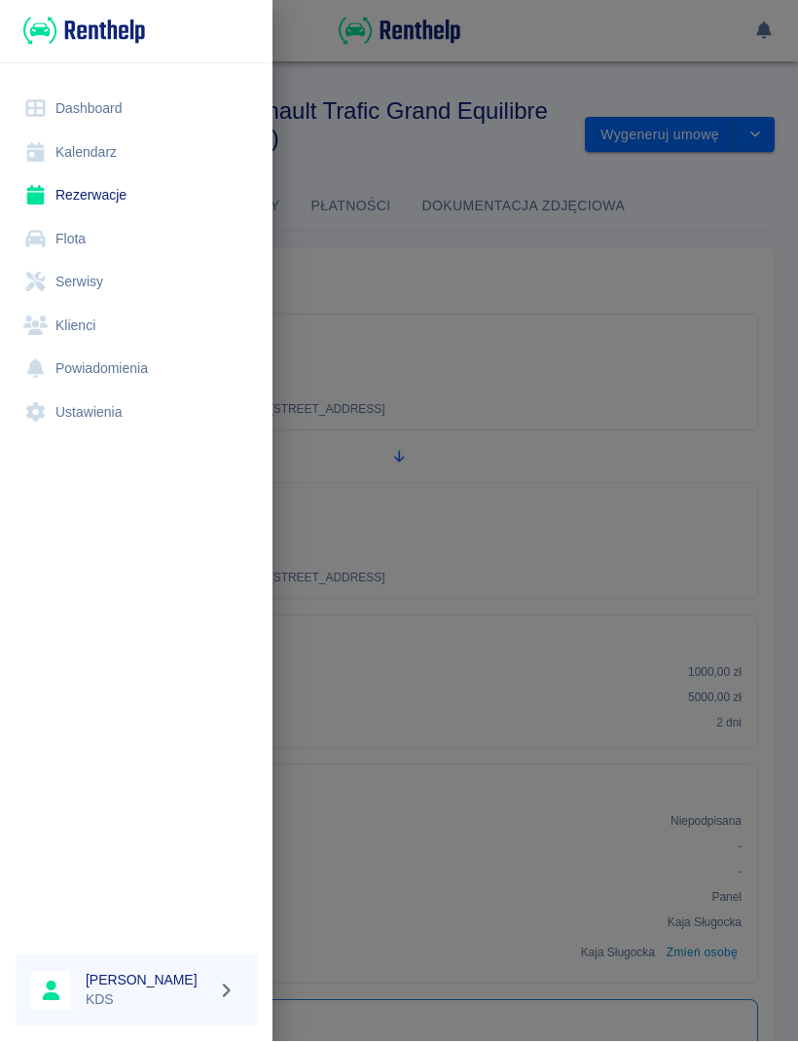
click at [117, 150] on link "Kalendarz" at bounding box center [136, 153] width 241 height 44
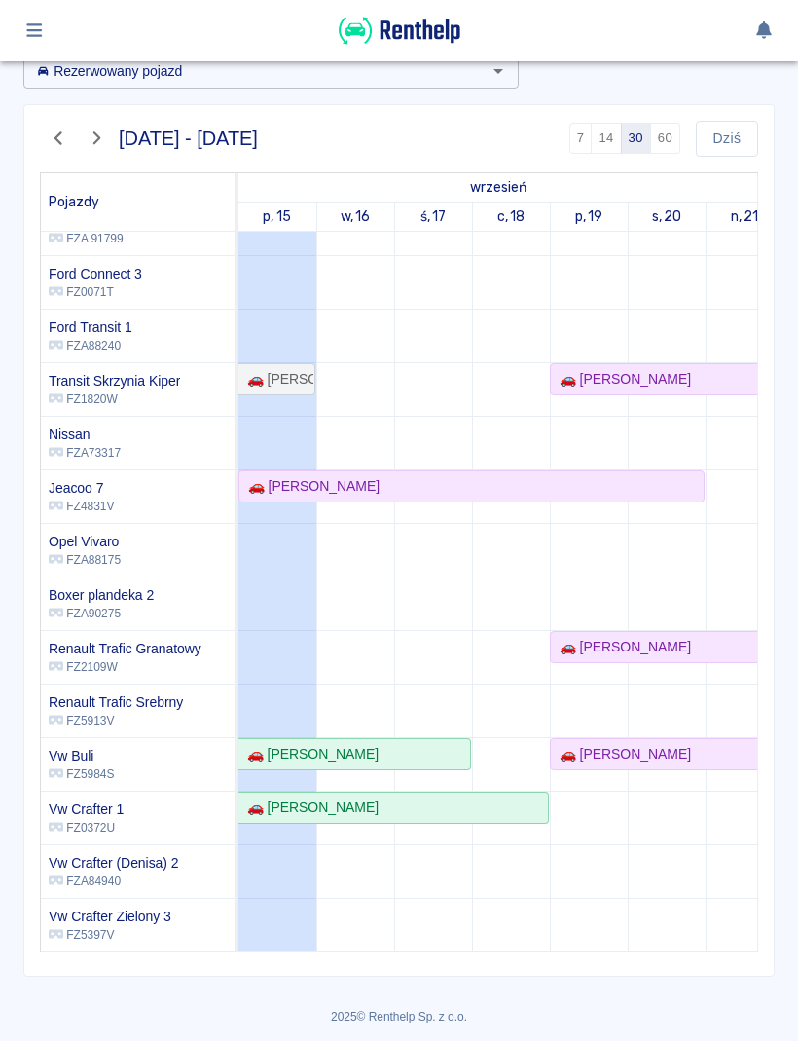
scroll to position [102, 0]
click at [642, 748] on div "🚗 [PERSON_NAME]" at bounding box center [621, 756] width 139 height 20
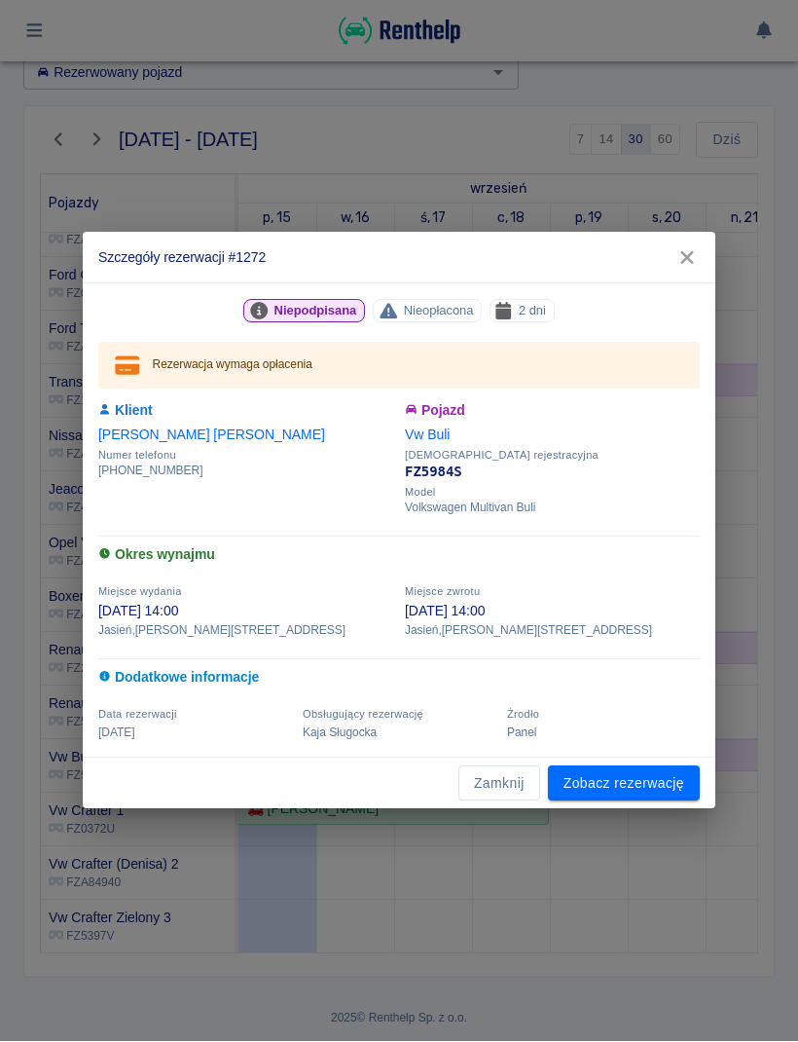
click at [643, 783] on link "Zobacz rezerwację" at bounding box center [624, 784] width 152 height 36
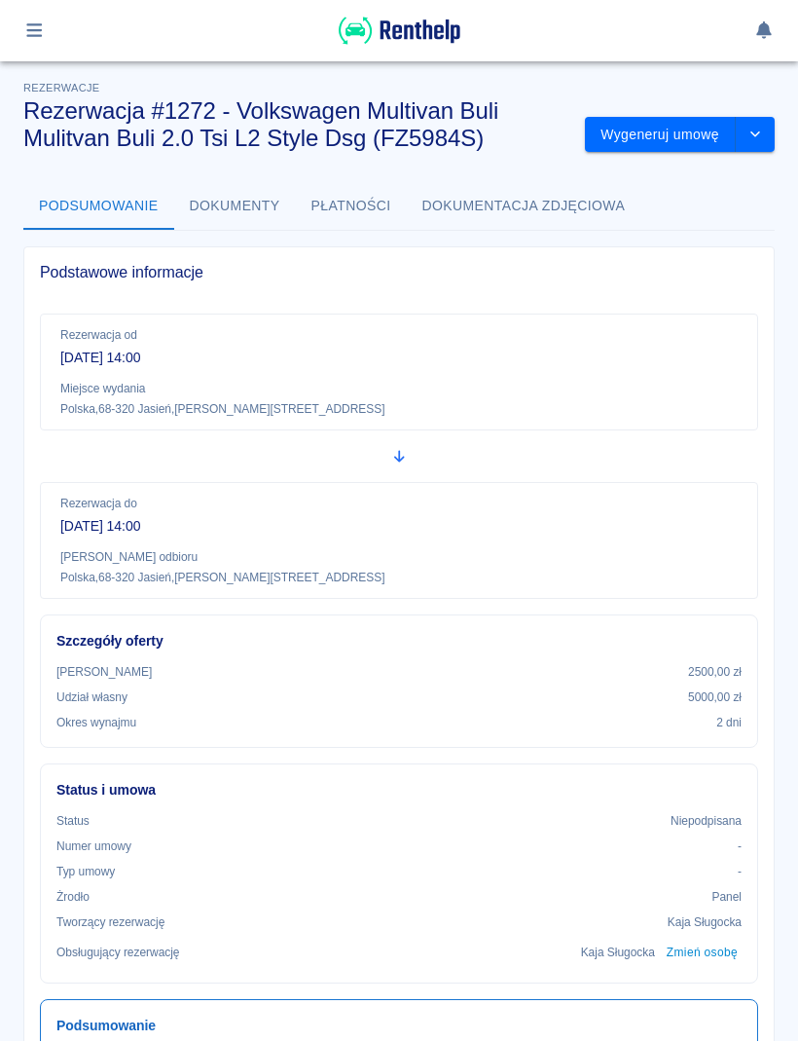
click at [764, 124] on button "drop-down" at bounding box center [755, 136] width 39 height 36
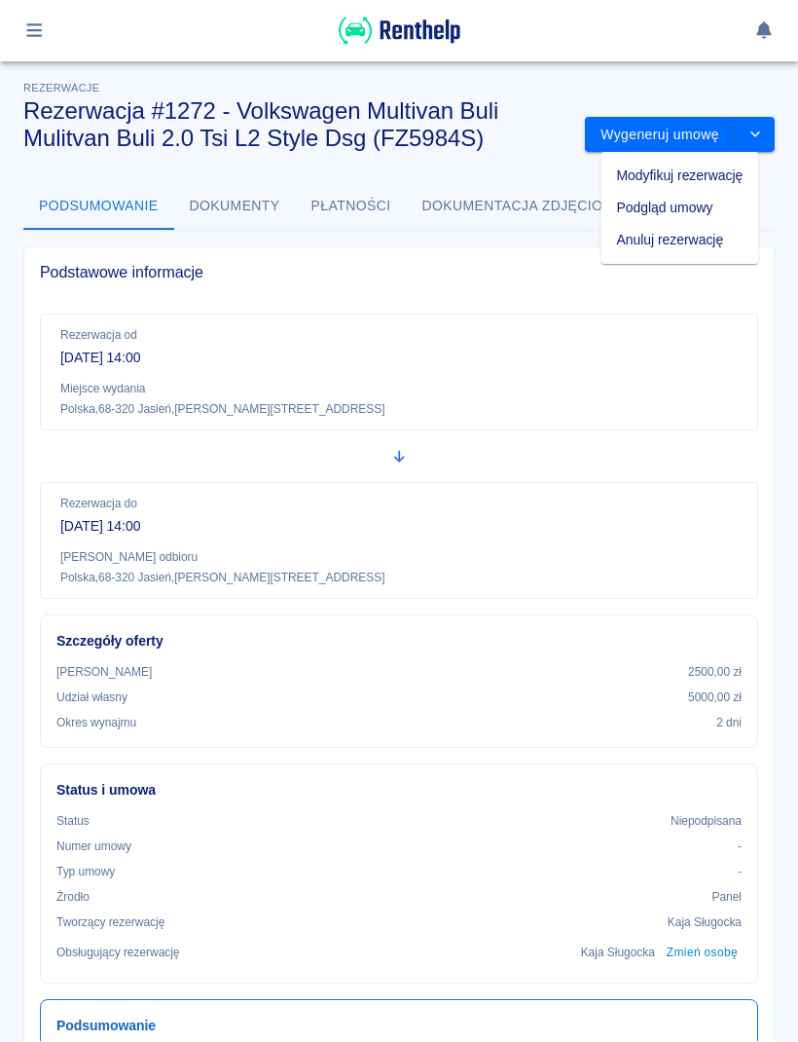
click at [708, 239] on li "Anuluj rezerwację" at bounding box center [681, 241] width 158 height 32
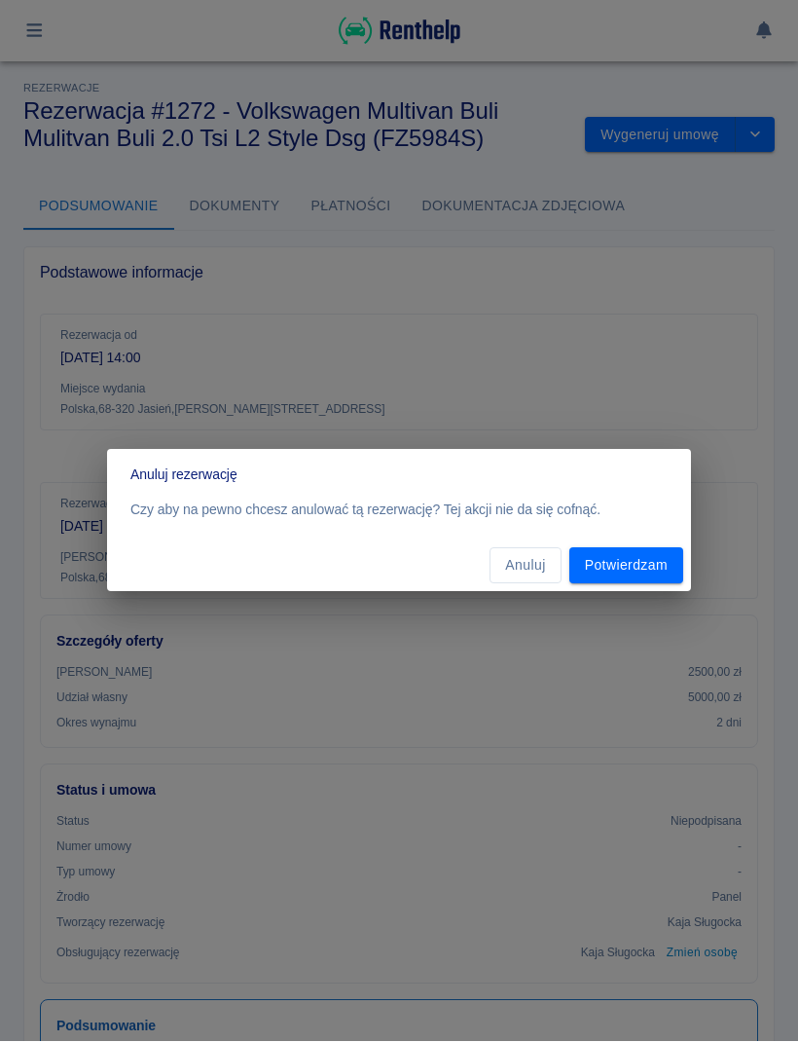
click at [646, 567] on button "Potwierdzam" at bounding box center [627, 566] width 114 height 36
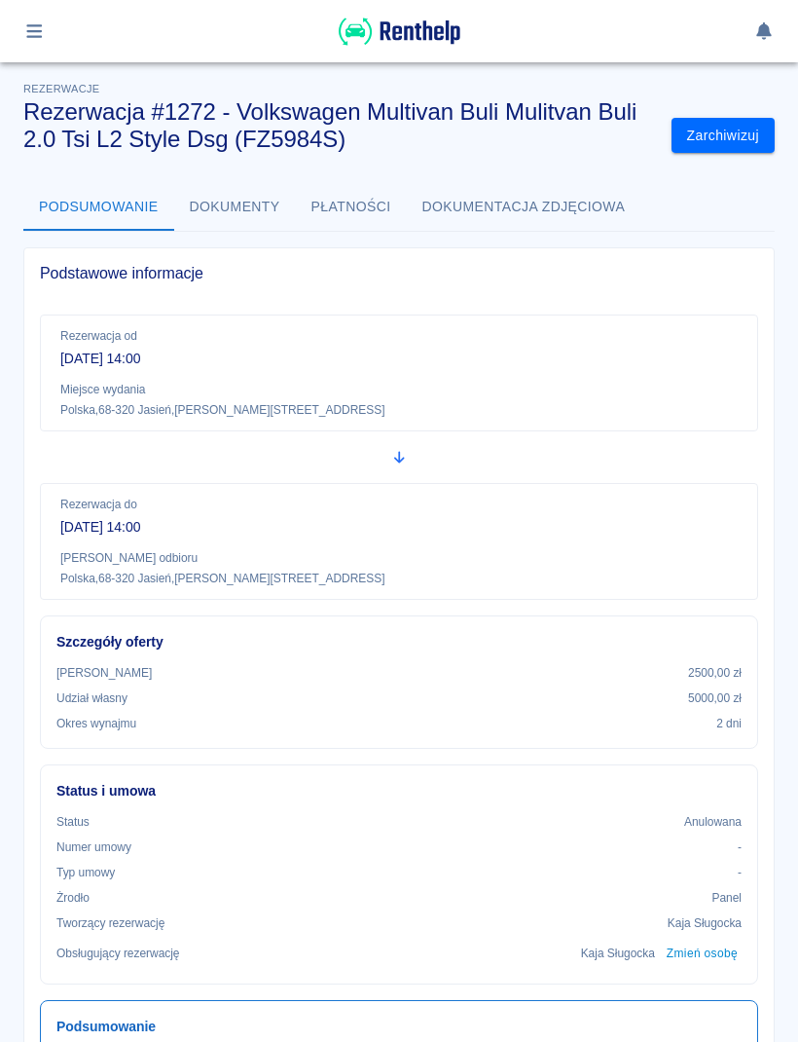
click at [43, 33] on icon "button" at bounding box center [34, 31] width 22 height 18
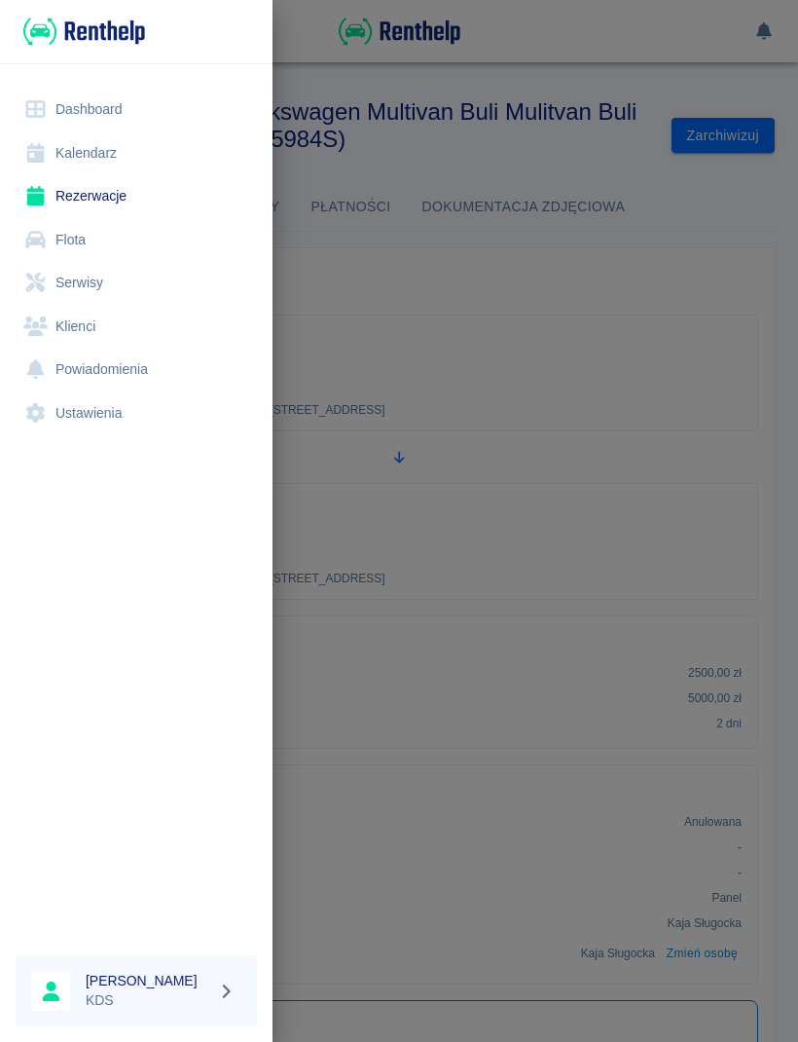
click at [133, 143] on link "Kalendarz" at bounding box center [136, 153] width 241 height 44
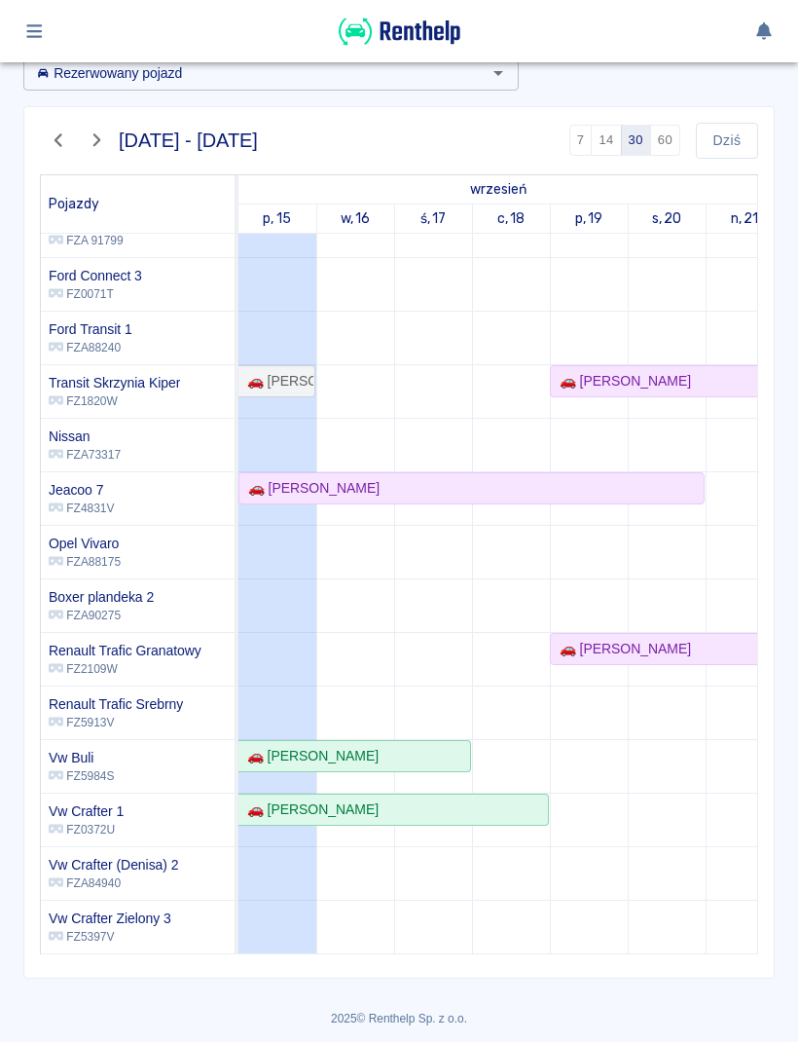
scroll to position [102, 0]
click at [441, 757] on div "🚗 [PERSON_NAME]" at bounding box center [355, 756] width 230 height 20
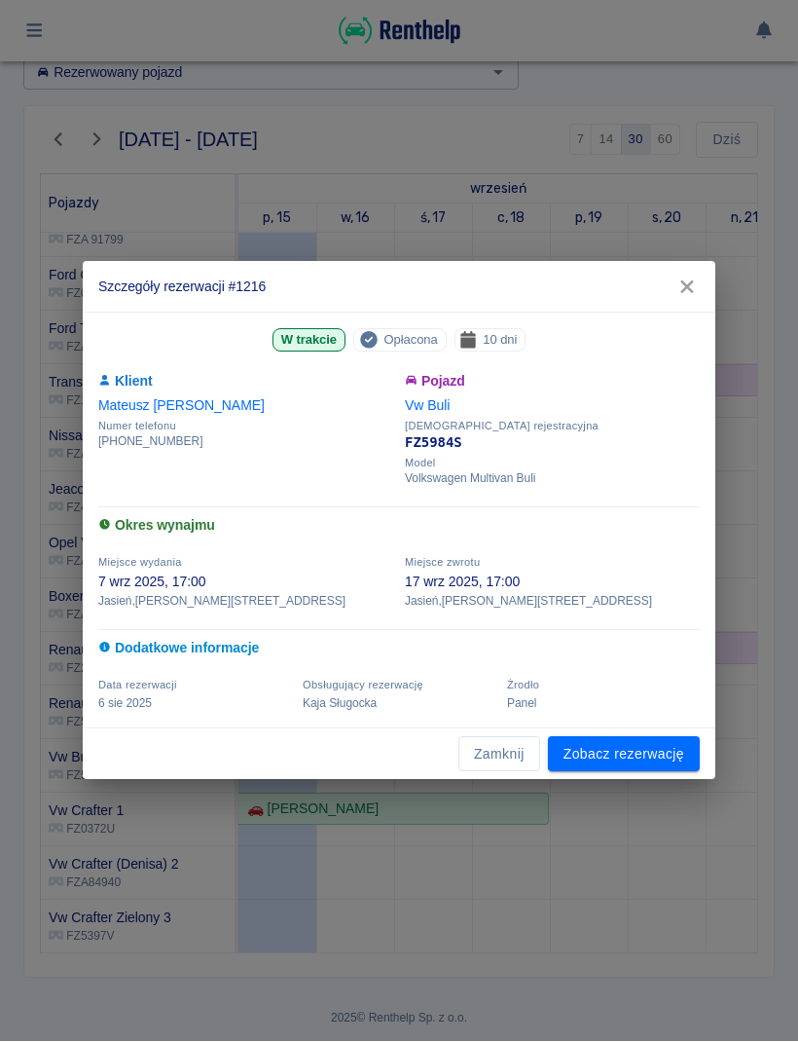
click at [509, 760] on button "Zamknij" at bounding box center [500, 755] width 82 height 36
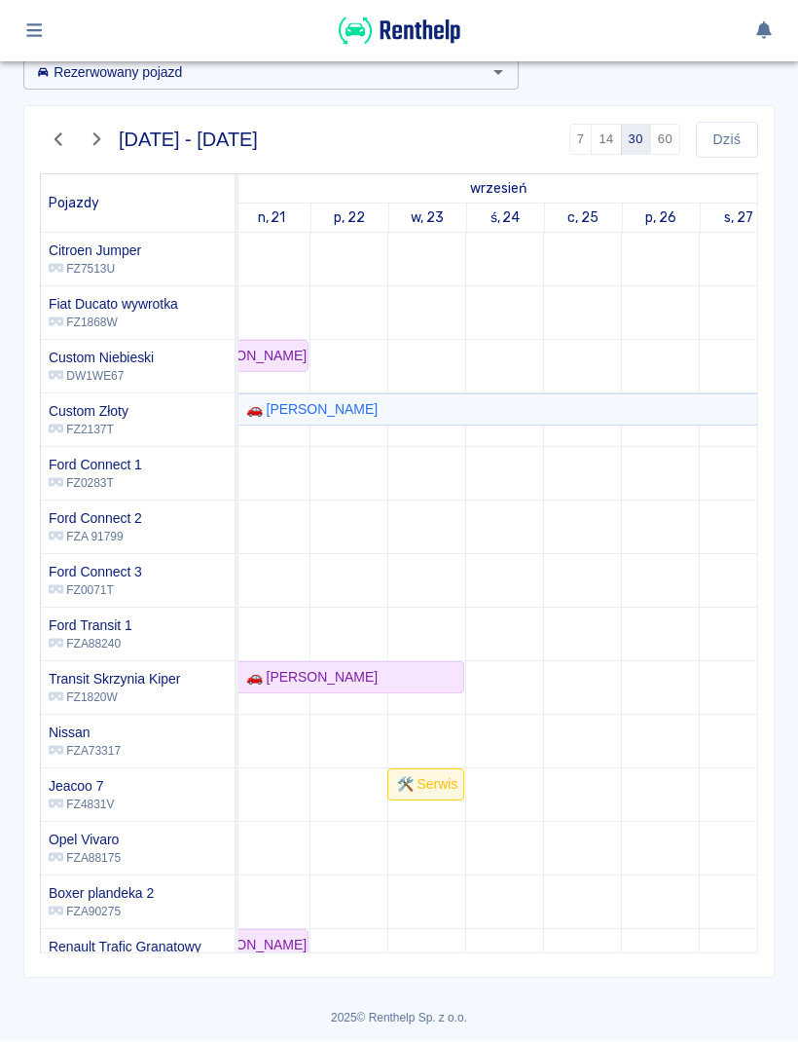
scroll to position [0, 481]
click at [50, 36] on button "button" at bounding box center [35, 31] width 38 height 33
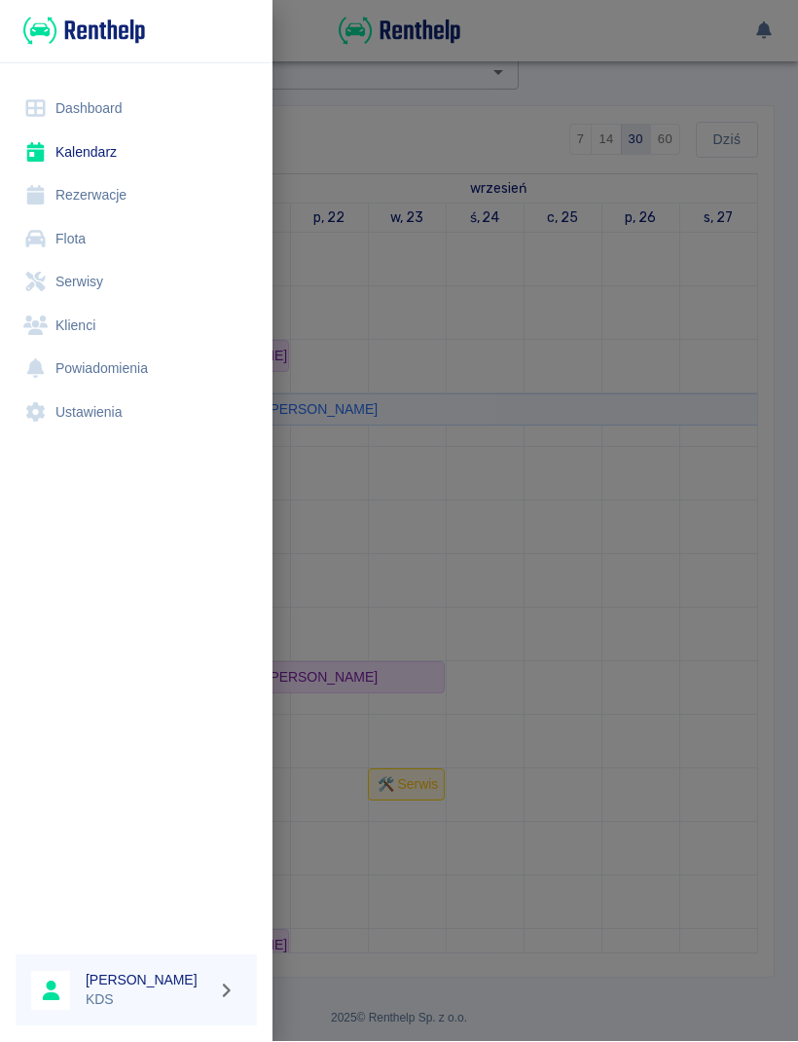
click at [108, 200] on link "Rezerwacje" at bounding box center [136, 196] width 241 height 44
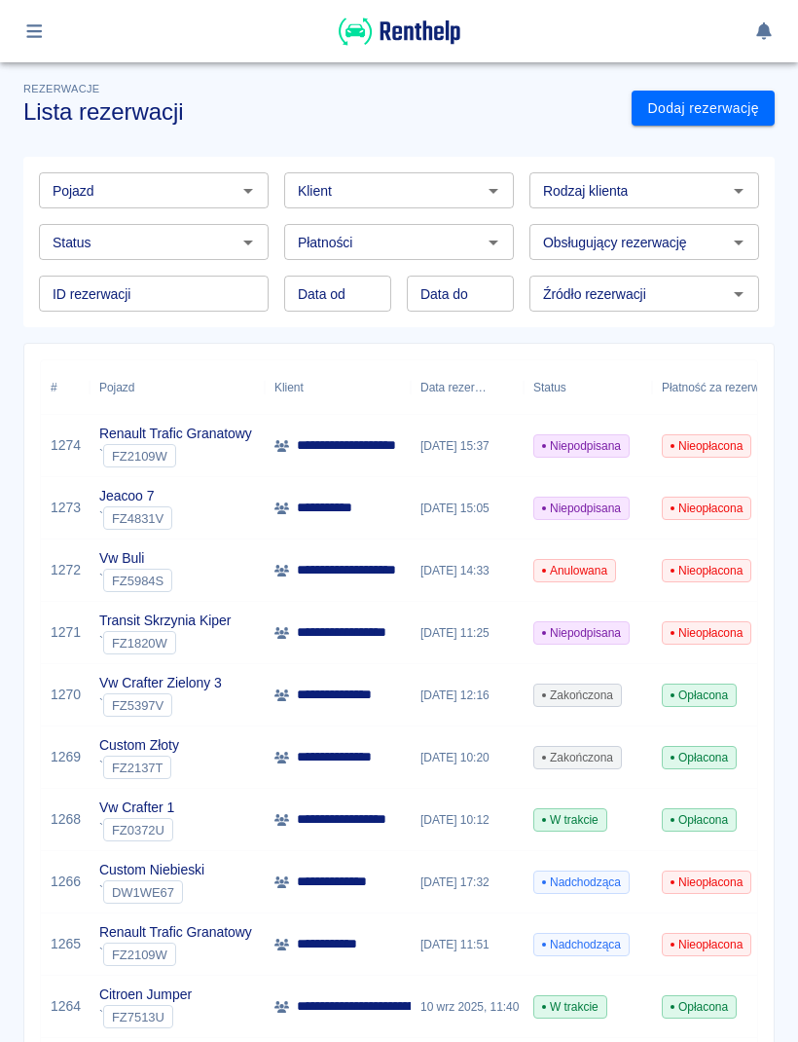
click at [722, 113] on link "Dodaj rezerwację" at bounding box center [703, 109] width 143 height 36
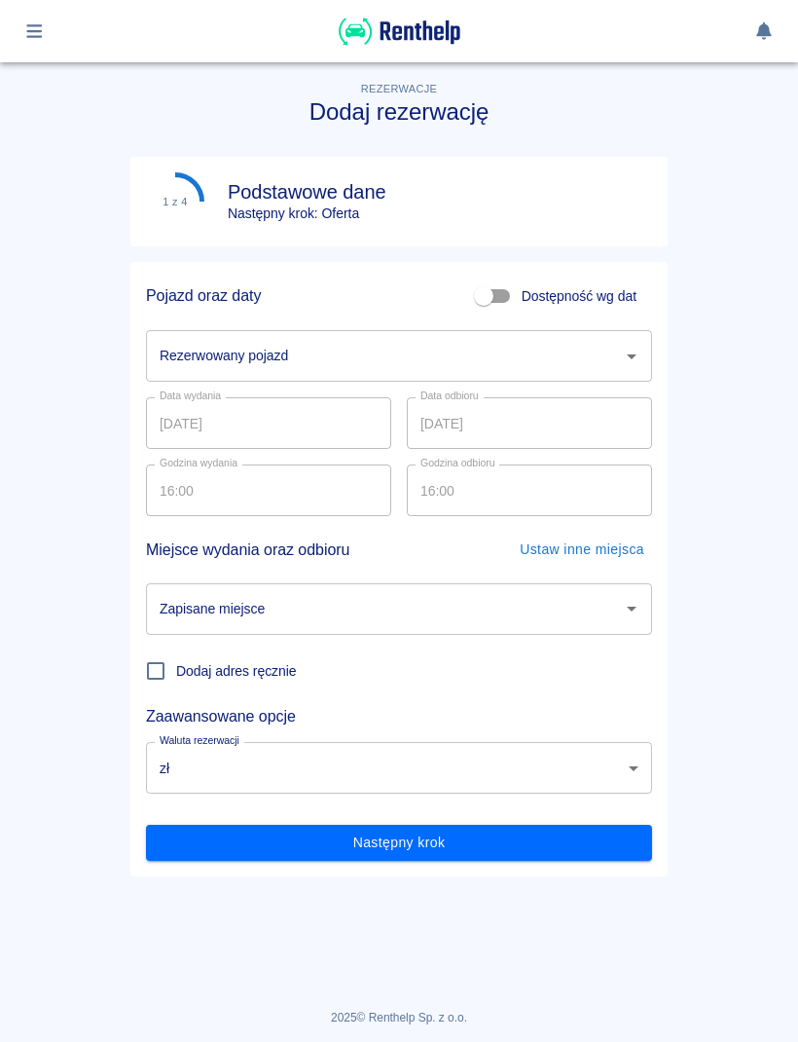
click at [628, 363] on icon "Otwórz" at bounding box center [631, 356] width 23 height 23
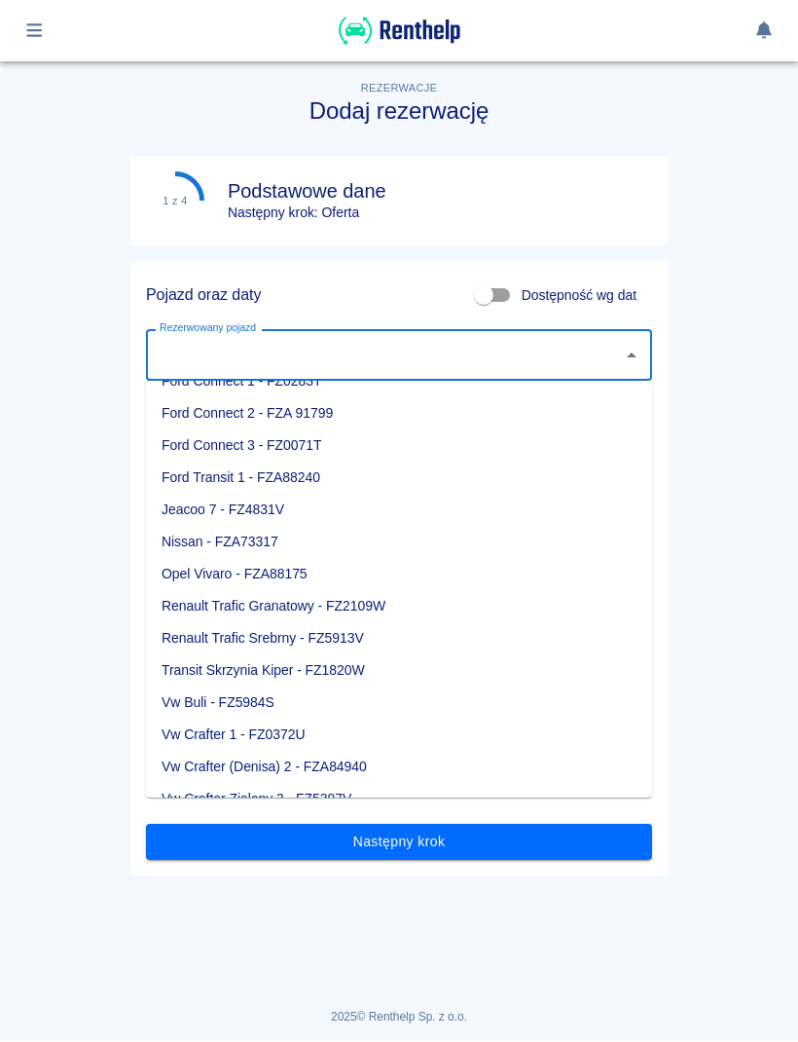
scroll to position [184, 0]
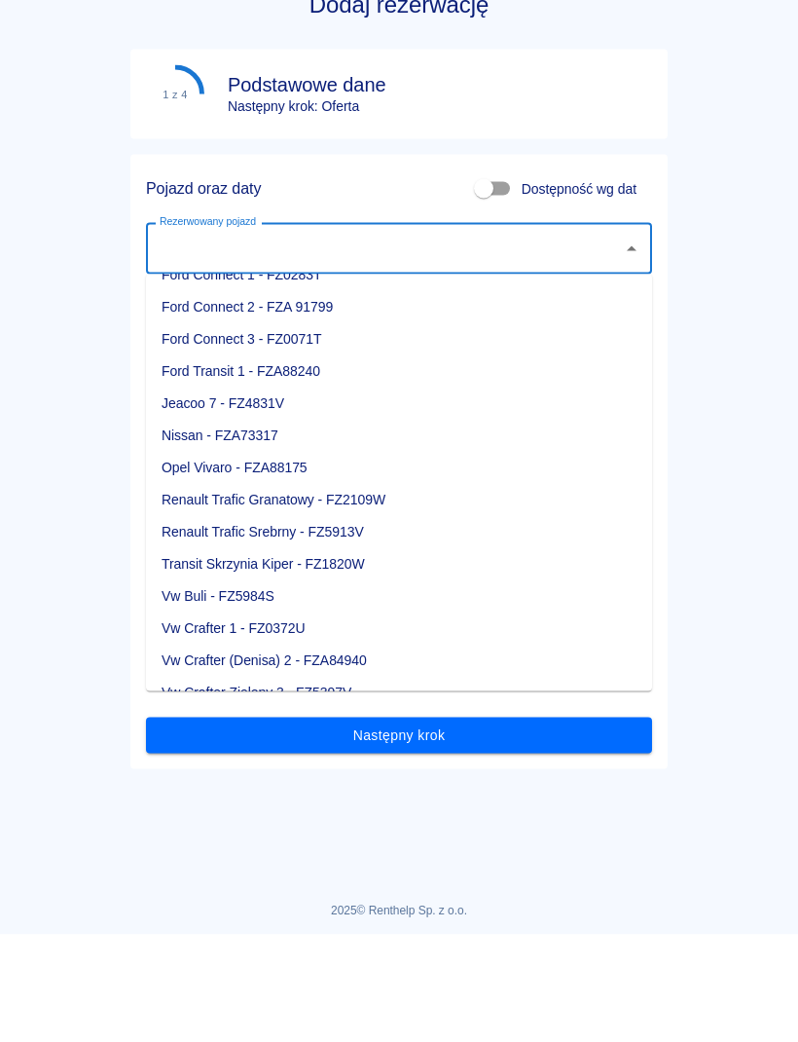
click at [309, 720] on li "Vw Crafter 1 - FZ0372U" at bounding box center [399, 736] width 506 height 32
type input "Vw Crafter 1 - FZ0372U"
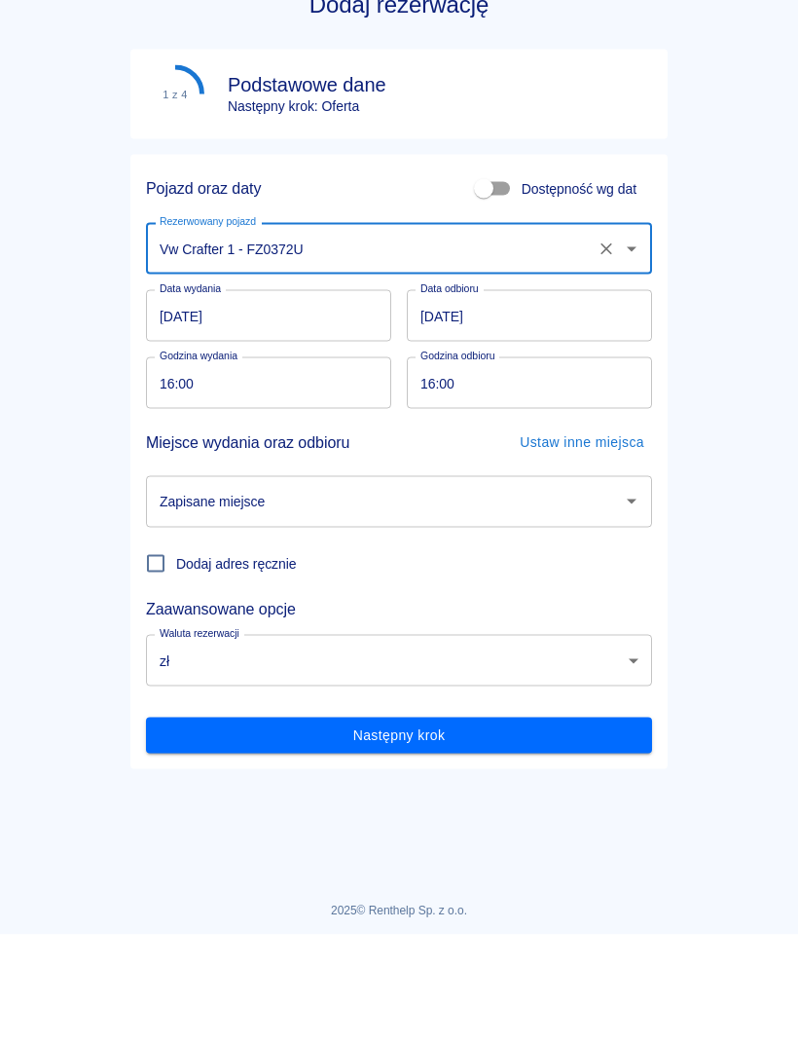
click at [290, 397] on input "[DATE]" at bounding box center [268, 423] width 245 height 52
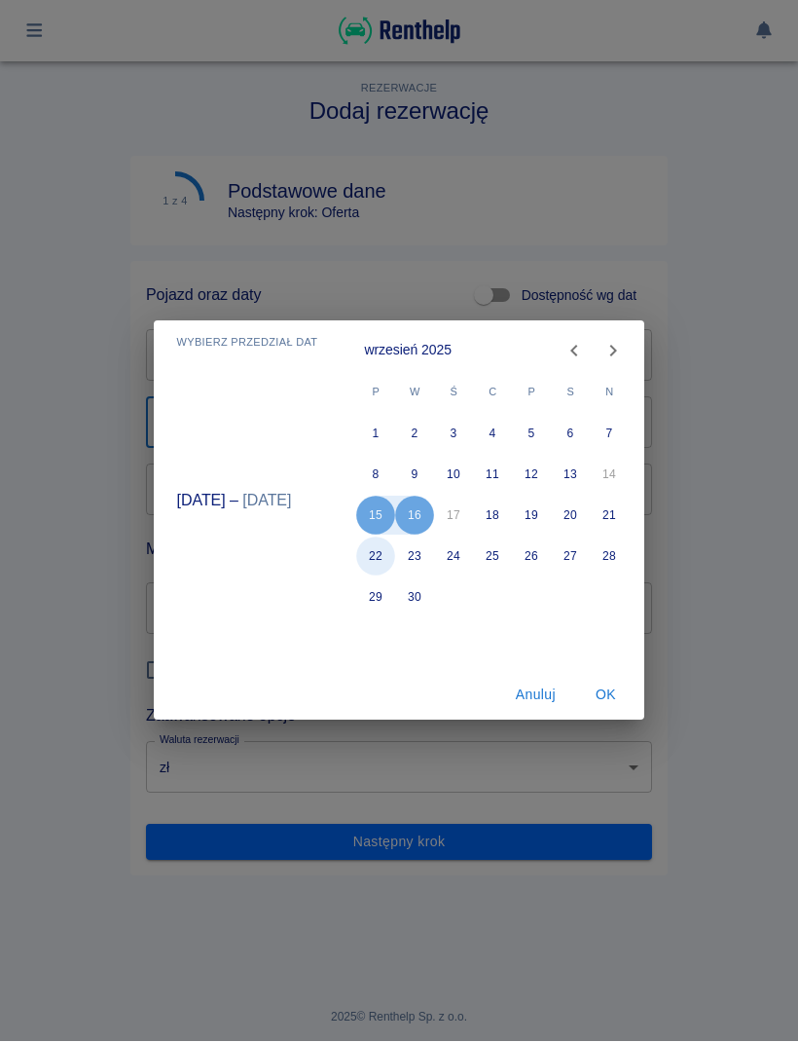
click at [382, 559] on button "22" at bounding box center [376, 556] width 39 height 39
type input "22.09.2025"
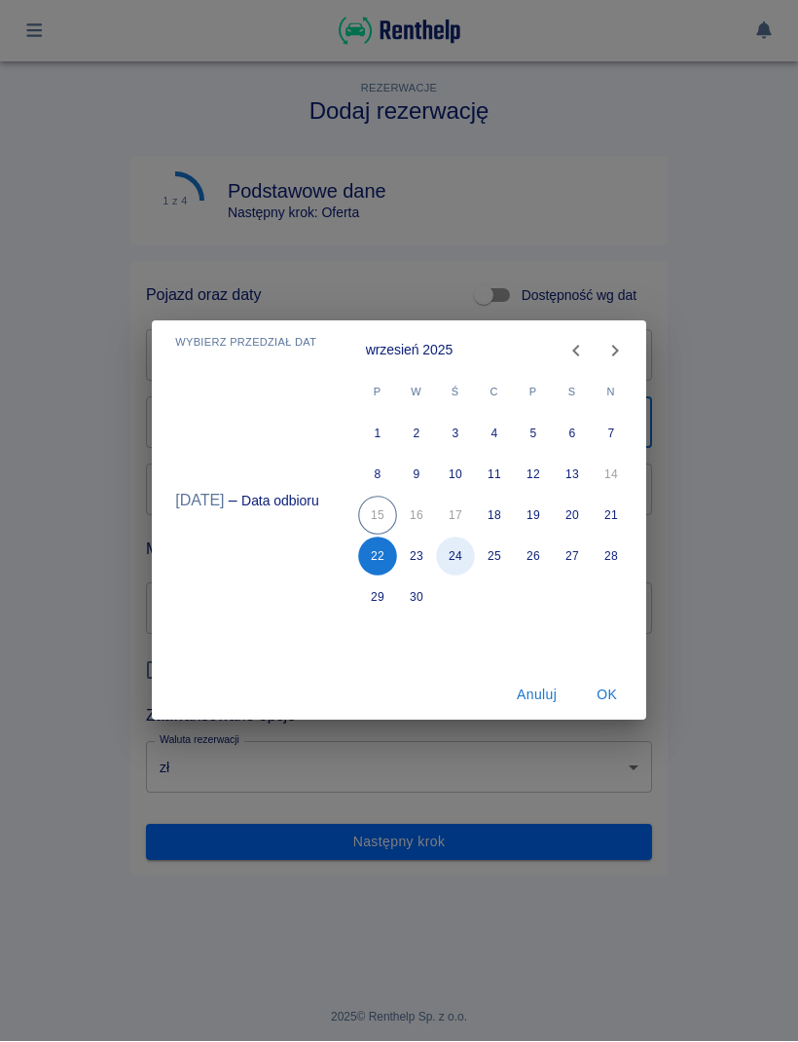
click at [455, 553] on button "24" at bounding box center [455, 556] width 39 height 39
type input "24.09.2025"
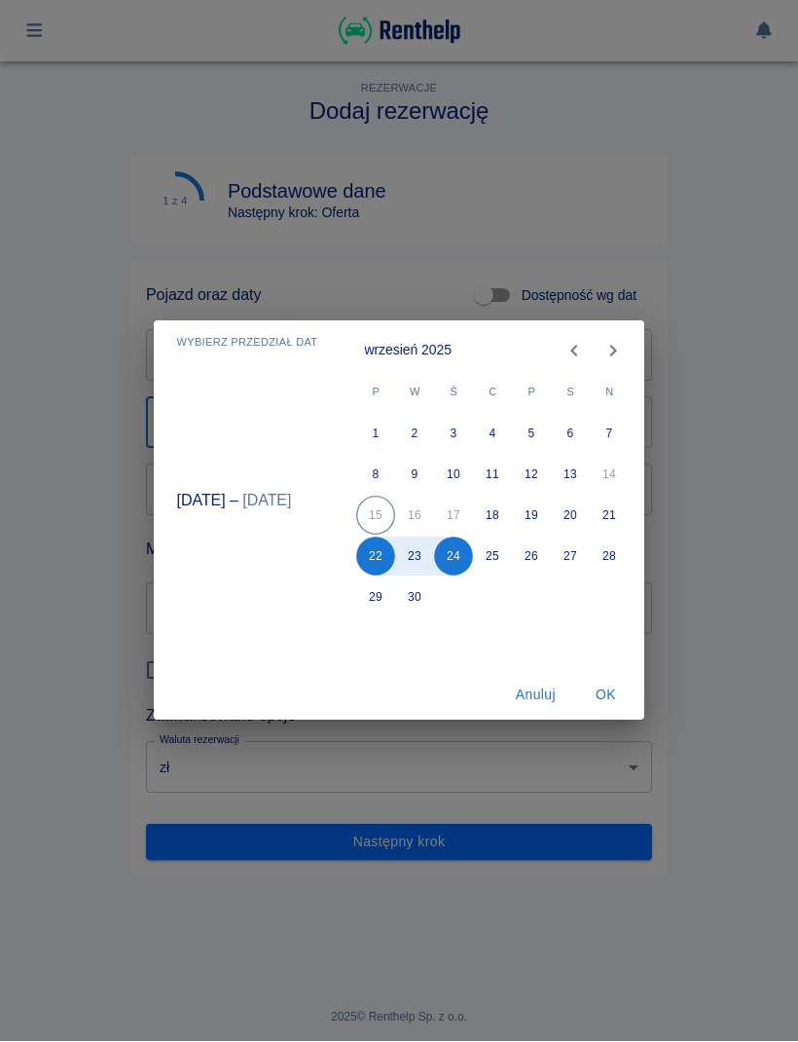
click at [605, 689] on button "OK" at bounding box center [605, 696] width 62 height 36
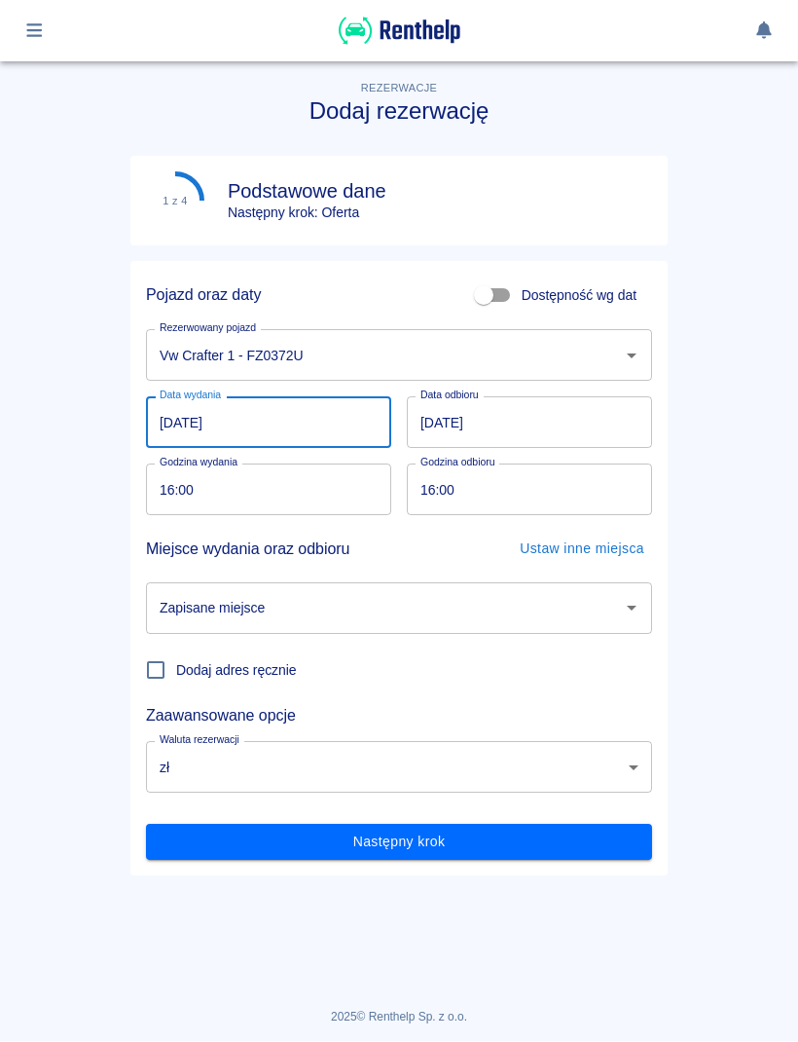
click at [286, 475] on input "16:00" at bounding box center [262, 490] width 232 height 52
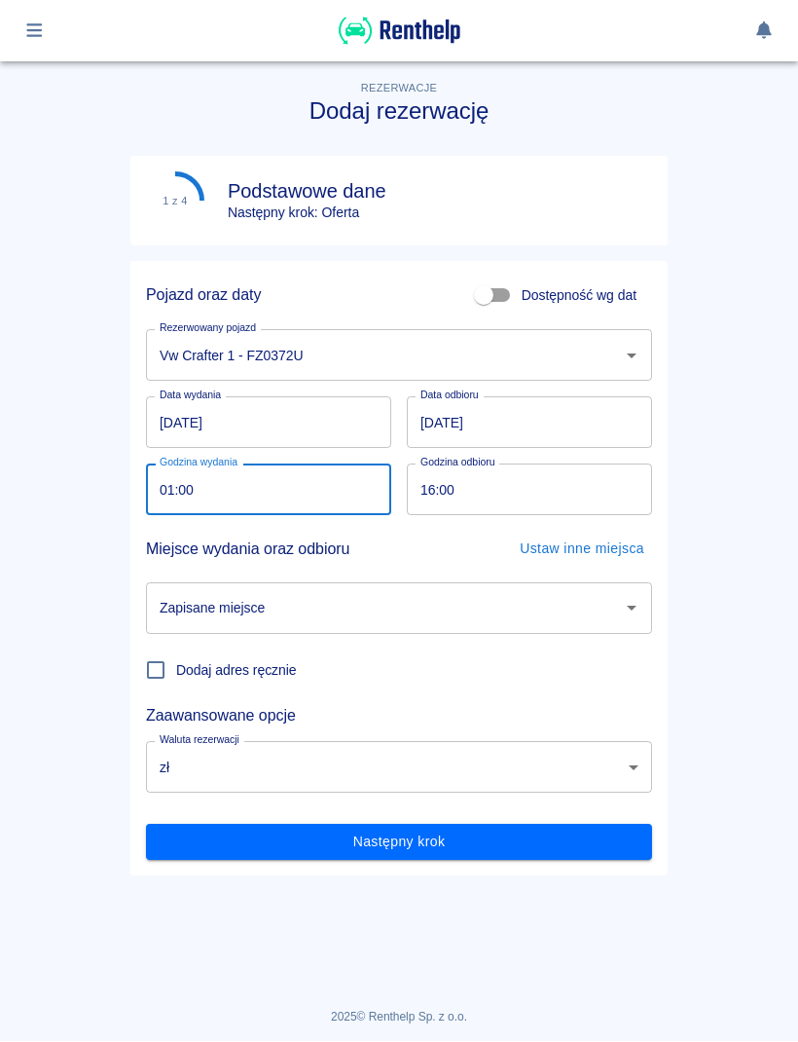
type input "17:00"
click at [506, 492] on input "16:00" at bounding box center [523, 490] width 232 height 52
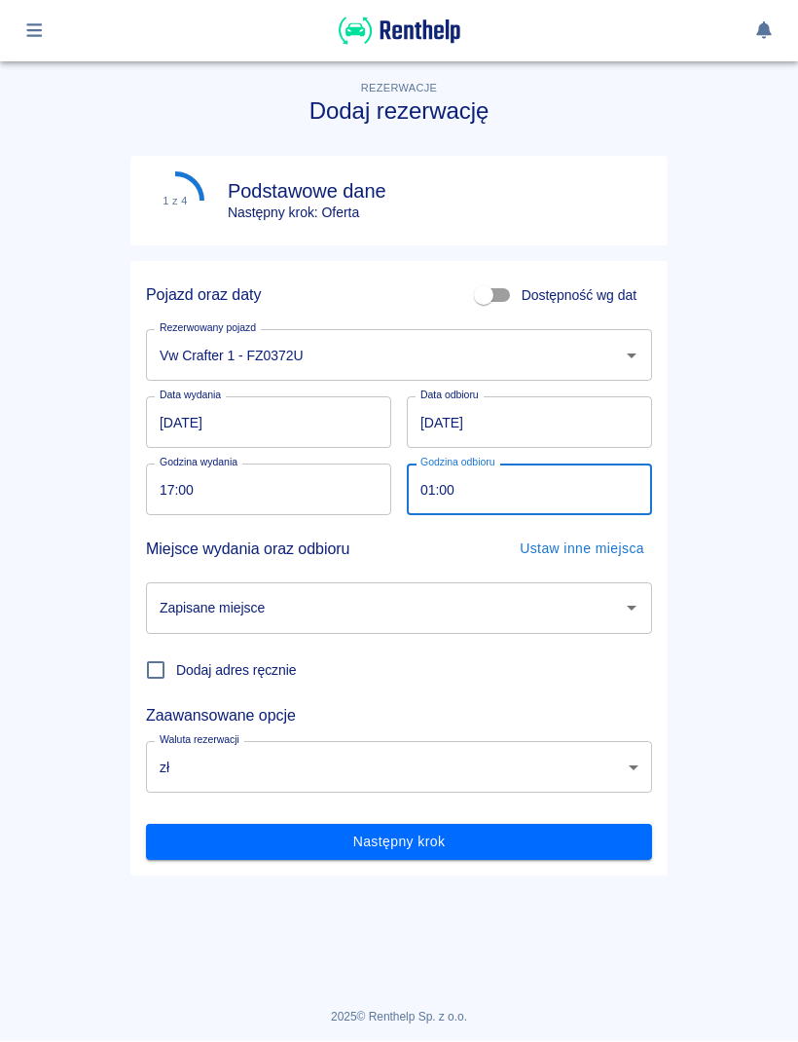
type input "17:00"
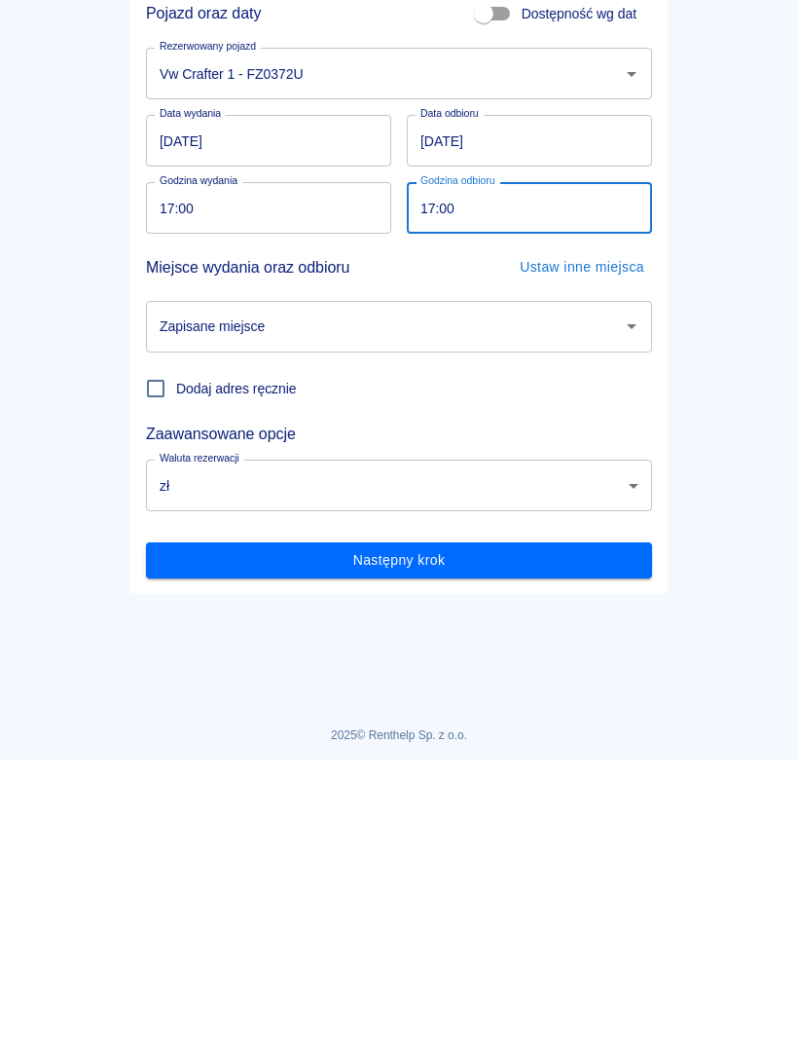
click at [506, 825] on button "Następny krok" at bounding box center [399, 843] width 506 height 36
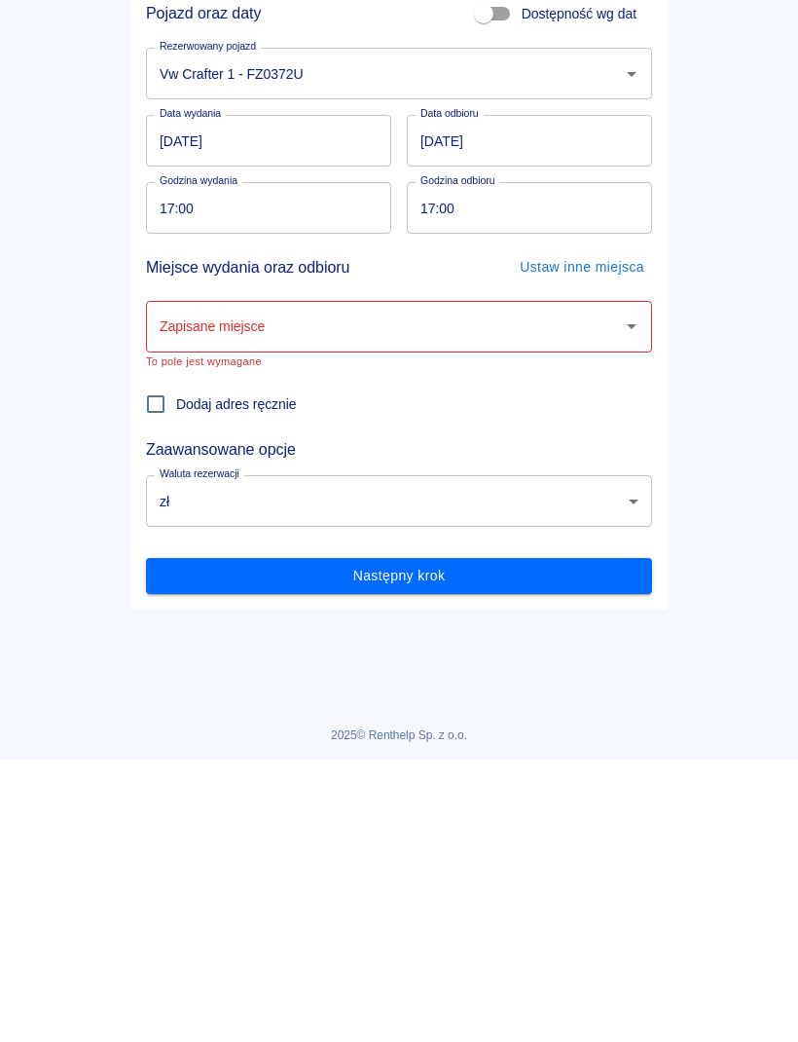
click at [637, 590] on div "Zapisane miejsce" at bounding box center [399, 609] width 506 height 52
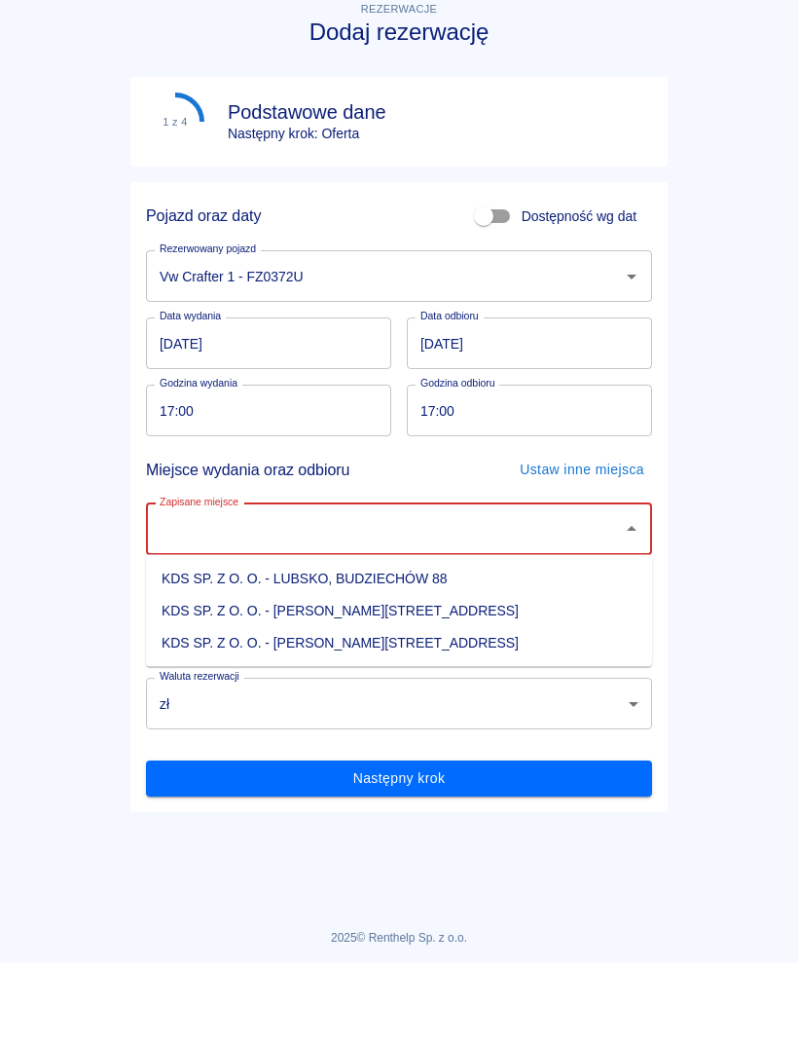
click at [408, 707] on li "KDS SP. Z O. O. - [PERSON_NAME][STREET_ADDRESS]" at bounding box center [399, 723] width 506 height 32
type input "KDS SP. Z O. O. - [PERSON_NAME][STREET_ADDRESS]"
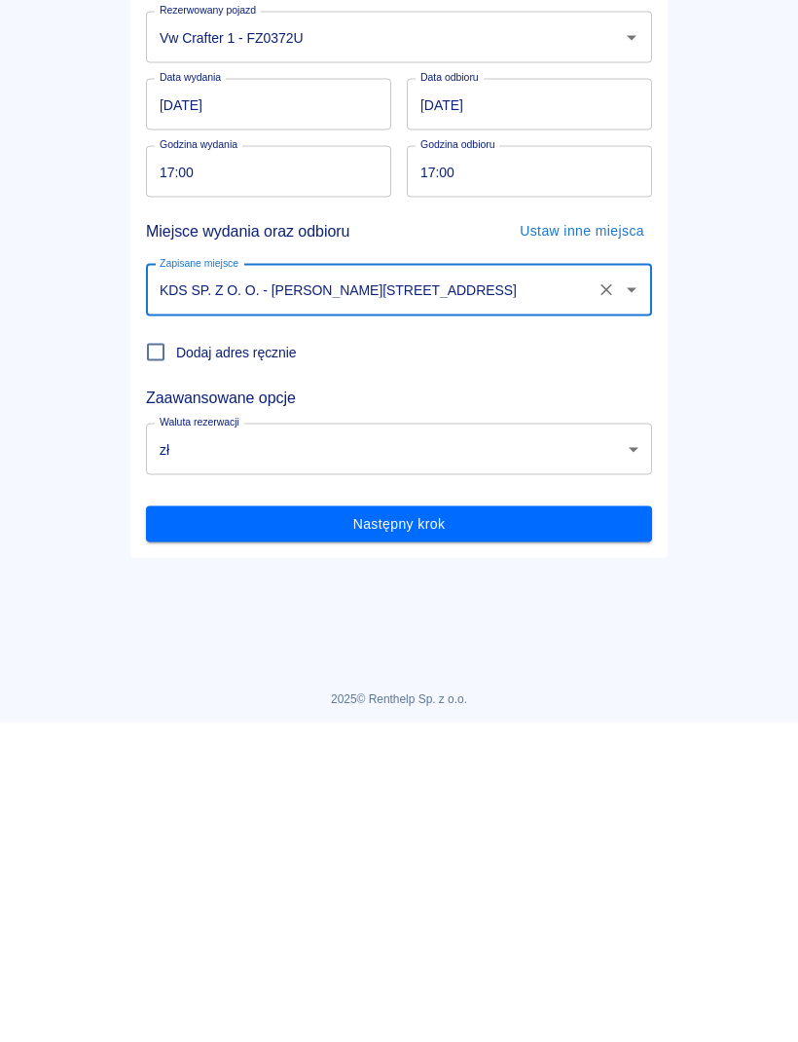
click at [443, 825] on button "Następny krok" at bounding box center [399, 843] width 506 height 36
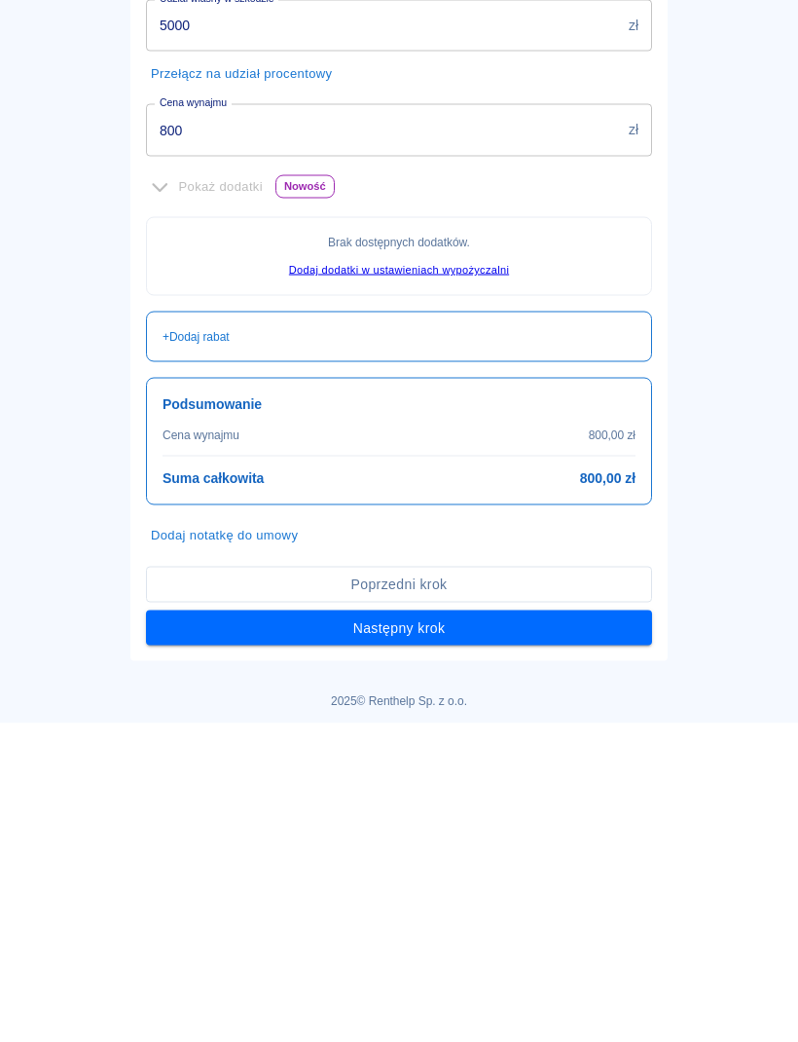
scroll to position [328, 0]
click at [524, 439] on input "800" at bounding box center [383, 450] width 475 height 52
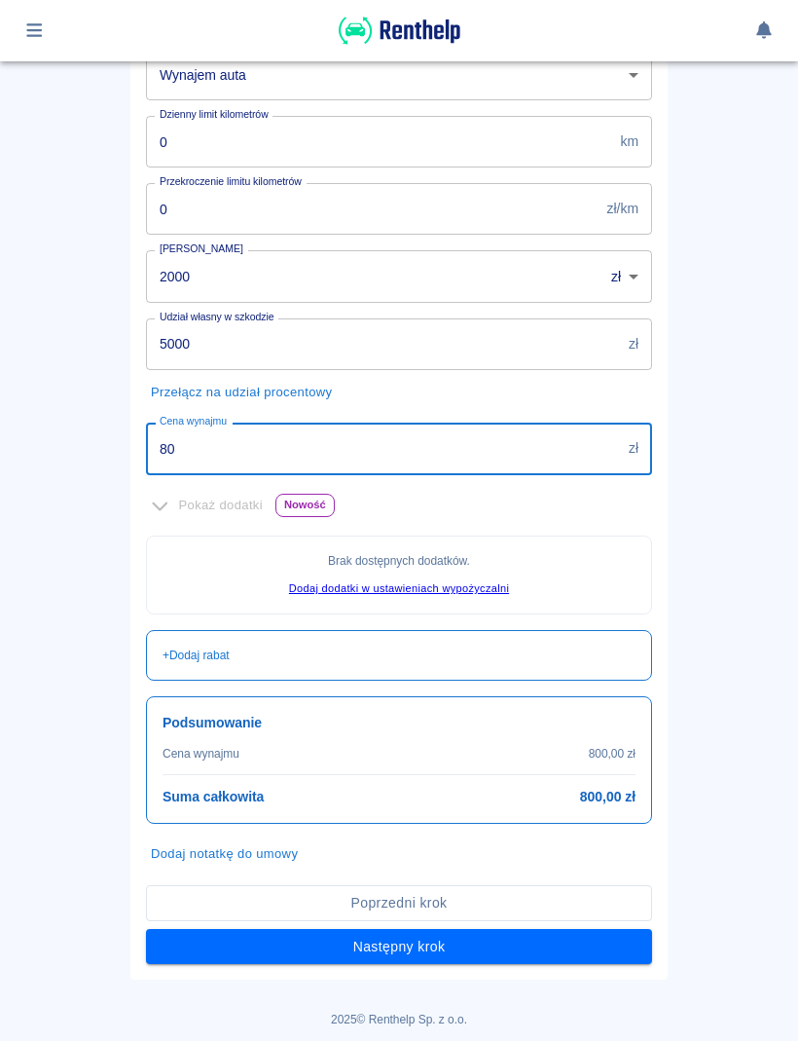
type input "8"
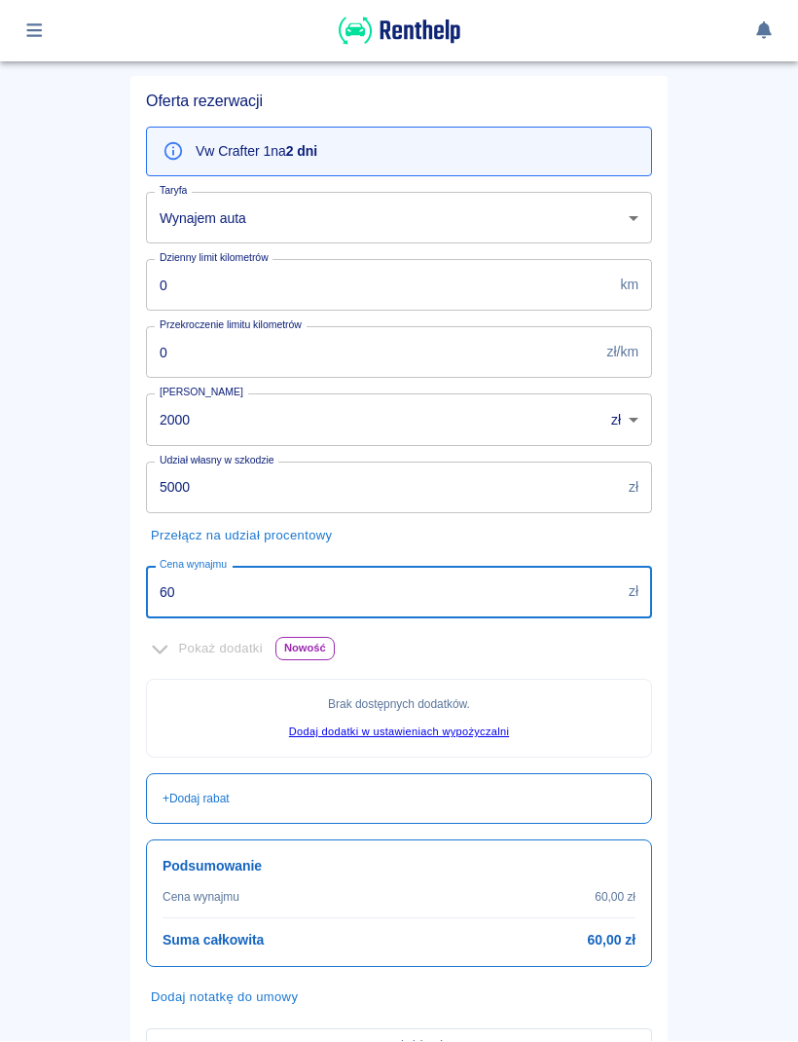
type input "600"
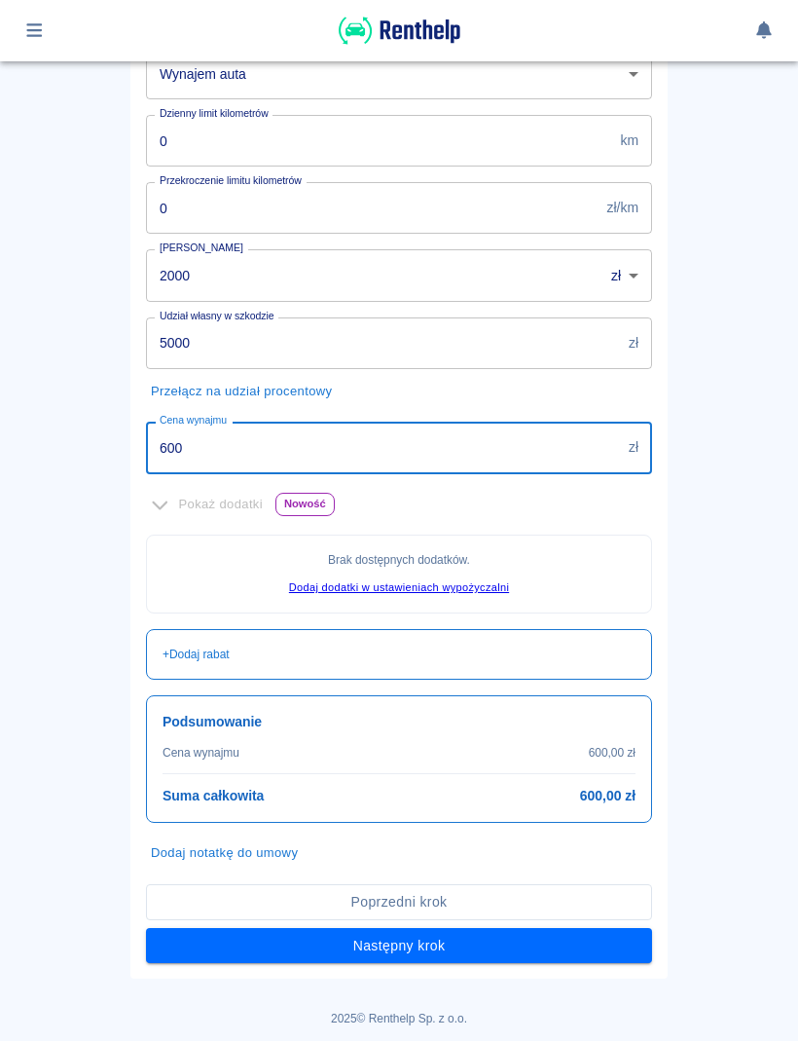
scroll to position [328, 0]
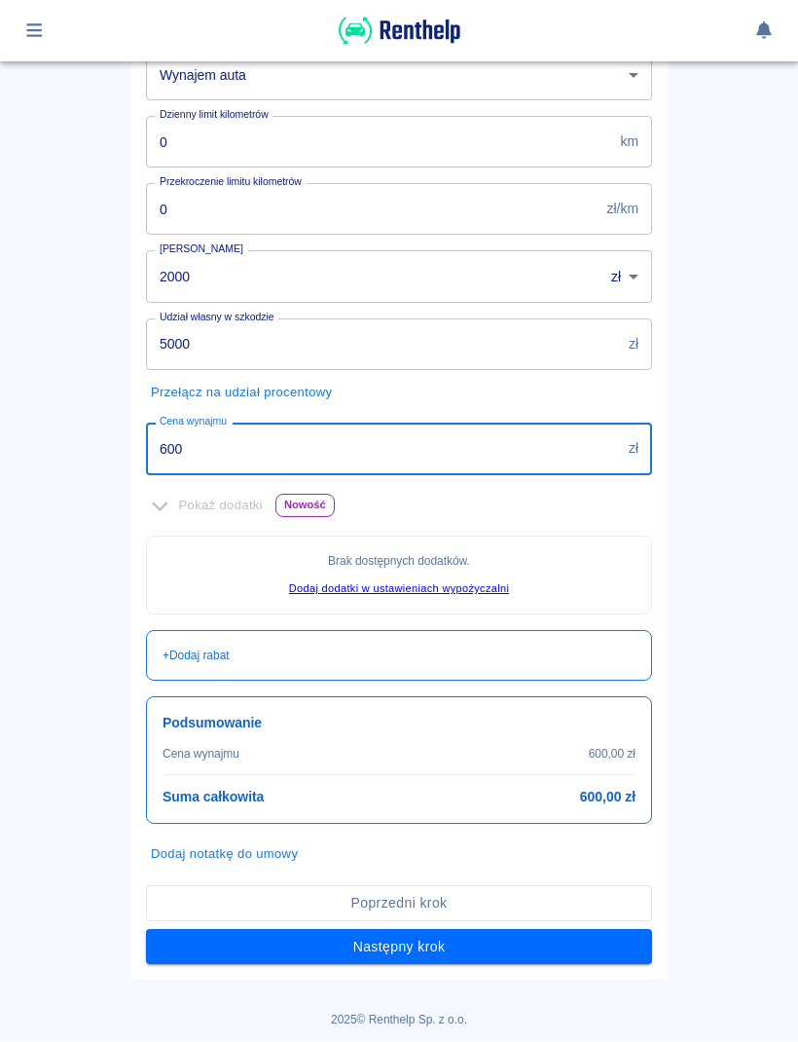
click at [399, 943] on button "Następny krok" at bounding box center [399, 948] width 506 height 36
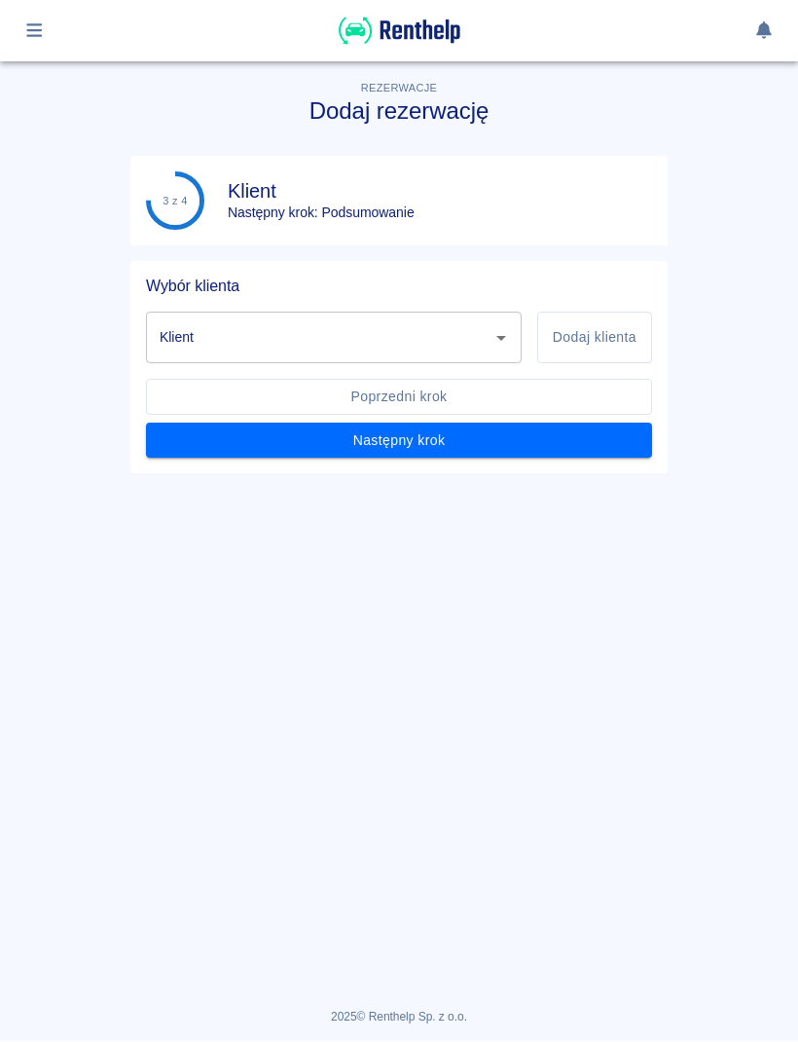
click at [616, 346] on button "Dodaj klienta" at bounding box center [594, 339] width 115 height 52
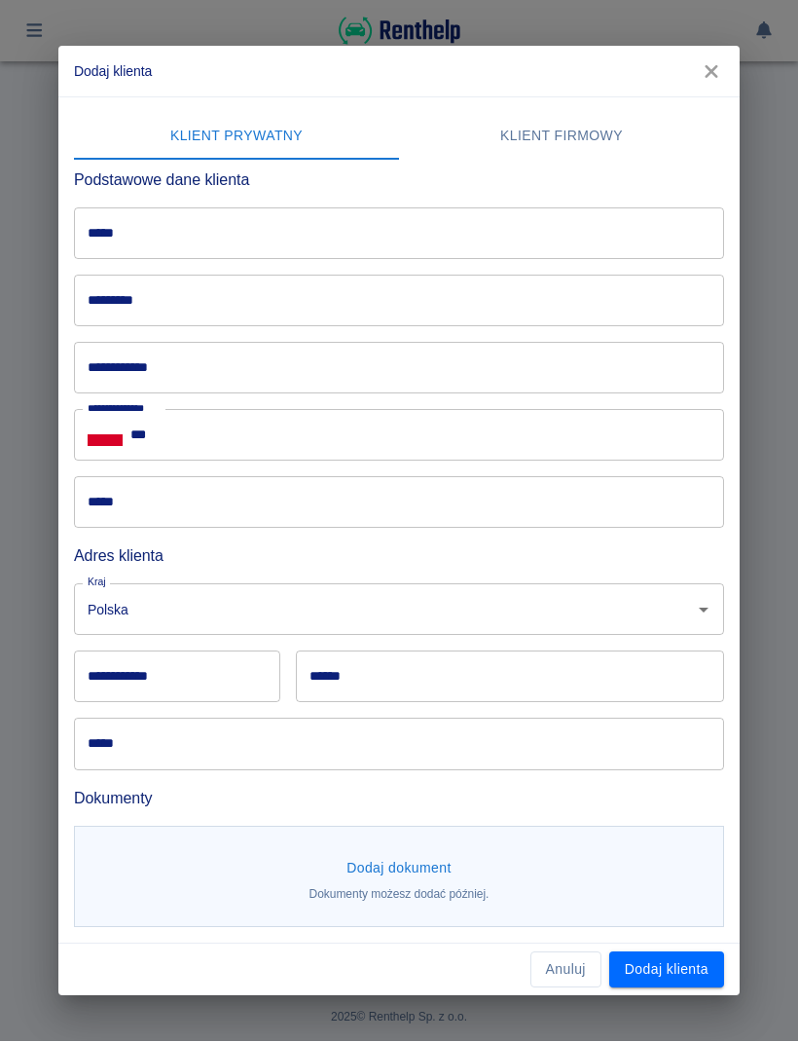
click at [368, 208] on input "*****" at bounding box center [399, 234] width 650 height 52
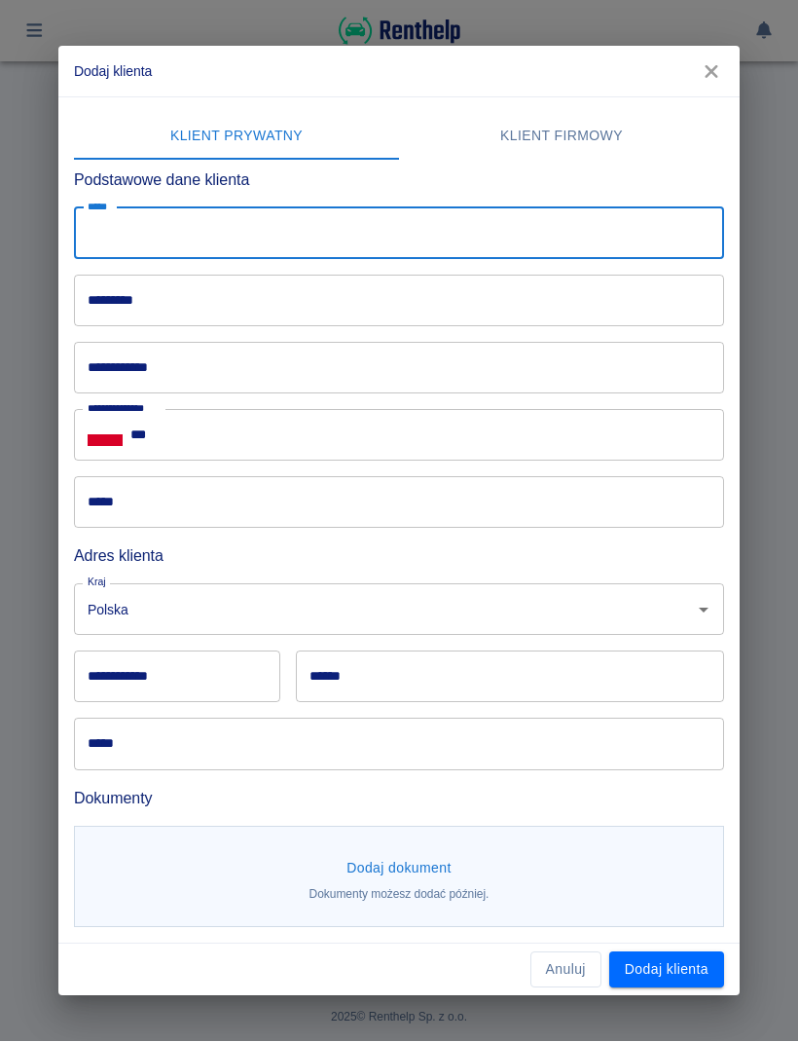
click at [361, 284] on input "*********" at bounding box center [399, 302] width 650 height 52
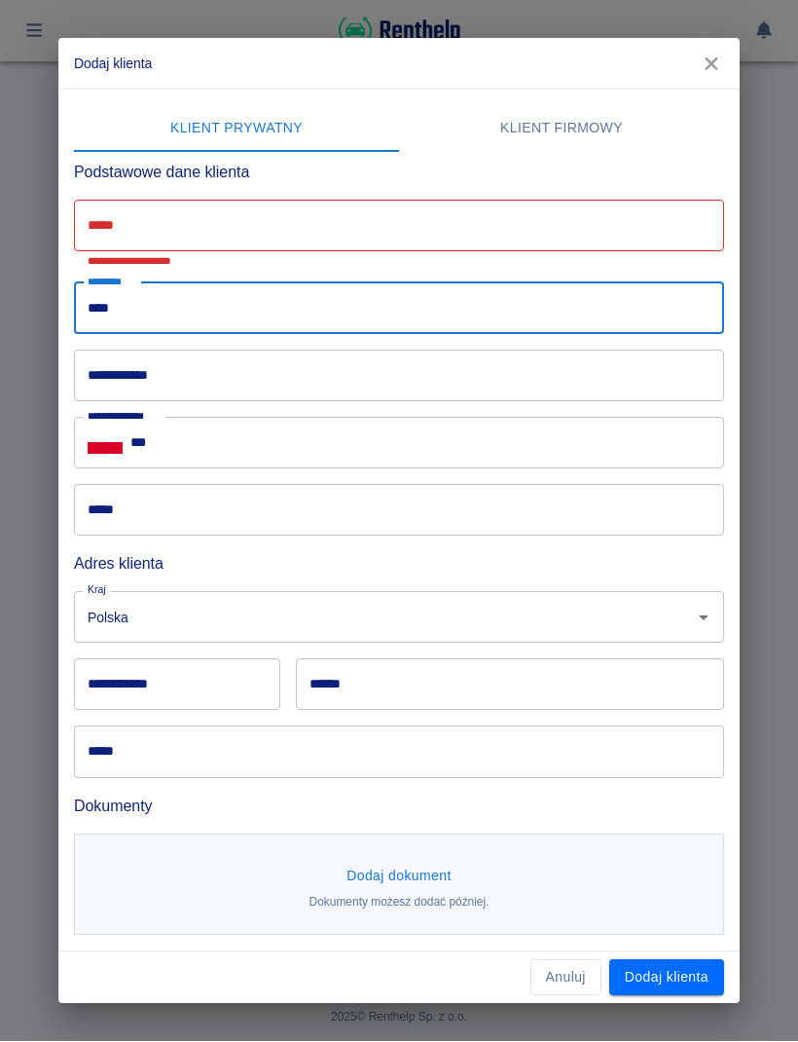
type input "*****"
click at [566, 110] on button "Klient firmowy" at bounding box center [561, 129] width 325 height 47
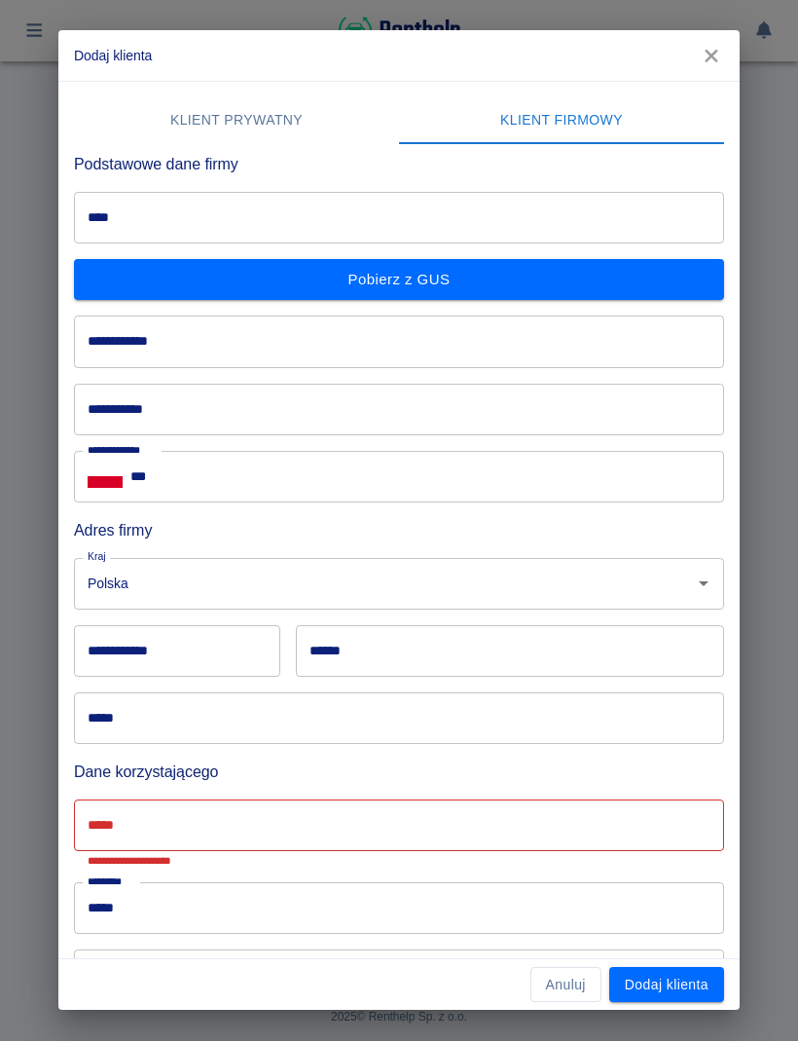
click at [465, 346] on input "**********" at bounding box center [399, 342] width 650 height 52
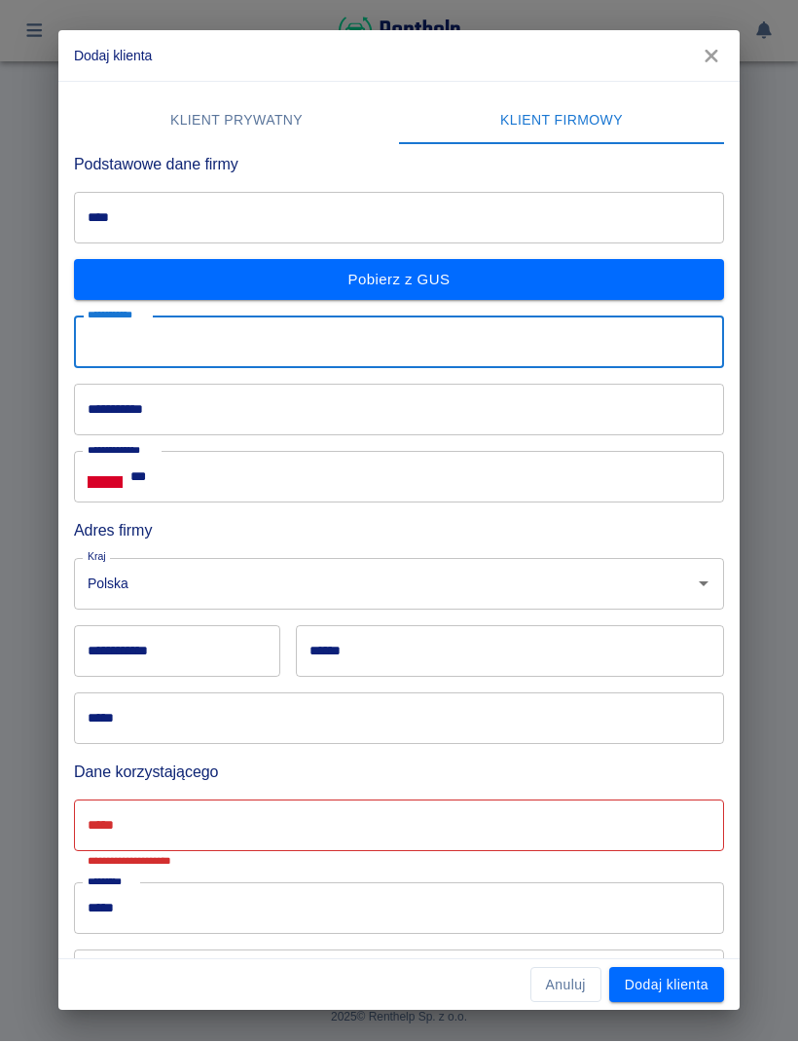
click at [474, 205] on input "****" at bounding box center [399, 219] width 650 height 52
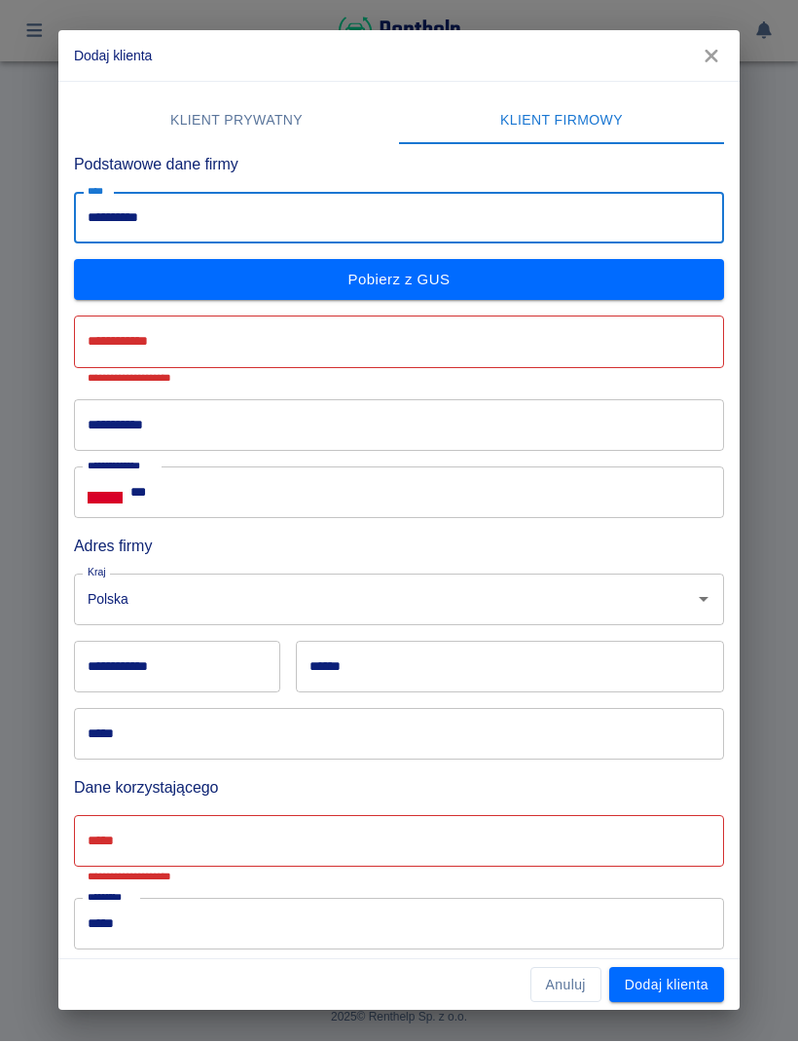
type input "**********"
click at [452, 276] on button "Pobierz z GUS" at bounding box center [399, 280] width 650 height 41
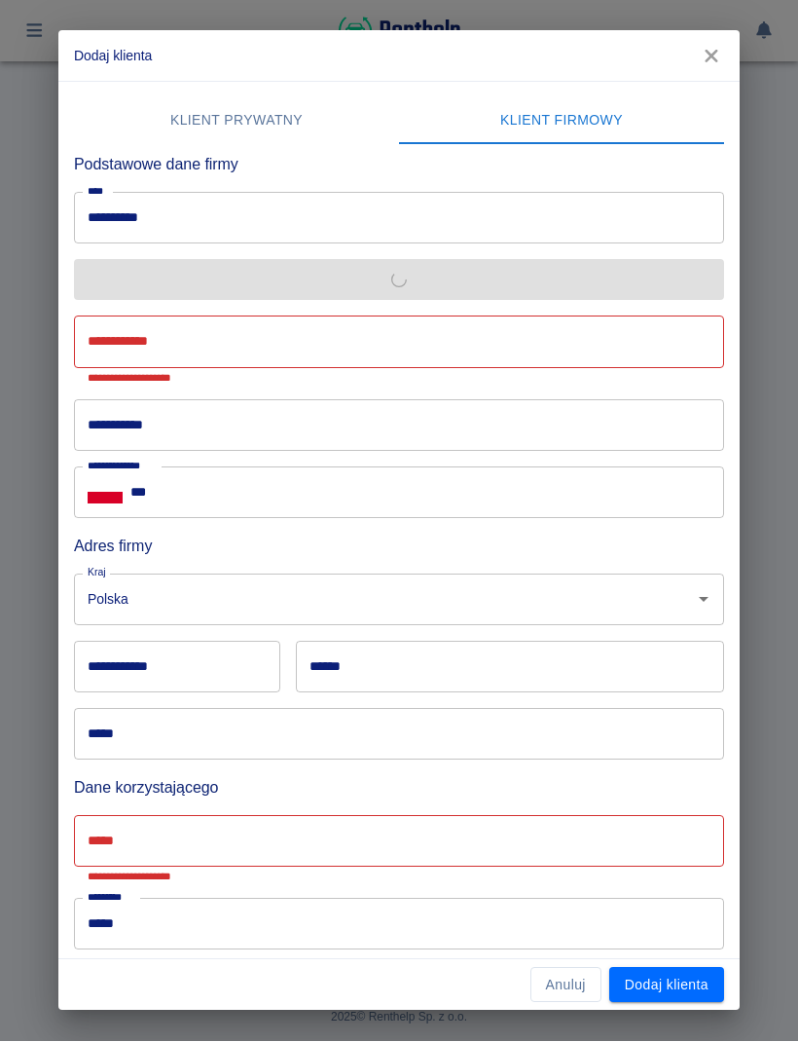
type input "**********"
type input "******"
type input "********"
type input "**********"
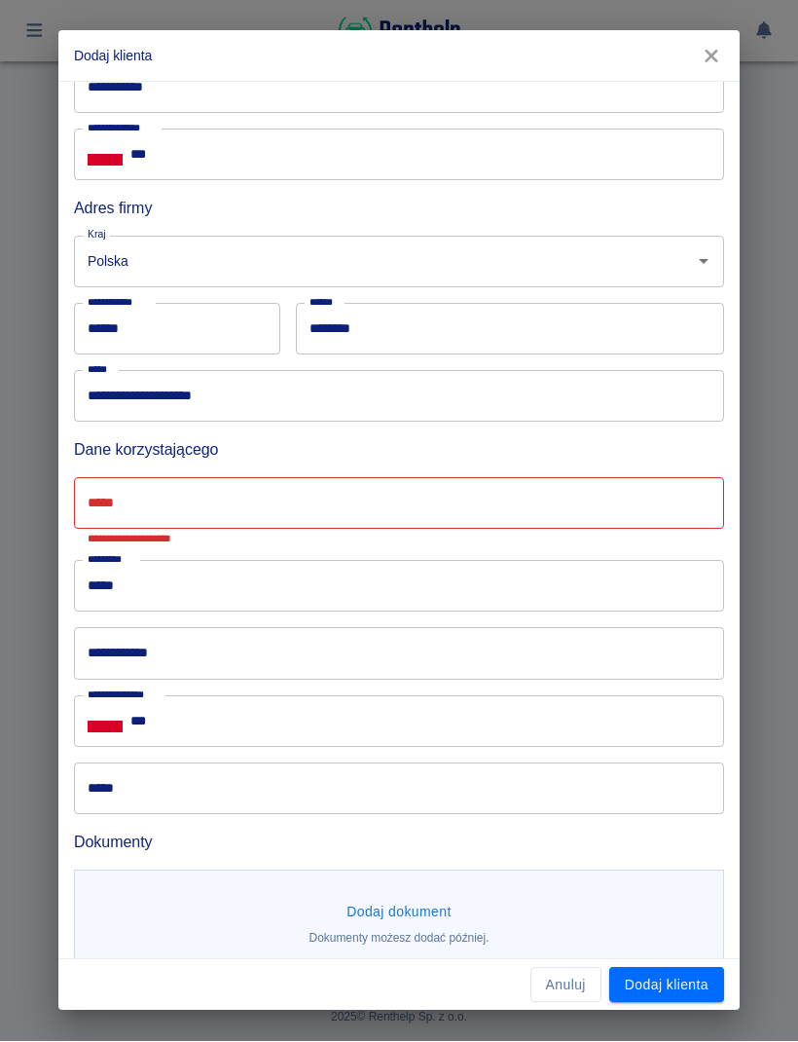
scroll to position [324, 0]
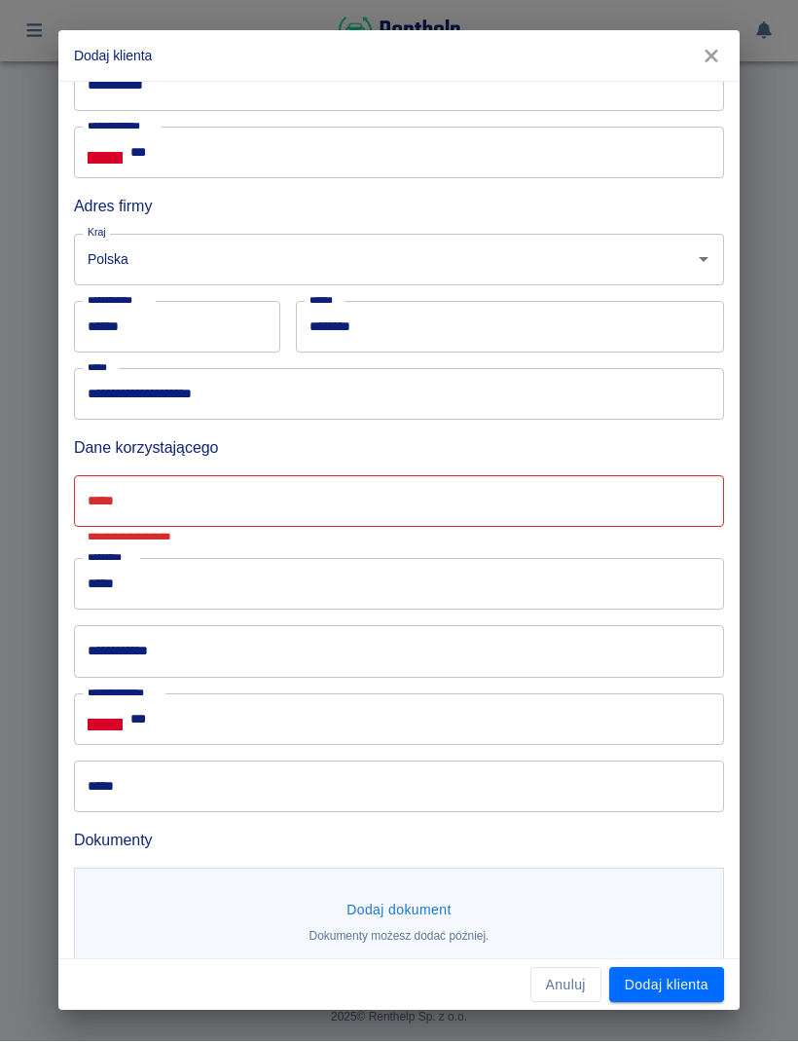
click at [317, 501] on input "*****" at bounding box center [399, 502] width 650 height 52
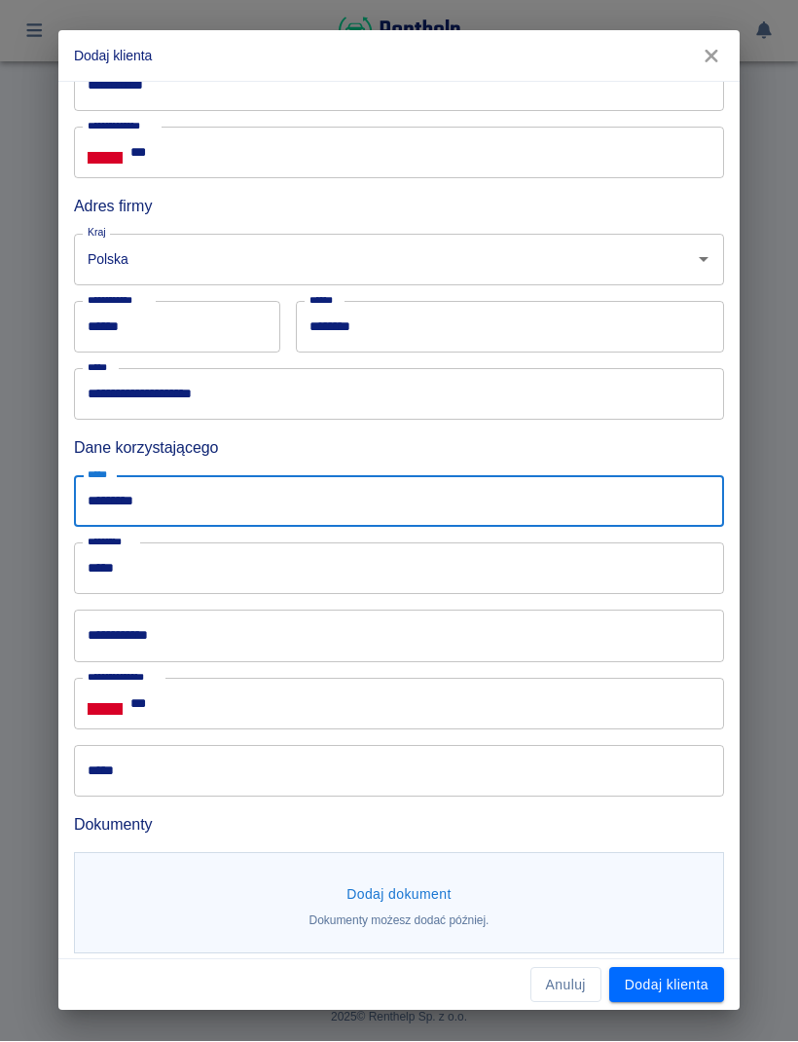
type input "*********"
click at [320, 560] on input "*****" at bounding box center [399, 569] width 650 height 52
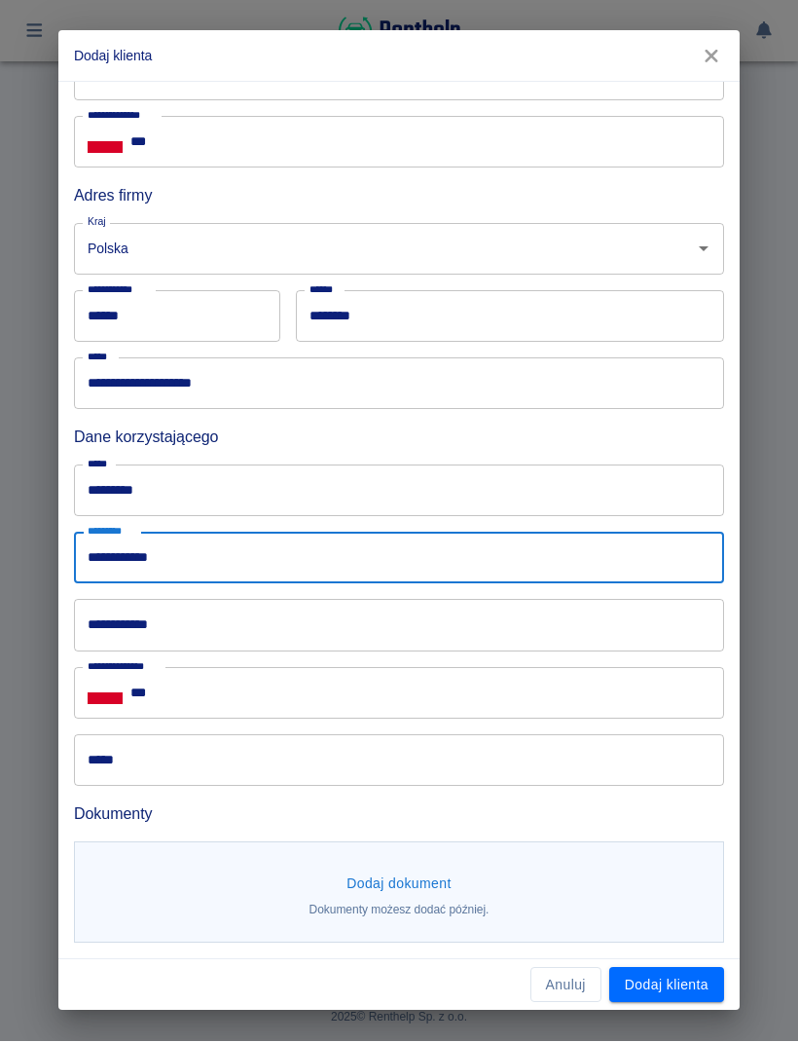
scroll to position [335, 0]
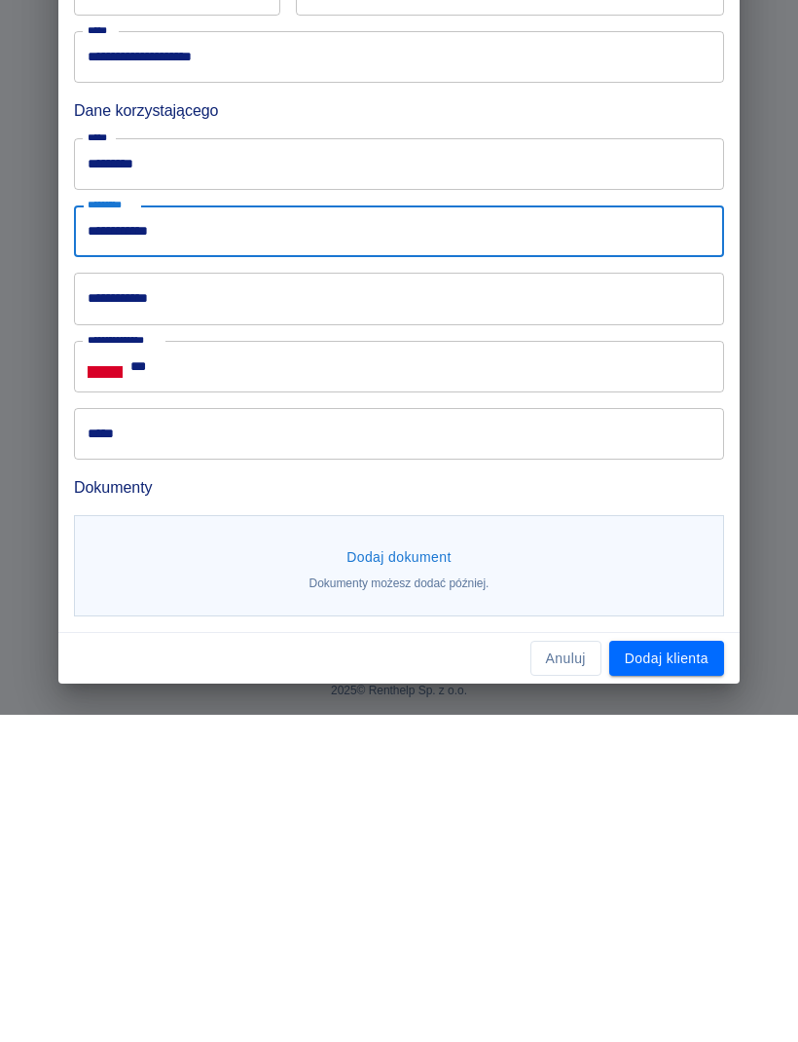
type input "**********"
click at [686, 968] on button "Dodaj klienta" at bounding box center [667, 986] width 115 height 36
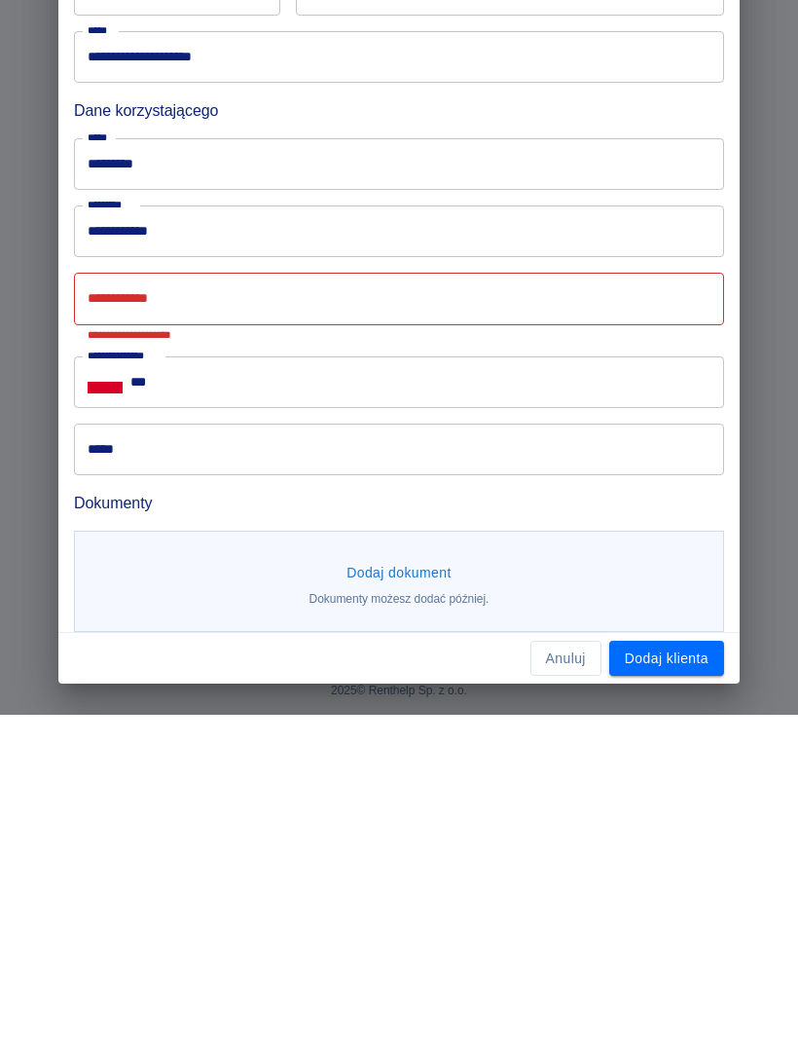
click at [304, 960] on div "Anuluj Dodaj klienta" at bounding box center [399, 986] width 682 height 52
click at [154, 630] on div "**********" at bounding box center [399, 521] width 682 height 878
click at [453, 858] on div "Dodaj dokument Dokumenty możesz dodać później." at bounding box center [399, 909] width 650 height 102
click at [387, 858] on div "Dodaj dokument Dokumenty możesz dodać później." at bounding box center [399, 909] width 650 height 102
click at [721, 358] on input "**********" at bounding box center [399, 384] width 650 height 52
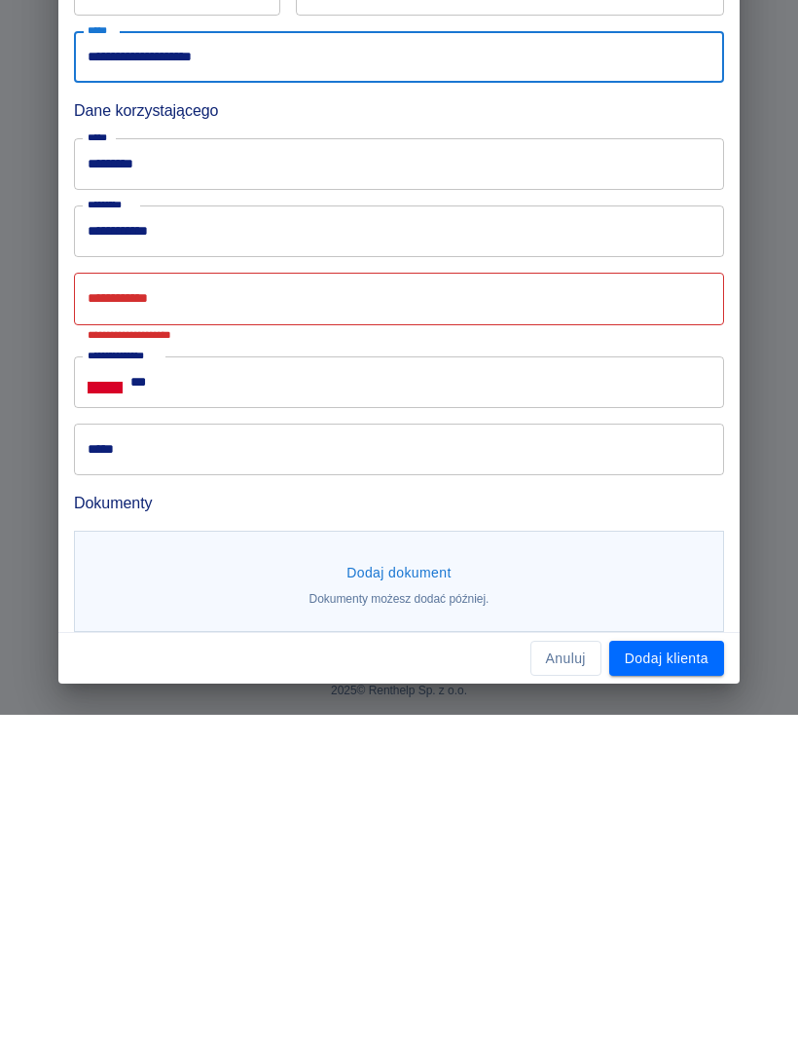
click at [550, 968] on button "Anuluj" at bounding box center [566, 986] width 71 height 36
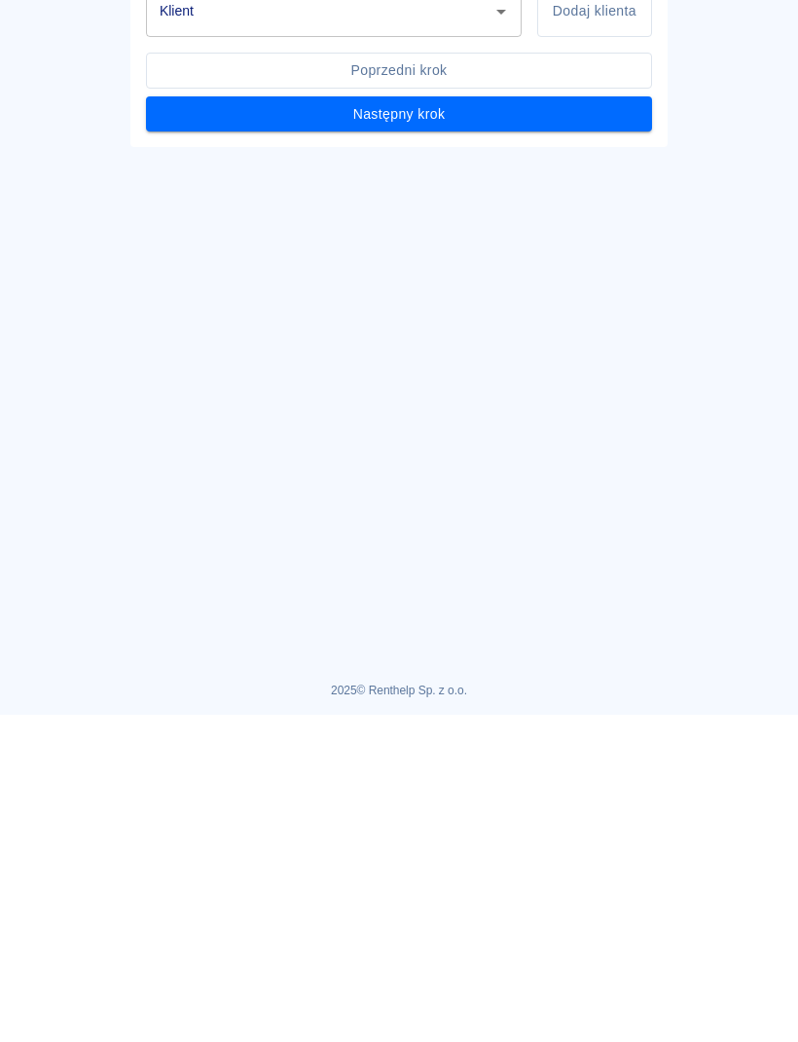
click at [504, 331] on icon "Otwórz" at bounding box center [501, 338] width 23 height 23
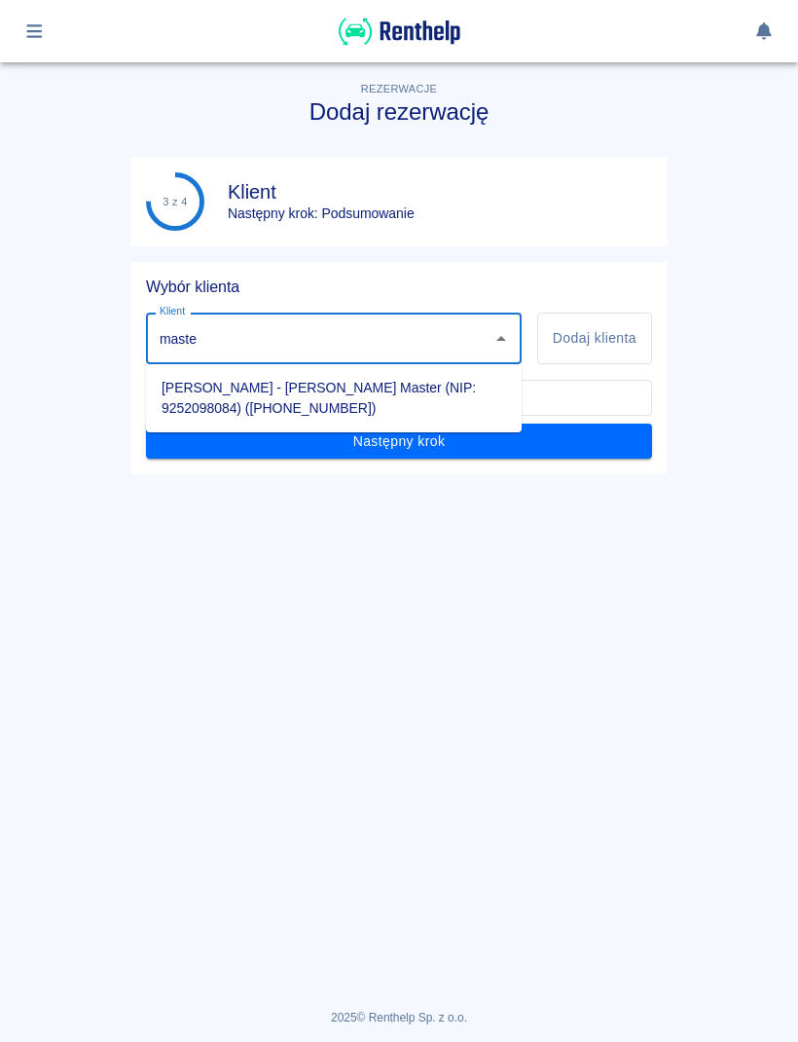
click at [418, 394] on li "[PERSON_NAME] - [PERSON_NAME] Master (NIP: 9252098084) ([PHONE_NUMBER])" at bounding box center [334, 398] width 376 height 53
type input "[PERSON_NAME] - [PERSON_NAME] Master (NIP: 9252098084) ([PHONE_NUMBER])"
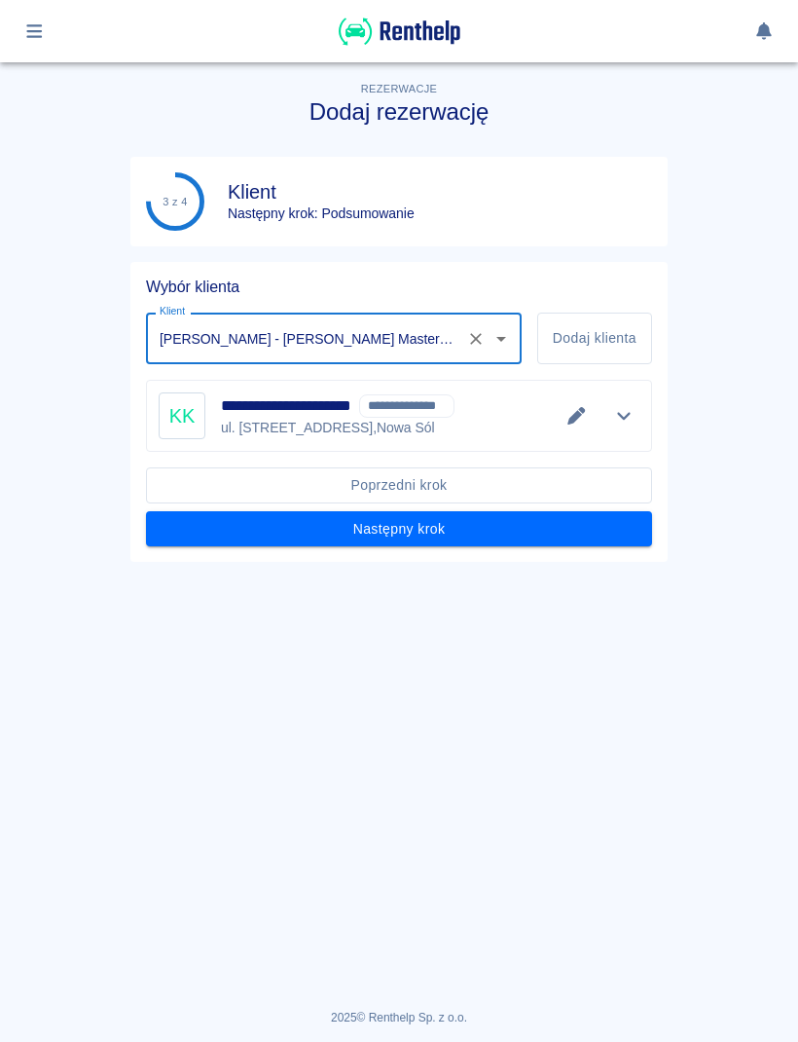
click at [471, 532] on button "Następny krok" at bounding box center [399, 529] width 506 height 36
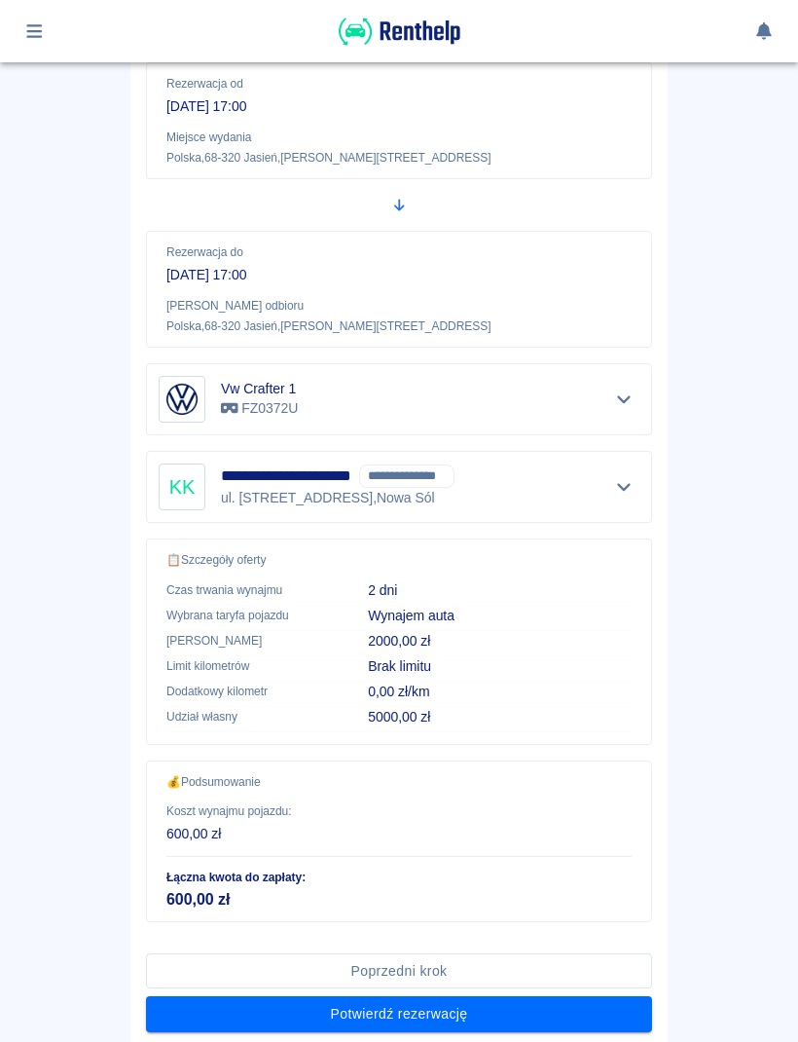
scroll to position [263, 0]
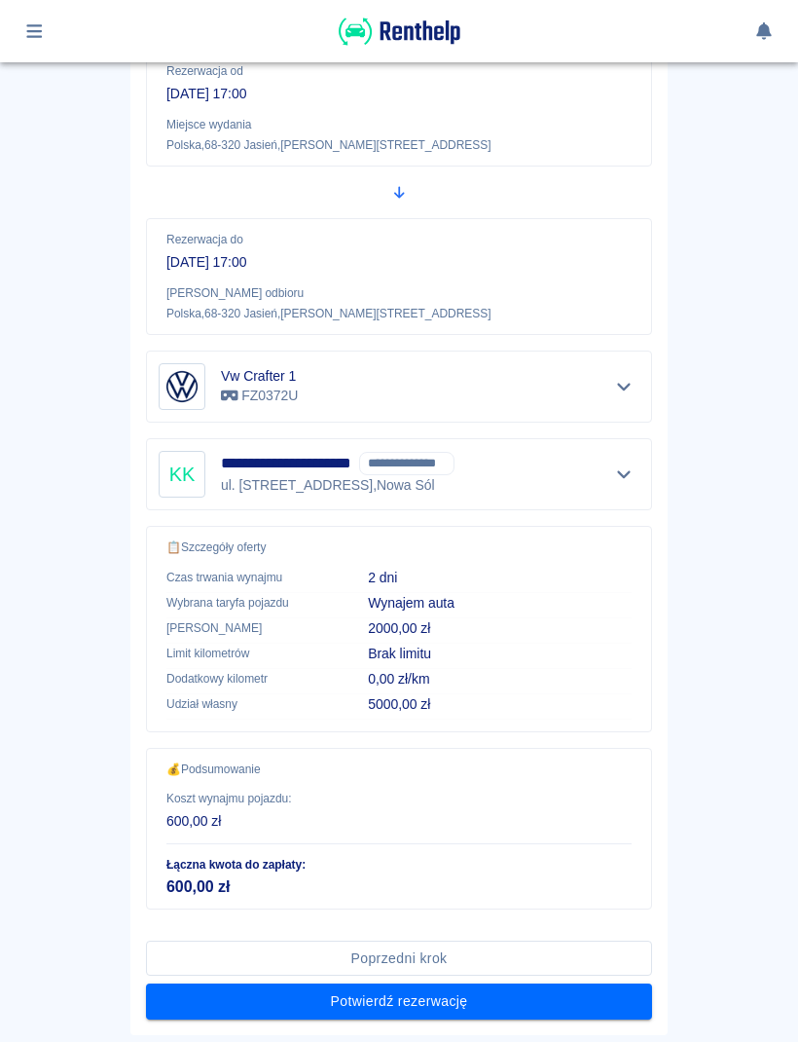
click at [428, 272] on div "Rezerwacja do 24 wrz 2025, 17:00 Miejsce odbioru Polska , 68-320 Jasień , Sienk…" at bounding box center [399, 276] width 506 height 117
click at [238, 247] on div "Rezerwacja do 24 wrz 2025, 17:00" at bounding box center [399, 252] width 465 height 42
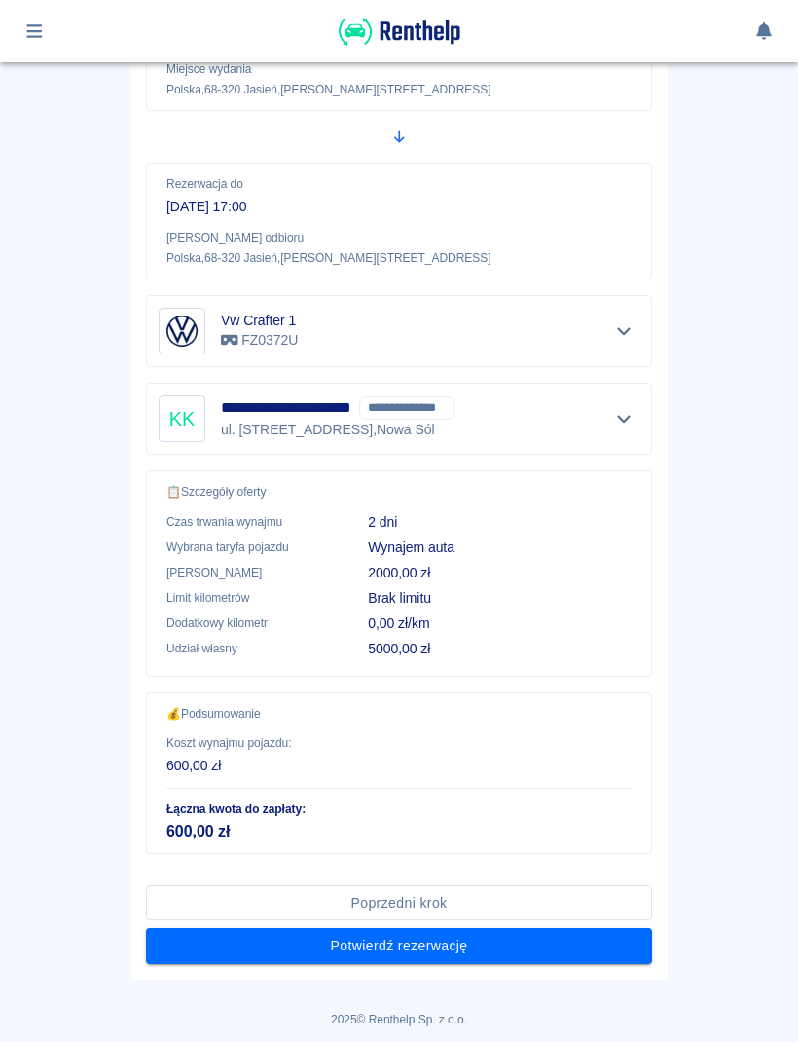
scroll to position [317, 0]
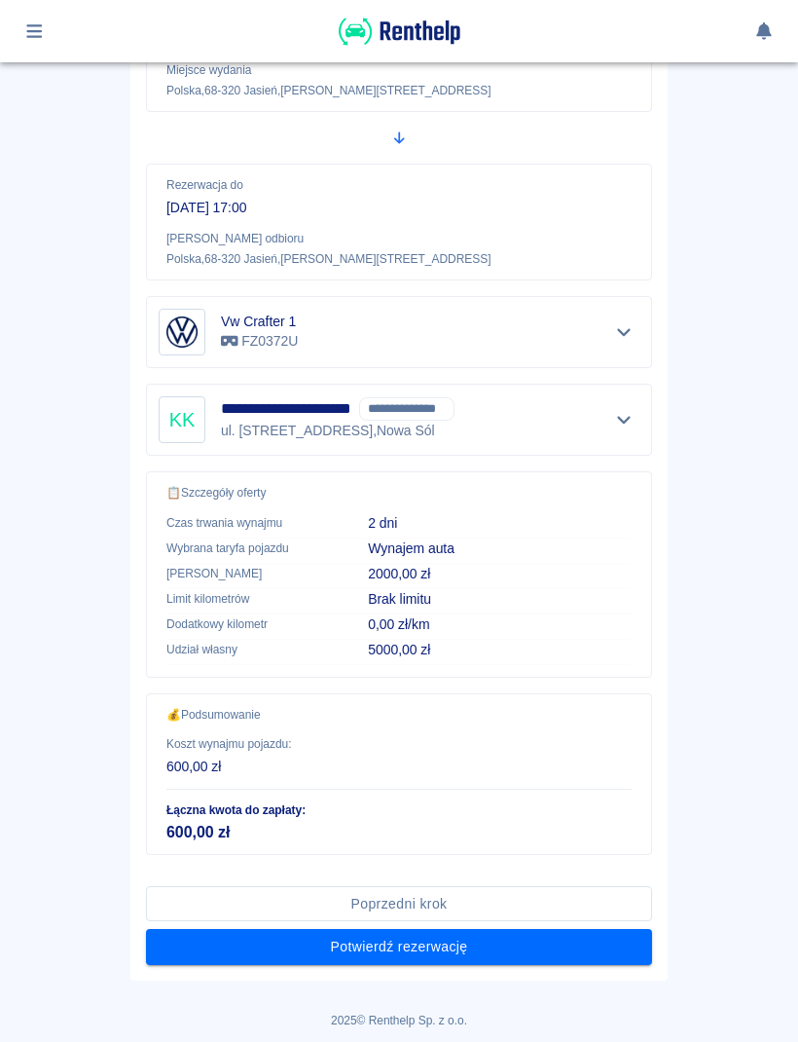
click at [496, 936] on button "Potwierdź rezerwację" at bounding box center [399, 947] width 506 height 36
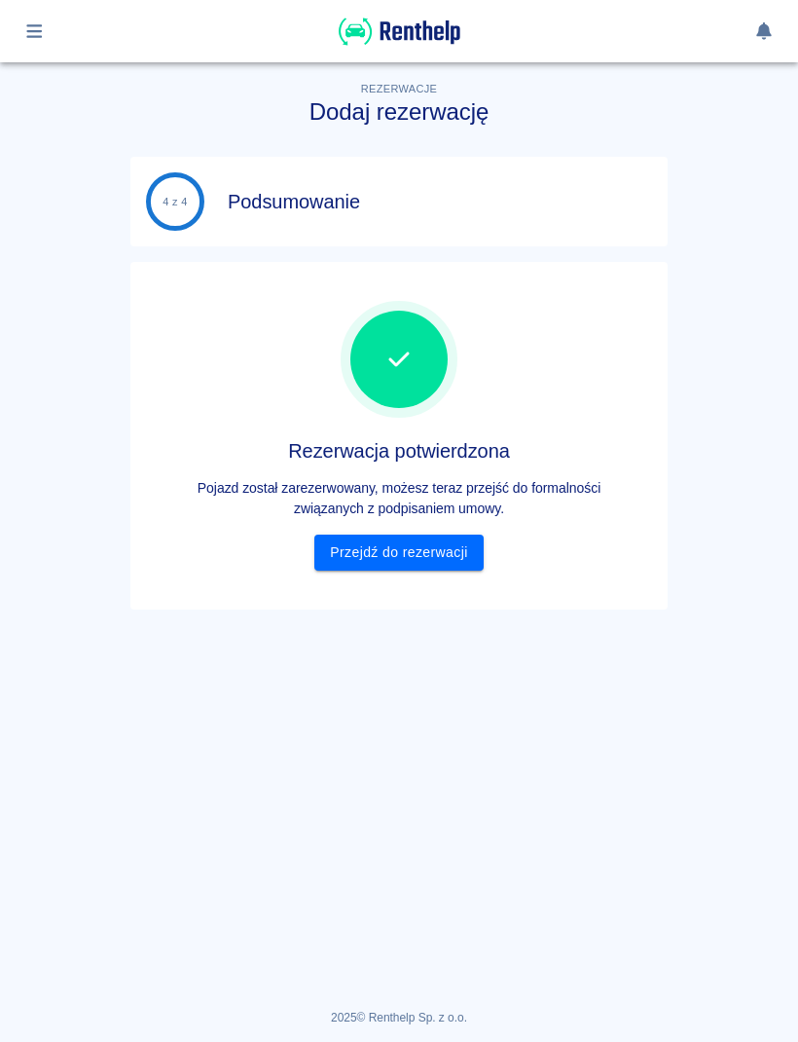
scroll to position [0, 0]
click at [442, 546] on link "Przejdź do rezerwacji" at bounding box center [399, 553] width 168 height 36
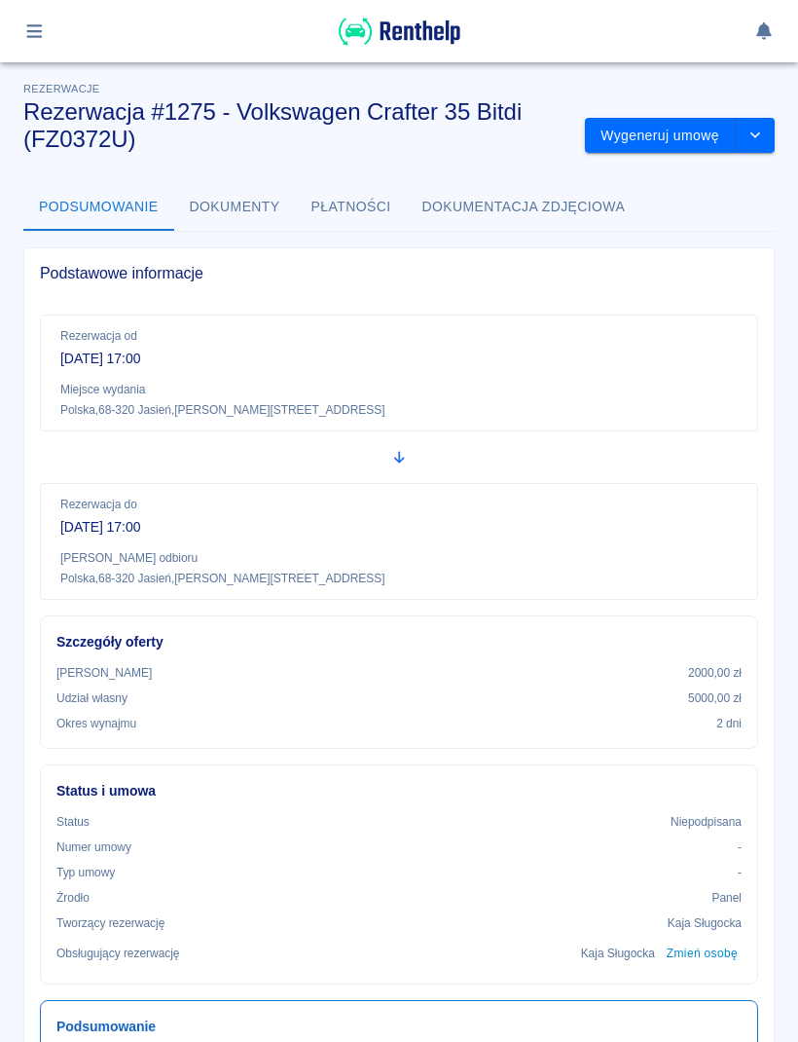
click at [39, 24] on icon "button" at bounding box center [34, 31] width 22 height 18
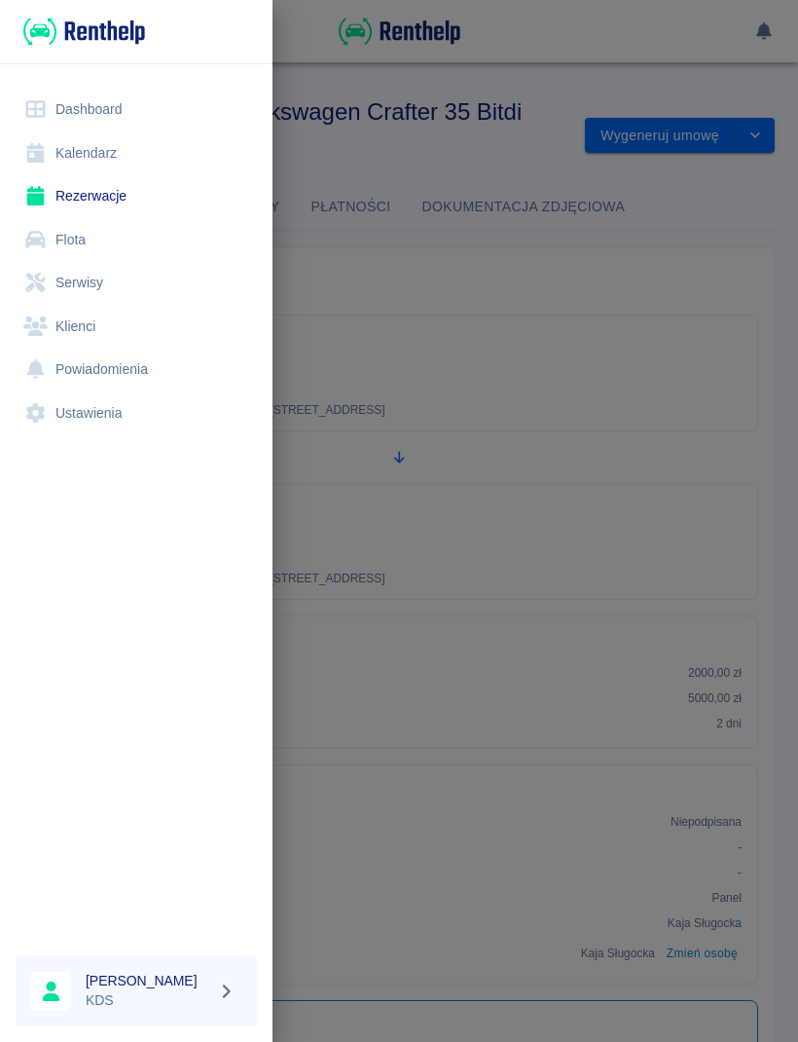
click at [120, 158] on link "Kalendarz" at bounding box center [136, 153] width 241 height 44
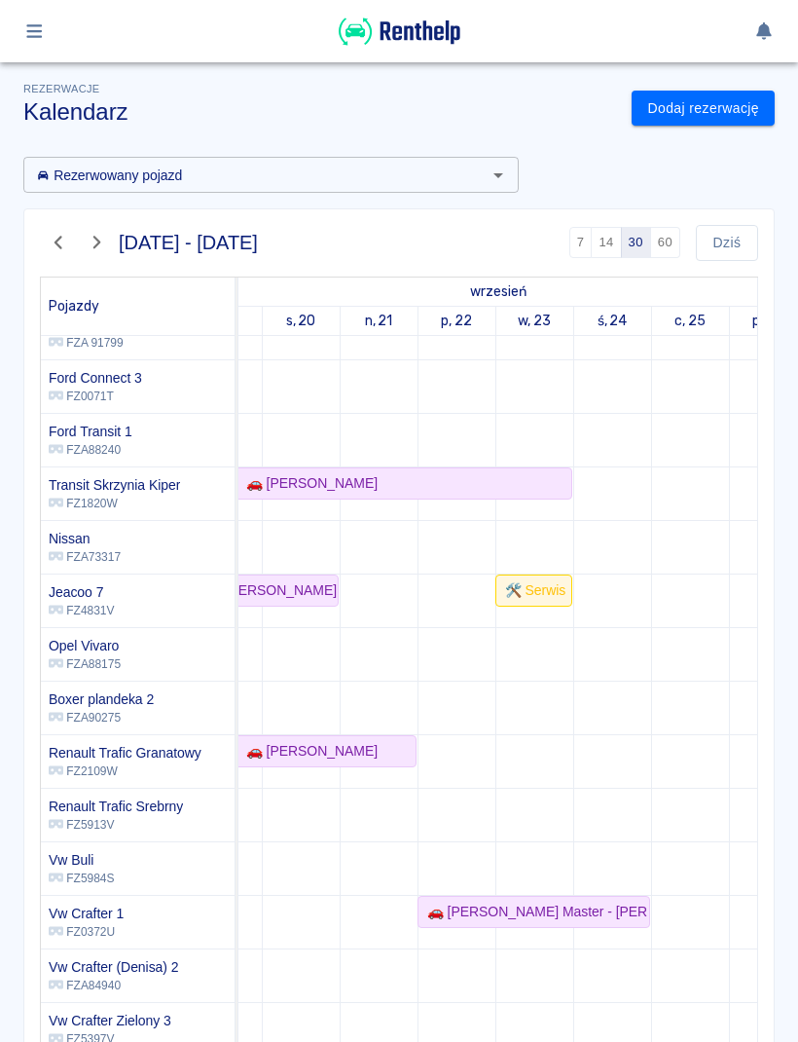
scroll to position [0, 440]
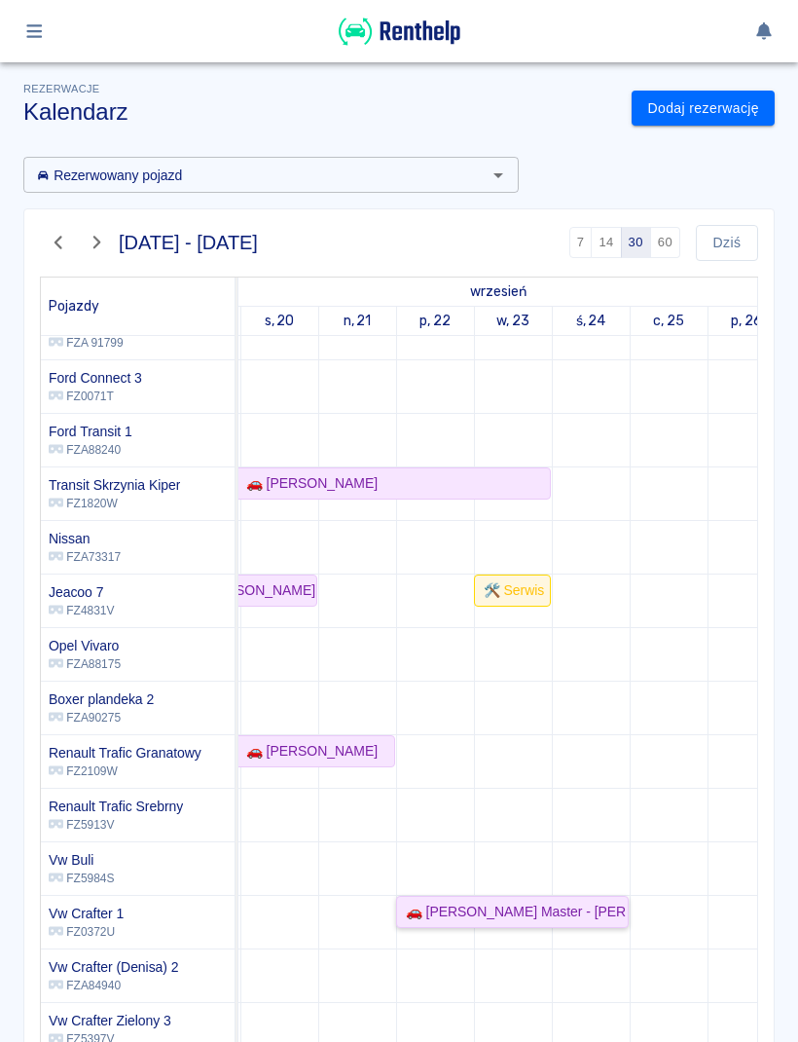
click at [537, 908] on div "🚗 Krzysztof Krzyżagórski Master - Krzysztof Krzyżagórski" at bounding box center [512, 912] width 229 height 20
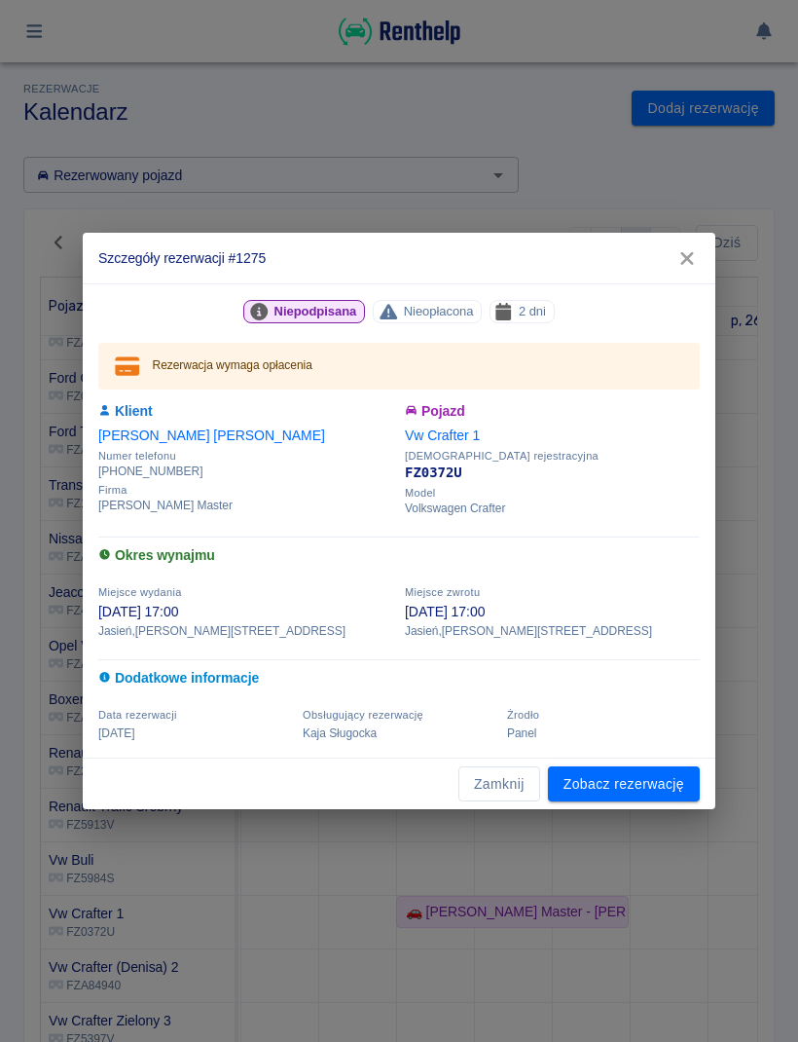
click at [698, 257] on icon "button" at bounding box center [687, 258] width 25 height 20
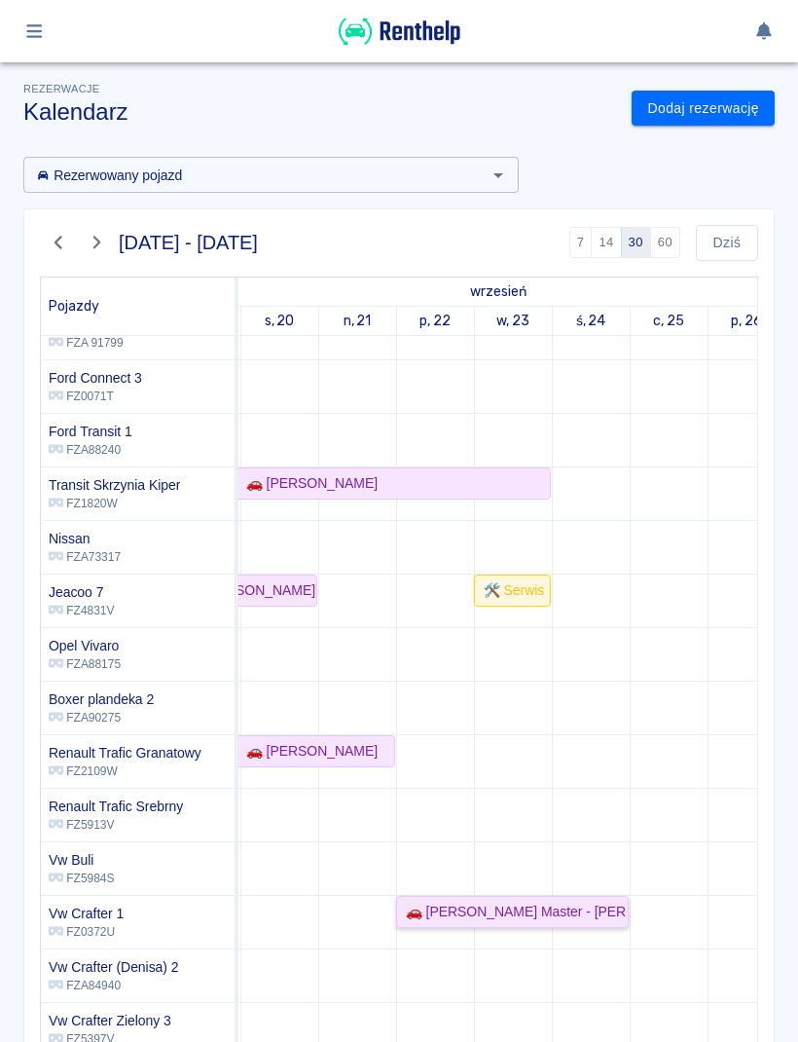
click at [564, 900] on link "🚗 Krzysztof Krzyżagórski Master - Krzysztof Krzyżagórski" at bounding box center [512, 912] width 233 height 32
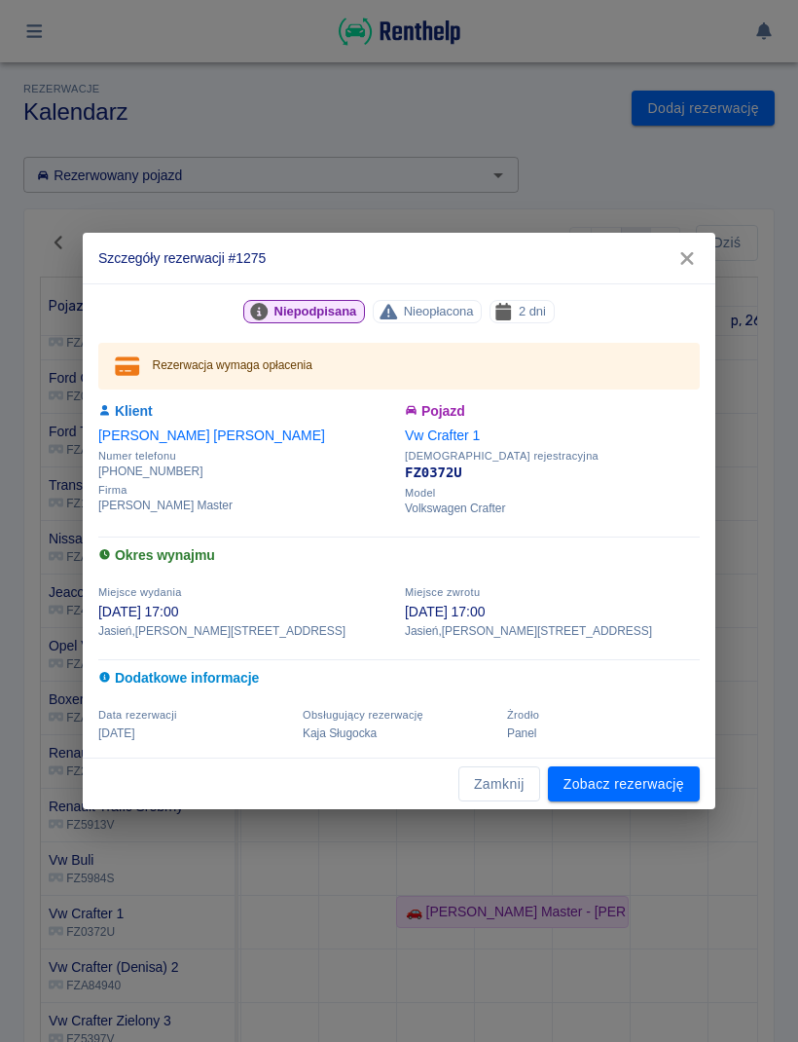
click at [656, 780] on link "Zobacz rezerwację" at bounding box center [624, 784] width 152 height 36
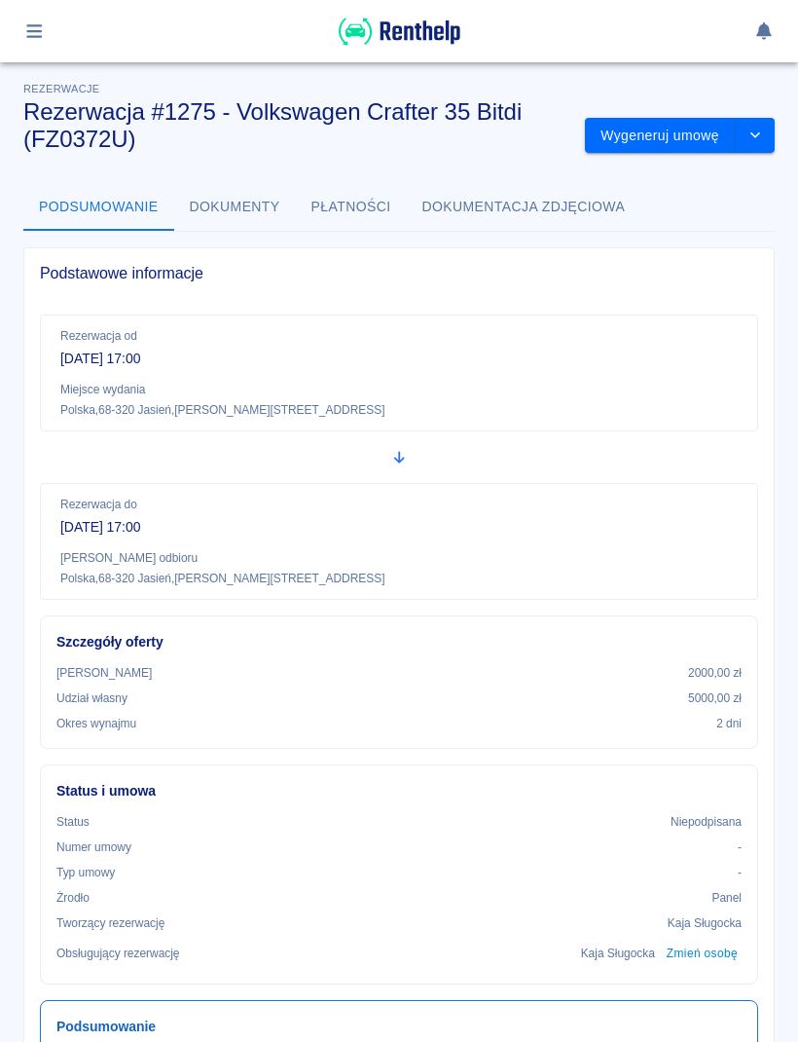
click at [748, 143] on button "drop-down" at bounding box center [755, 136] width 39 height 36
click at [737, 168] on li "Modyfikuj rezerwację" at bounding box center [681, 177] width 158 height 32
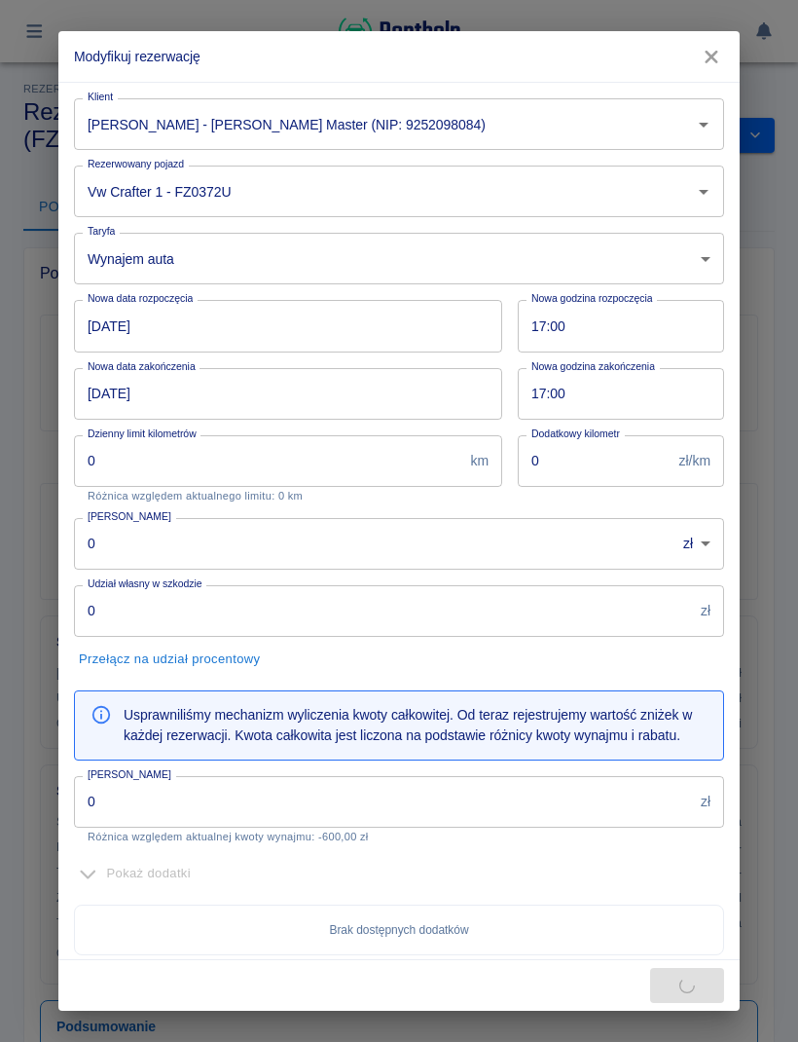
type input "2000"
type input "5000"
type input "800"
click at [630, 331] on input "17:00" at bounding box center [614, 326] width 193 height 52
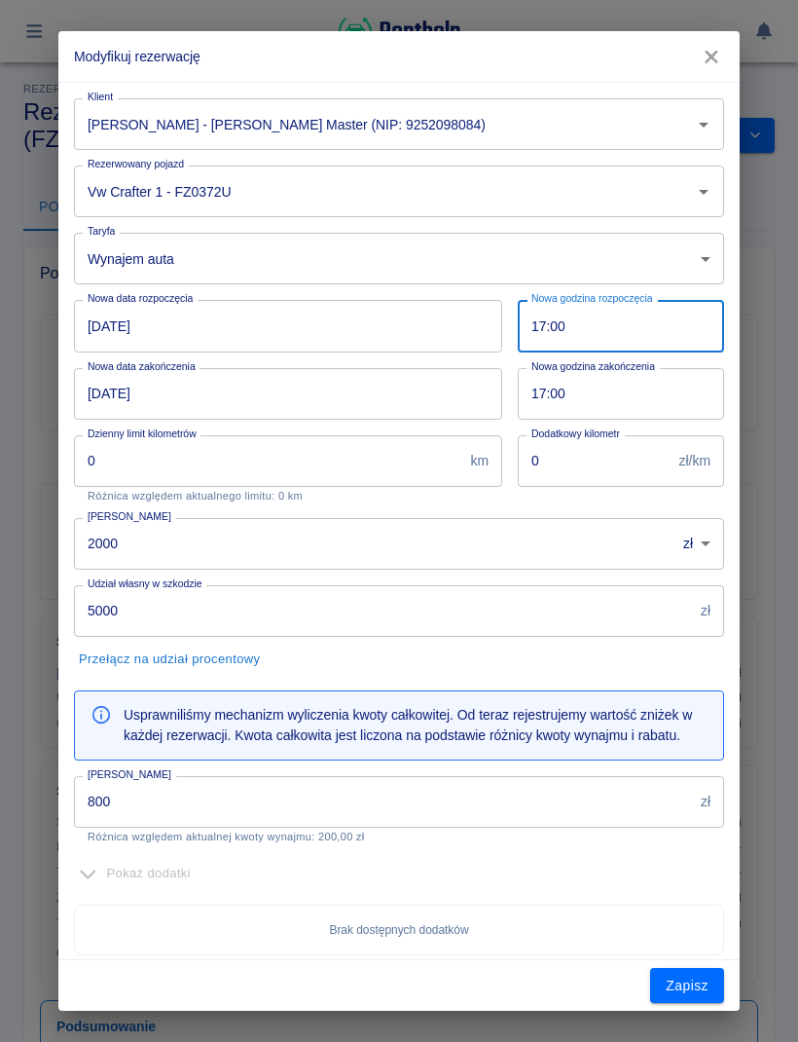
type input "01:00"
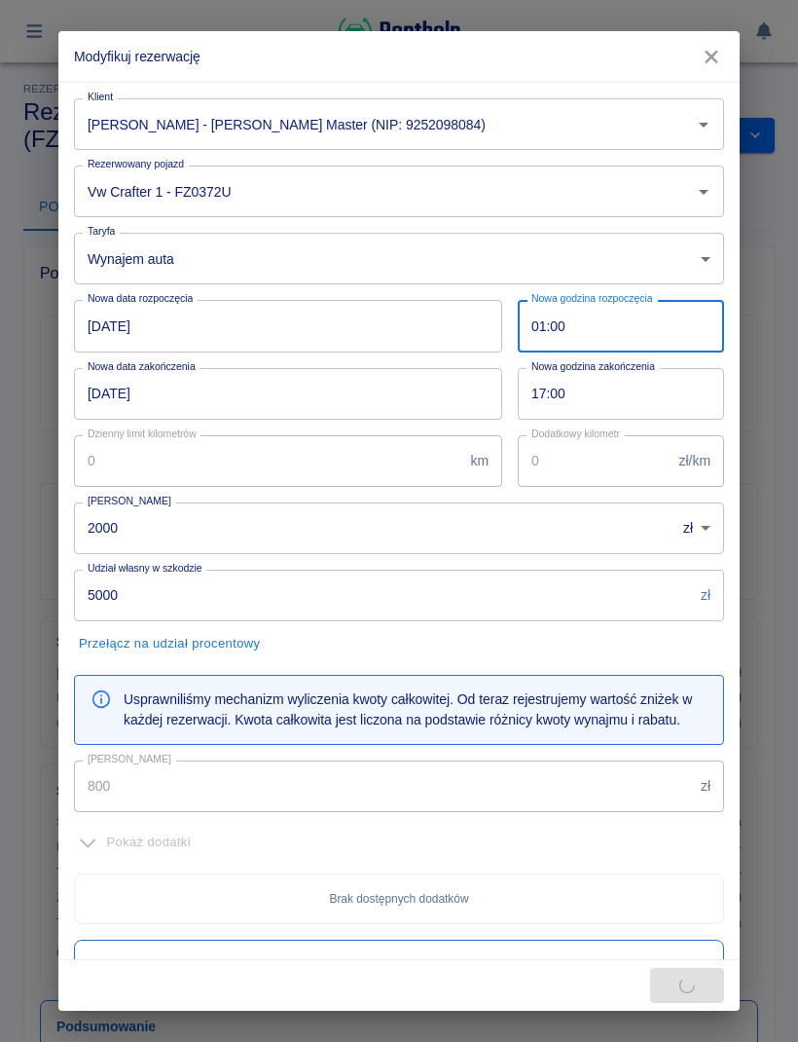
type input "1200"
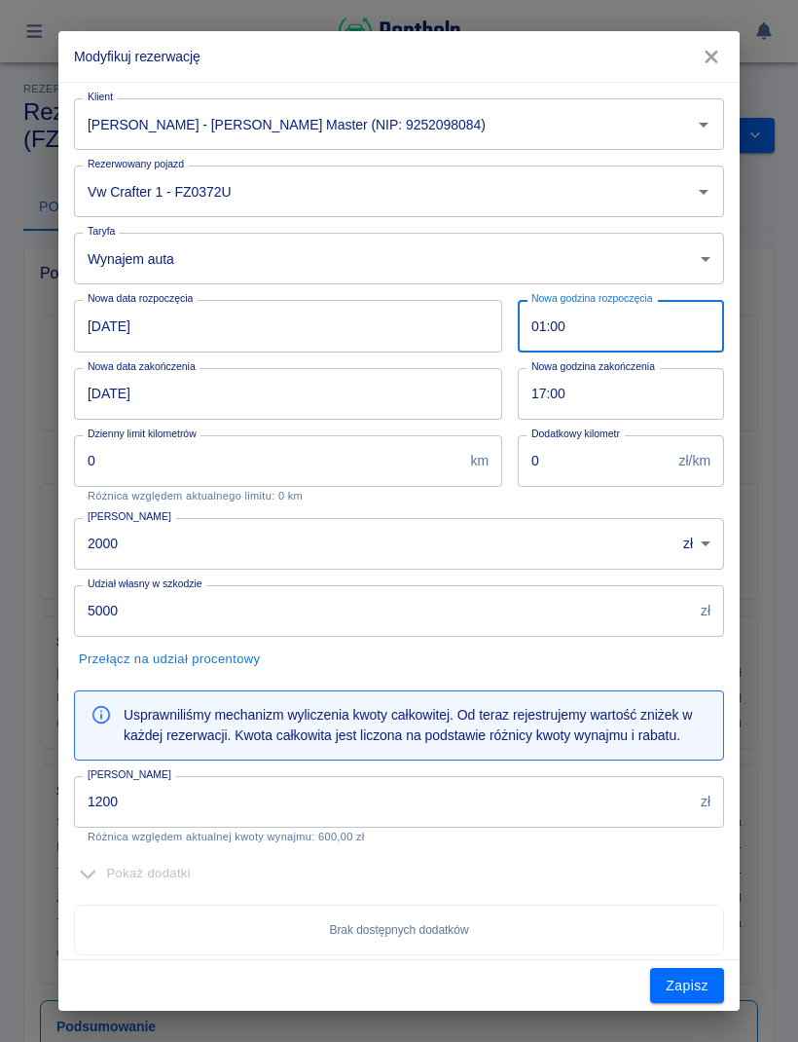
type input "10:00"
click at [655, 387] on input "17:00" at bounding box center [614, 394] width 193 height 52
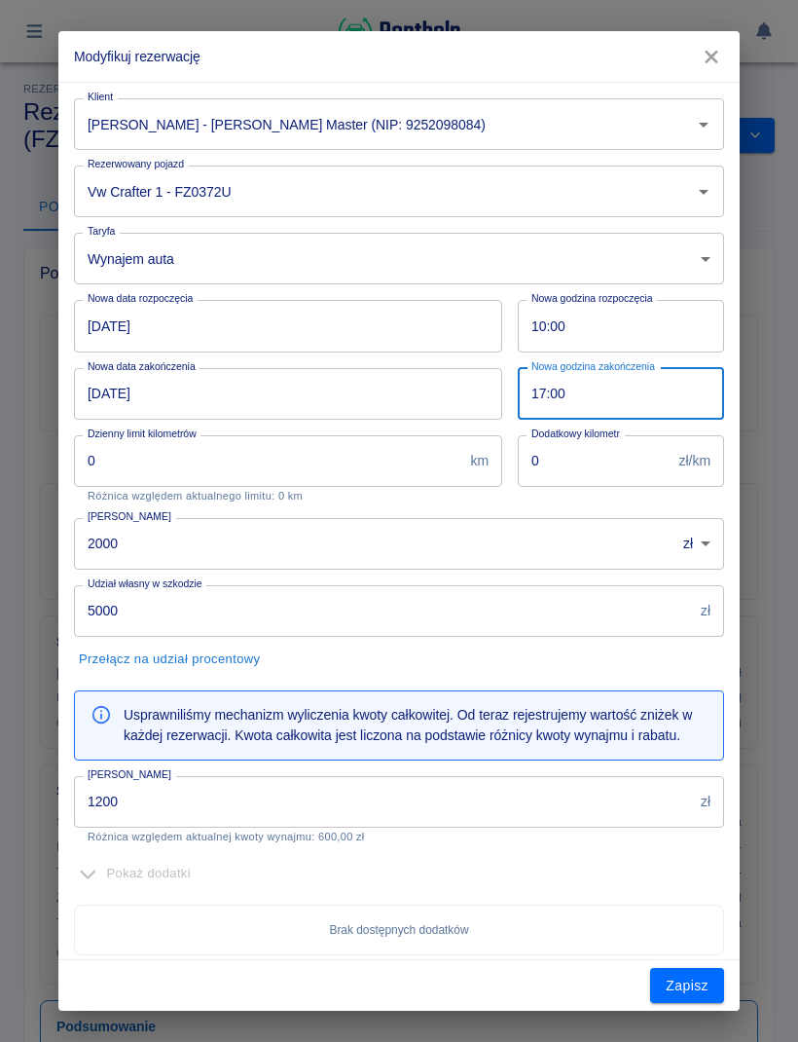
type input "01:00"
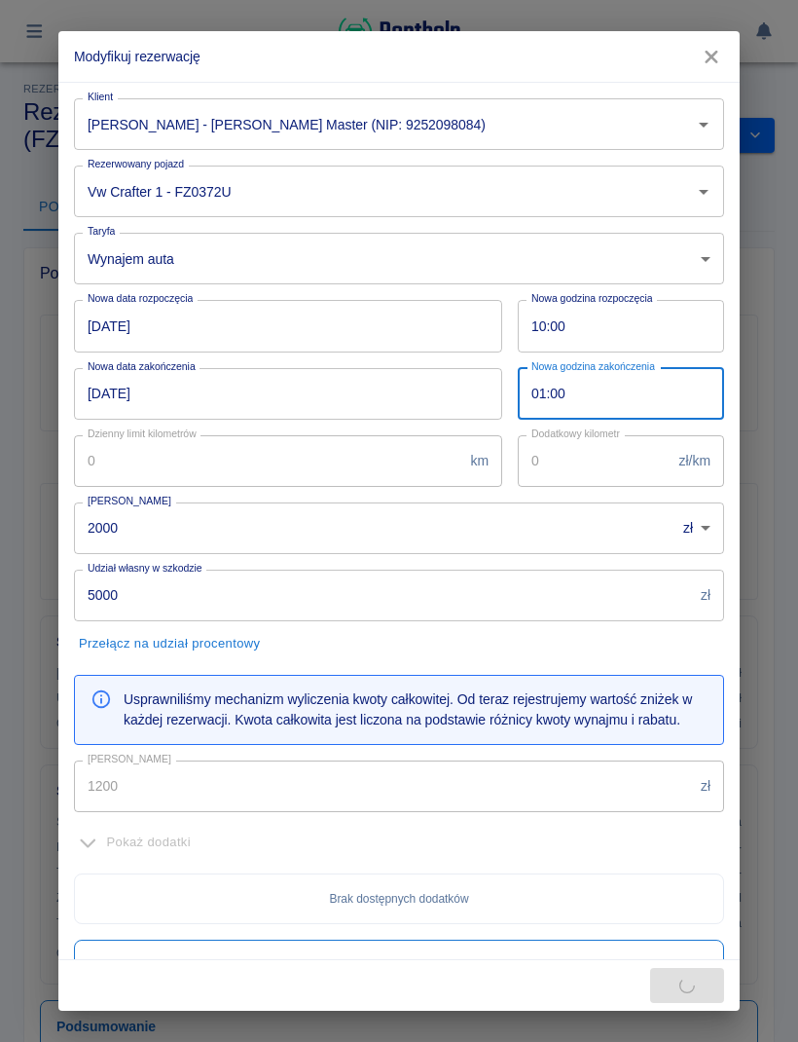
type input "800"
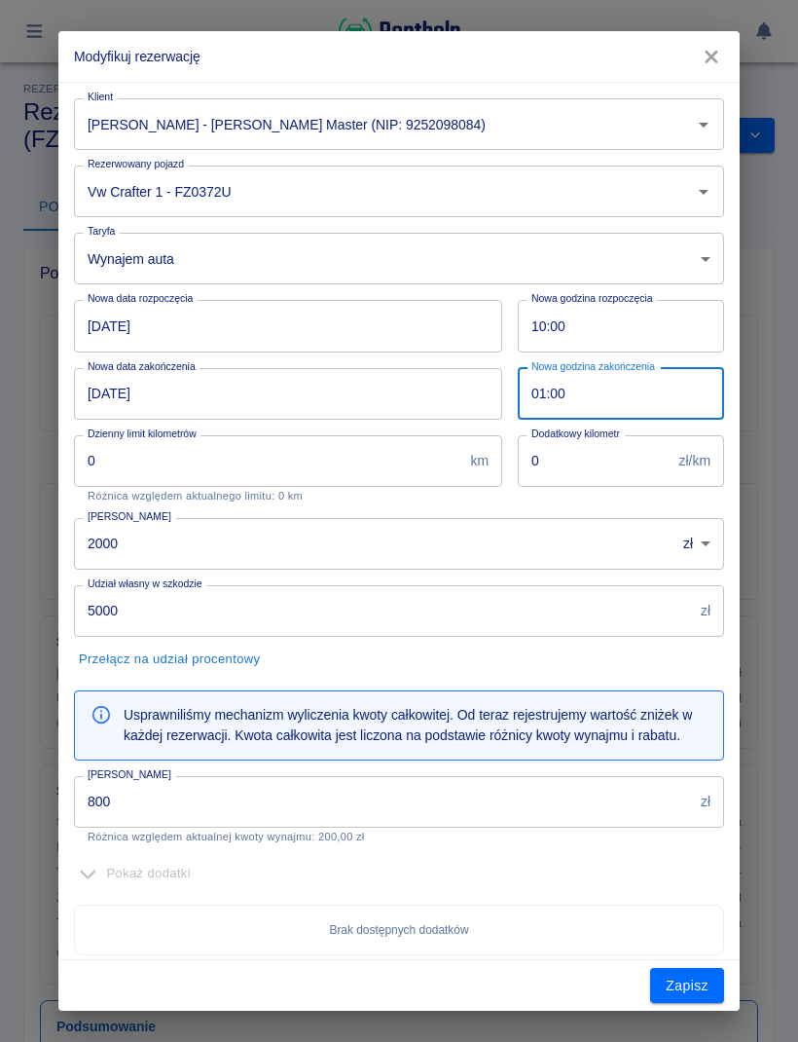
type input "10:00"
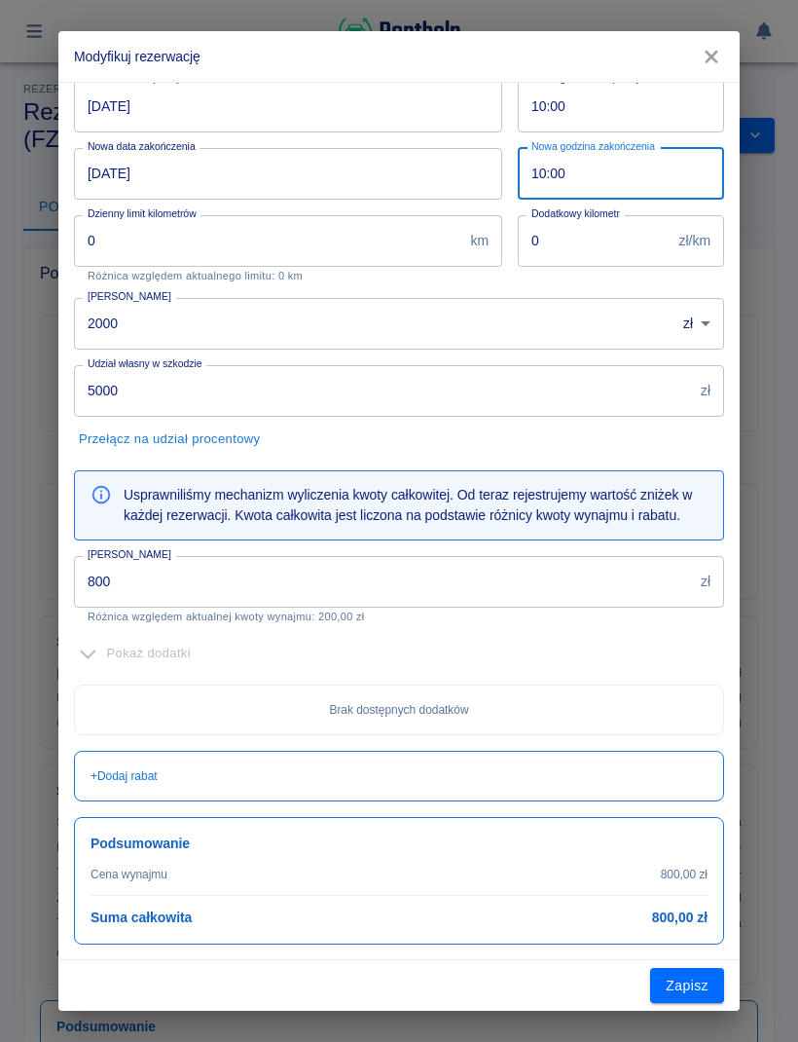
scroll to position [219, 0]
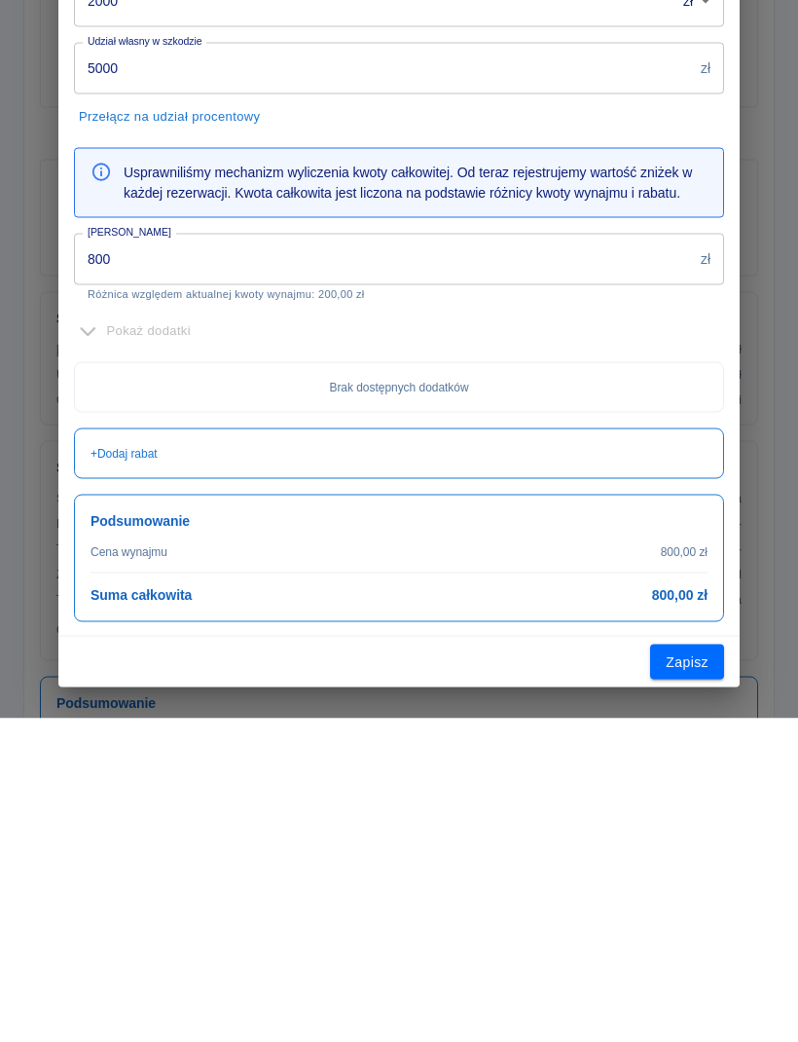
click at [716, 968] on button "Zapisz" at bounding box center [687, 986] width 74 height 36
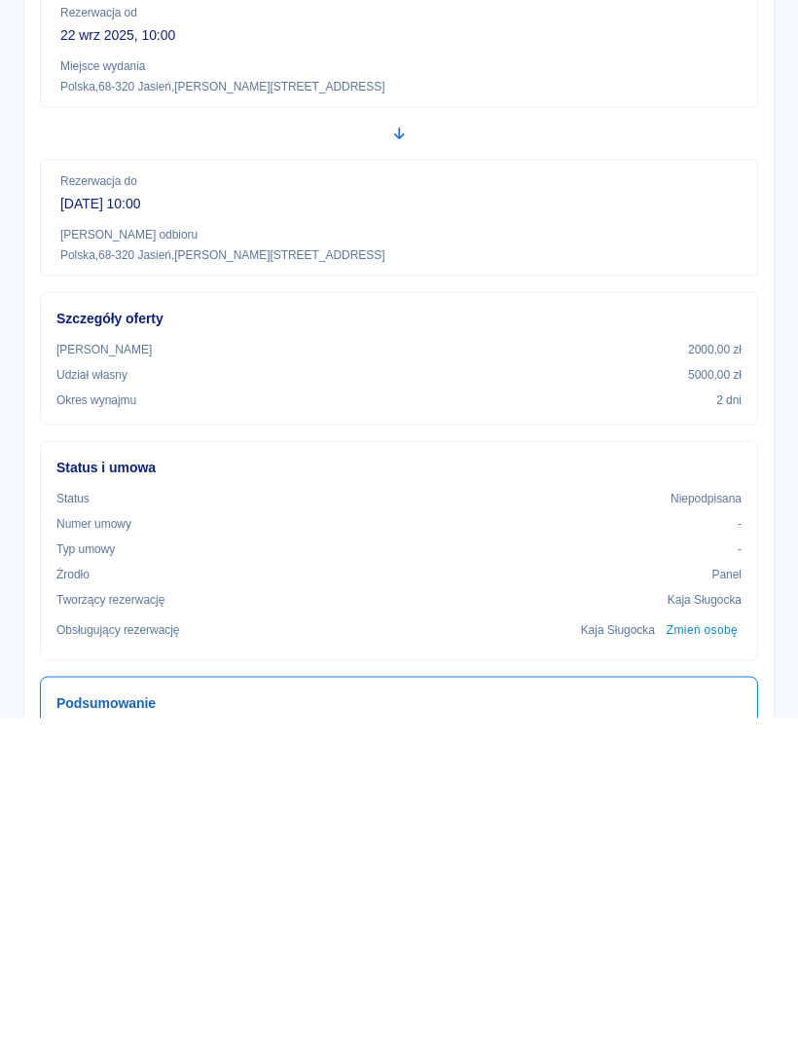
click at [51, 315] on div "Rezerwacja od 22 wrz 2025, 10:00 Miejsce wydania Polska , 68-320 Jasień , Sienk…" at bounding box center [399, 373] width 719 height 117
click at [30, 299] on div "Rezerwacja od 22 wrz 2025, 10:00 Miejsce wydania Polska , 68-320 Jasień , Sienk…" at bounding box center [391, 449] width 734 height 301
click at [34, 299] on div "Rezerwacja od 22 wrz 2025, 10:00 Miejsce wydania Polska , 68-320 Jasień , Sienk…" at bounding box center [391, 449] width 734 height 301
click at [50, 315] on div "Rezerwacja od 22 wrz 2025, 10:00 Miejsce wydania Polska , 68-320 Jasień , Sienk…" at bounding box center [399, 373] width 719 height 117
click at [44, 315] on div "Rezerwacja od 22 wrz 2025, 10:00 Miejsce wydania Polska , 68-320 Jasień , Sienk…" at bounding box center [399, 373] width 719 height 117
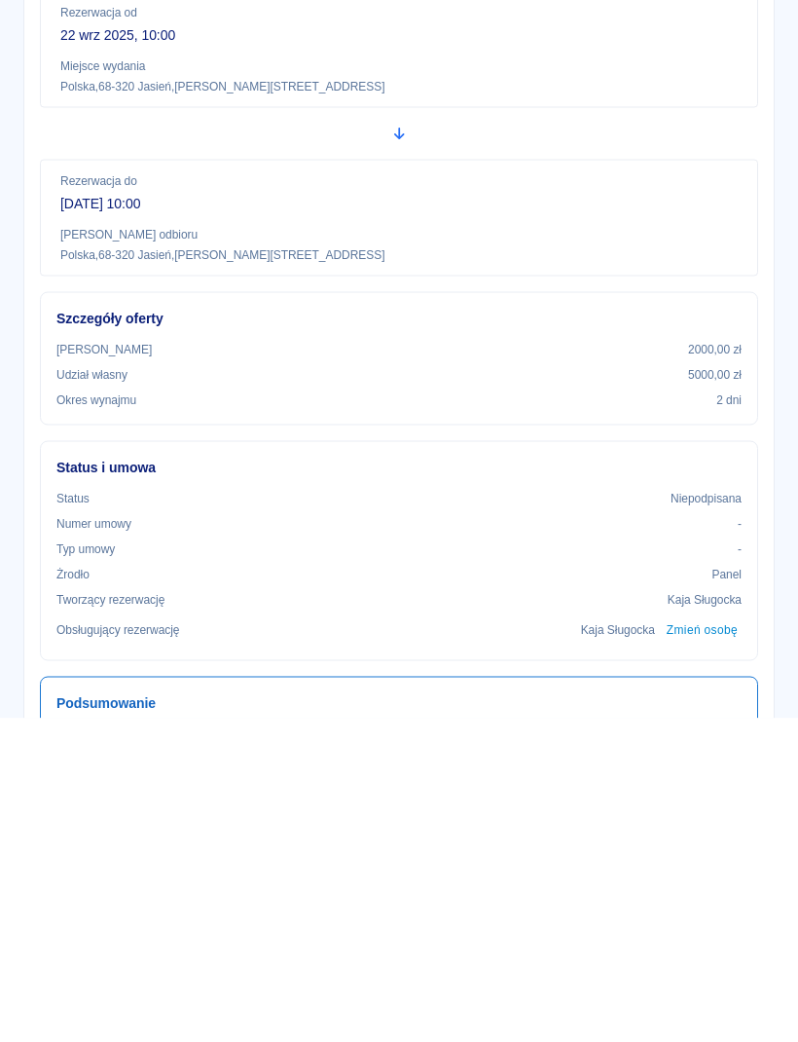
click at [43, 315] on div "Rezerwacja od 22 wrz 2025, 10:00 Miejsce wydania Polska , 68-320 Jasień , Sienk…" at bounding box center [399, 373] width 719 height 117
click at [34, 24] on icon "button" at bounding box center [34, 31] width 16 height 14
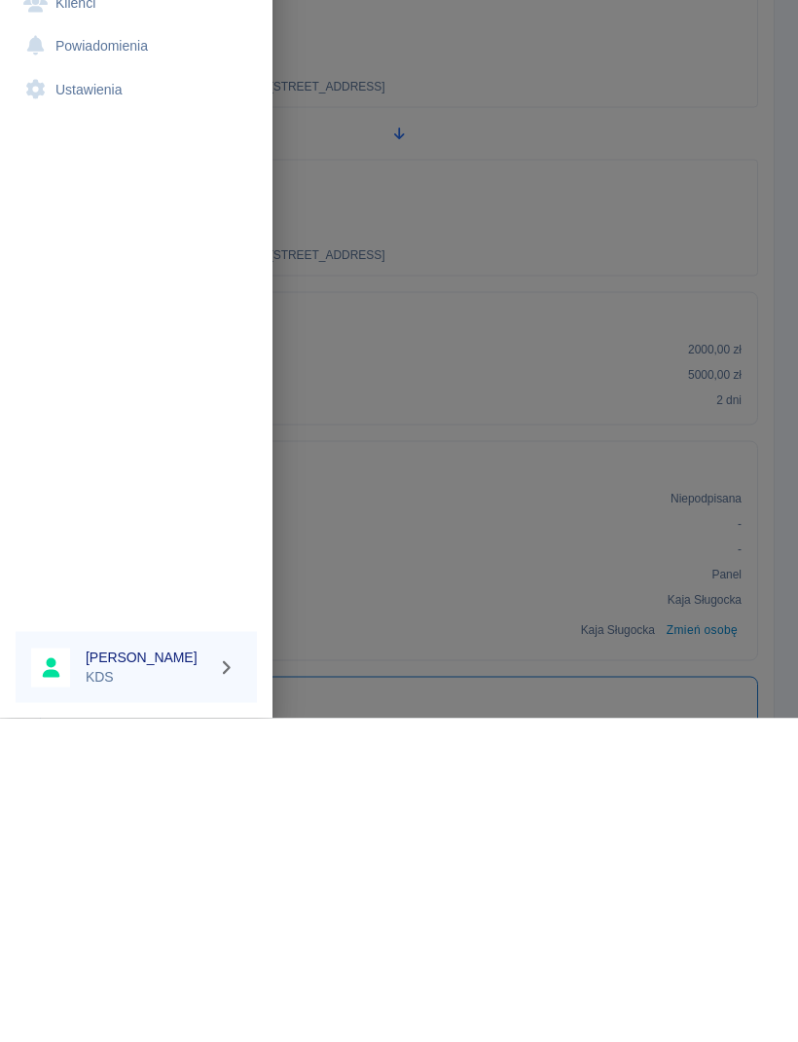
click at [125, 147] on link "Kalendarz" at bounding box center [136, 153] width 241 height 44
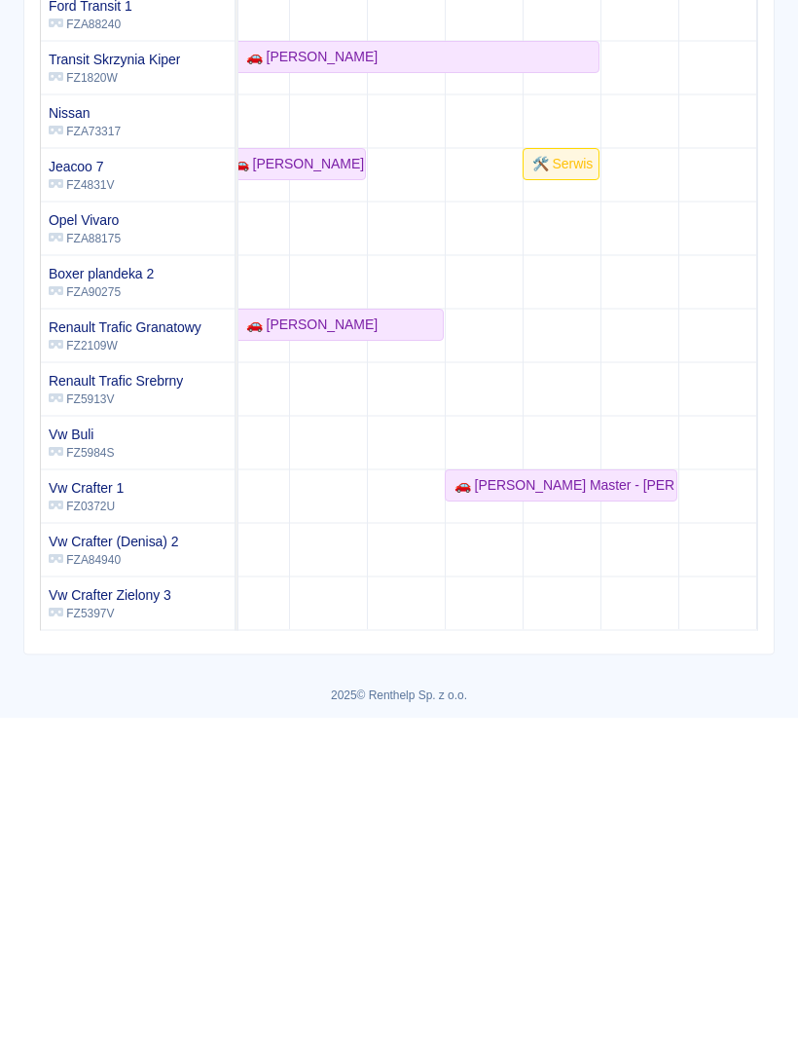
scroll to position [301, 398]
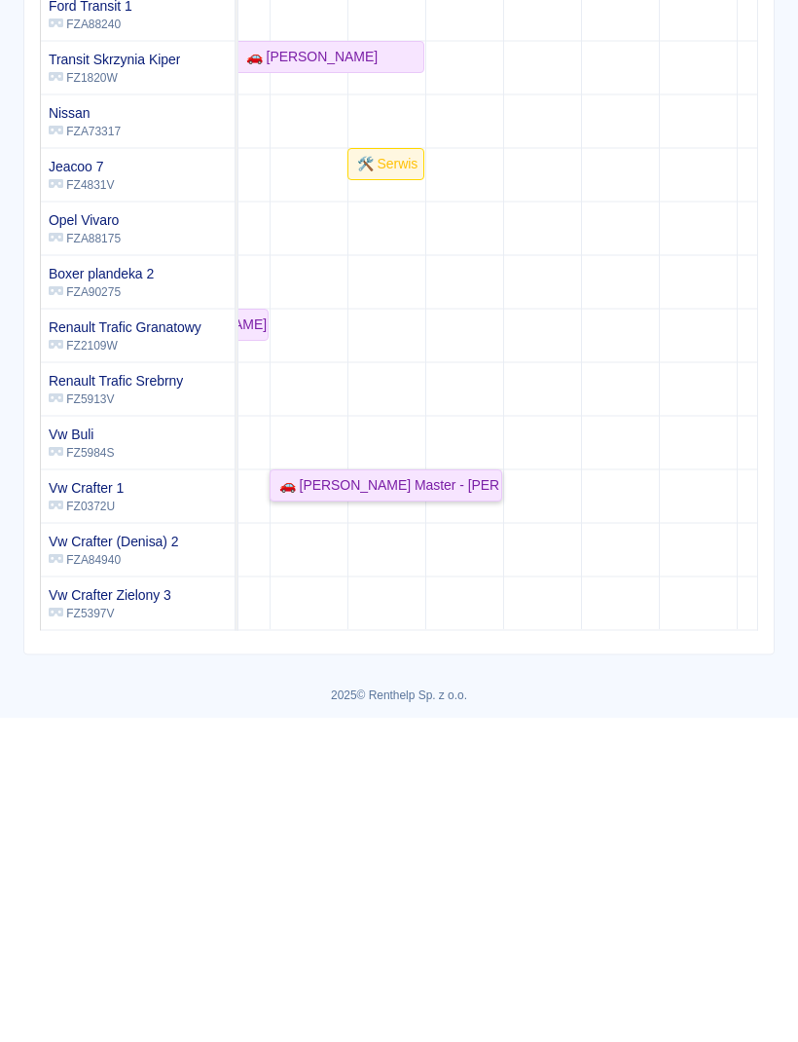
click at [444, 806] on div "🚗 Krzysztof Krzyżagórski Master - Krzysztof Krzyżagórski" at bounding box center [386, 809] width 229 height 20
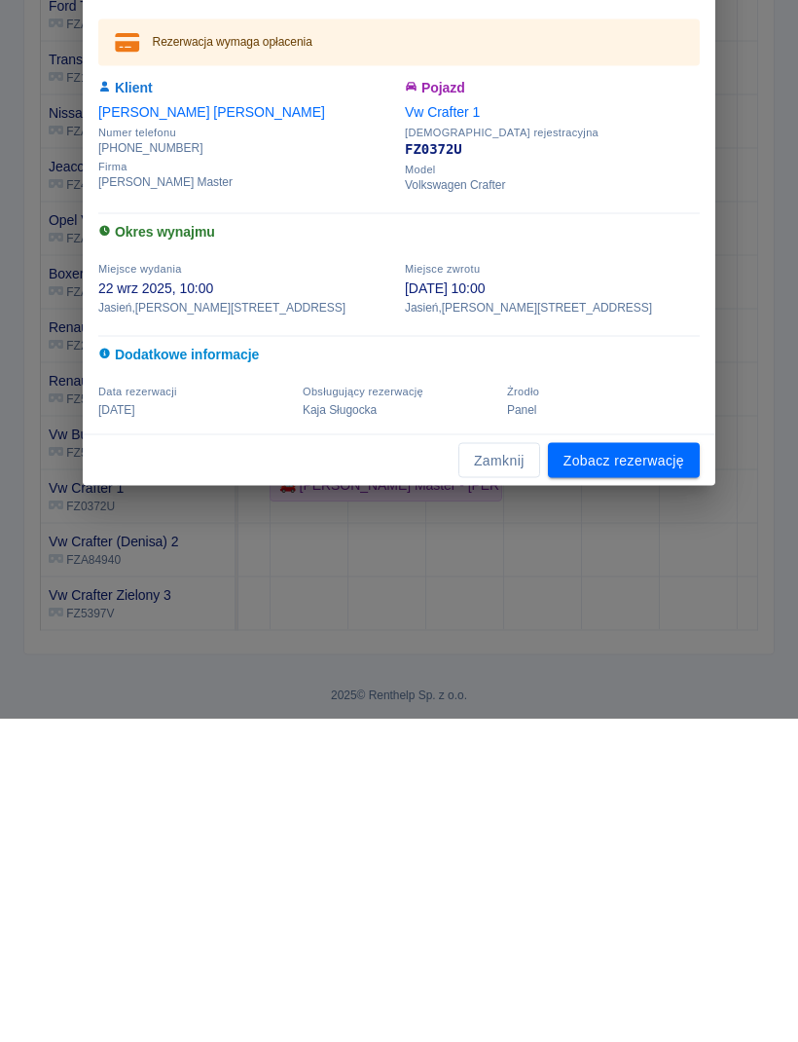
click at [697, 258] on icon "button" at bounding box center [687, 258] width 25 height 20
